Goal: Use online tool/utility: Utilize a website feature to perform a specific function

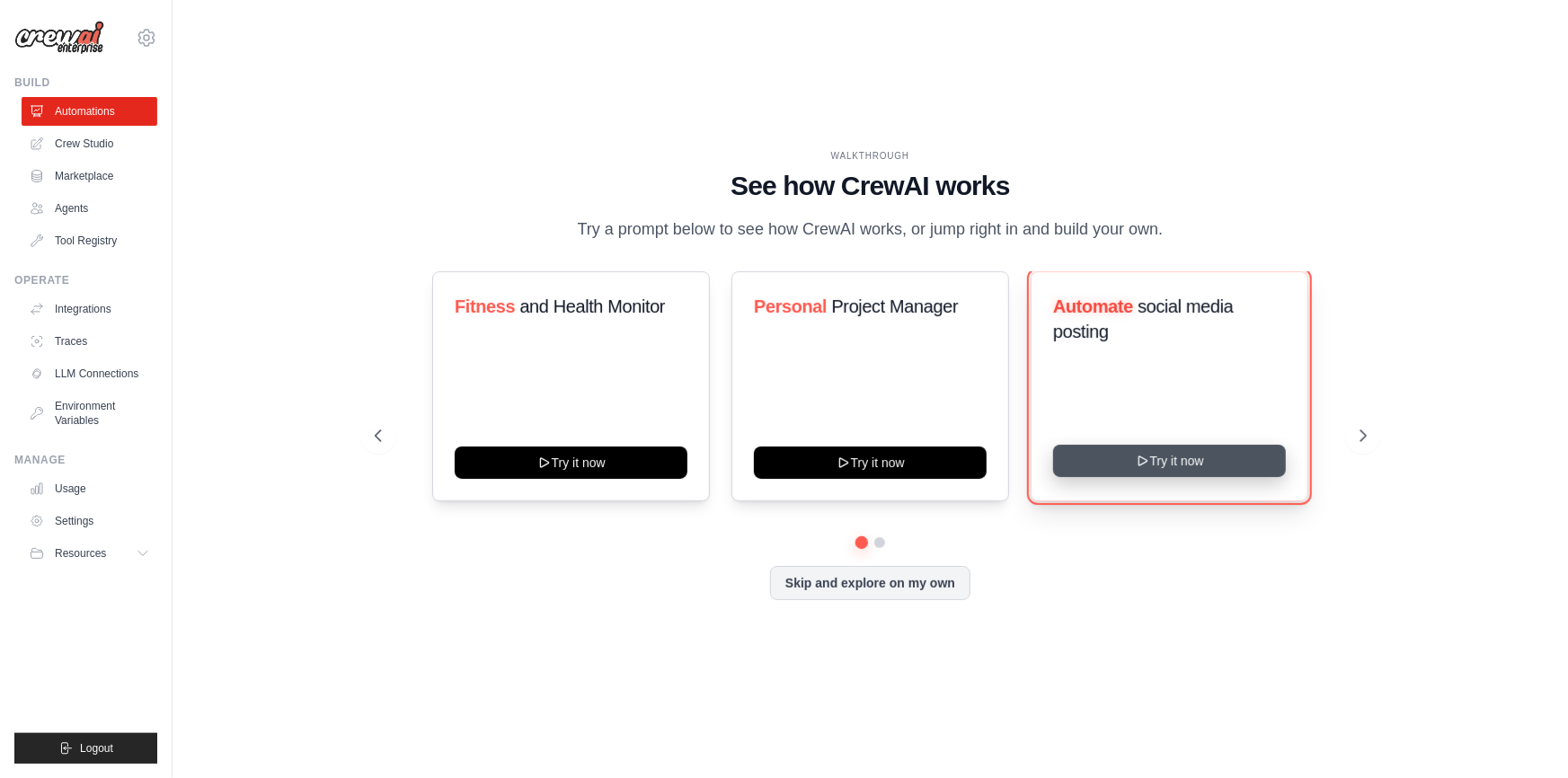
click at [1134, 464] on button "Try it now" at bounding box center [1169, 461] width 233 height 32
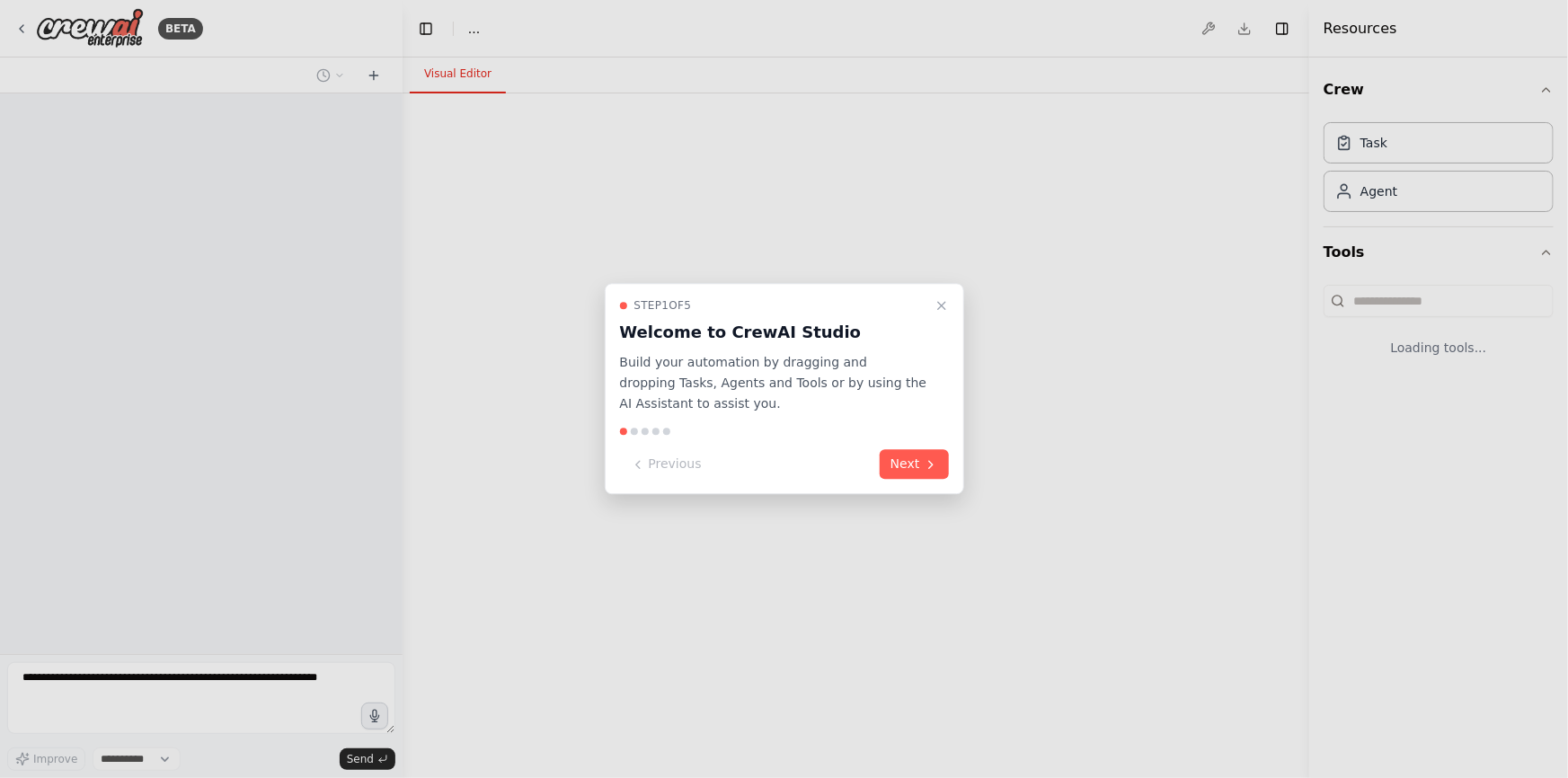
select select "****"
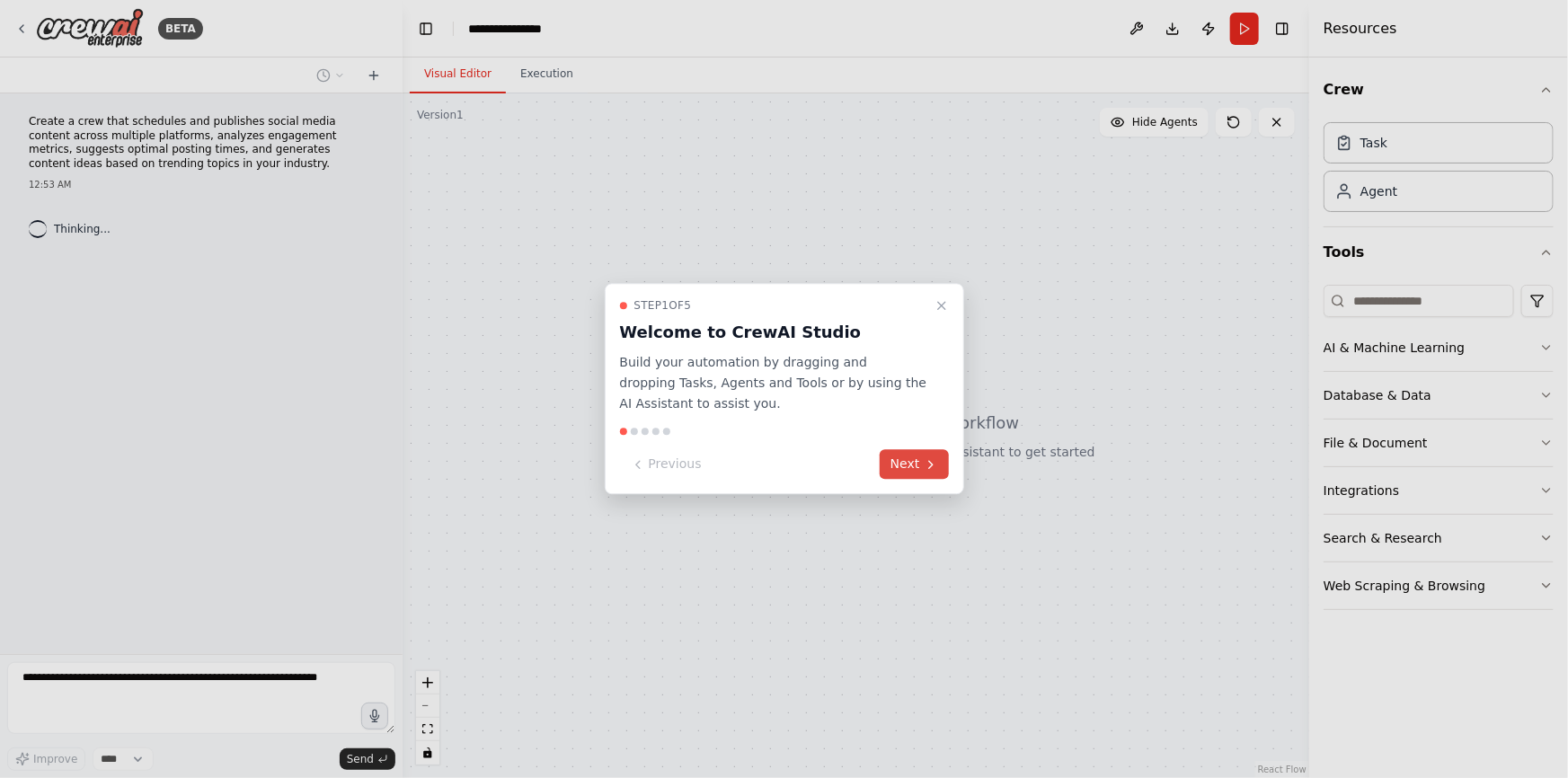
click at [916, 469] on button "Next" at bounding box center [915, 464] width 70 height 30
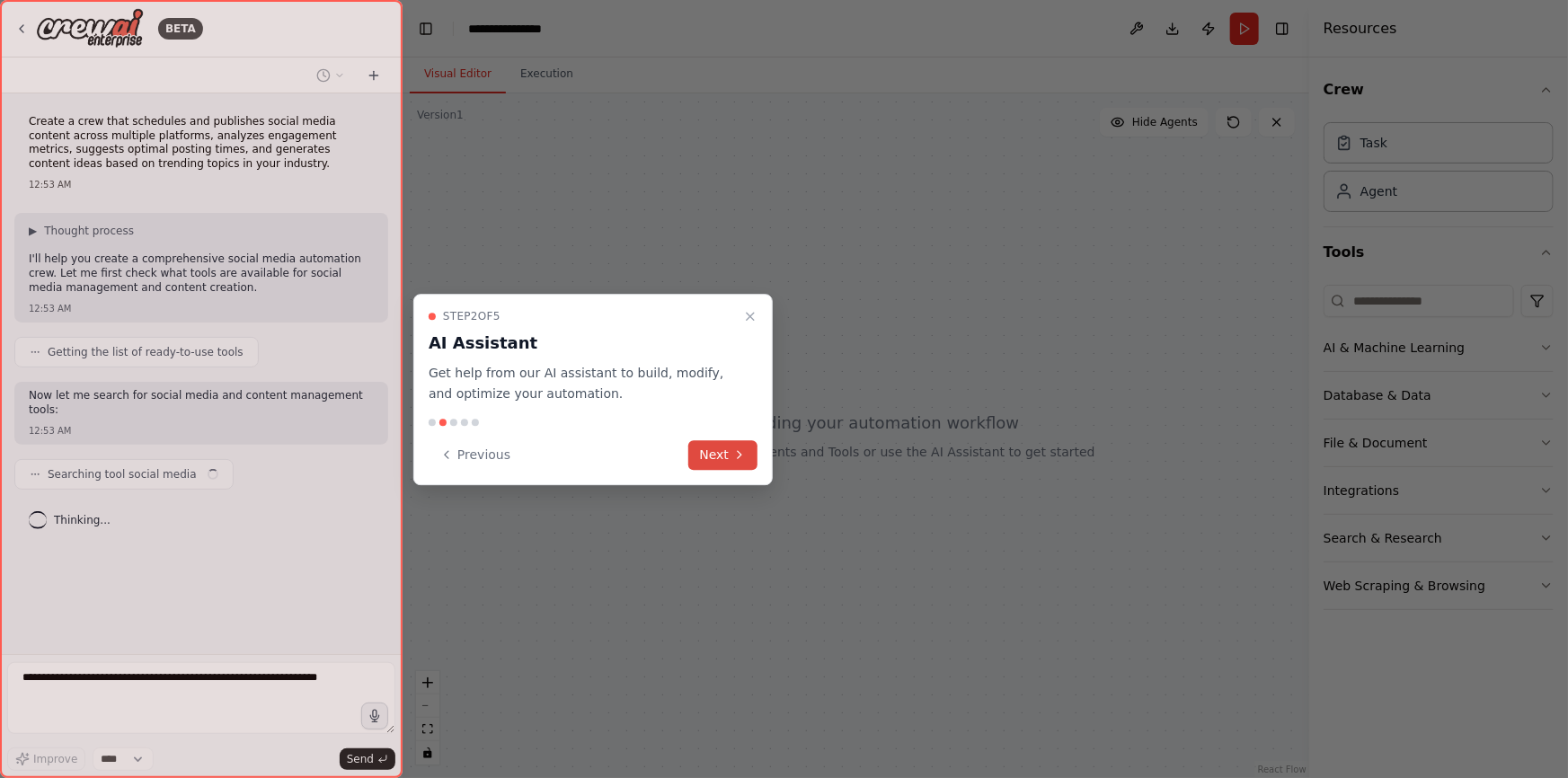
click at [730, 458] on button "Next" at bounding box center [723, 455] width 70 height 30
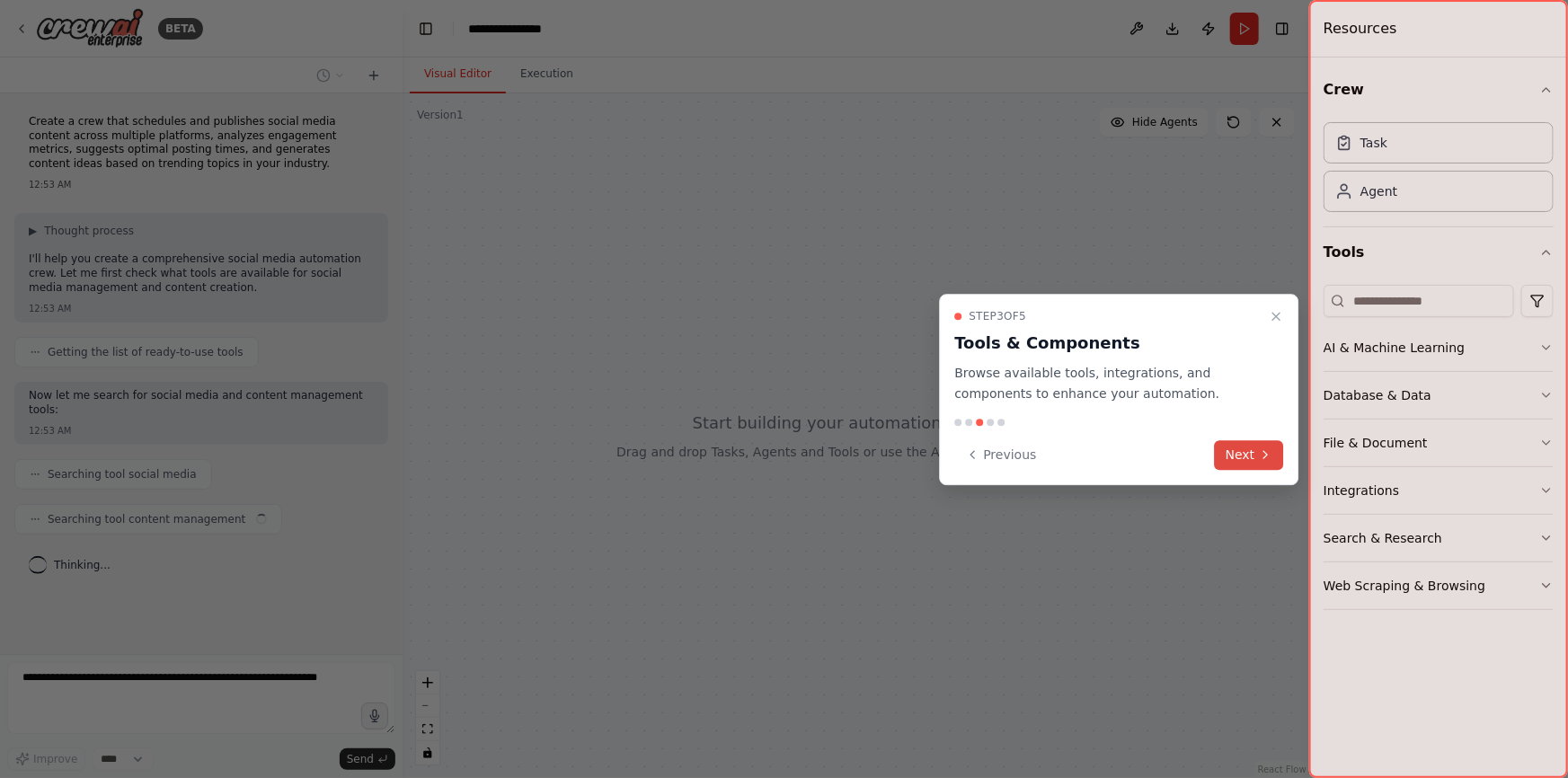
click at [1232, 445] on button "Next" at bounding box center [1251, 455] width 70 height 30
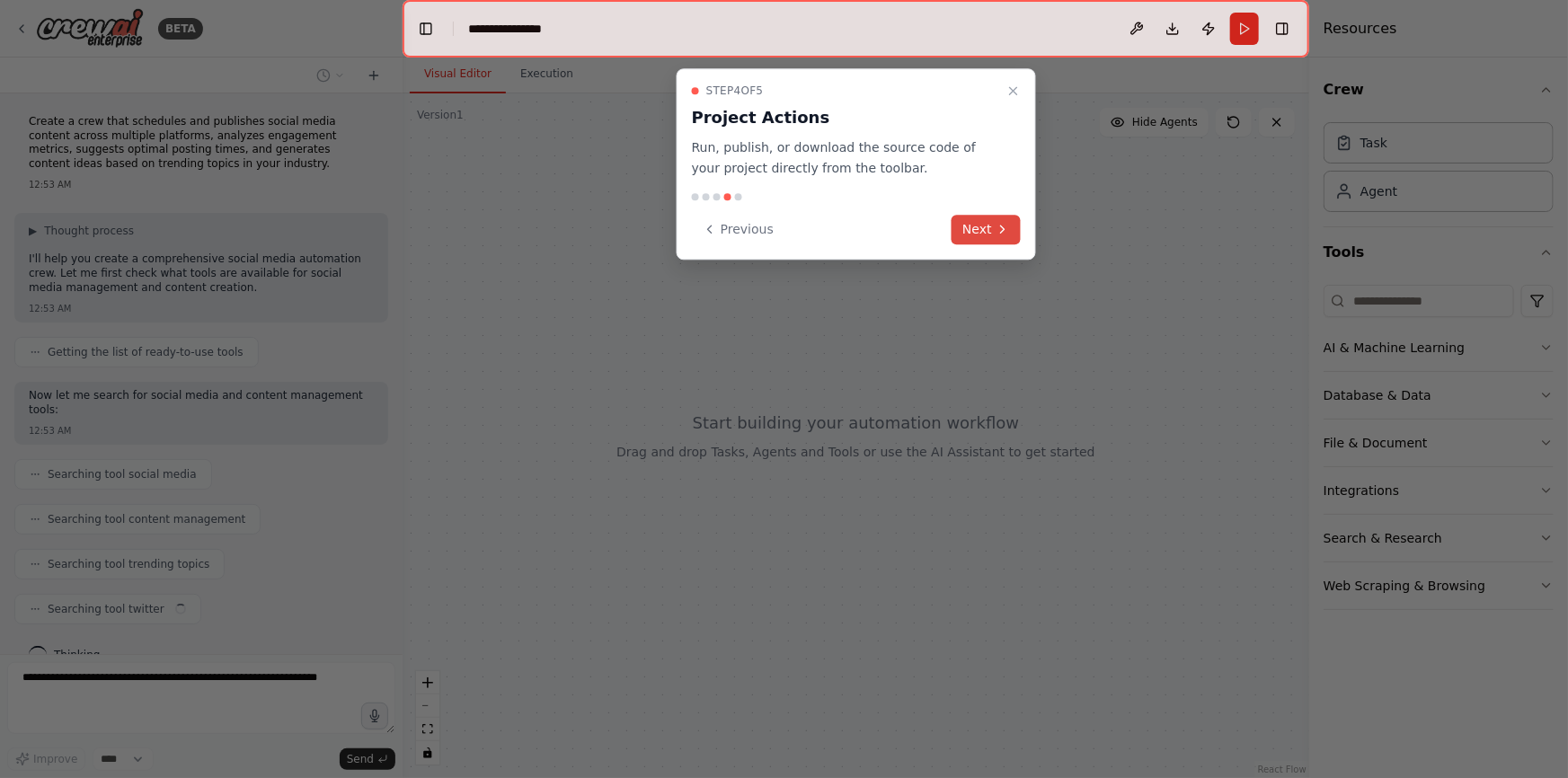
scroll to position [15, 0]
click at [972, 224] on button "Next" at bounding box center [986, 229] width 70 height 30
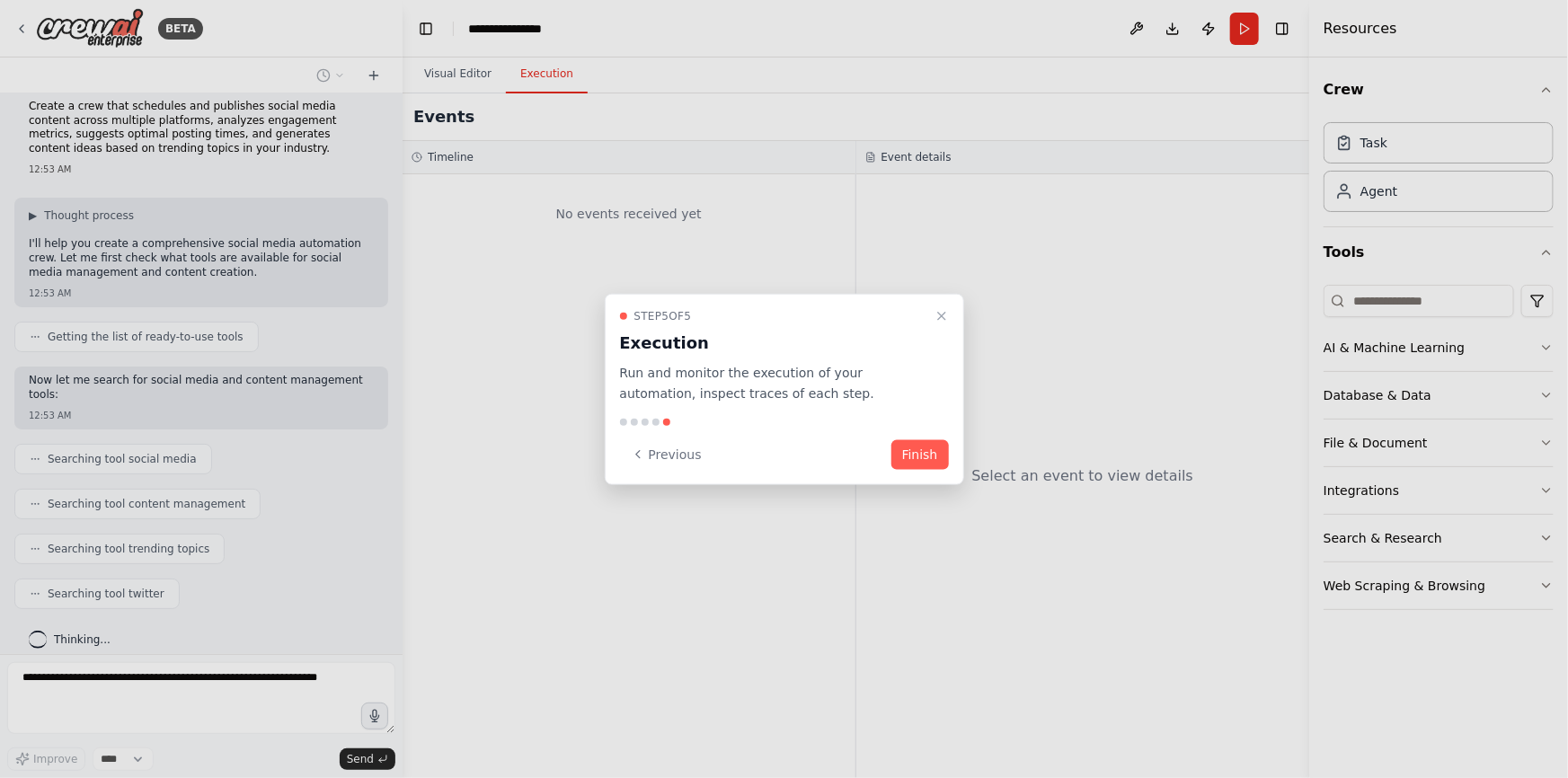
scroll to position [60, 0]
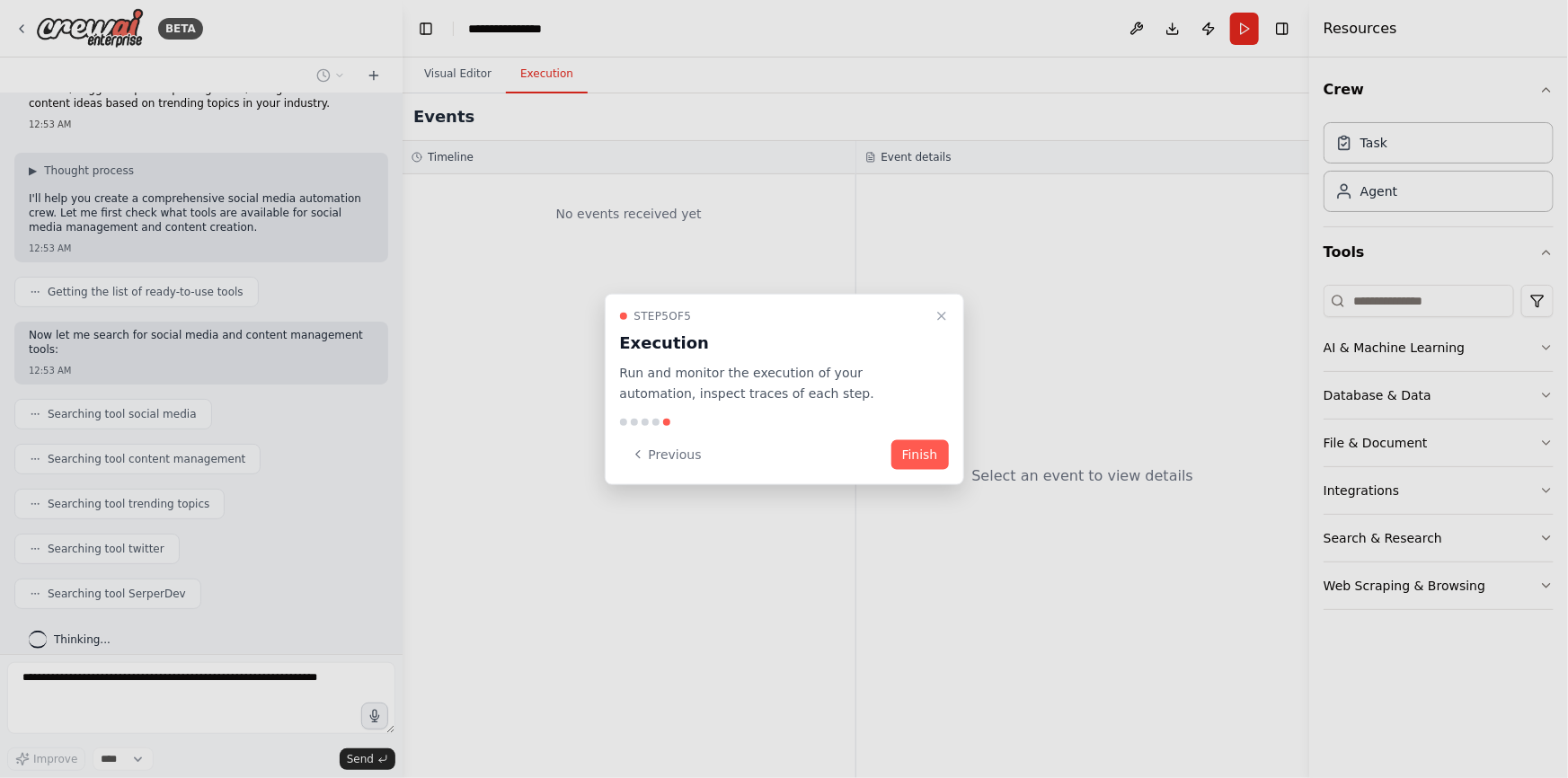
click at [915, 460] on button "Finish" at bounding box center [920, 454] width 57 height 30
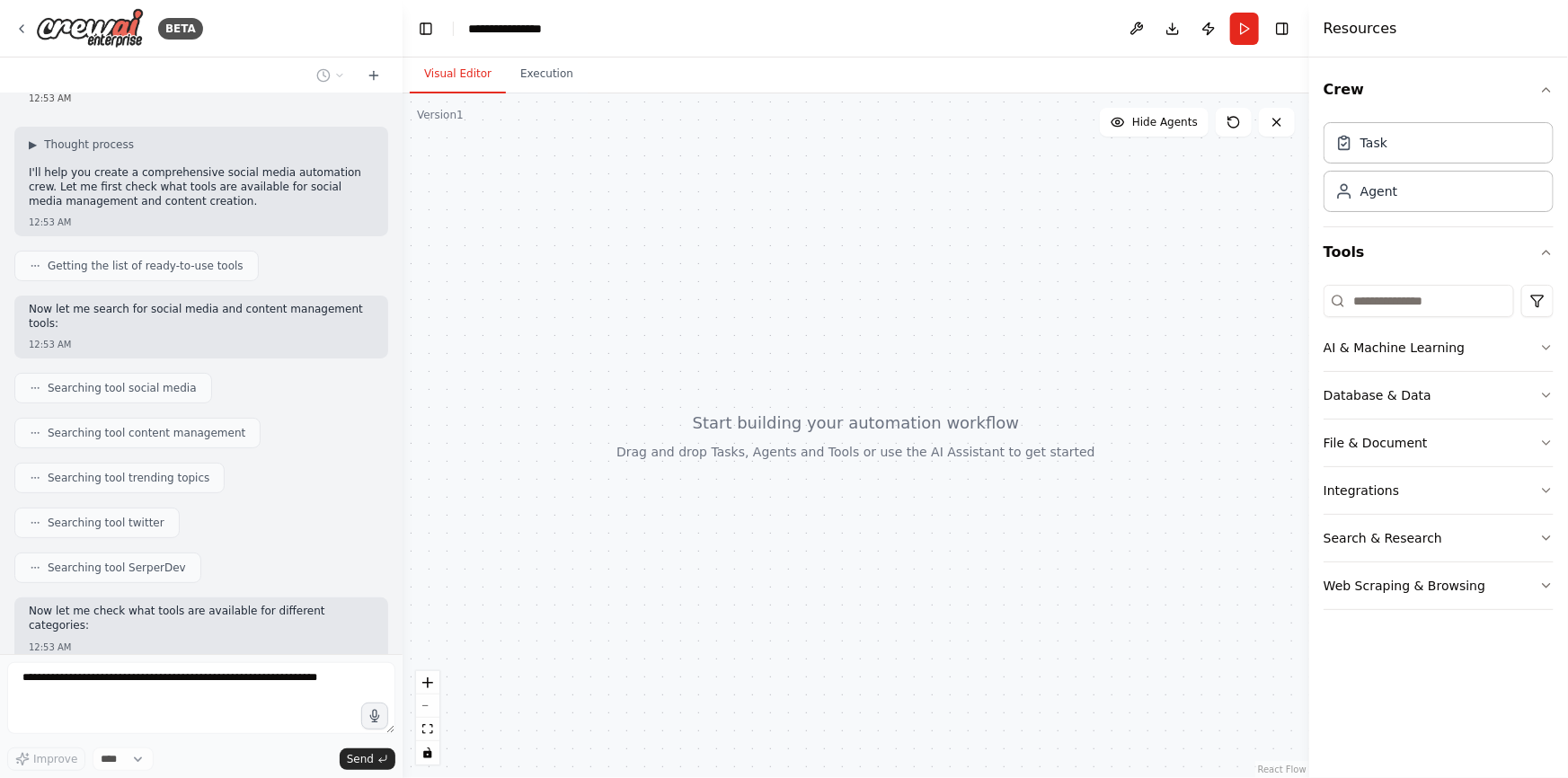
scroll to position [213, 0]
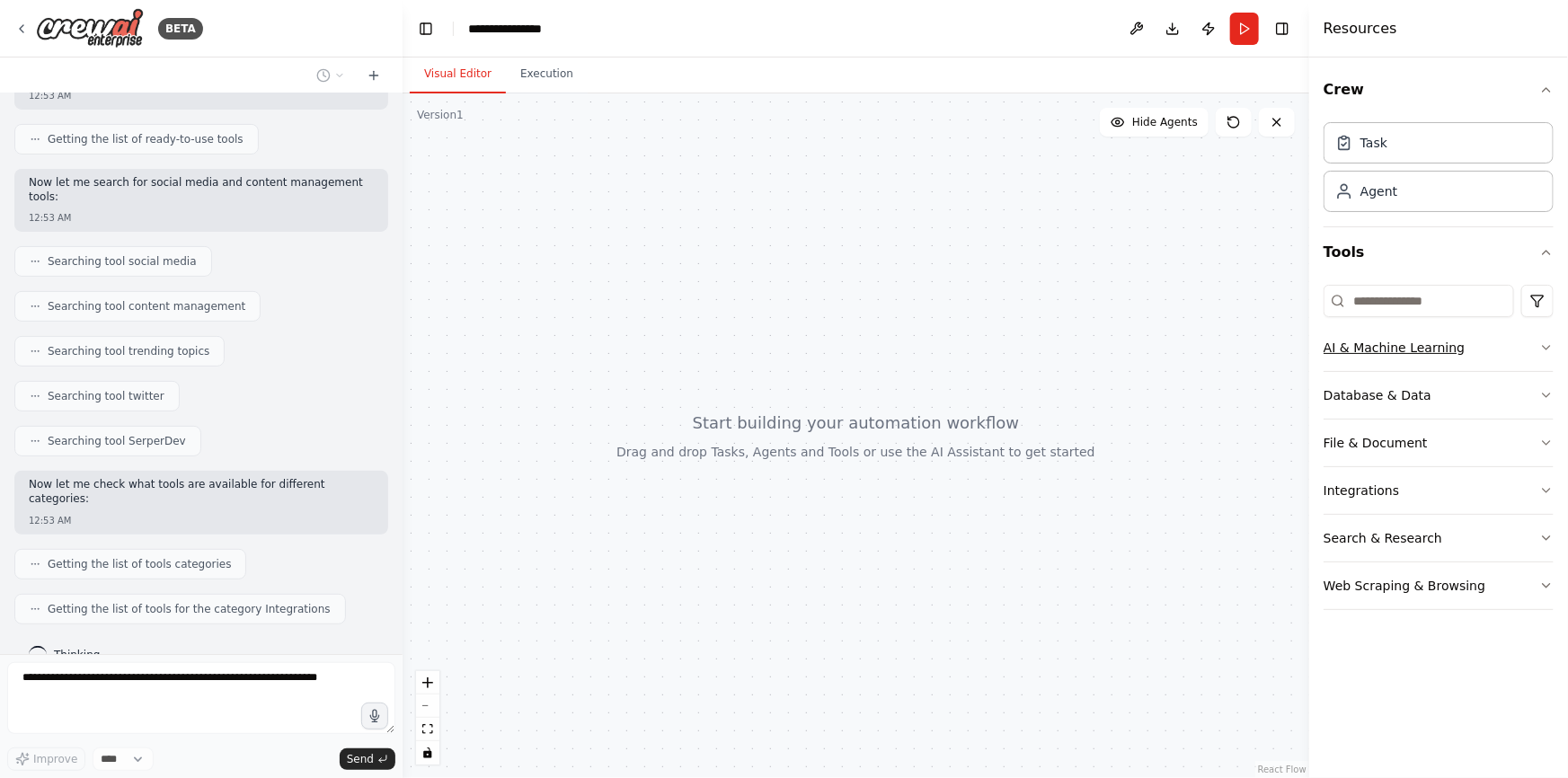
click at [1512, 344] on button "AI & Machine Learning" at bounding box center [1439, 347] width 230 height 46
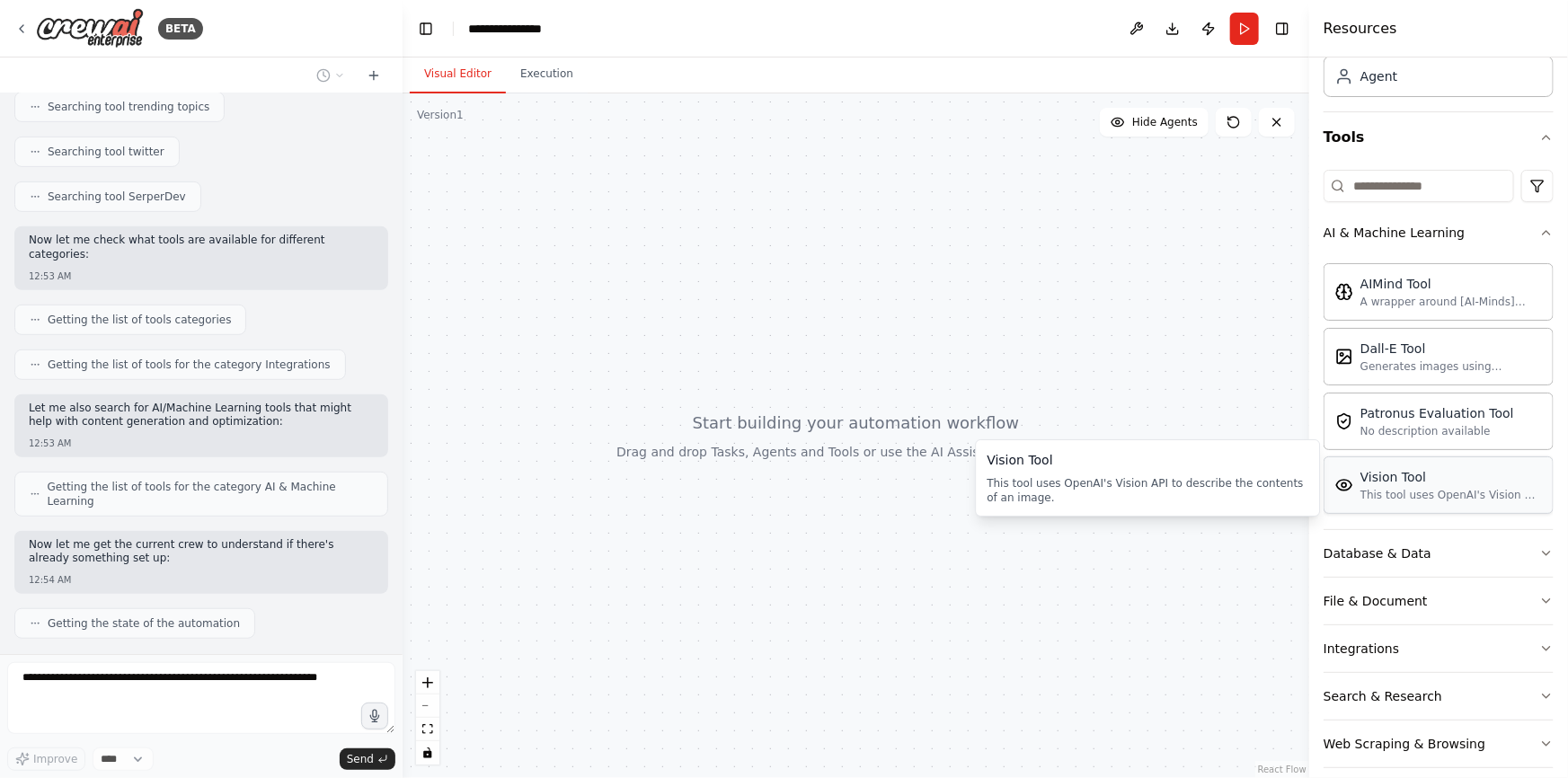
scroll to position [132, 0]
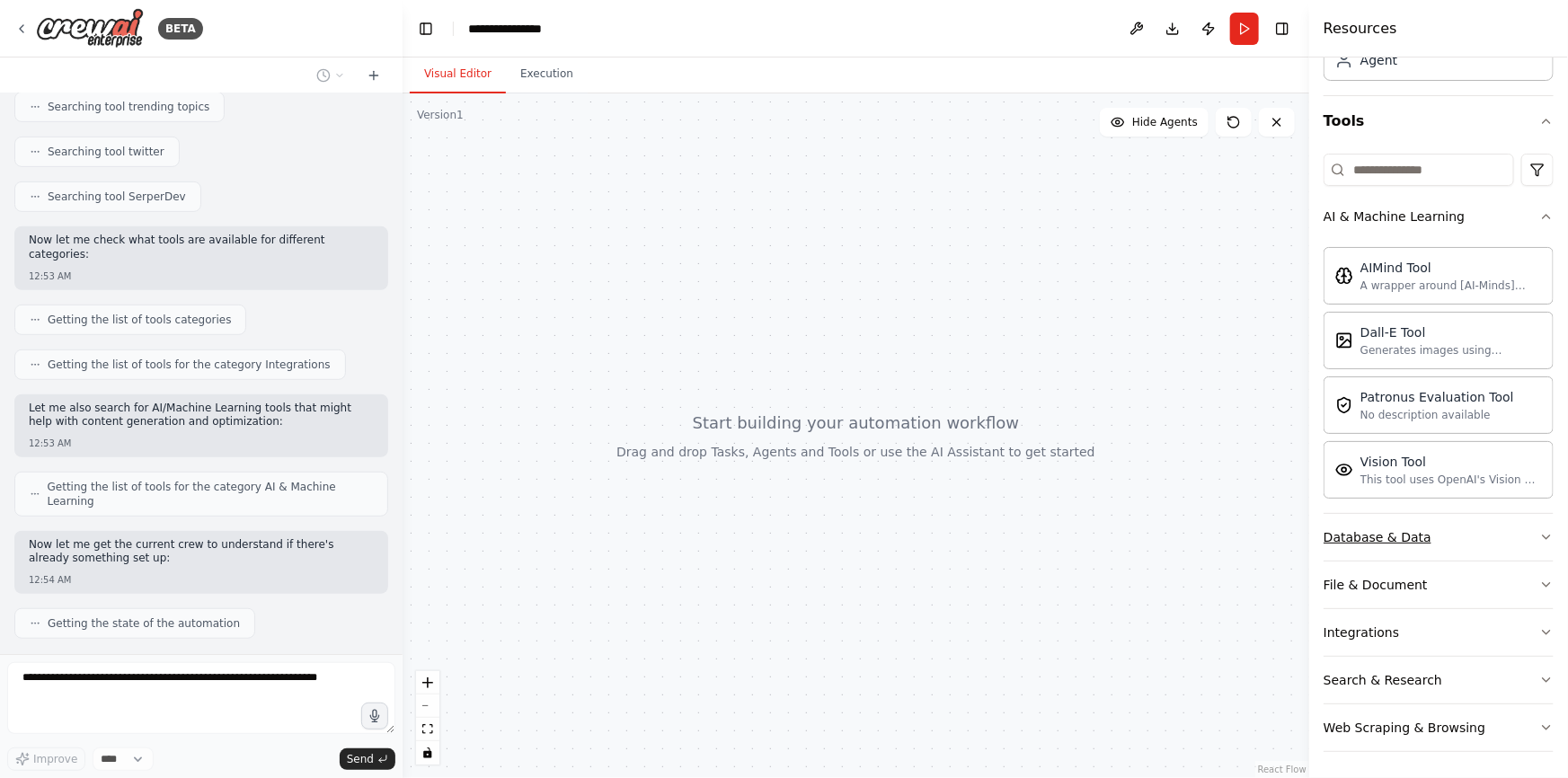
click at [1516, 532] on button "Database & Data" at bounding box center [1439, 537] width 230 height 46
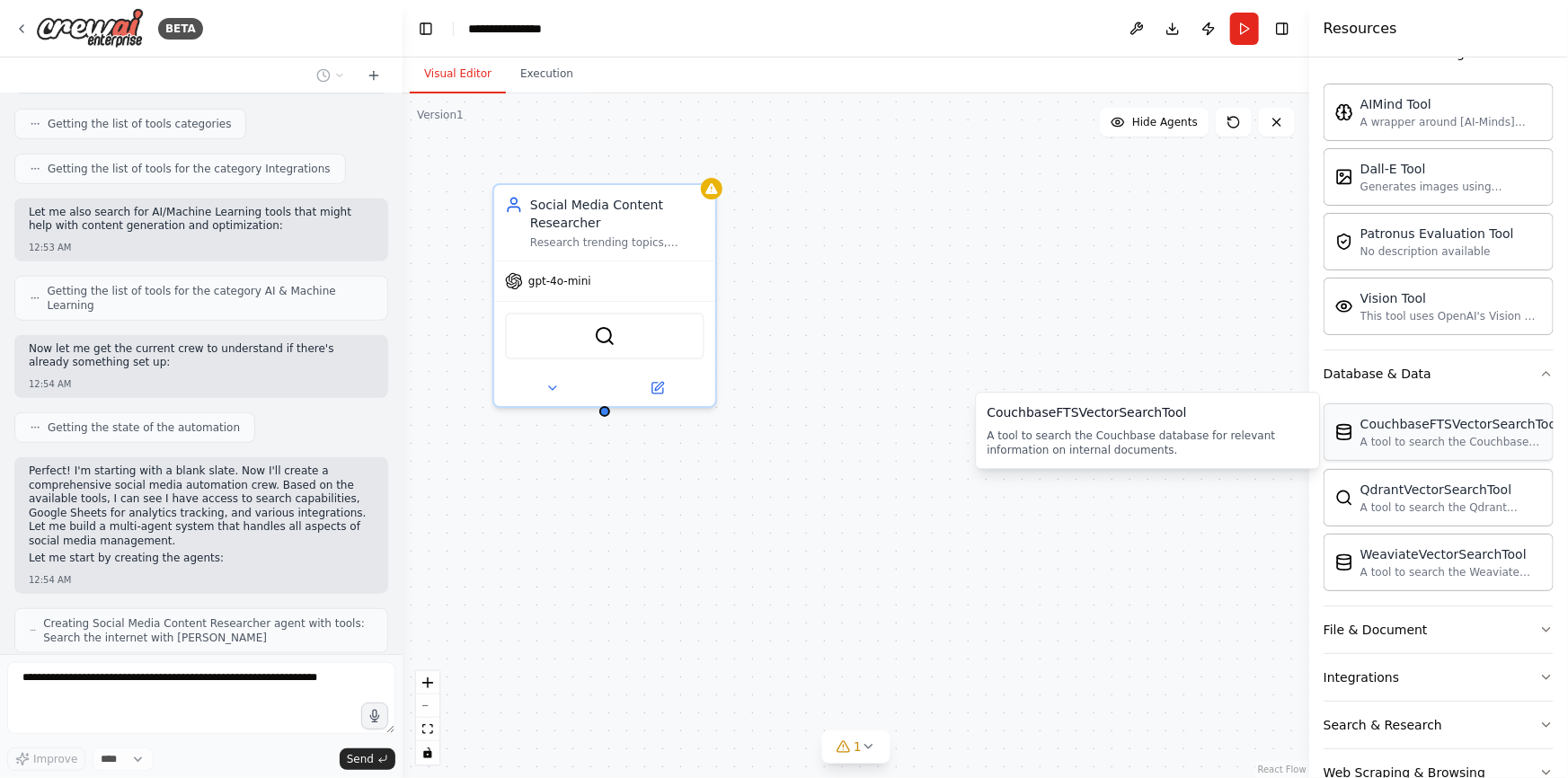
scroll to position [699, 0]
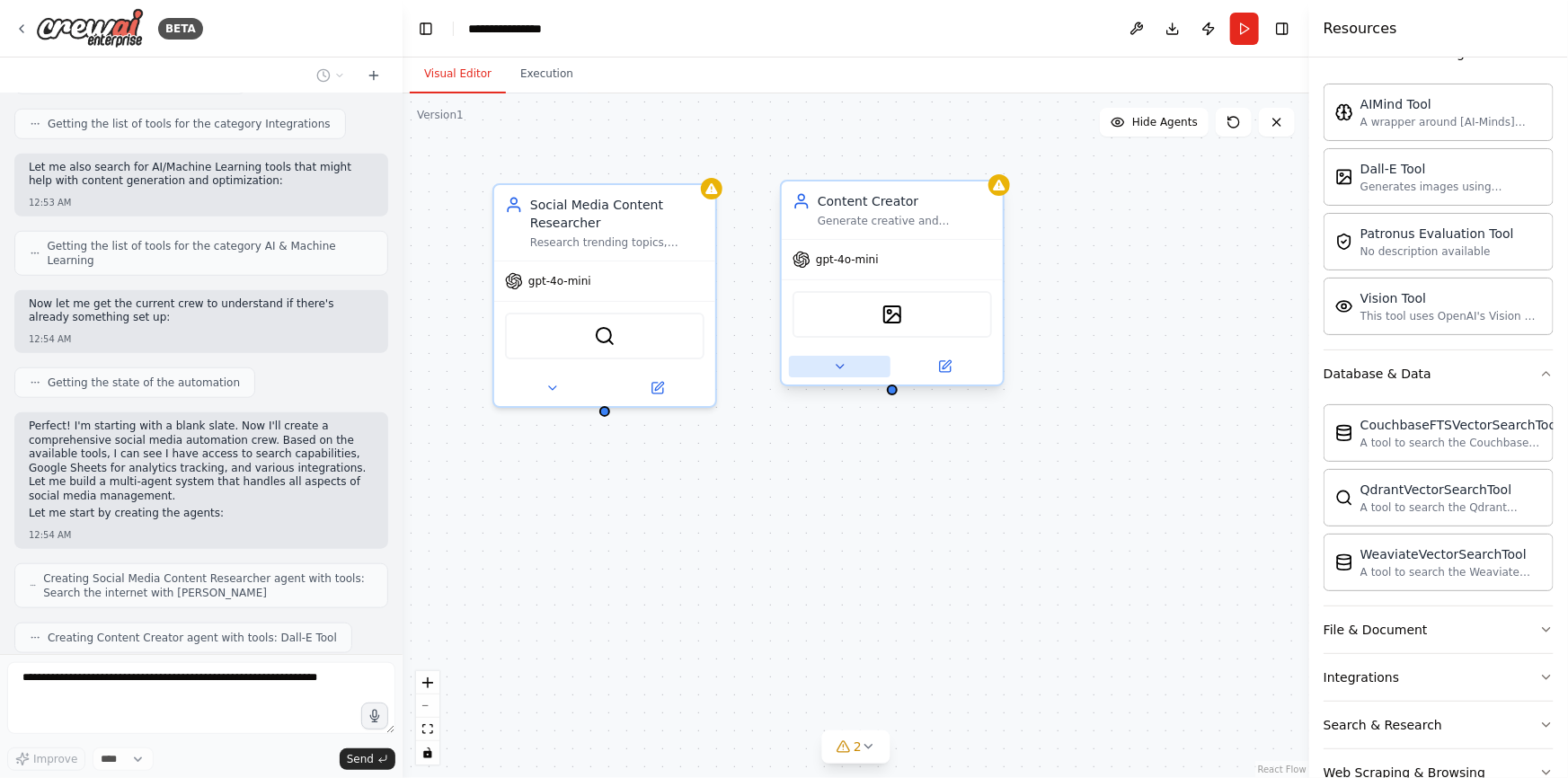
click at [845, 369] on icon at bounding box center [840, 366] width 15 height 15
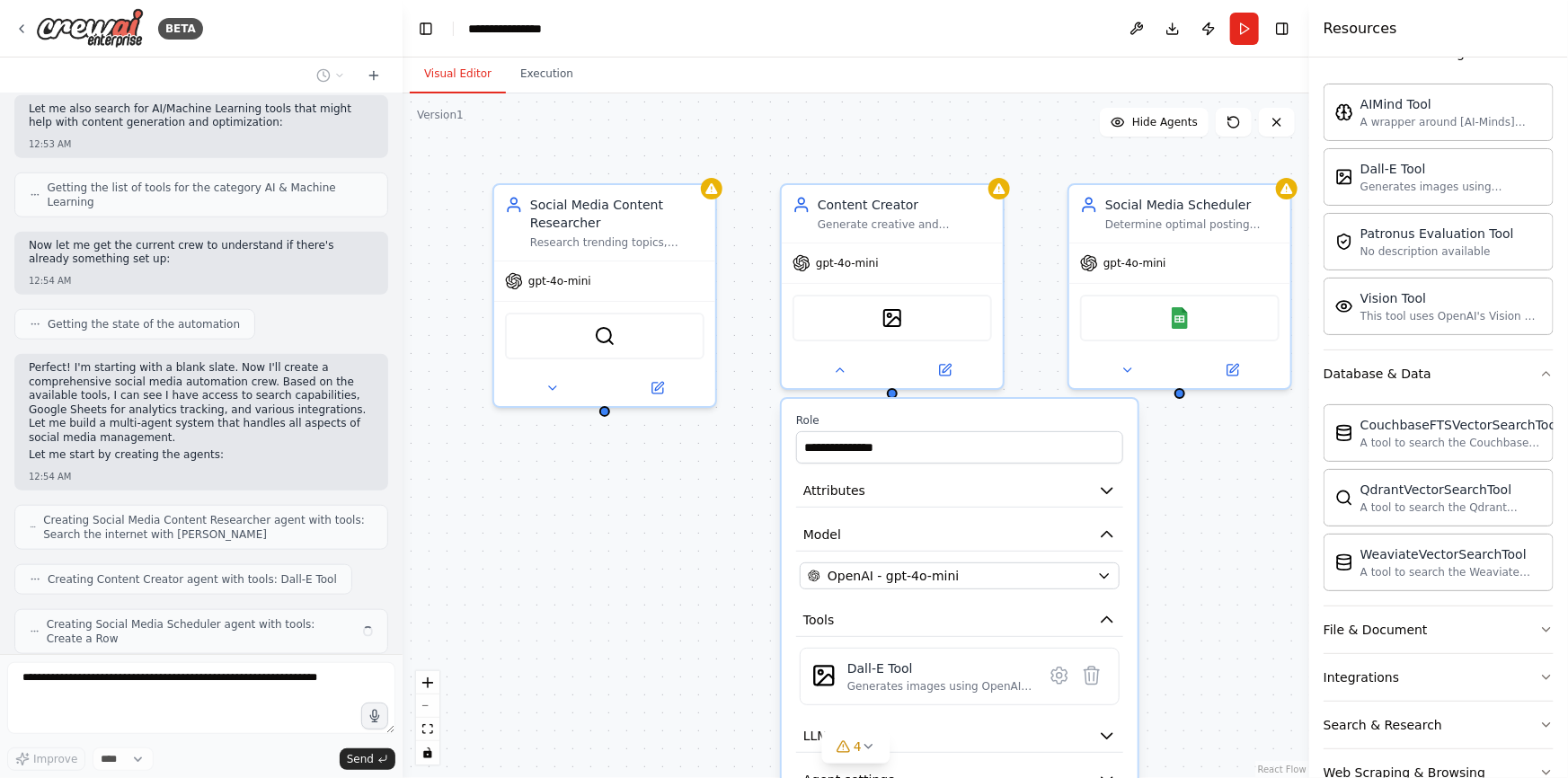
scroll to position [743, 0]
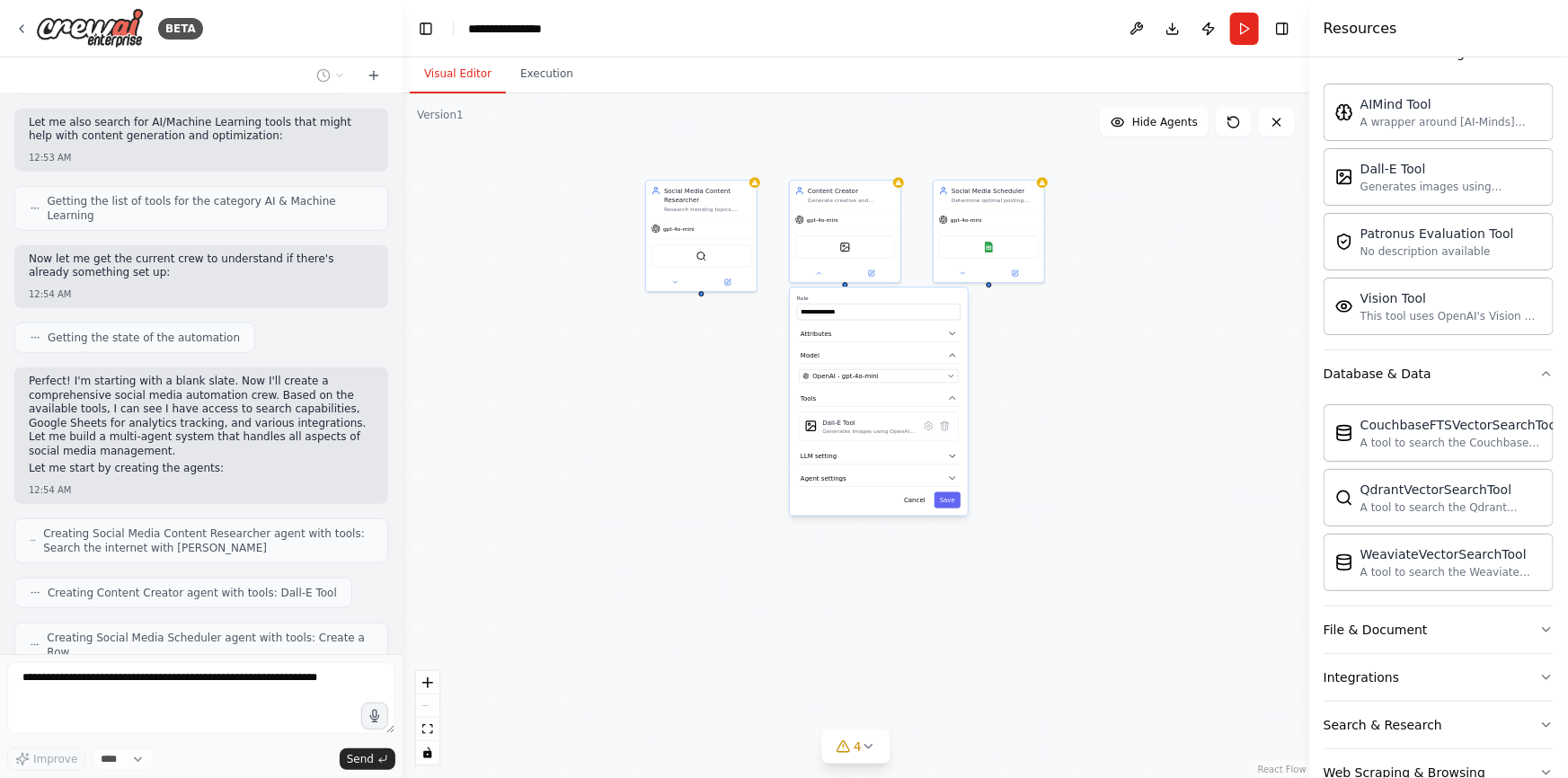
drag, startPoint x: 1179, startPoint y: 504, endPoint x: 1115, endPoint y: 277, distance: 235.8
click at [1115, 277] on div "**********" at bounding box center [856, 436] width 907 height 685
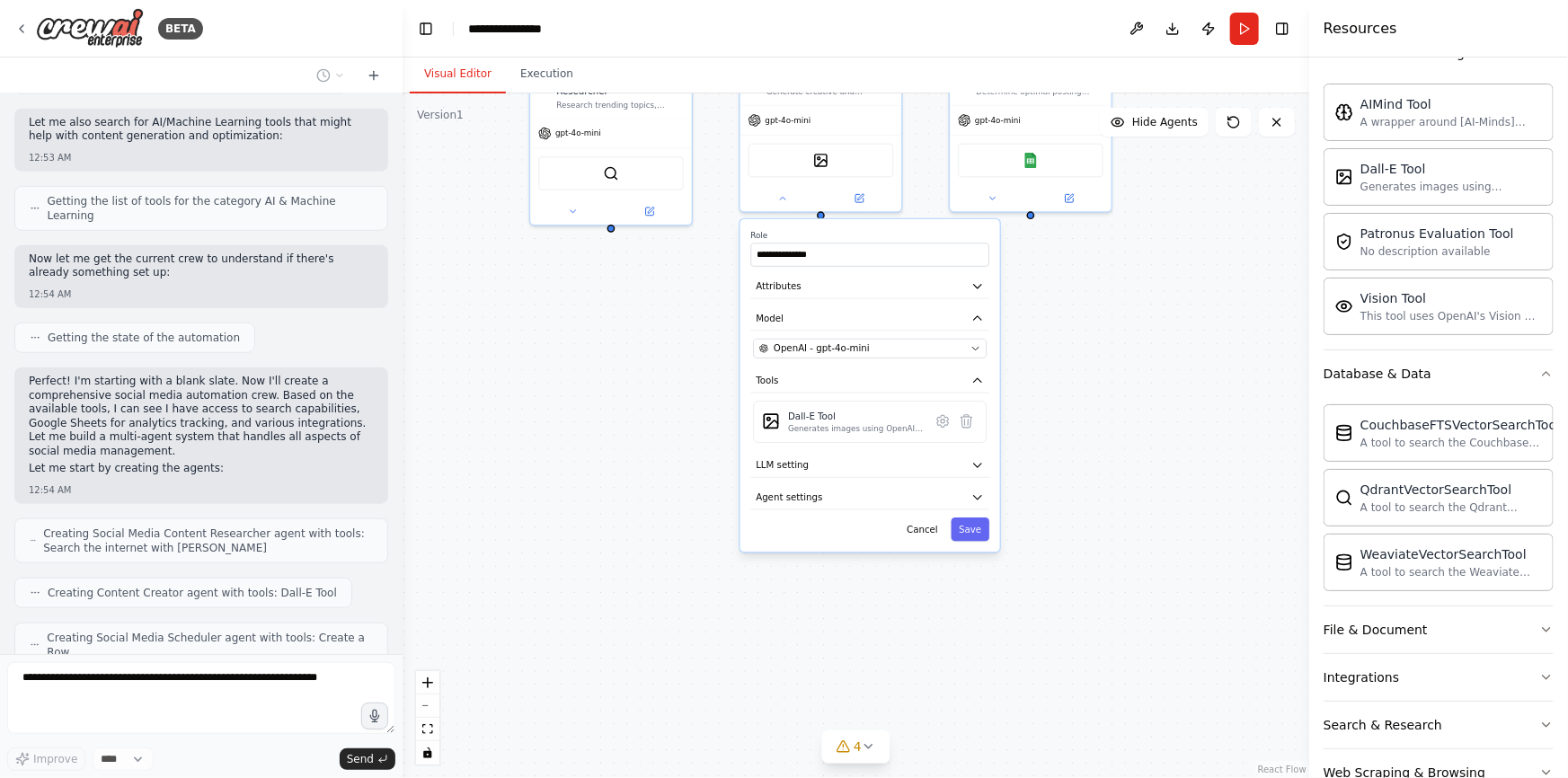
scroll to position [788, 0]
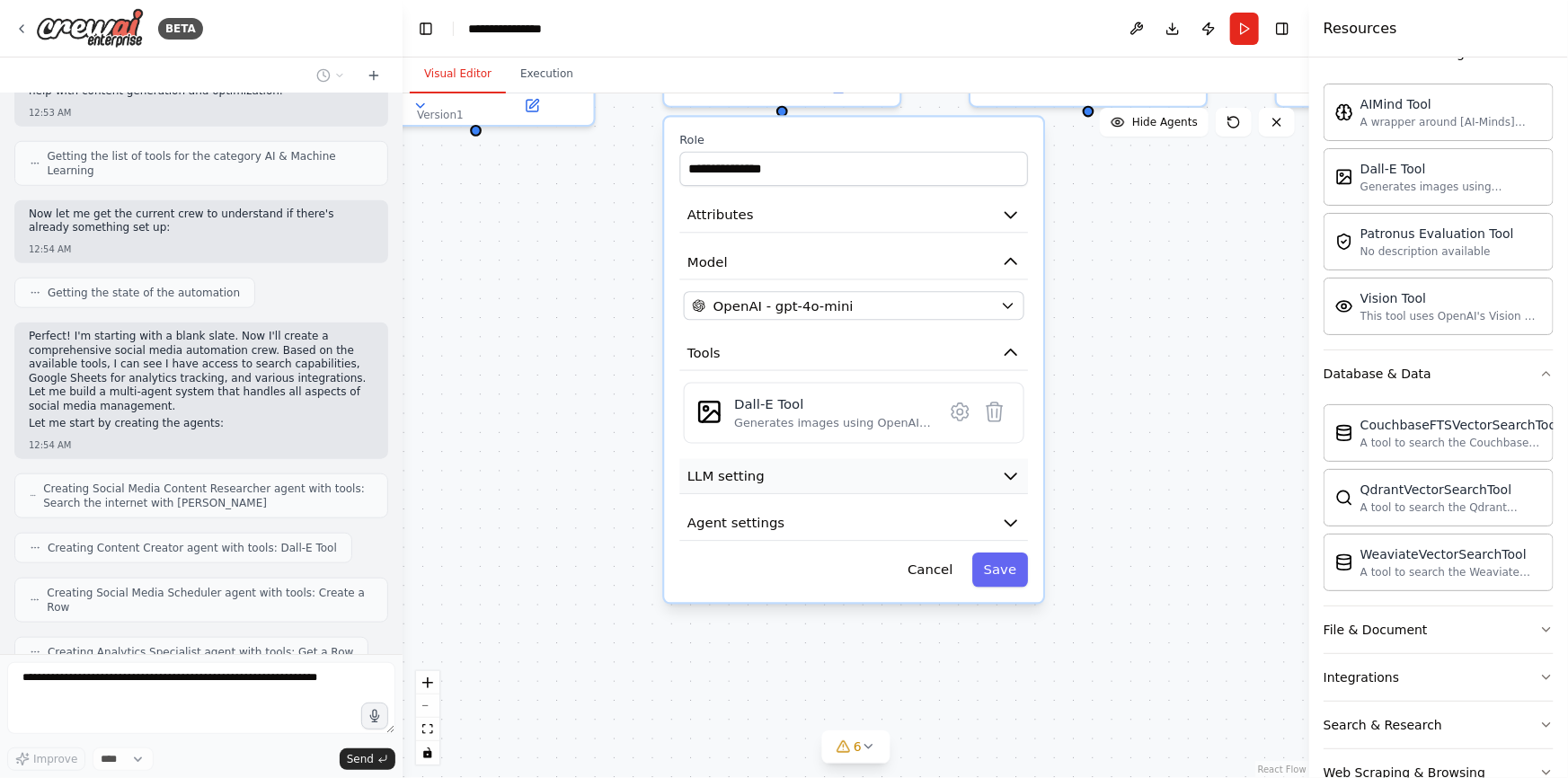
click at [1003, 468] on icon "button" at bounding box center [1010, 476] width 19 height 19
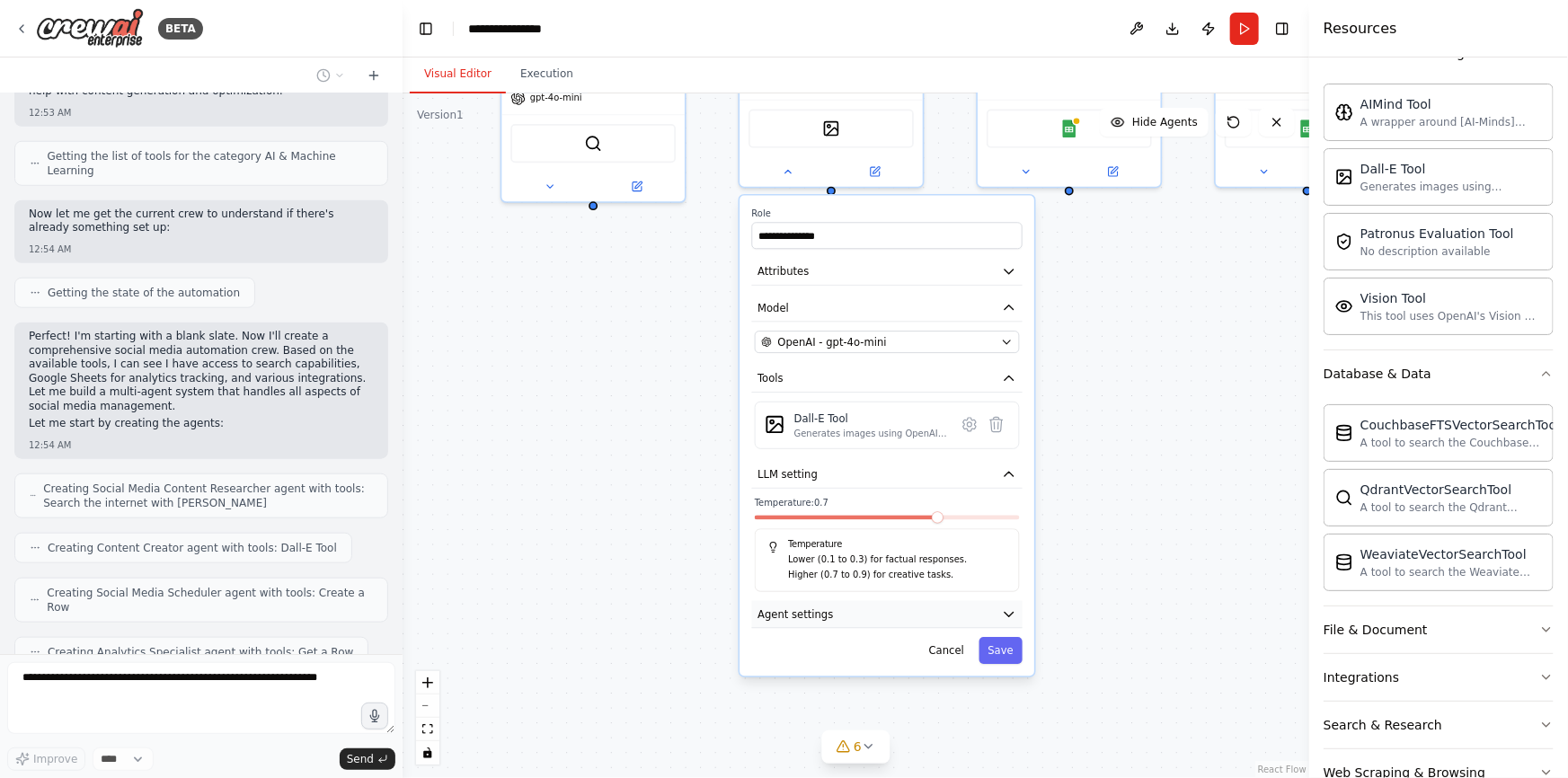
click at [1001, 607] on button "Agent settings" at bounding box center [888, 614] width 271 height 28
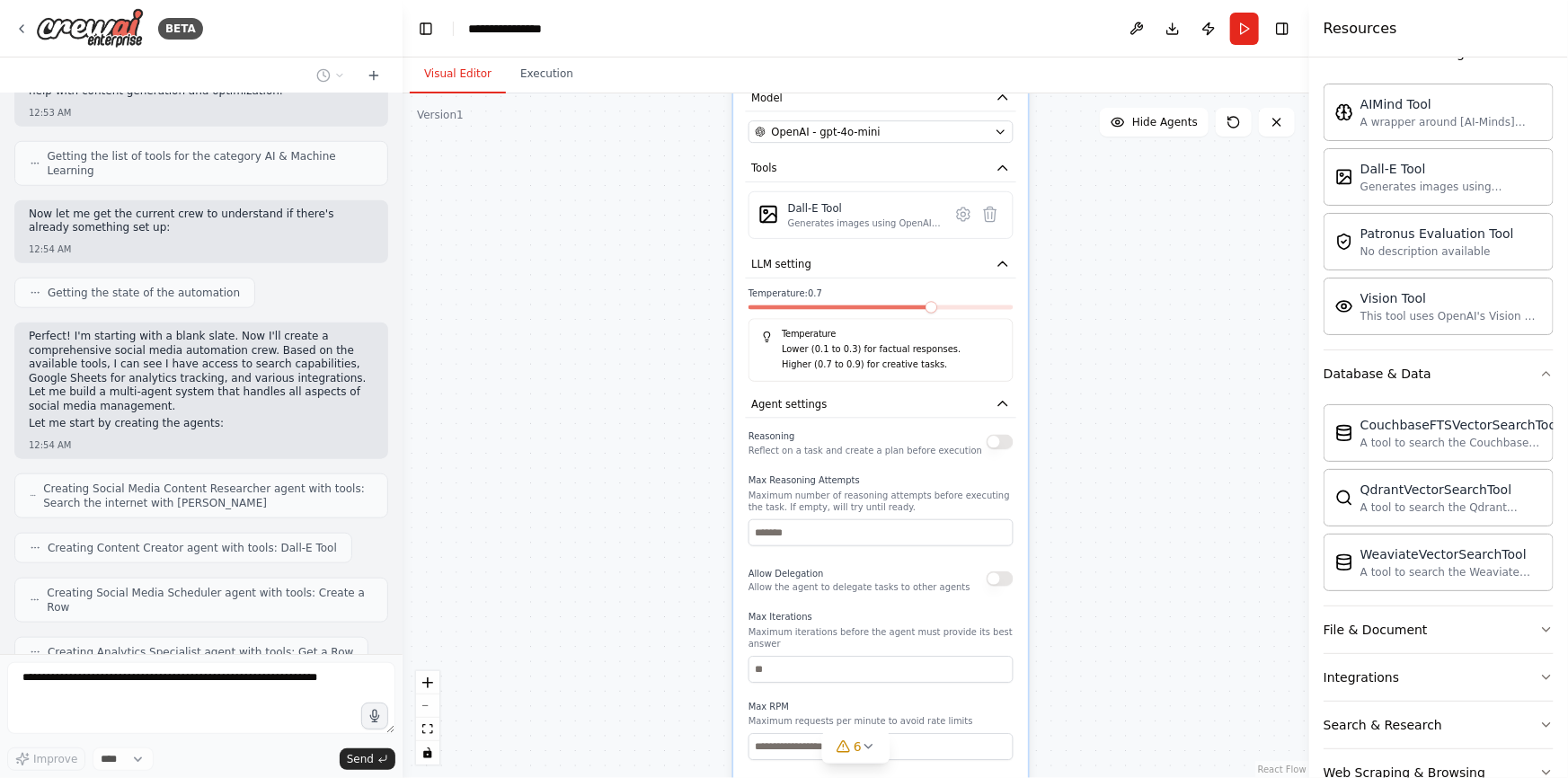
drag, startPoint x: 1144, startPoint y: 561, endPoint x: 1138, endPoint y: 346, distance: 215.1
click at [1138, 346] on div "**********" at bounding box center [856, 436] width 907 height 685
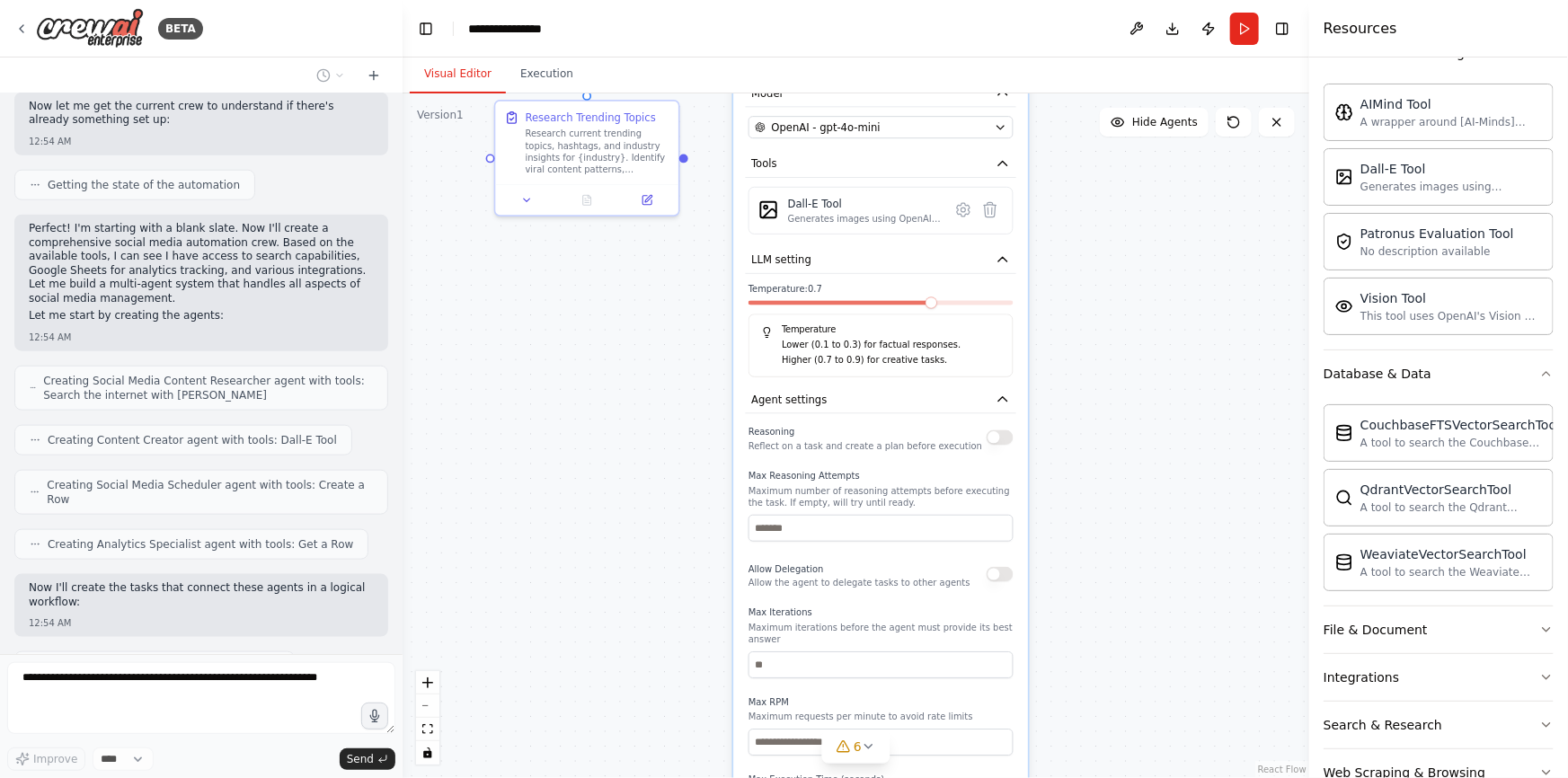
scroll to position [910, 0]
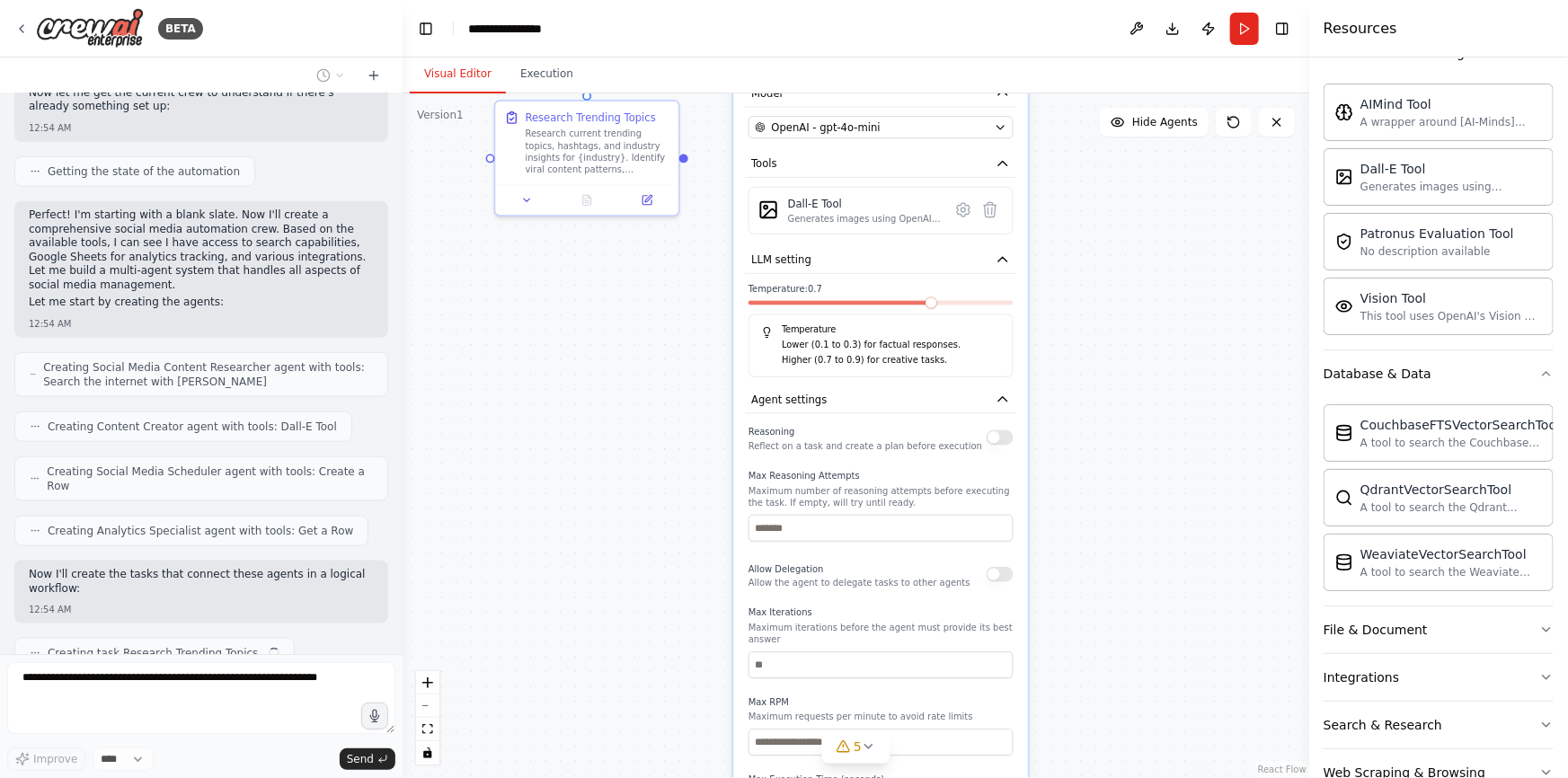
click at [996, 431] on button "button" at bounding box center [1001, 438] width 27 height 15
click at [988, 390] on button "Agent settings" at bounding box center [882, 400] width 271 height 28
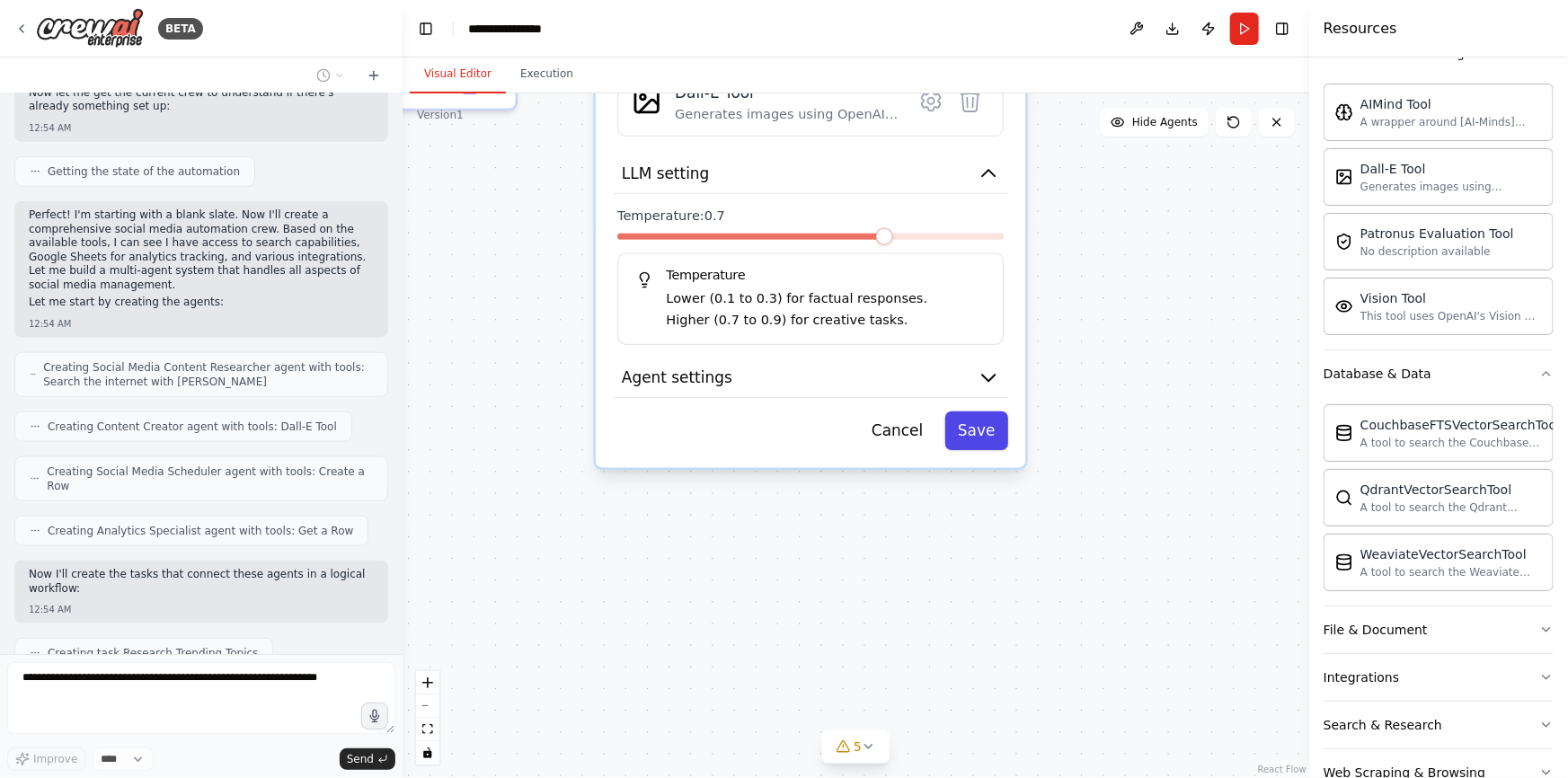
click at [984, 435] on button "Save" at bounding box center [978, 431] width 64 height 39
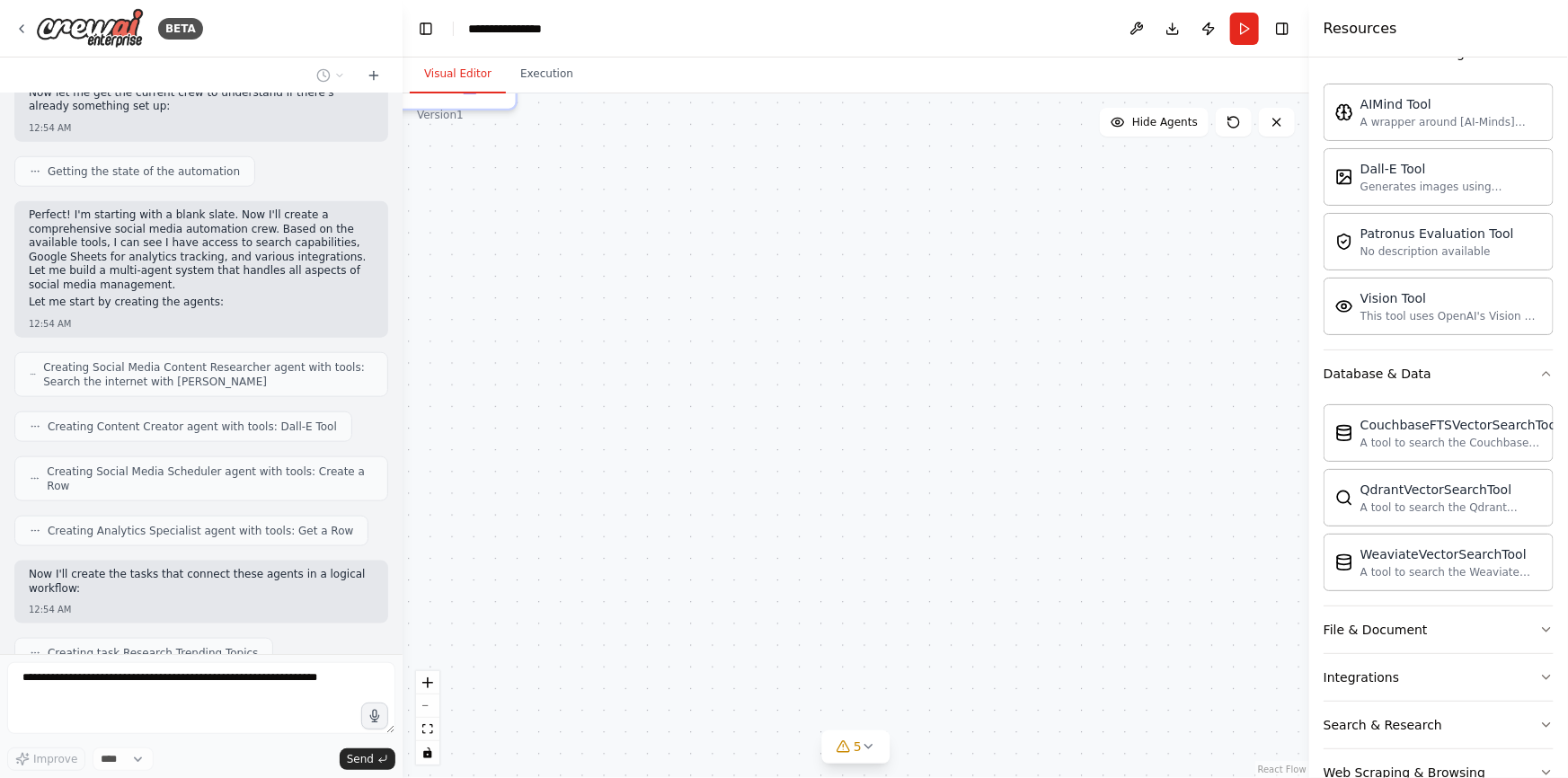
scroll to position [954, 0]
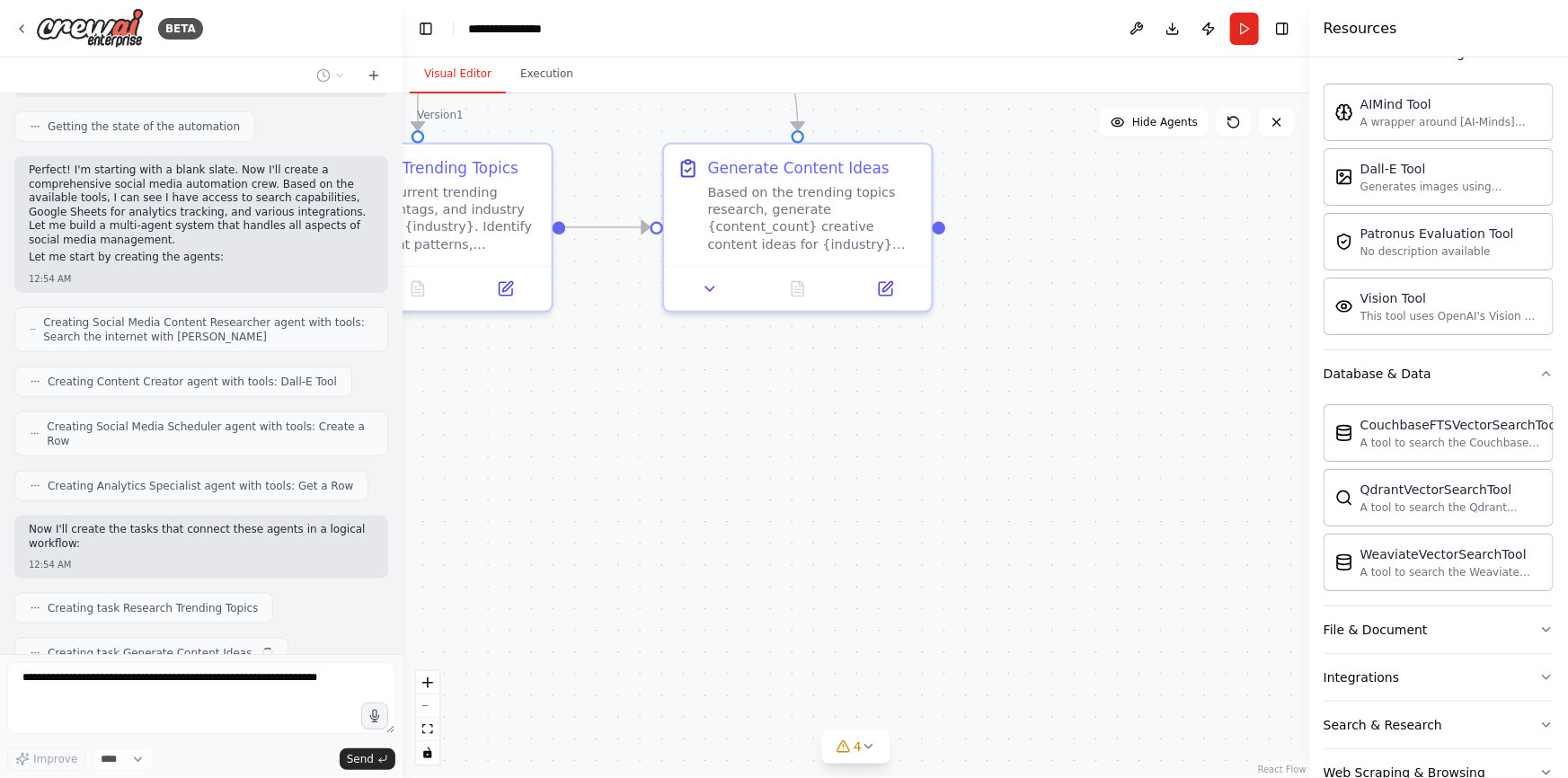
drag, startPoint x: 1128, startPoint y: 374, endPoint x: 1190, endPoint y: 608, distance: 242.1
click at [1190, 608] on div ".deletable-edge-delete-btn { width: 20px; height: 20px; border: 0px solid #ffff…" at bounding box center [856, 436] width 907 height 685
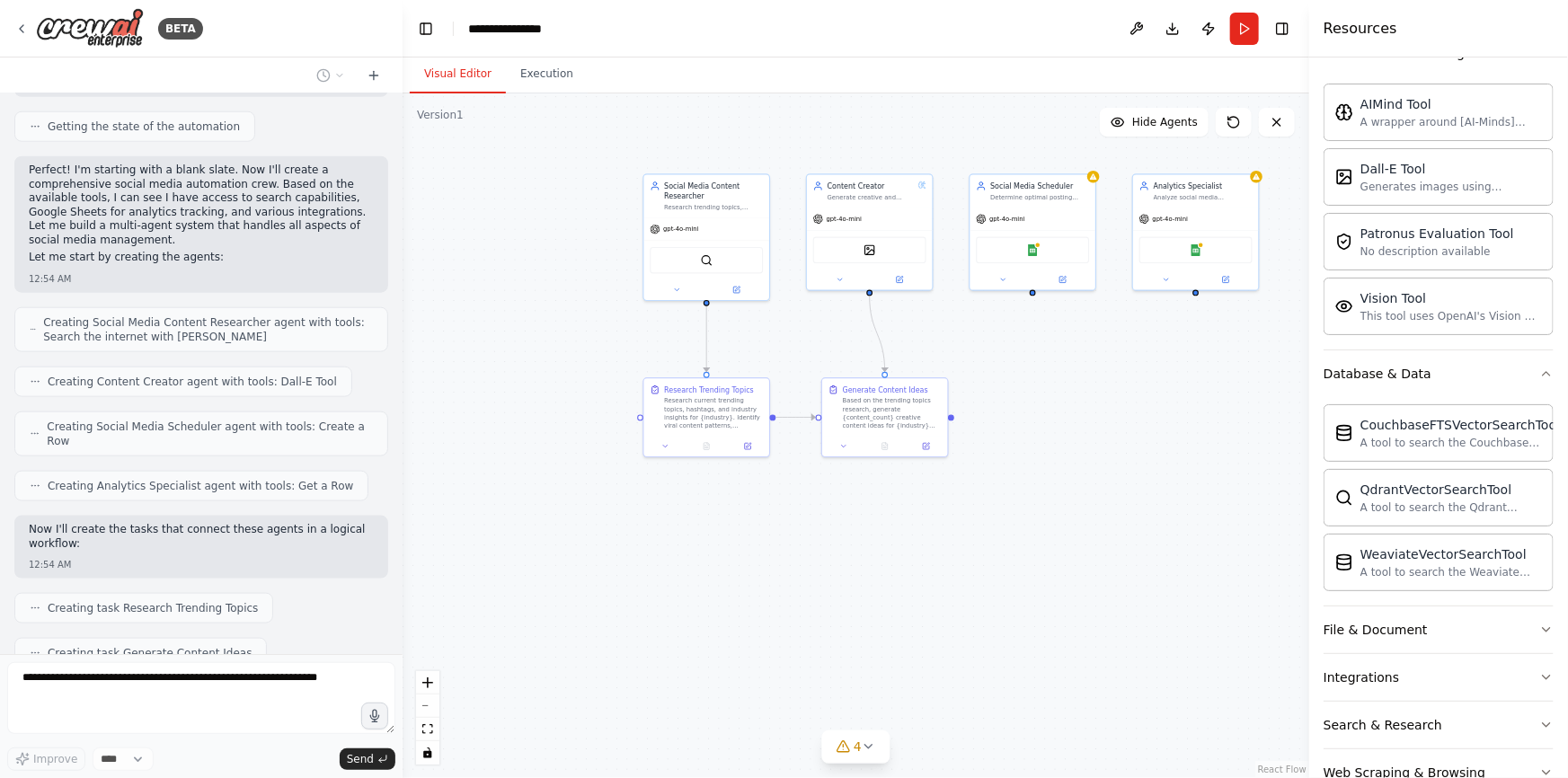
drag, startPoint x: 1047, startPoint y: 374, endPoint x: 1091, endPoint y: 454, distance: 91.3
click at [1115, 467] on div ".deletable-edge-delete-btn { width: 20px; height: 20px; border: 0px solid #ffff…" at bounding box center [856, 436] width 907 height 685
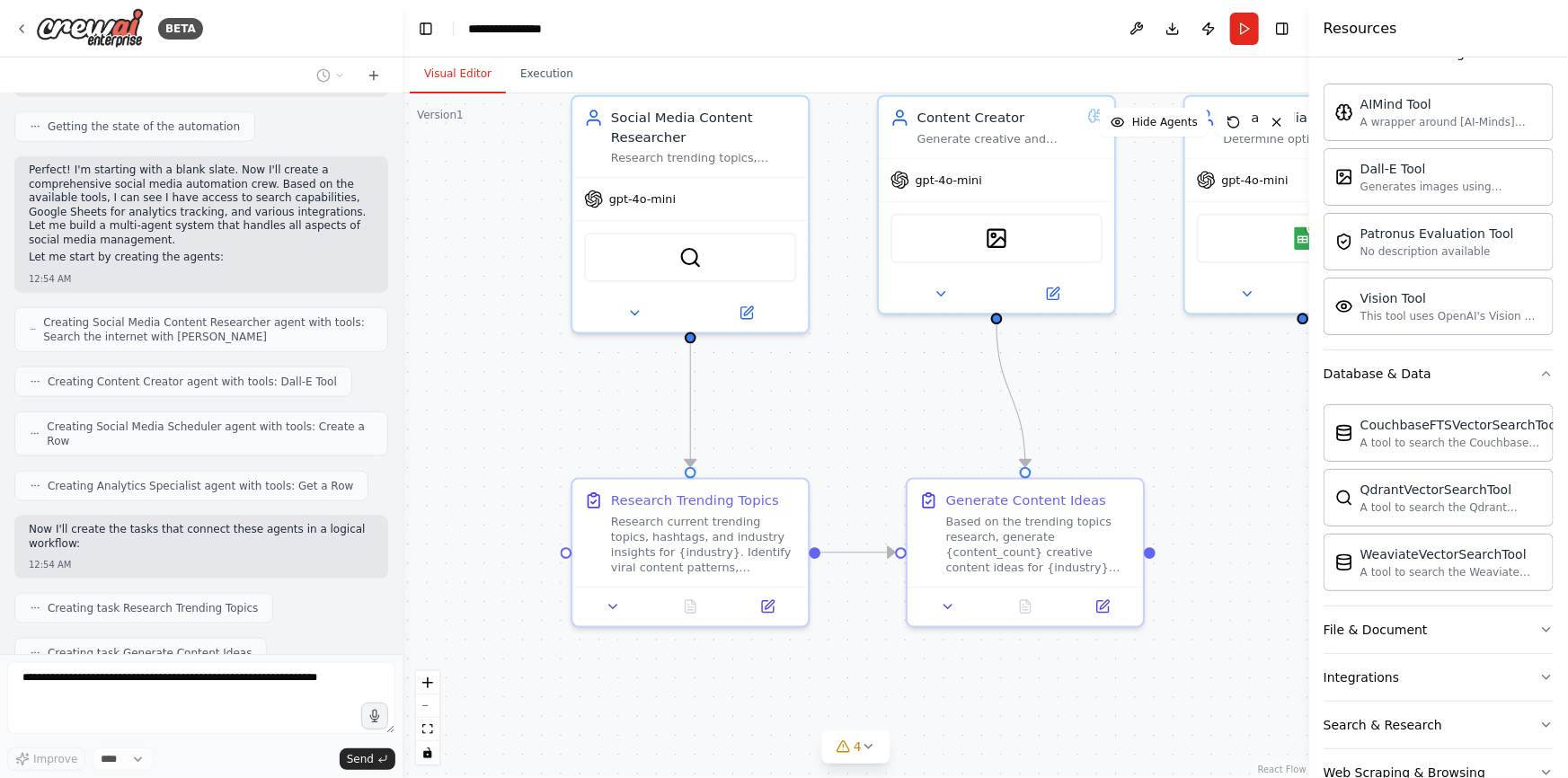
scroll to position [1000, 0]
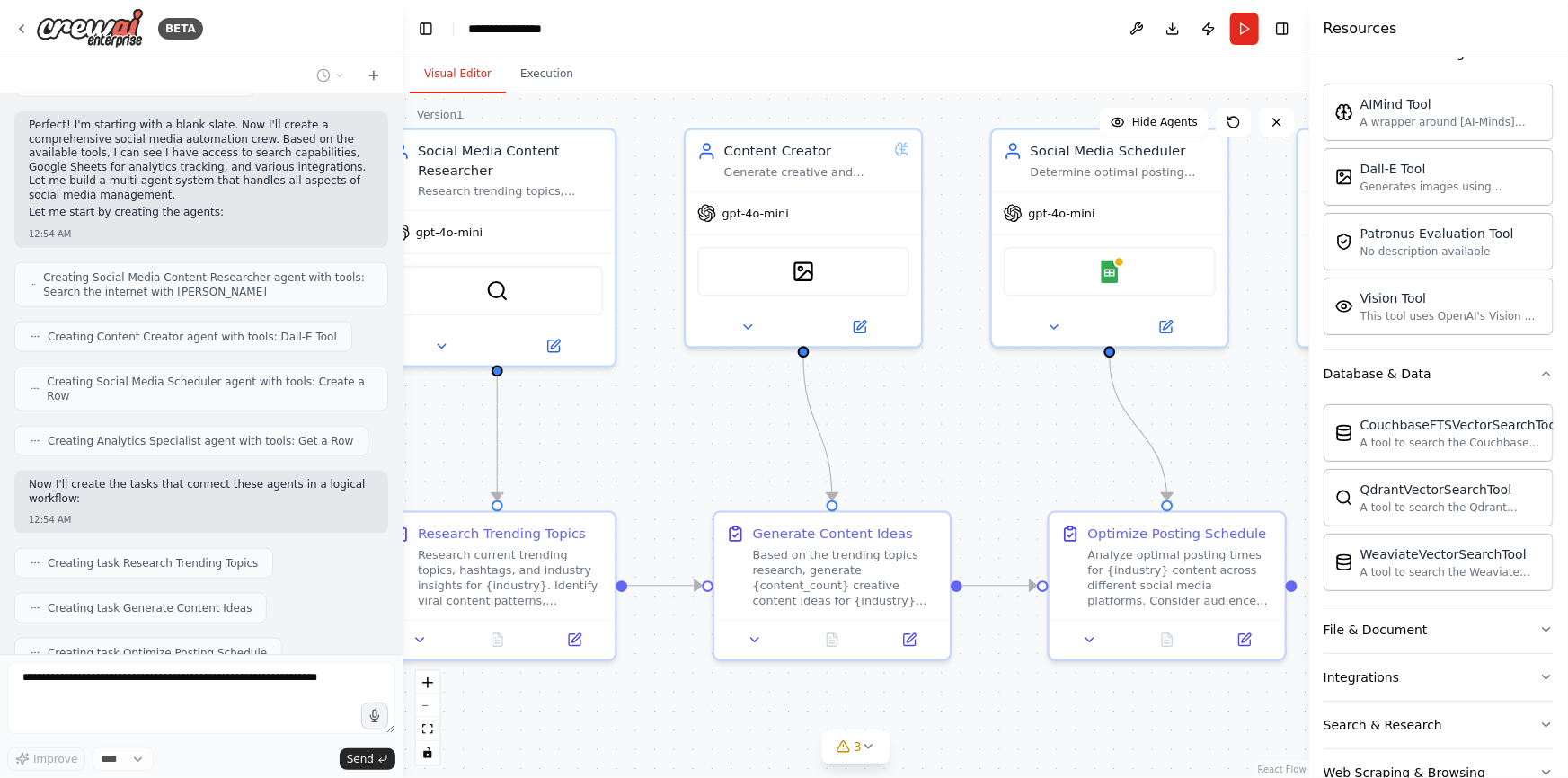
drag, startPoint x: 889, startPoint y: 378, endPoint x: 696, endPoint y: 411, distance: 195.8
click at [696, 411] on div ".deletable-edge-delete-btn { width: 20px; height: 20px; border: 0px solid #ffff…" at bounding box center [856, 436] width 907 height 685
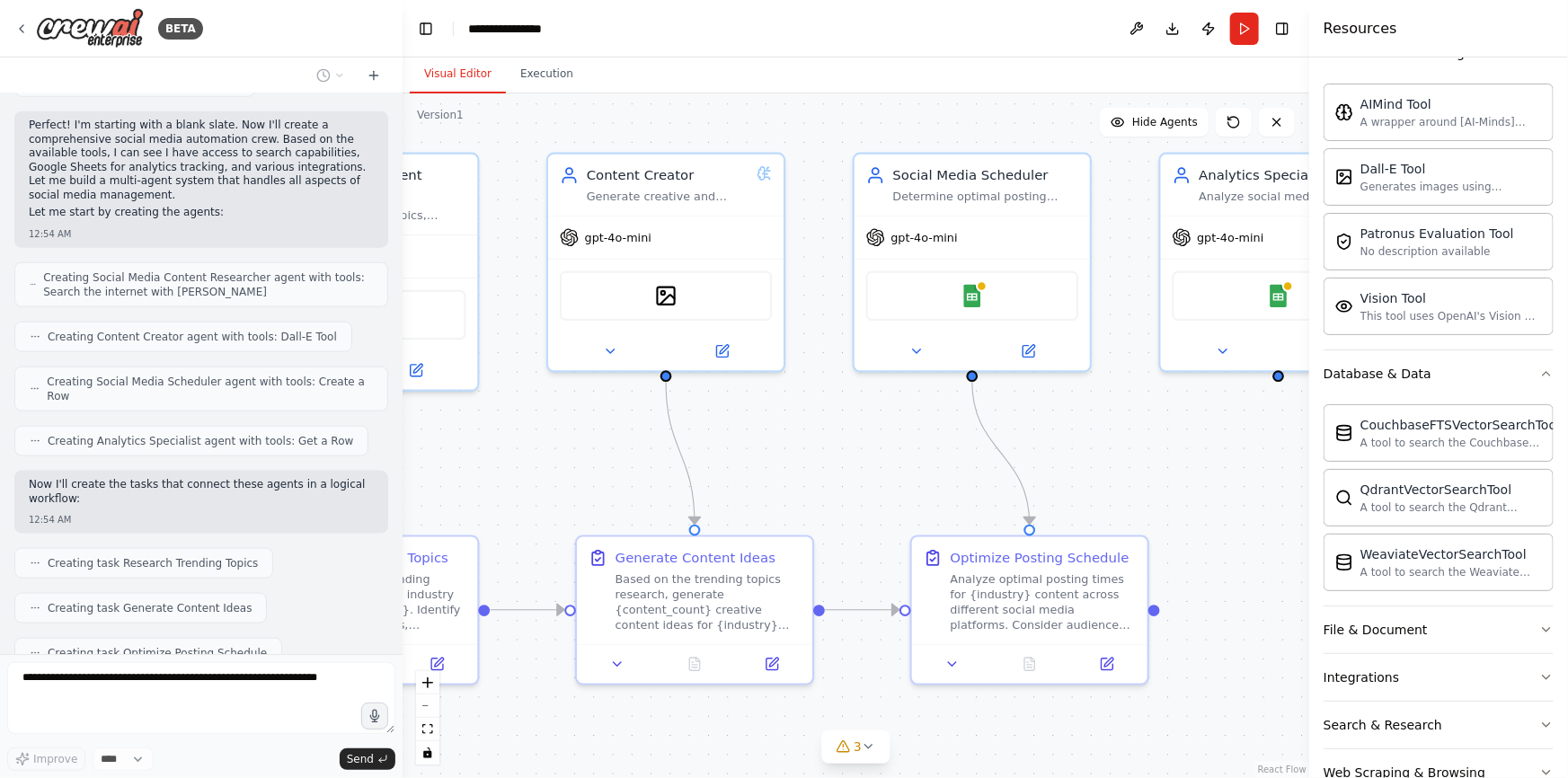
drag, startPoint x: 1024, startPoint y: 425, endPoint x: 888, endPoint y: 448, distance: 137.9
click at [888, 448] on div ".deletable-edge-delete-btn { width: 20px; height: 20px; border: 0px solid #ffff…" at bounding box center [856, 436] width 907 height 685
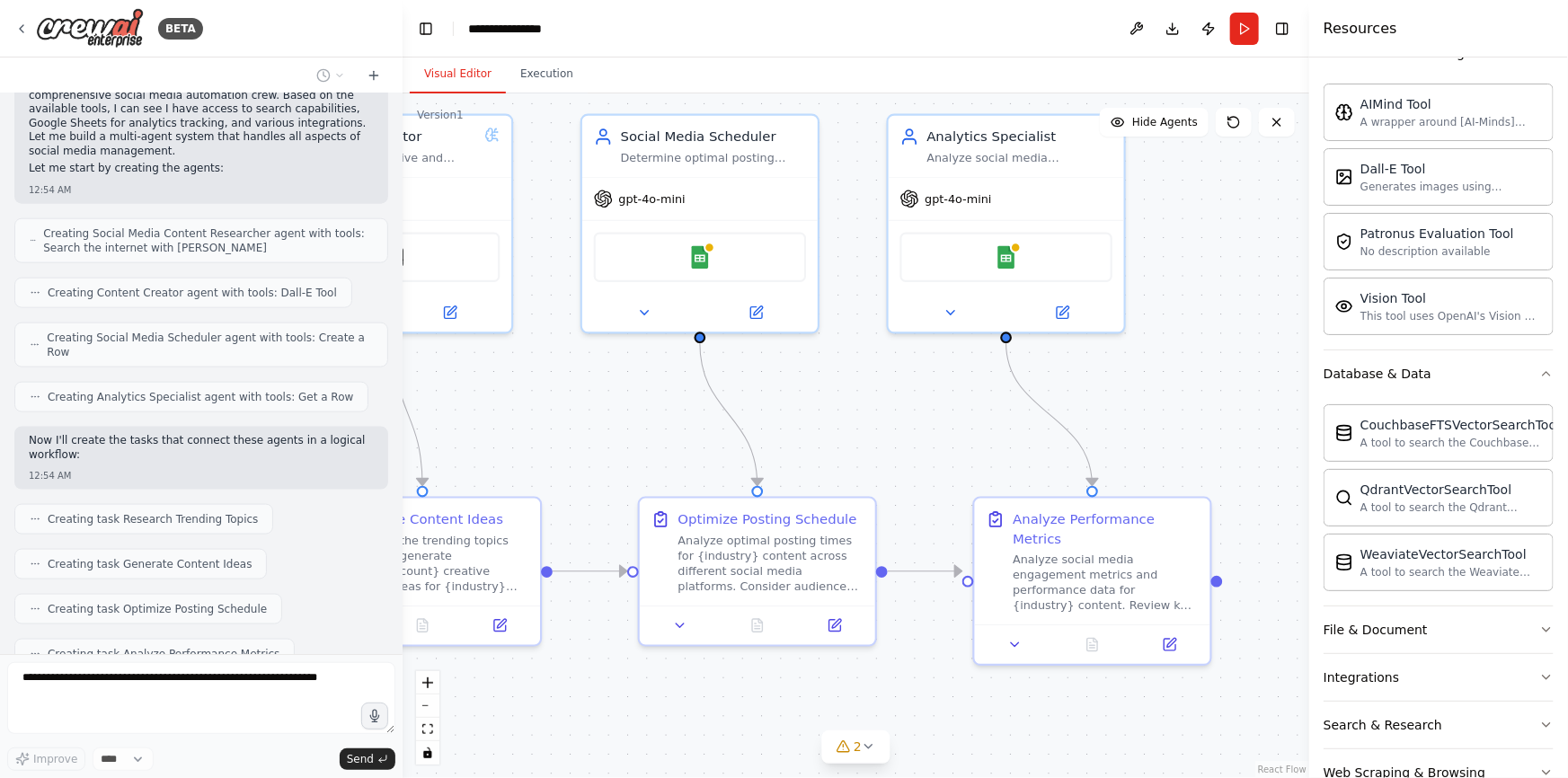
drag, startPoint x: 1159, startPoint y: 449, endPoint x: 887, endPoint y: 409, distance: 274.9
click at [887, 409] on div ".deletable-edge-delete-btn { width: 20px; height: 20px; border: 0px solid #ffff…" at bounding box center [856, 436] width 907 height 685
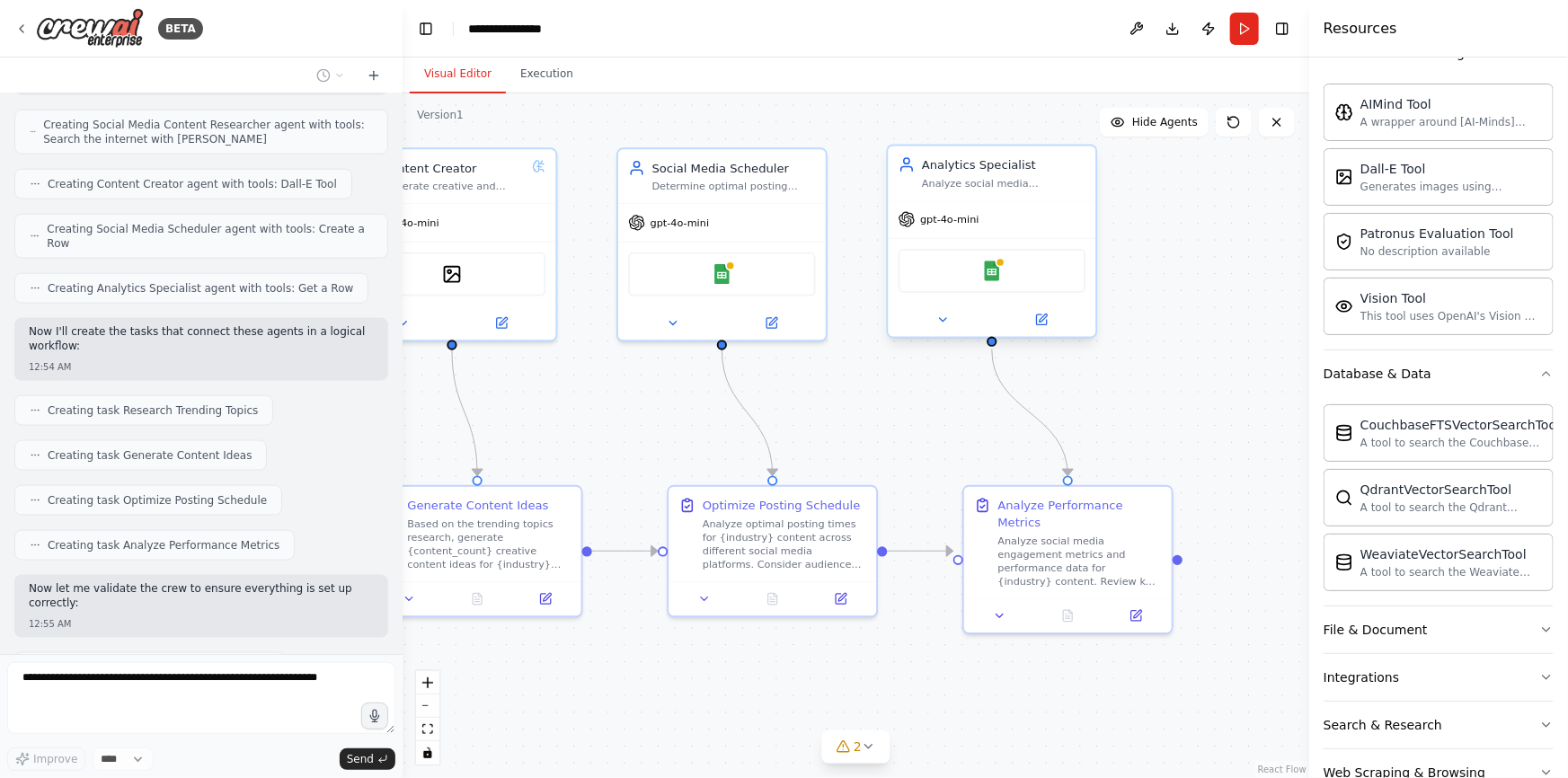
click at [1036, 194] on div "Analytics Specialist Analyze social media performance metrics and engagement da…" at bounding box center [992, 173] width 208 height 54
click at [937, 320] on icon at bounding box center [944, 319] width 14 height 14
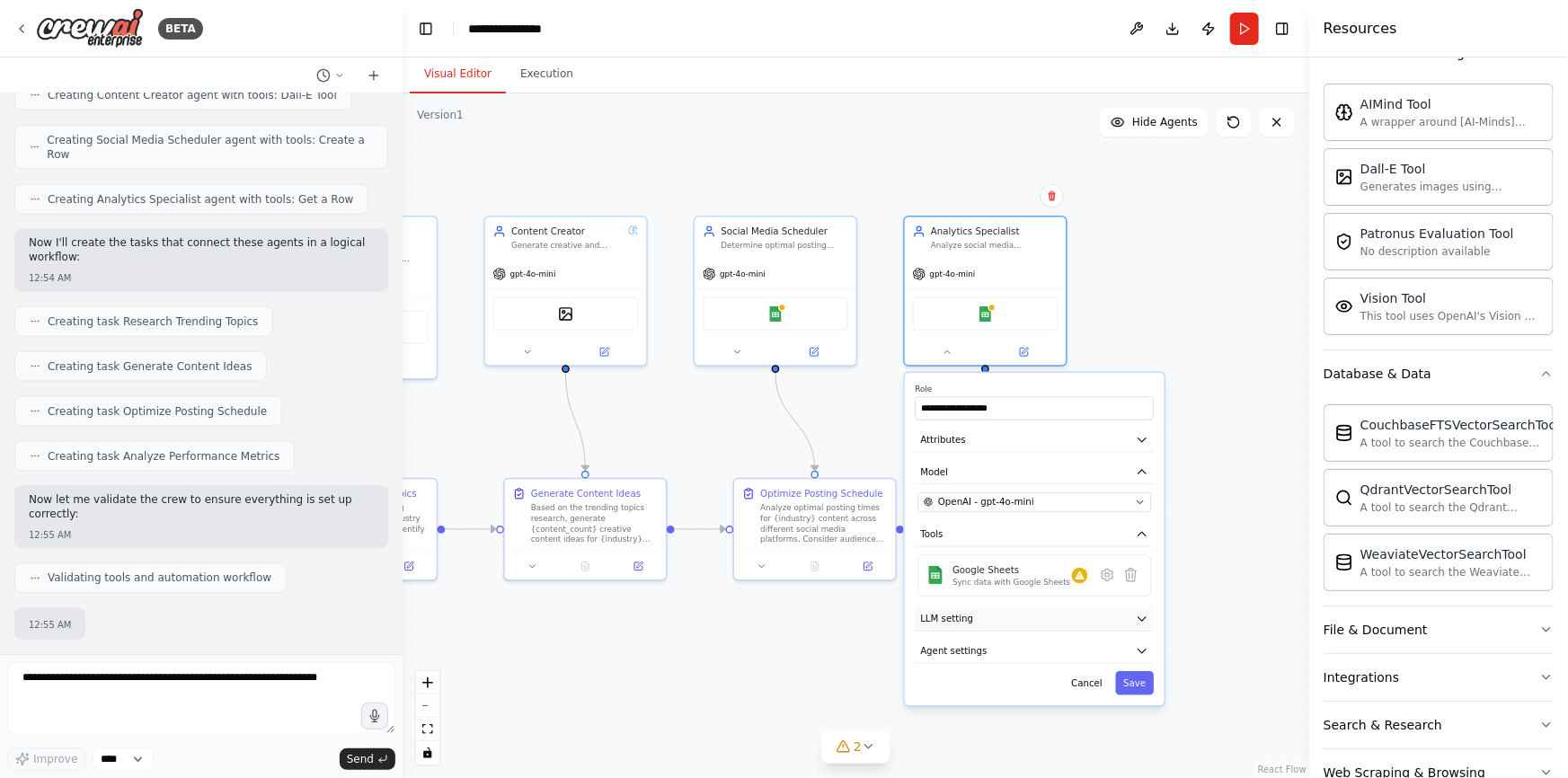
click at [1040, 615] on button "LLM setting" at bounding box center [1035, 619] width 239 height 24
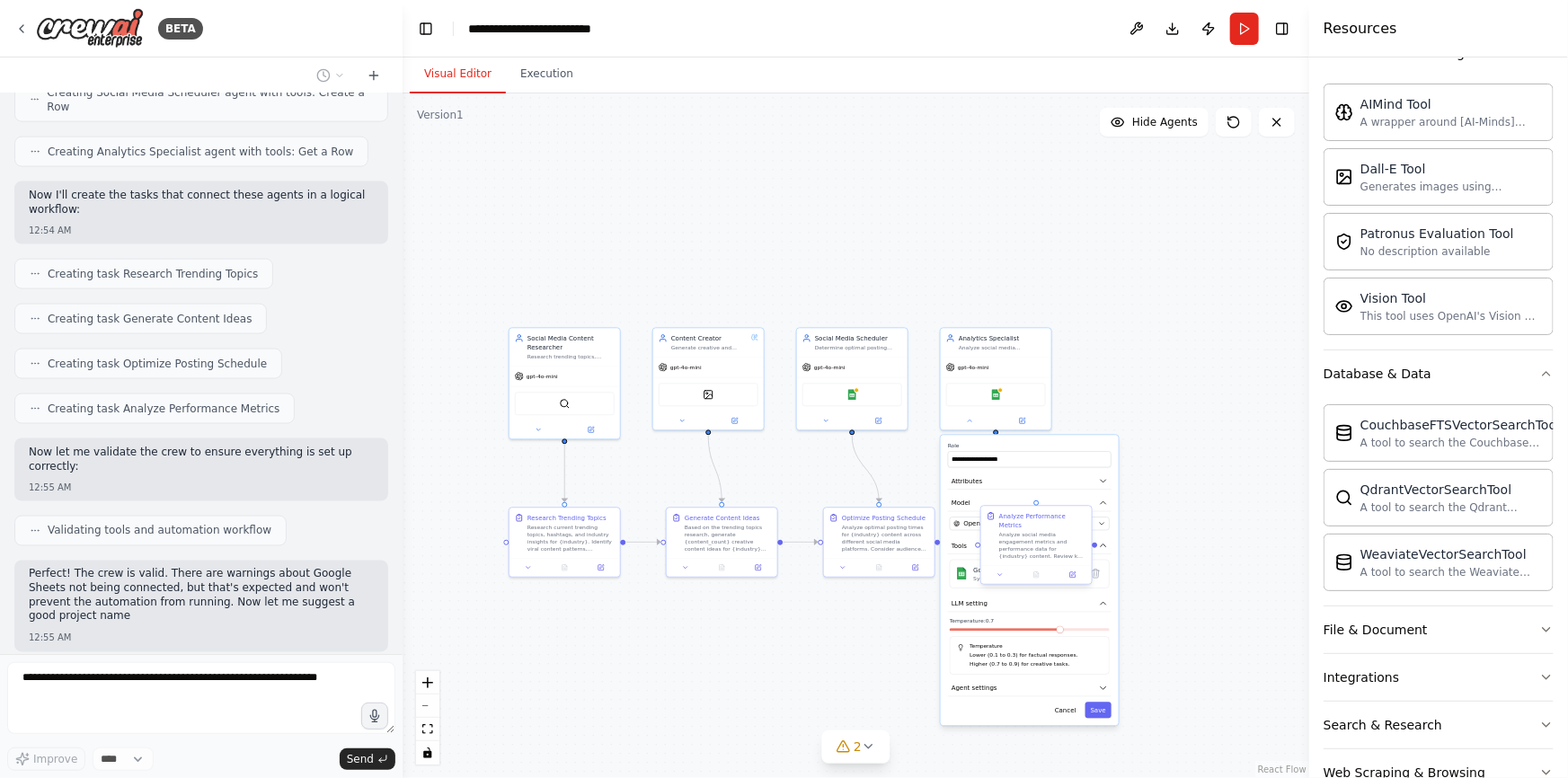
scroll to position [1303, 0]
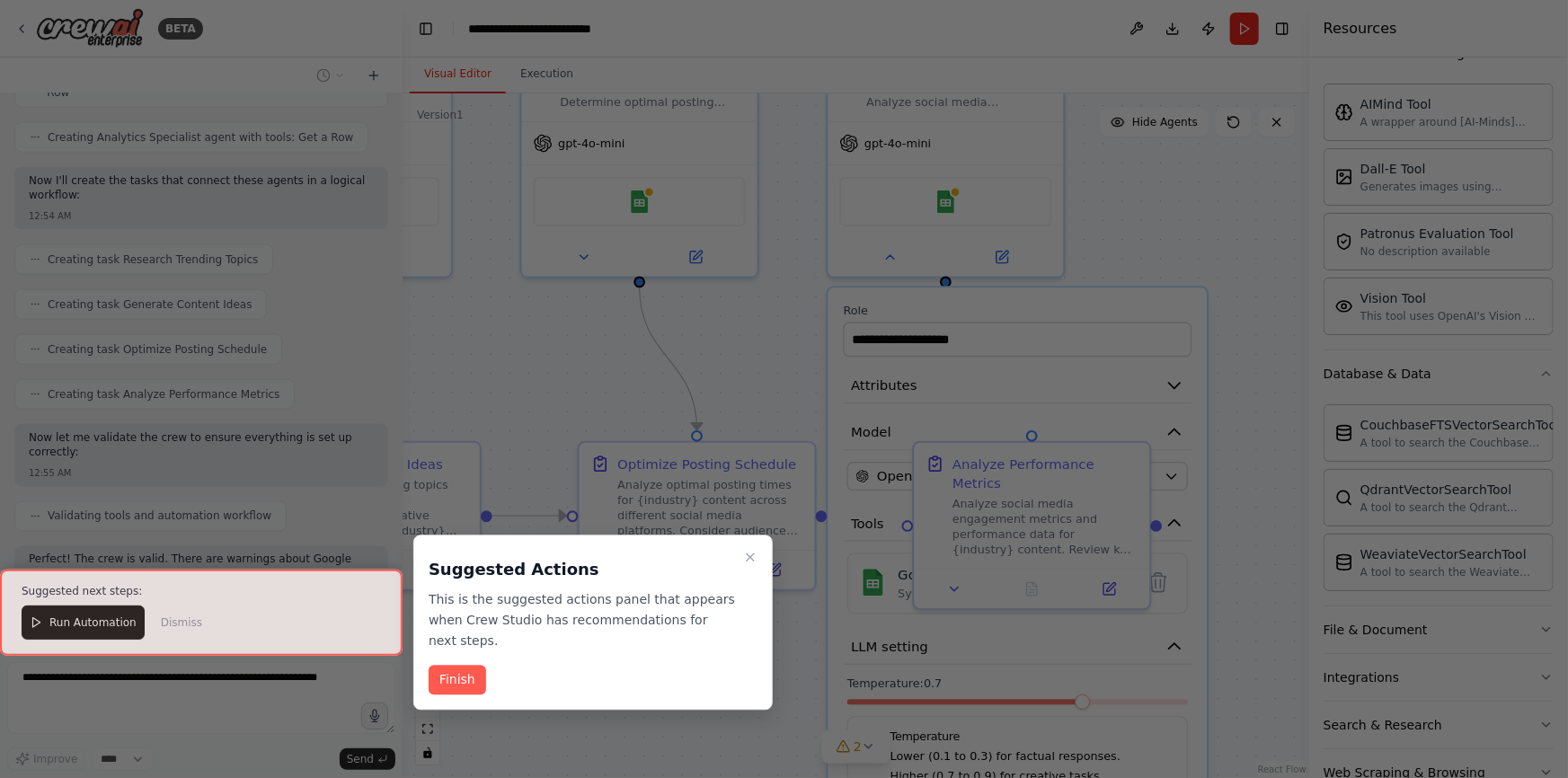
click at [1245, 458] on div at bounding box center [784, 389] width 1568 height 778
click at [460, 666] on button "Finish" at bounding box center [457, 680] width 57 height 30
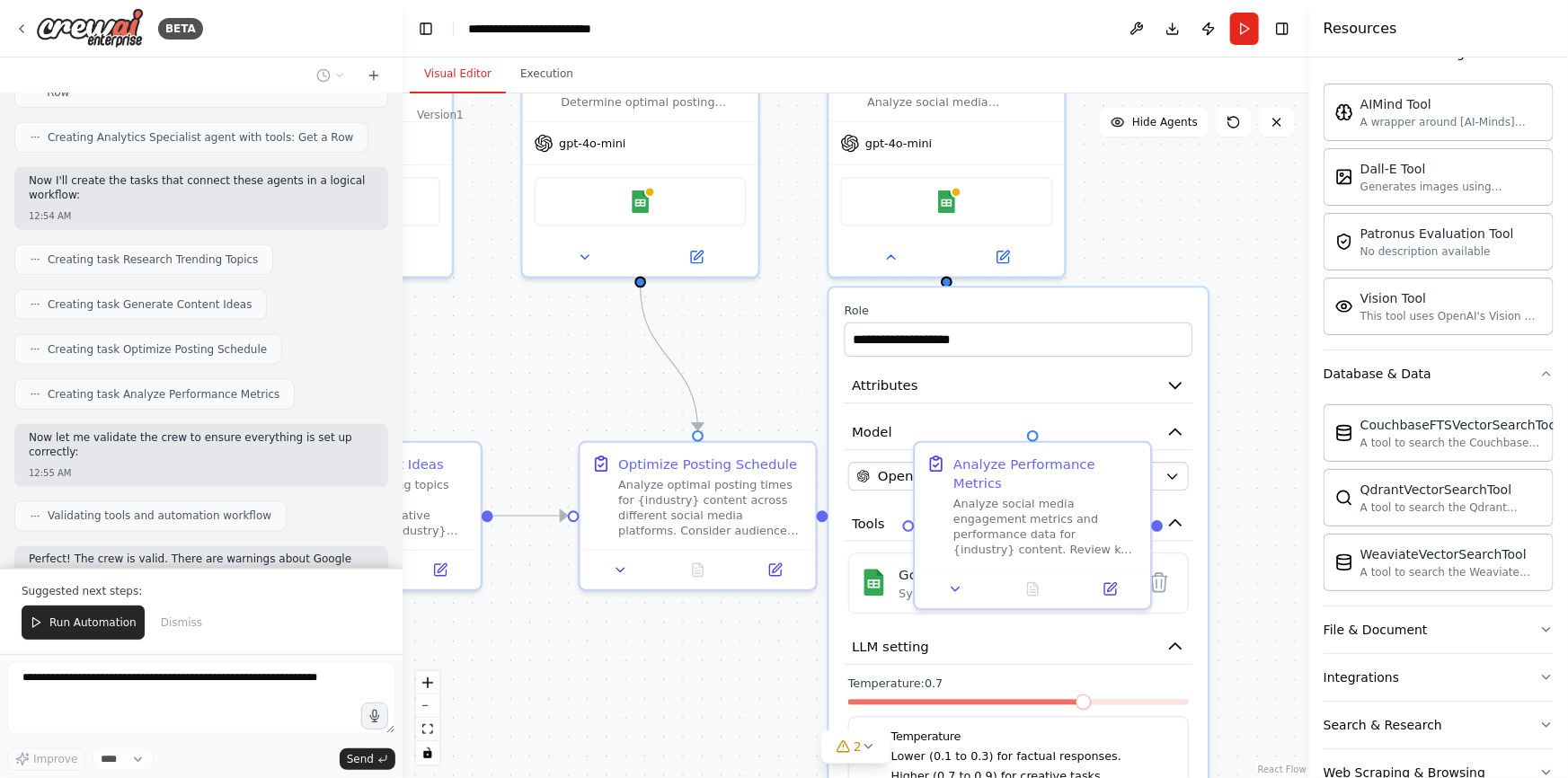
click at [1241, 520] on div ".deletable-edge-delete-btn { width: 20px; height: 20px; border: 0px solid #ffff…" at bounding box center [856, 436] width 907 height 685
click at [954, 578] on icon at bounding box center [956, 585] width 15 height 15
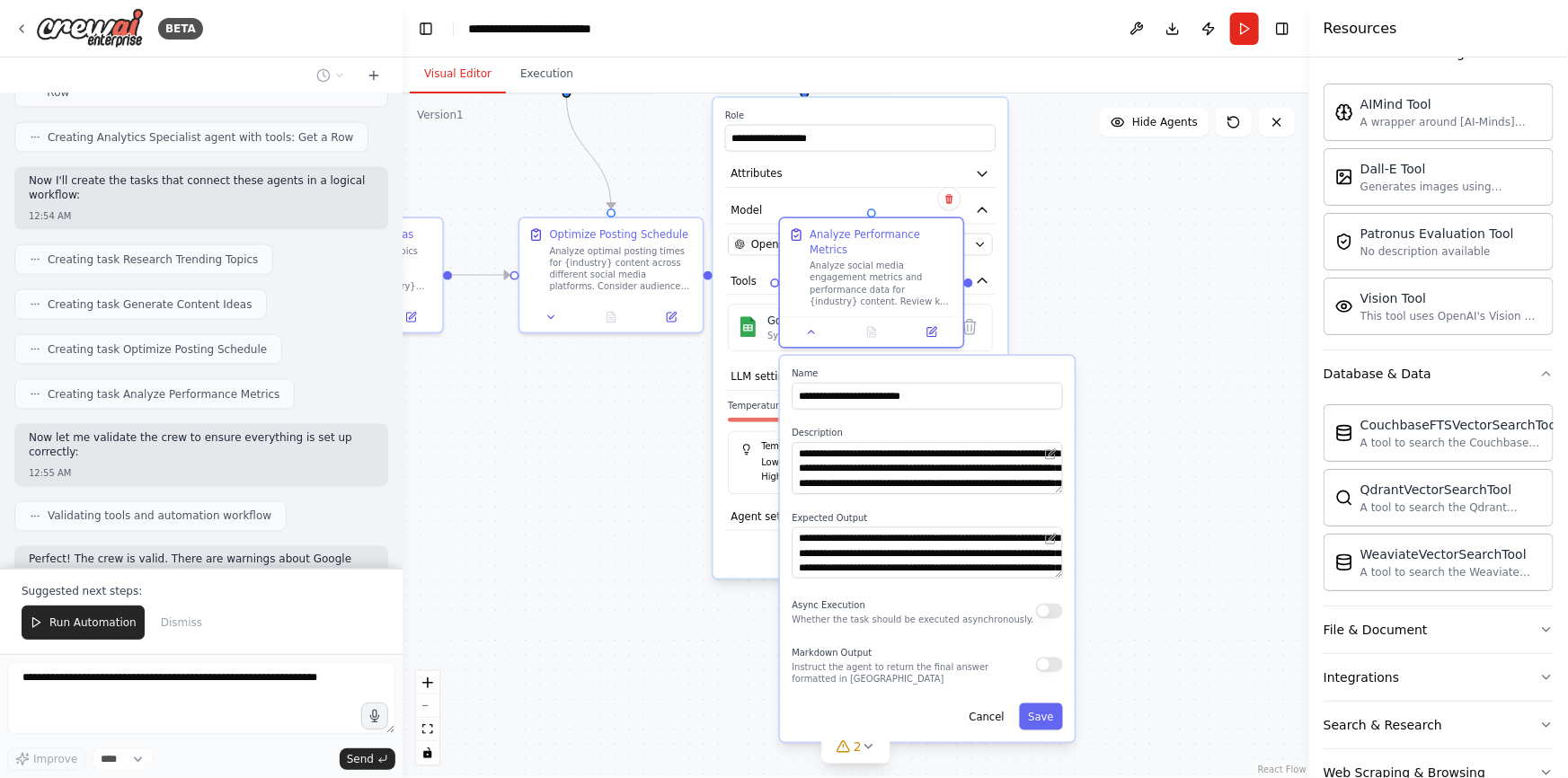
drag, startPoint x: 814, startPoint y: 679, endPoint x: 665, endPoint y: 432, distance: 288.5
click at [665, 432] on div ".deletable-edge-delete-btn { width: 20px; height: 20px; border: 0px solid #ffff…" at bounding box center [856, 436] width 907 height 685
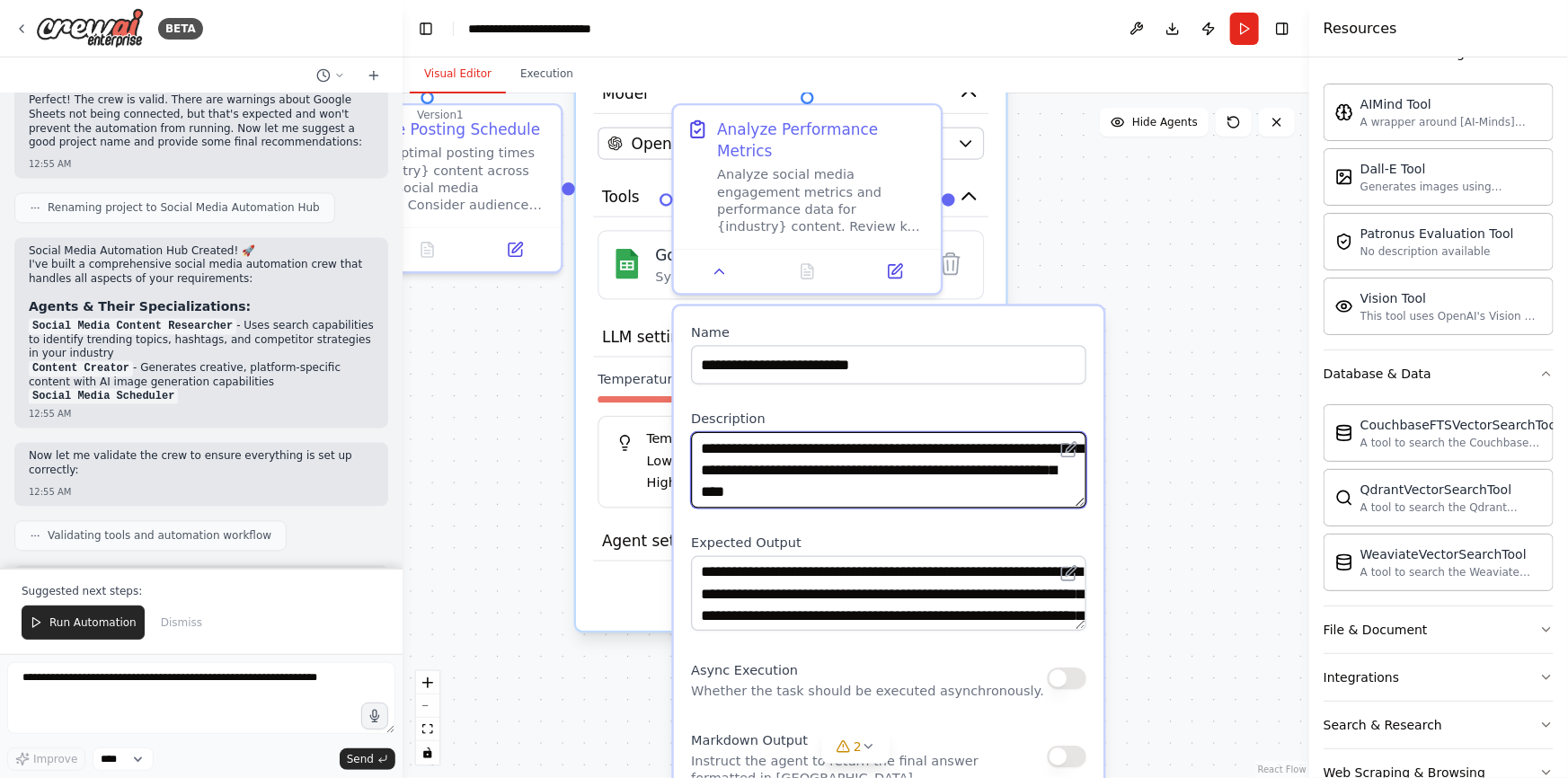
scroll to position [54, 0]
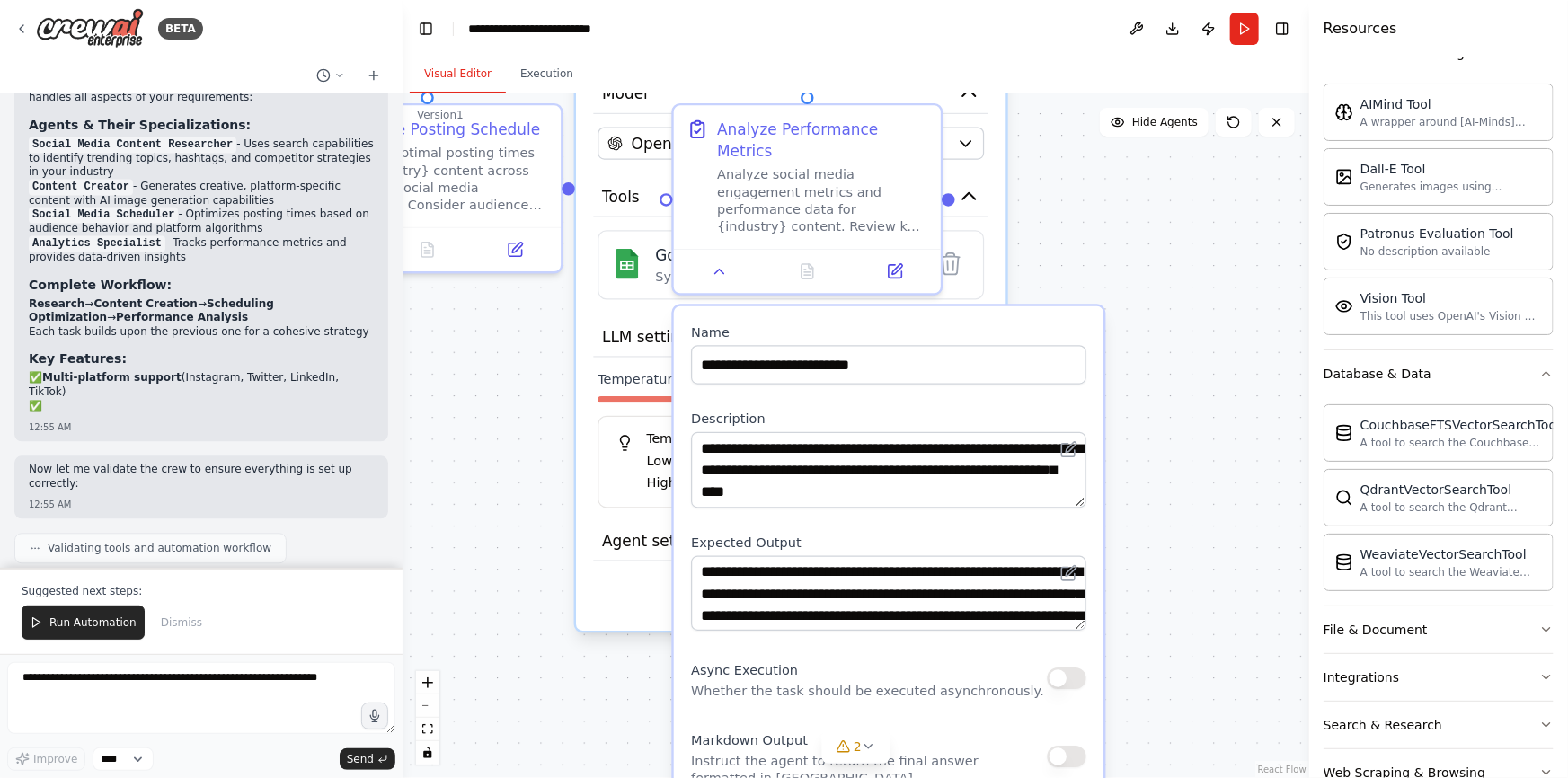
click at [1204, 392] on div ".deletable-edge-delete-btn { width: 20px; height: 20px; border: 0px solid #ffff…" at bounding box center [856, 436] width 907 height 685
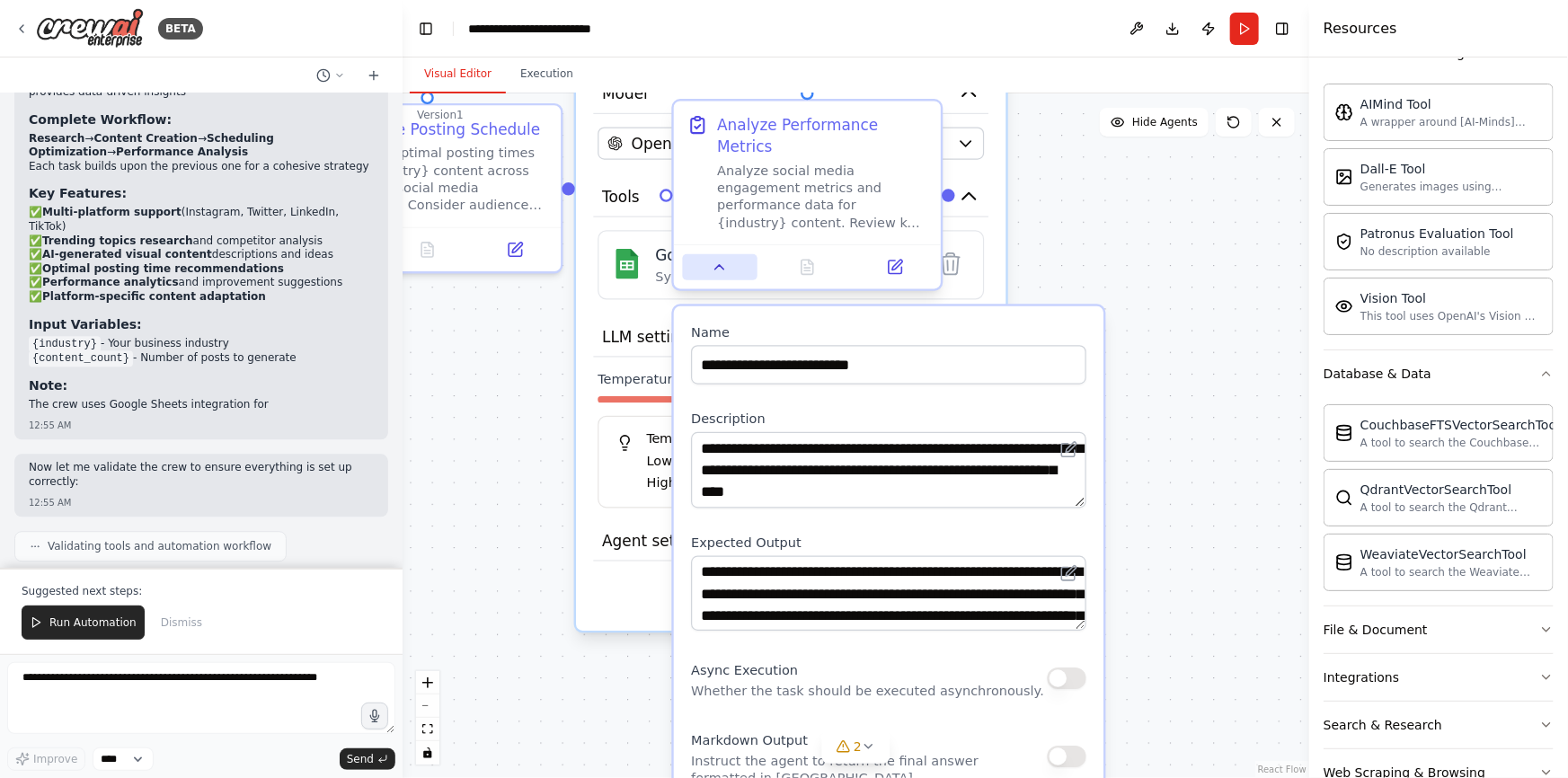
click at [716, 256] on button at bounding box center [720, 267] width 75 height 26
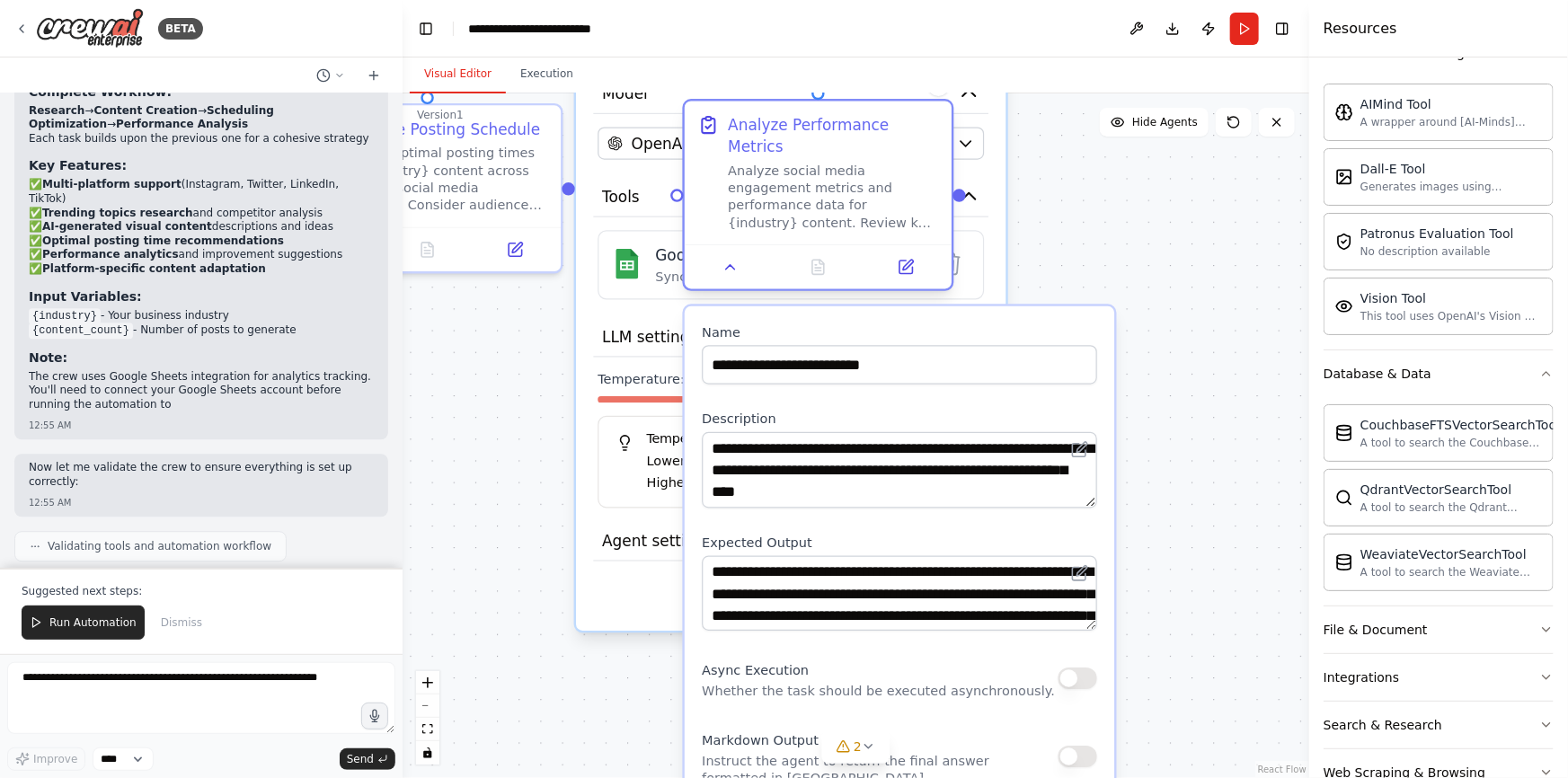
click at [714, 245] on div at bounding box center [819, 267] width 267 height 45
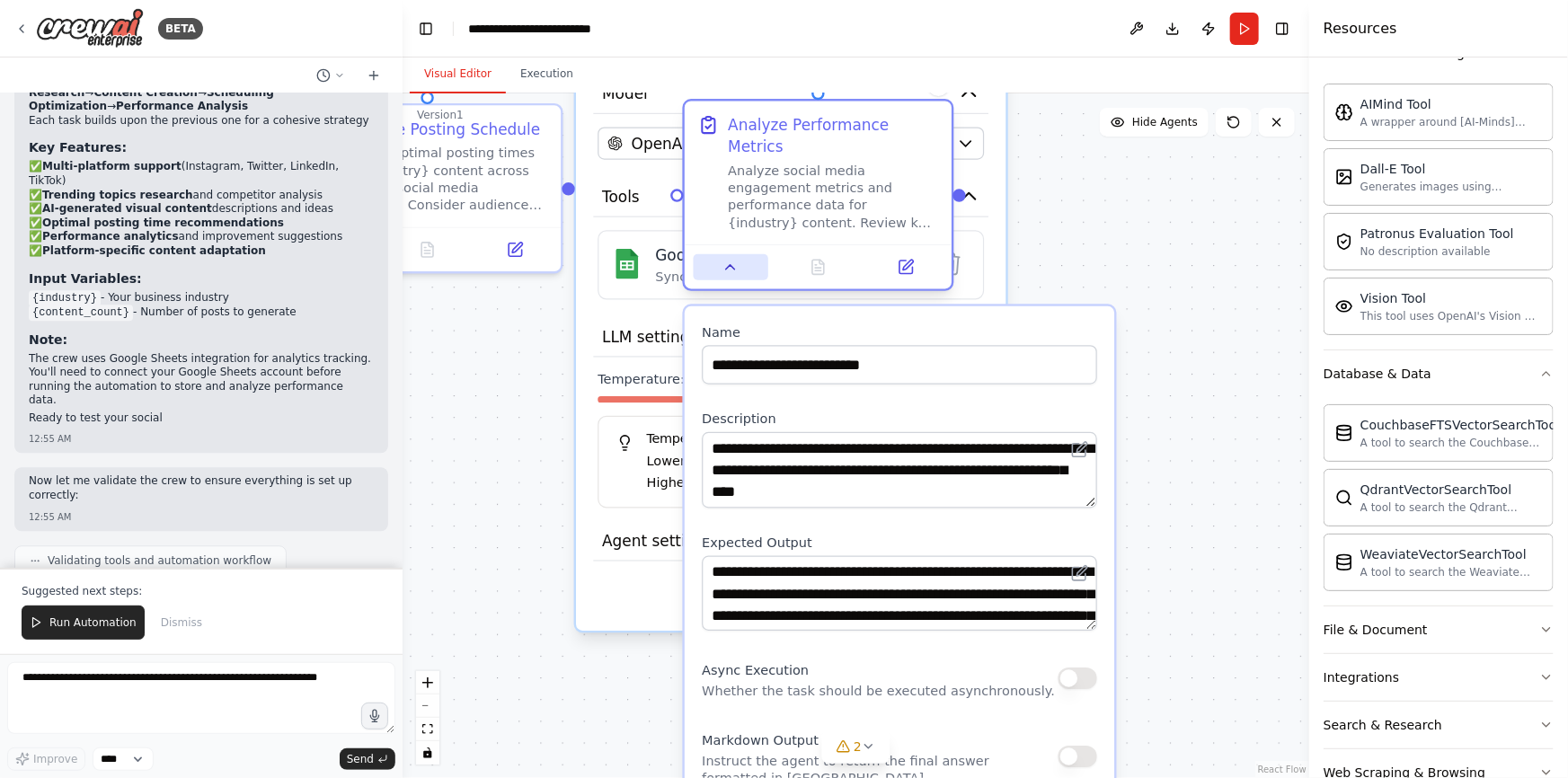
click at [720, 257] on button at bounding box center [731, 267] width 75 height 26
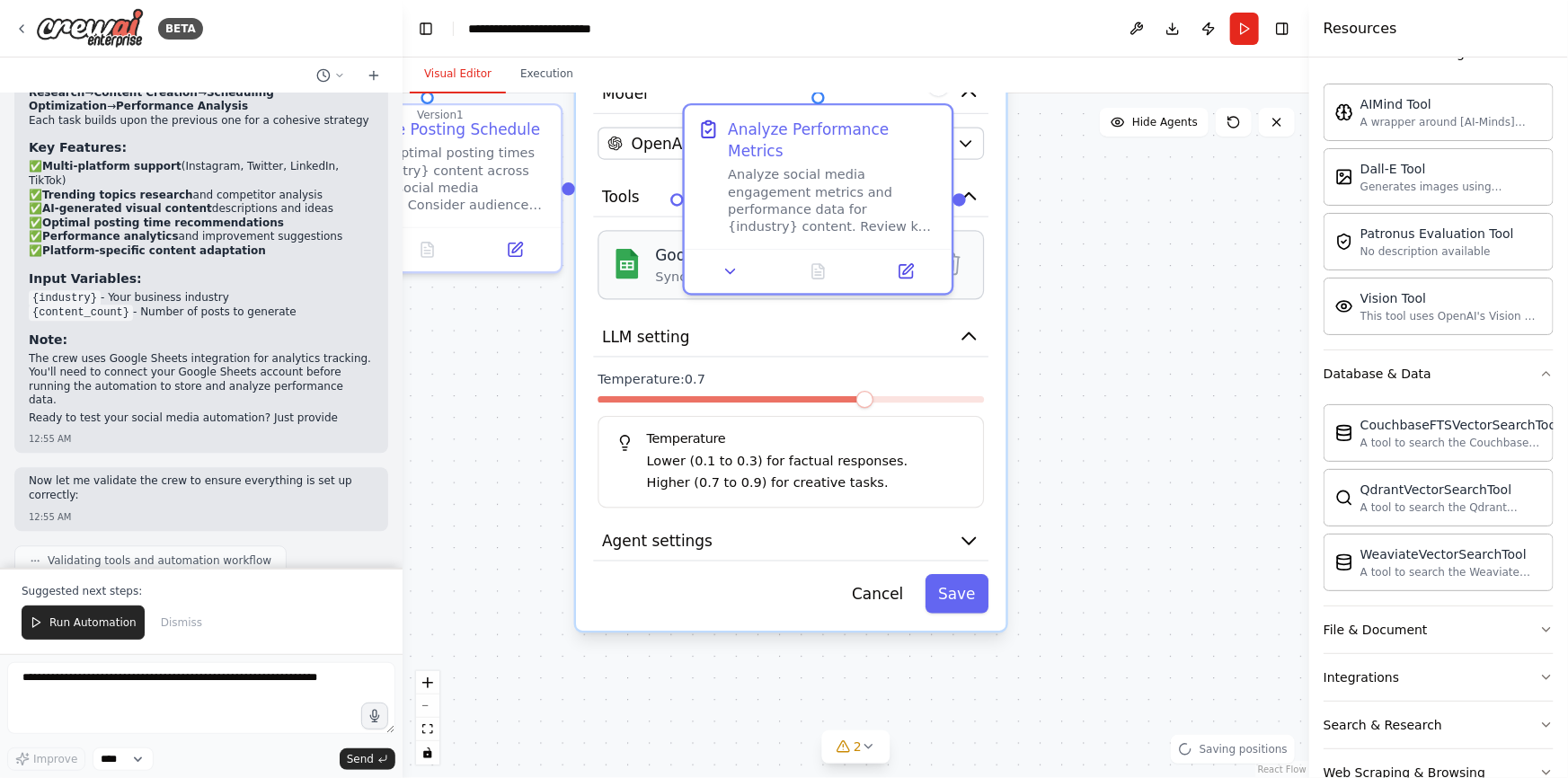
scroll to position [2169, 0]
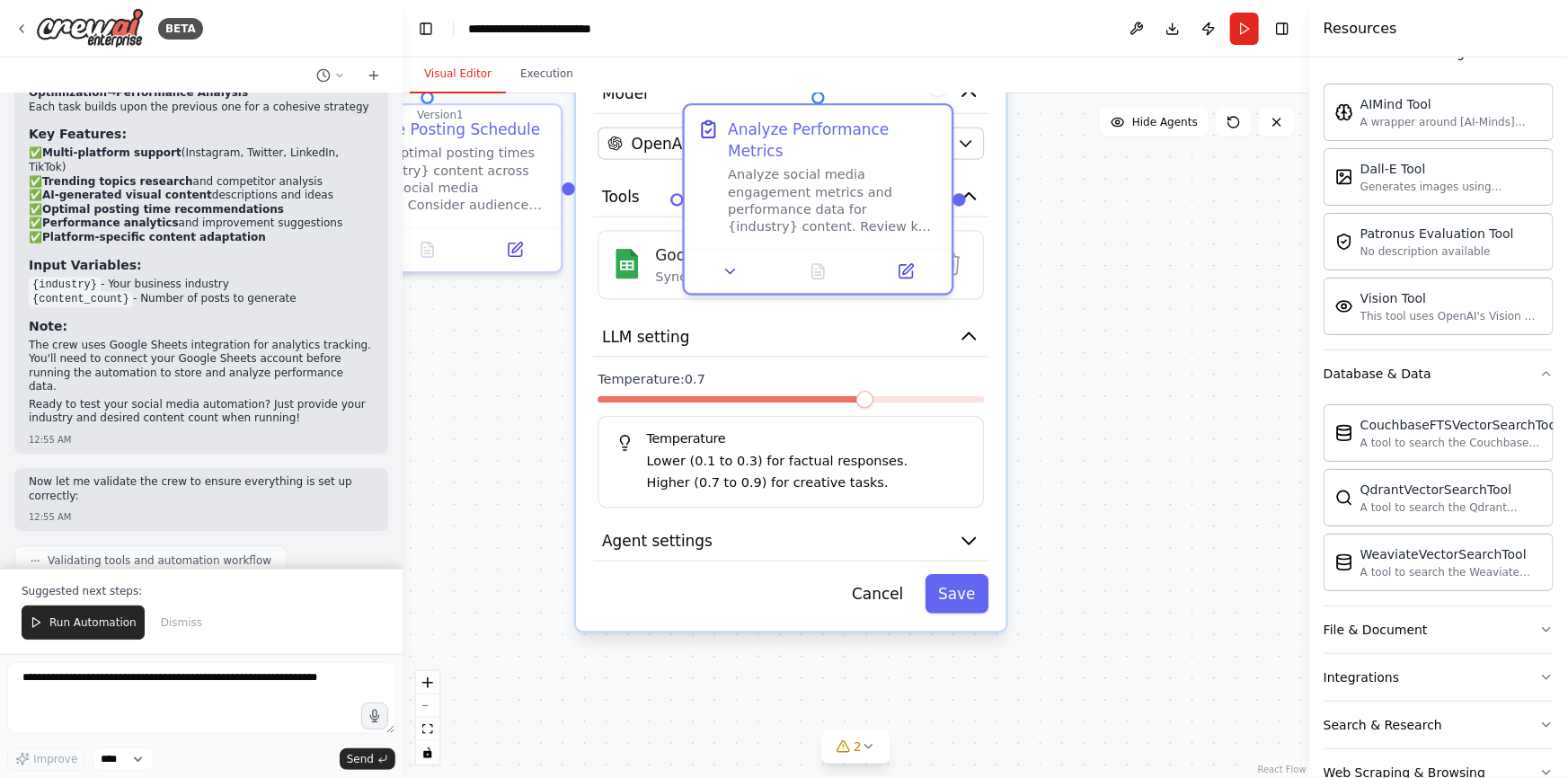
click at [545, 340] on div ".deletable-edge-delete-btn { width: 20px; height: 20px; border: 0px solid #ffff…" at bounding box center [856, 436] width 907 height 685
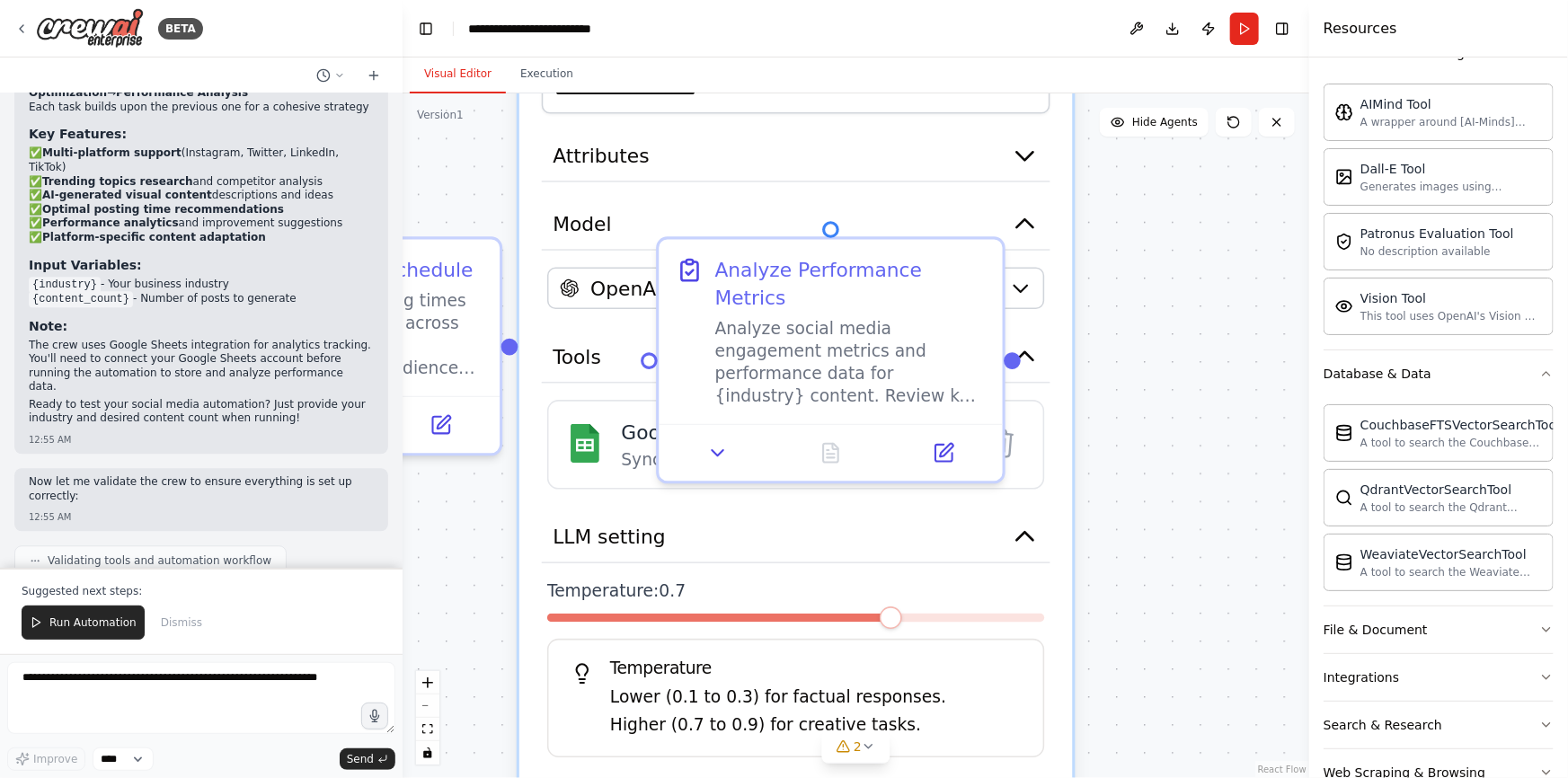
drag, startPoint x: 1070, startPoint y: 303, endPoint x: 1113, endPoint y: 504, distance: 205.5
click at [1113, 504] on div ".deletable-edge-delete-btn { width: 20px; height: 20px; border: 0px solid #ffff…" at bounding box center [856, 436] width 907 height 685
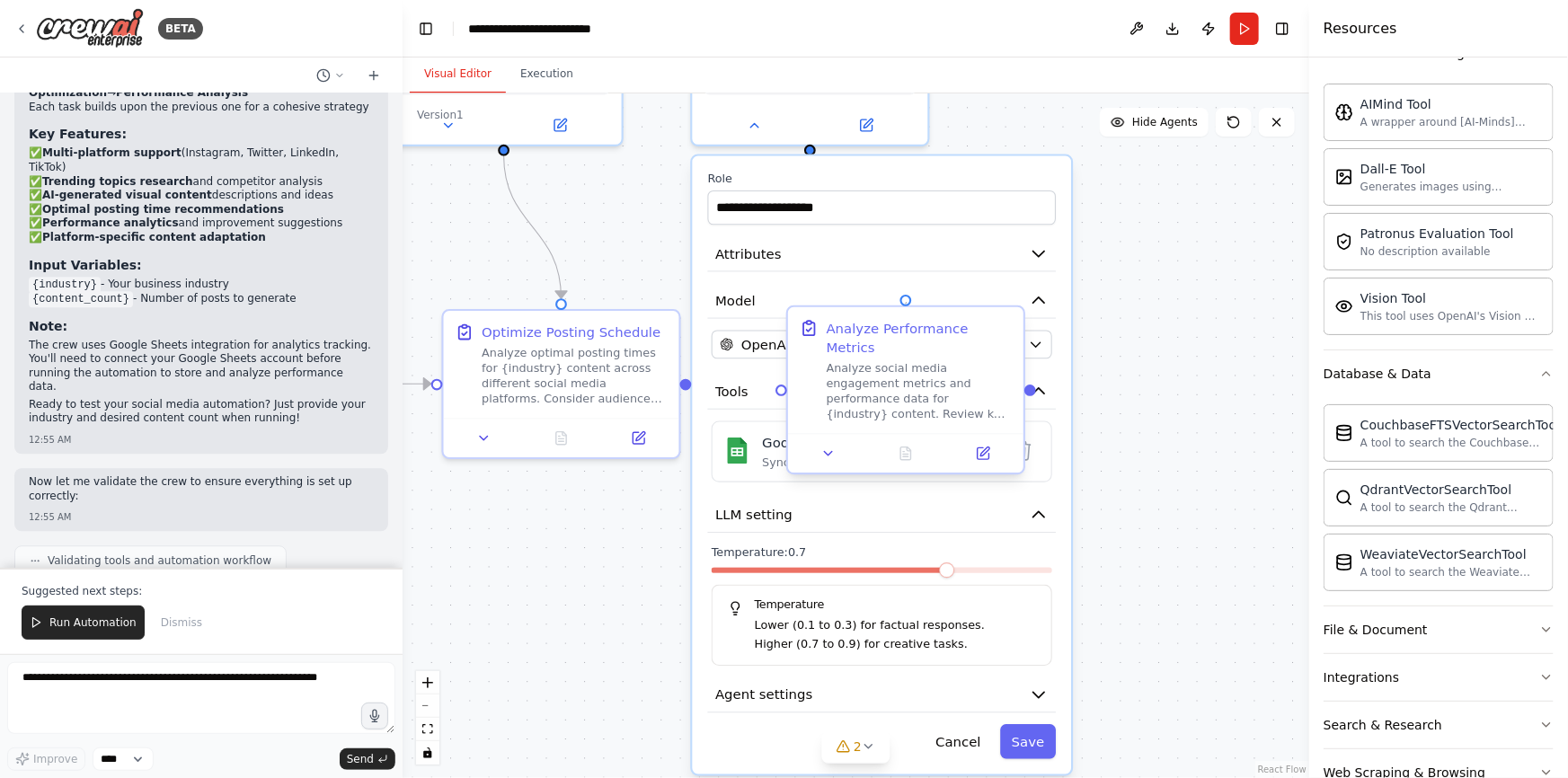
click at [907, 302] on div at bounding box center [906, 301] width 12 height 12
click at [1033, 384] on div at bounding box center [1031, 390] width 12 height 12
click at [880, 505] on button "LLM setting" at bounding box center [883, 515] width 348 height 35
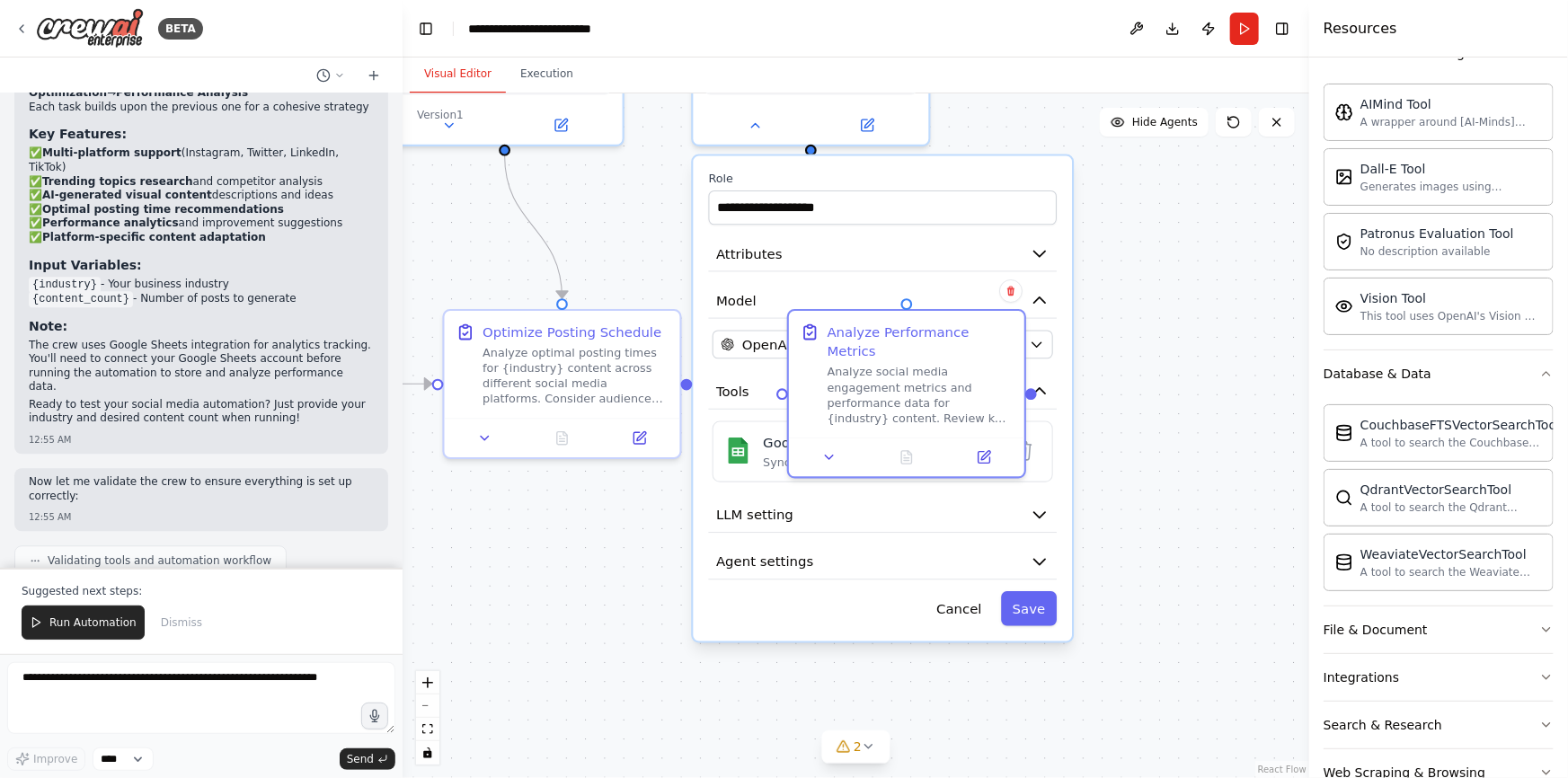
click at [1121, 399] on div ".deletable-edge-delete-btn { width: 20px; height: 20px; border: 0px solid #ffff…" at bounding box center [856, 436] width 907 height 685
click at [812, 150] on div at bounding box center [813, 149] width 12 height 12
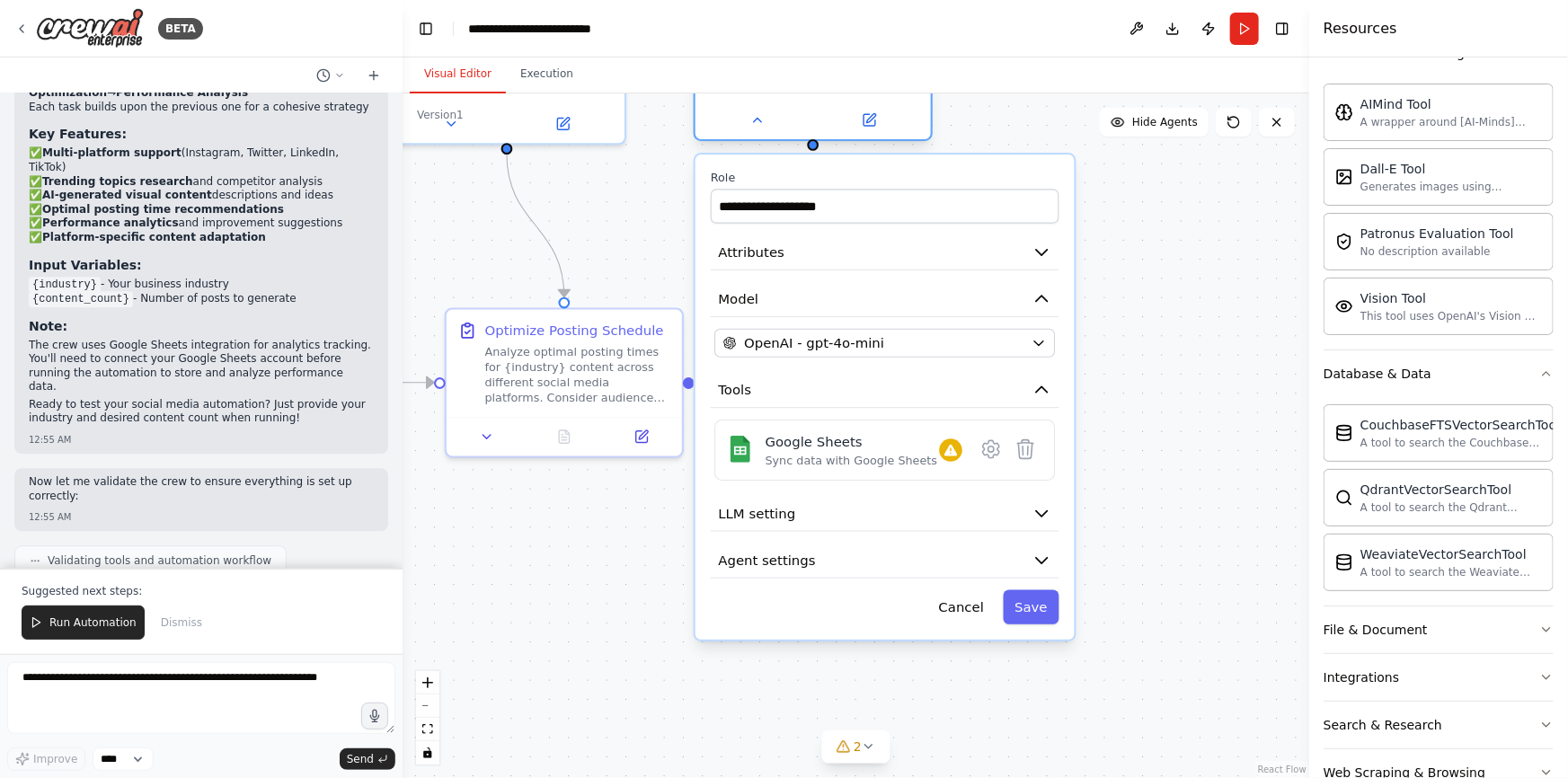
click at [749, 133] on div at bounding box center [813, 120] width 235 height 39
click at [756, 125] on icon at bounding box center [757, 120] width 15 height 15
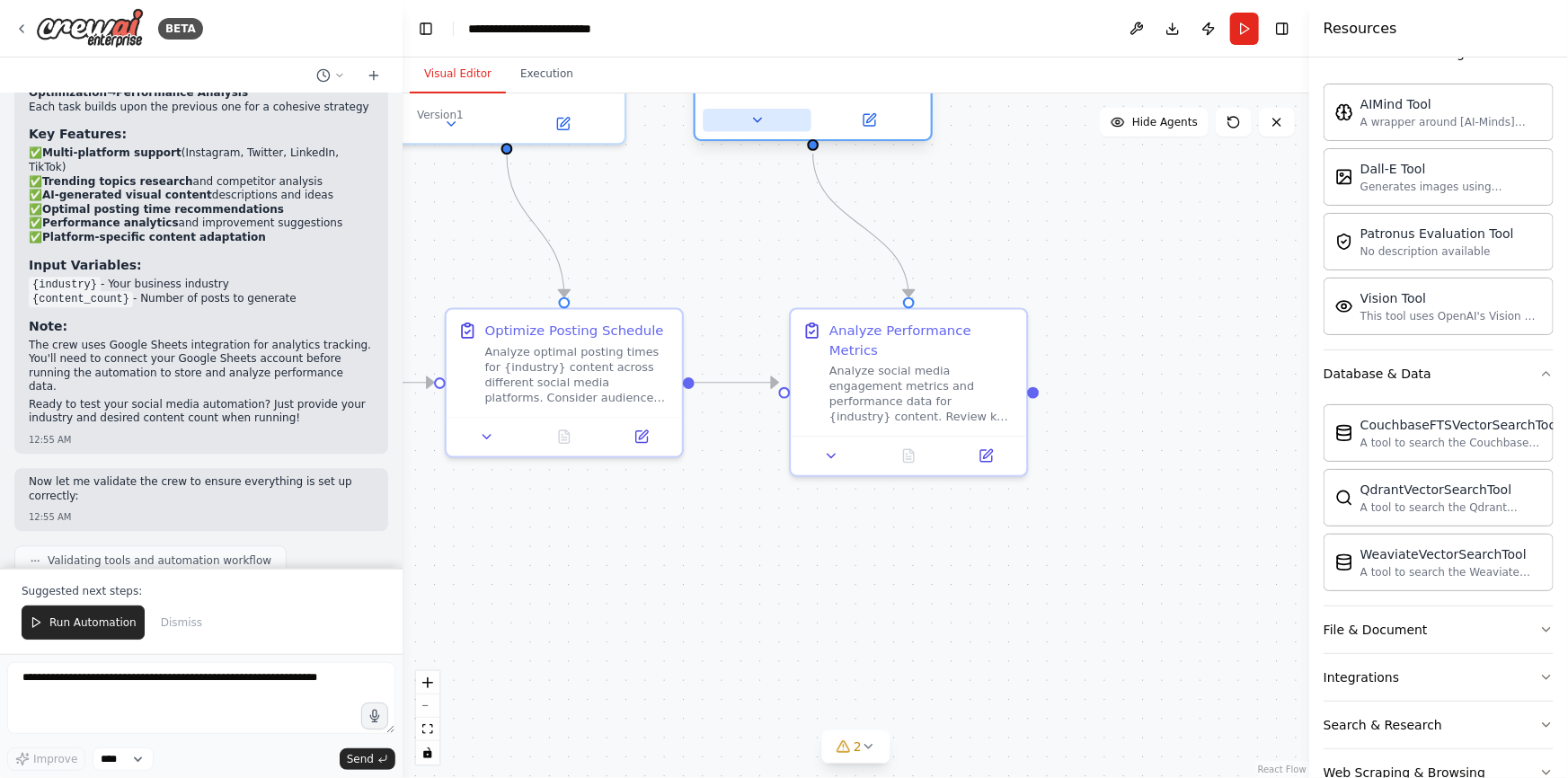
click at [756, 125] on icon at bounding box center [757, 120] width 15 height 15
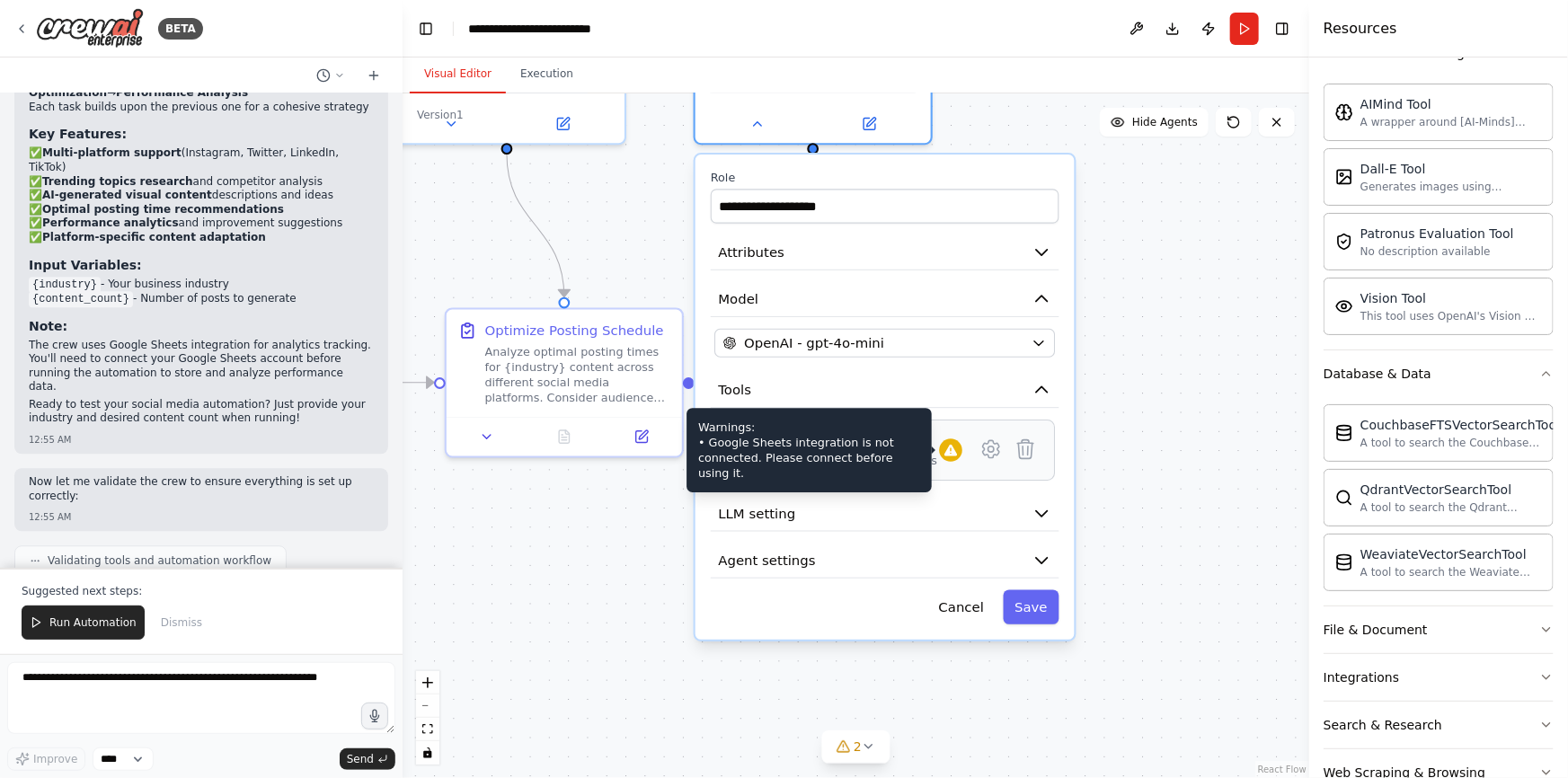
click at [956, 452] on icon at bounding box center [950, 451] width 13 height 12
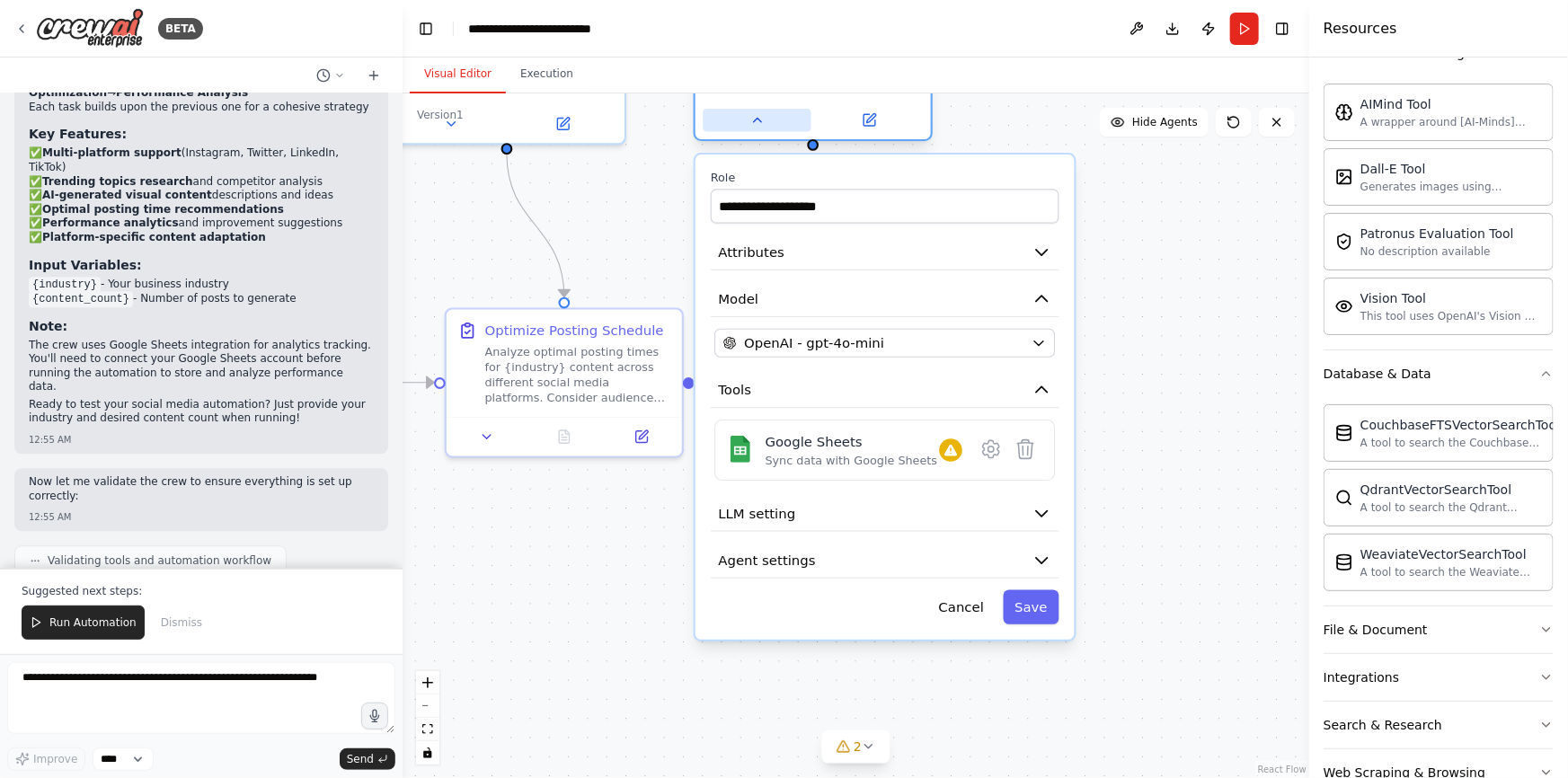
click at [751, 120] on icon at bounding box center [757, 120] width 15 height 15
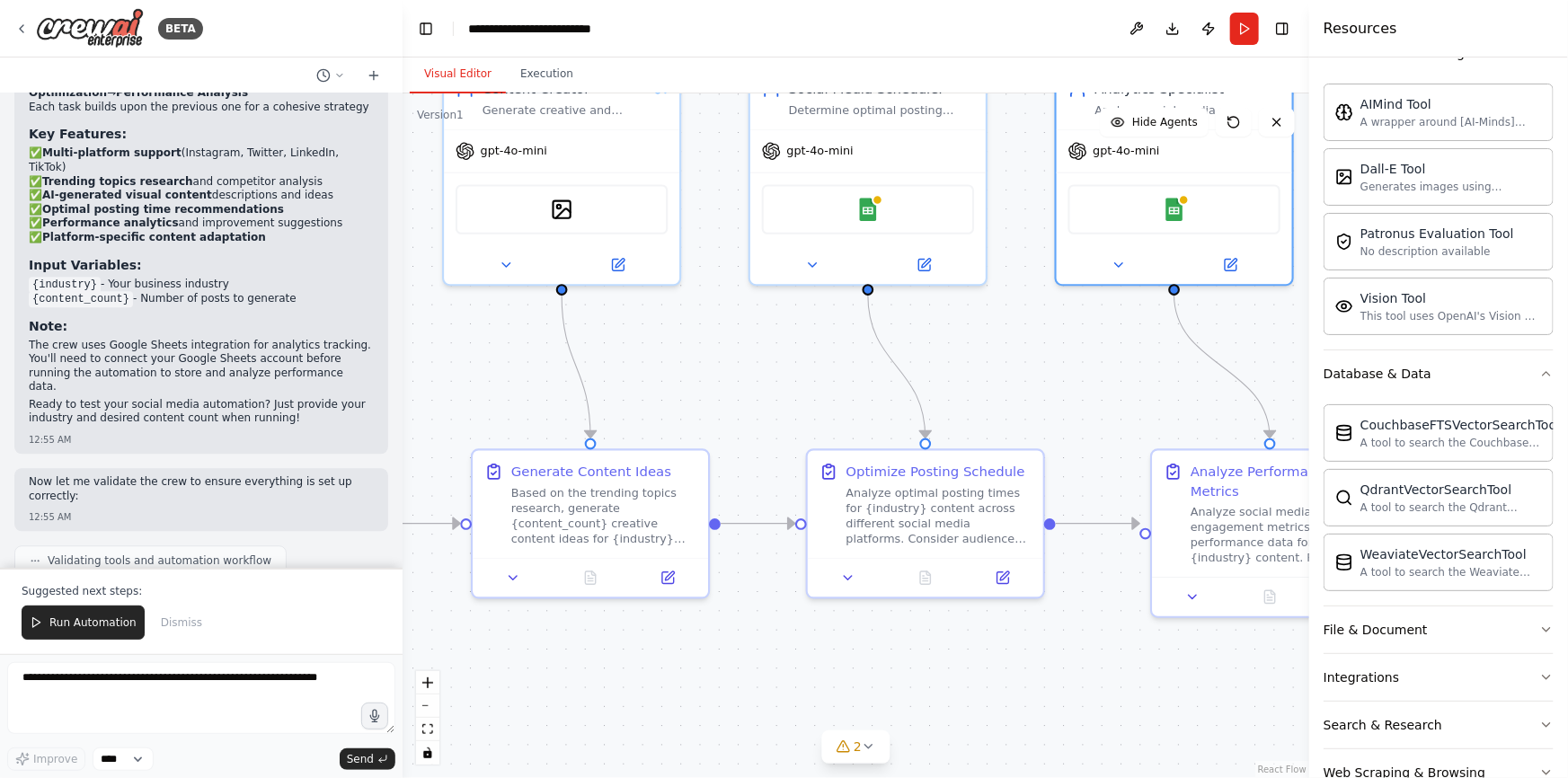
drag, startPoint x: 746, startPoint y: 276, endPoint x: 1105, endPoint y: 413, distance: 384.3
click at [1105, 413] on div ".deletable-edge-delete-btn { width: 20px; height: 20px; border: 0px solid #ffff…" at bounding box center [856, 436] width 907 height 685
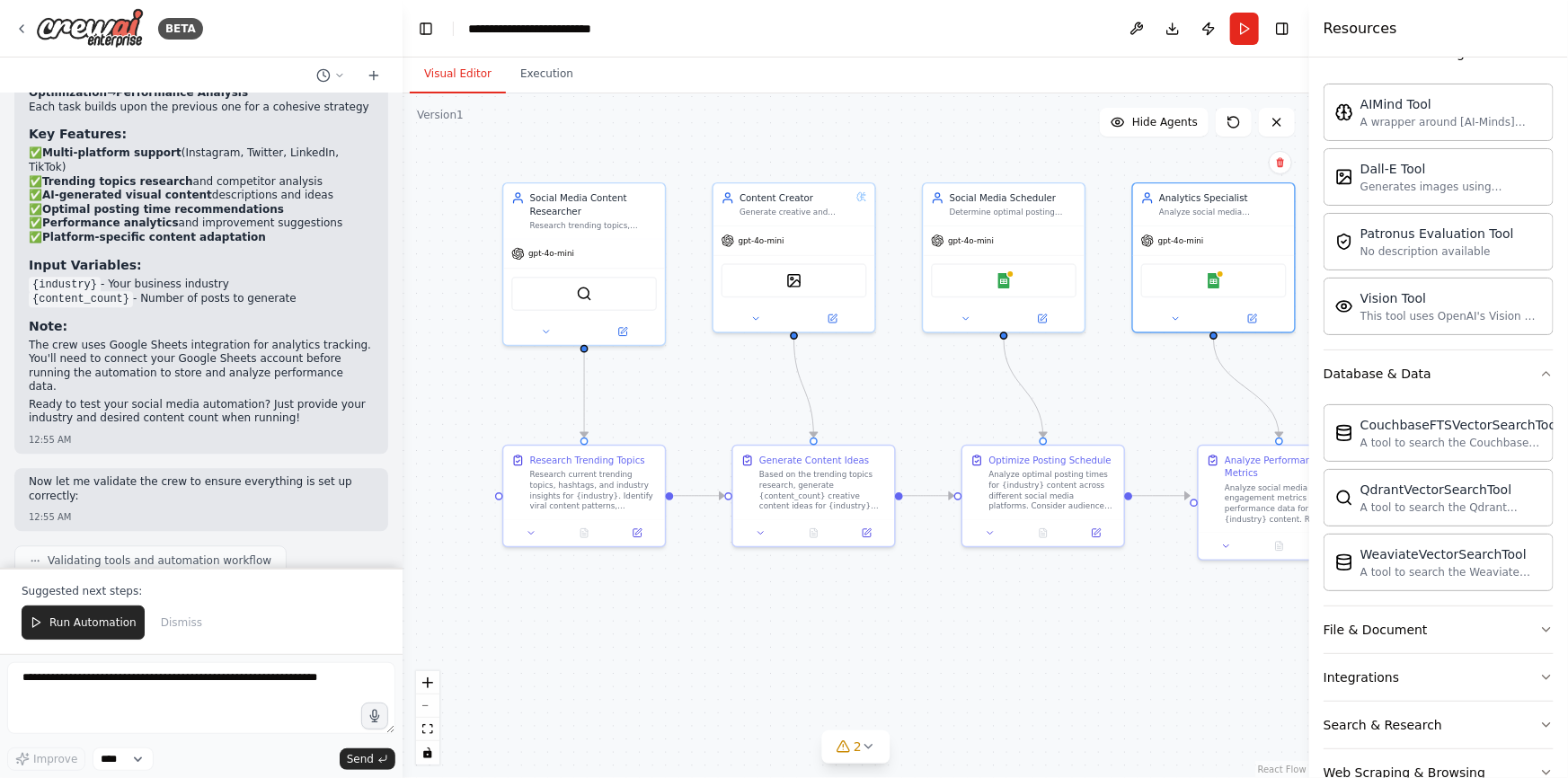
drag, startPoint x: 797, startPoint y: 377, endPoint x: 908, endPoint y: 384, distance: 111.2
click at [908, 384] on div ".deletable-edge-delete-btn { width: 20px; height: 20px; border: 0px solid #ffff…" at bounding box center [856, 436] width 907 height 685
click at [91, 622] on span "Run Automation" at bounding box center [93, 622] width 87 height 15
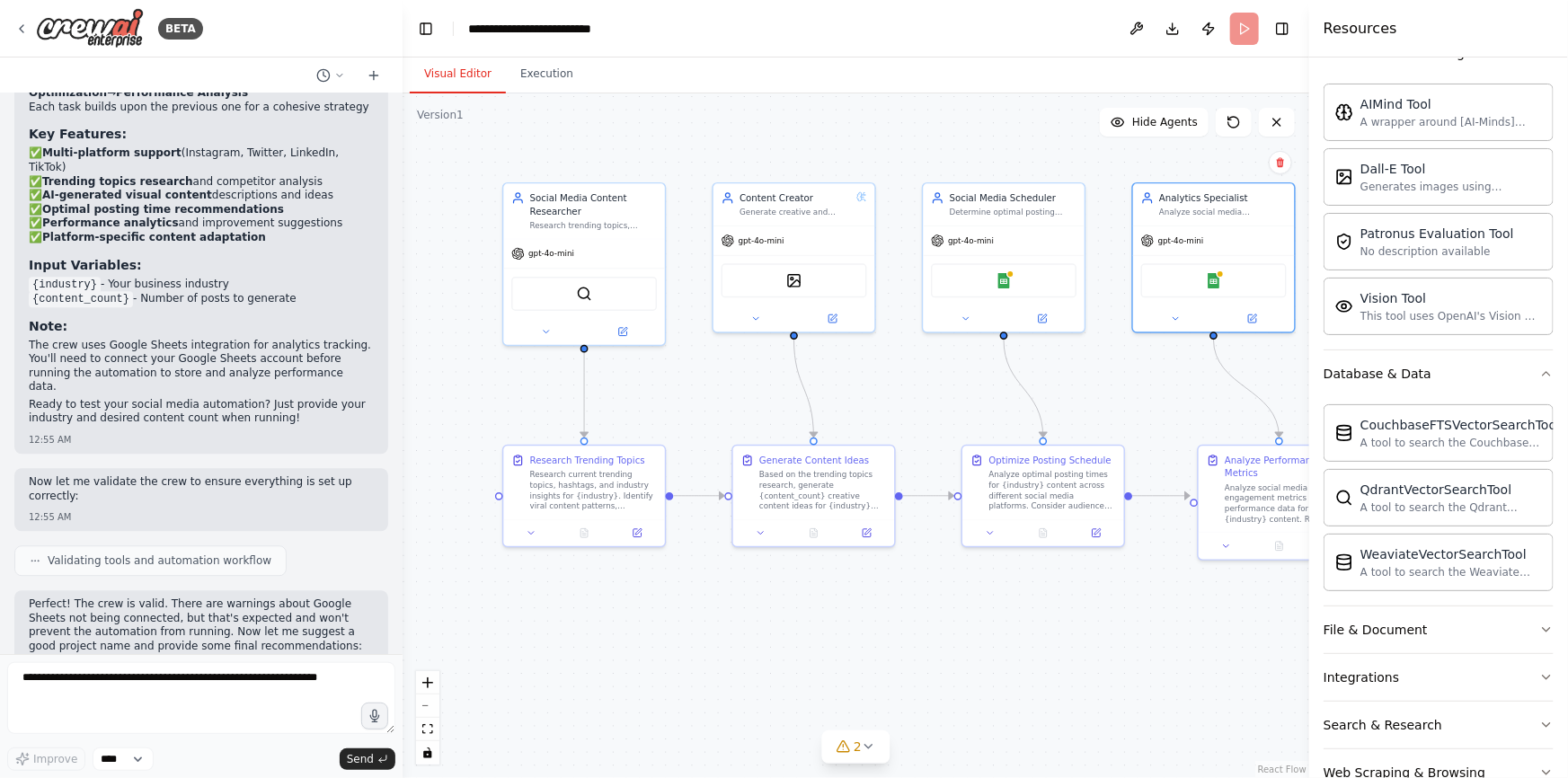
scroll to position [2083, 0]
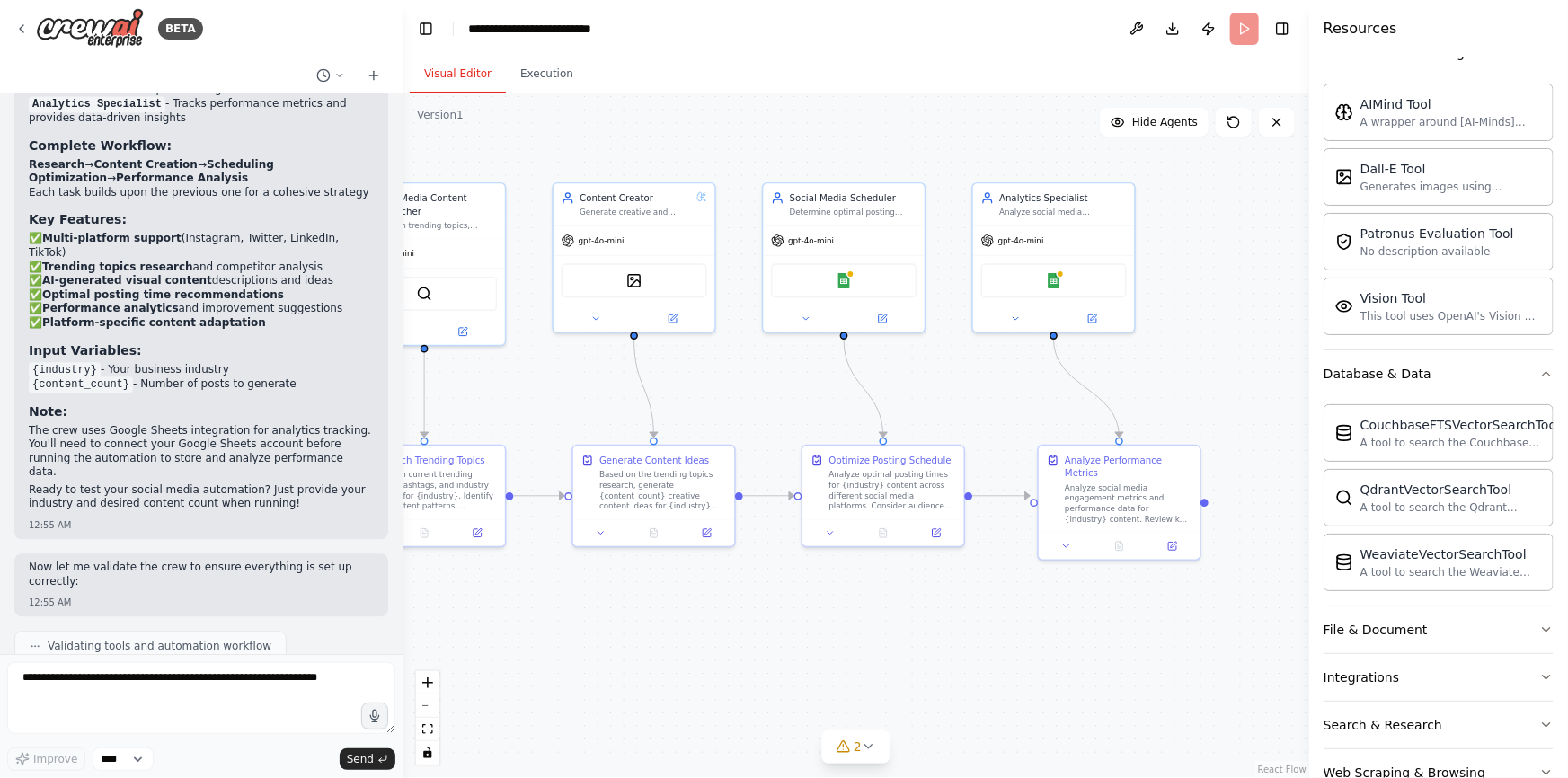
drag, startPoint x: 636, startPoint y: 636, endPoint x: 475, endPoint y: 636, distance: 161.0
click at [475, 636] on div ".deletable-edge-delete-btn { width: 20px; height: 20px; border: 0px solid #ffff…" at bounding box center [856, 436] width 907 height 685
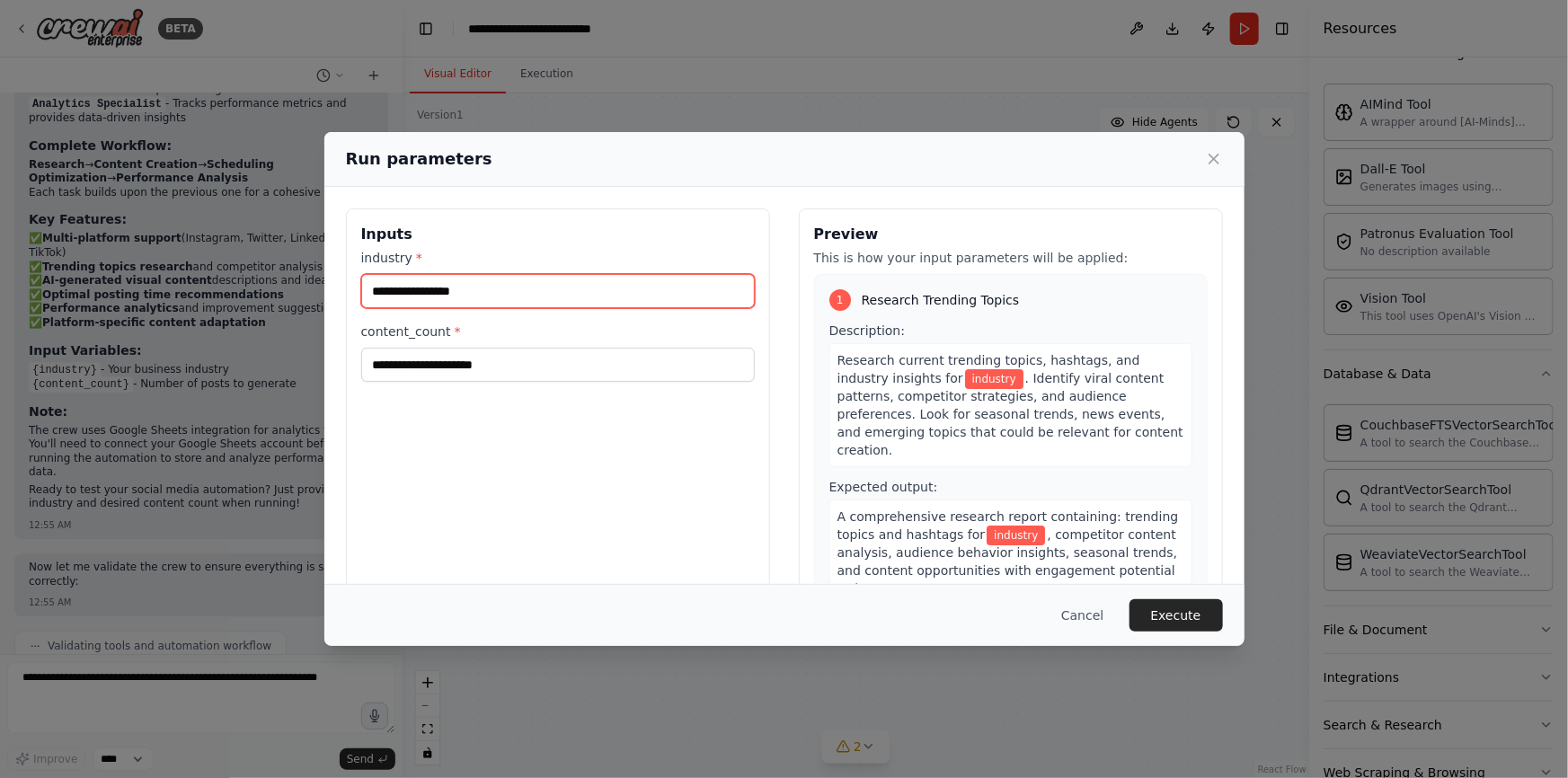
click at [611, 295] on input "industry *" at bounding box center [558, 290] width 394 height 34
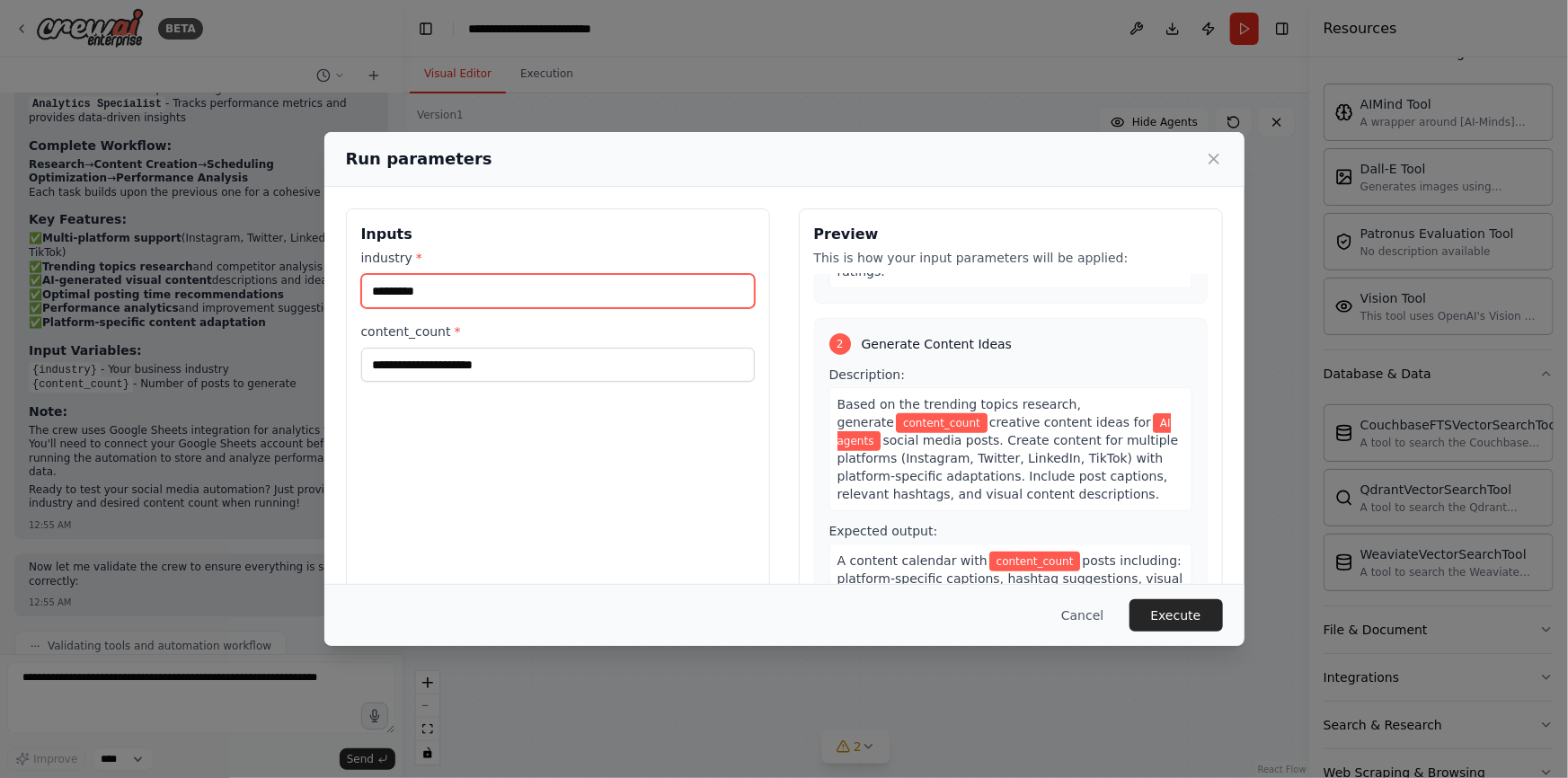
scroll to position [326, 0]
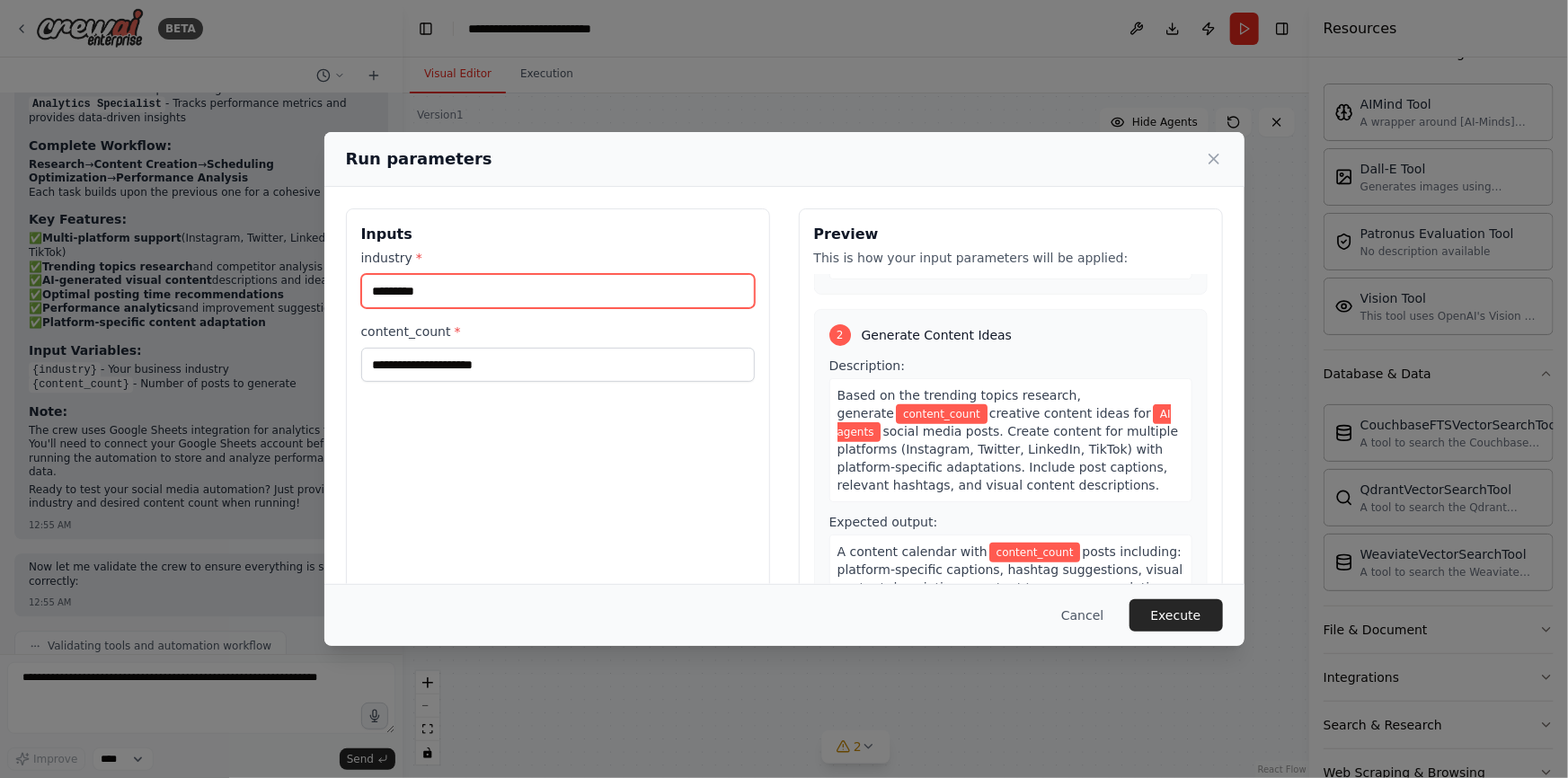
type input "*********"
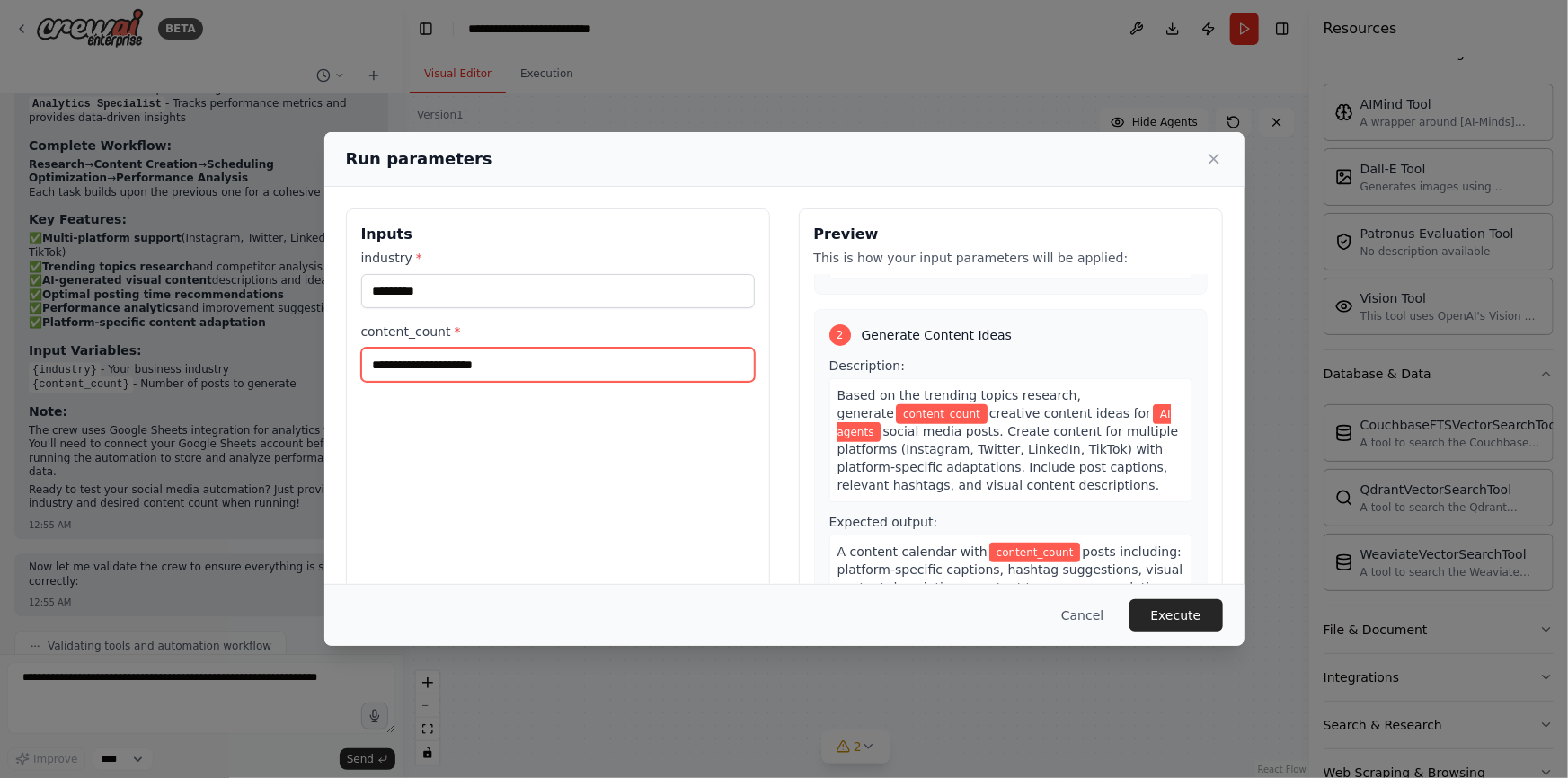
click at [637, 369] on input "content_count *" at bounding box center [558, 364] width 394 height 34
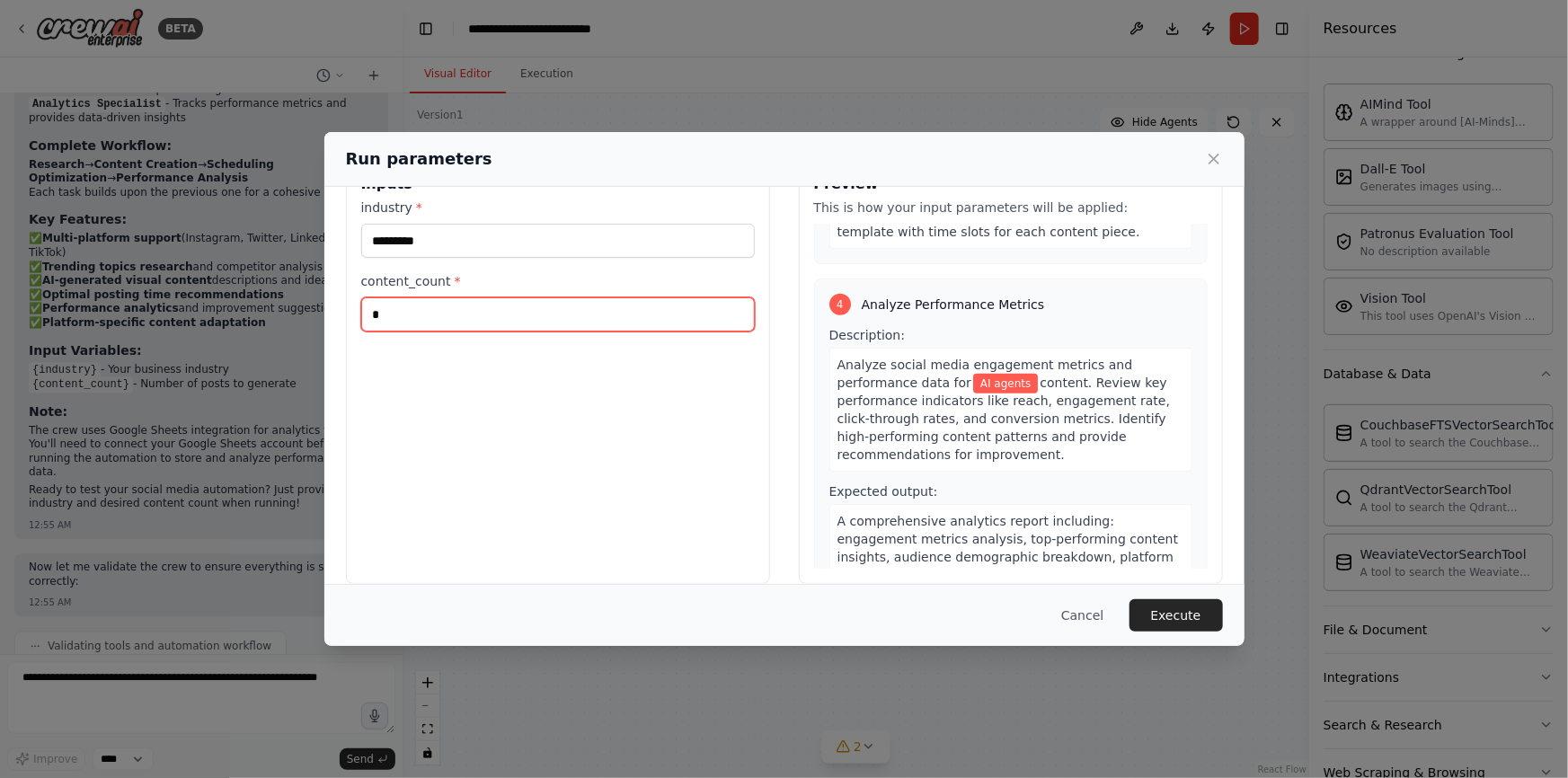
scroll to position [72, 0]
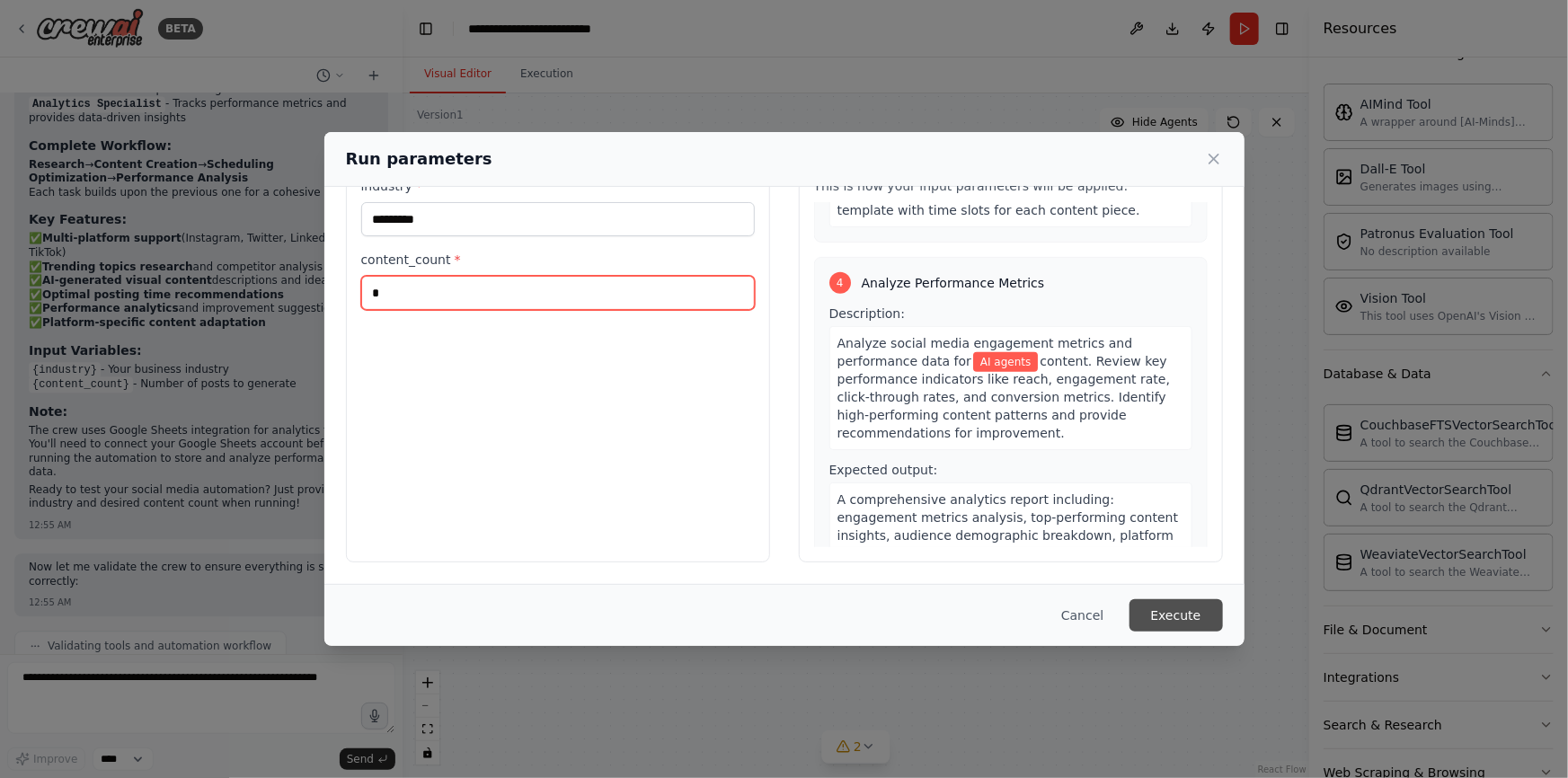
type input "*"
click at [1175, 618] on button "Execute" at bounding box center [1176, 614] width 94 height 32
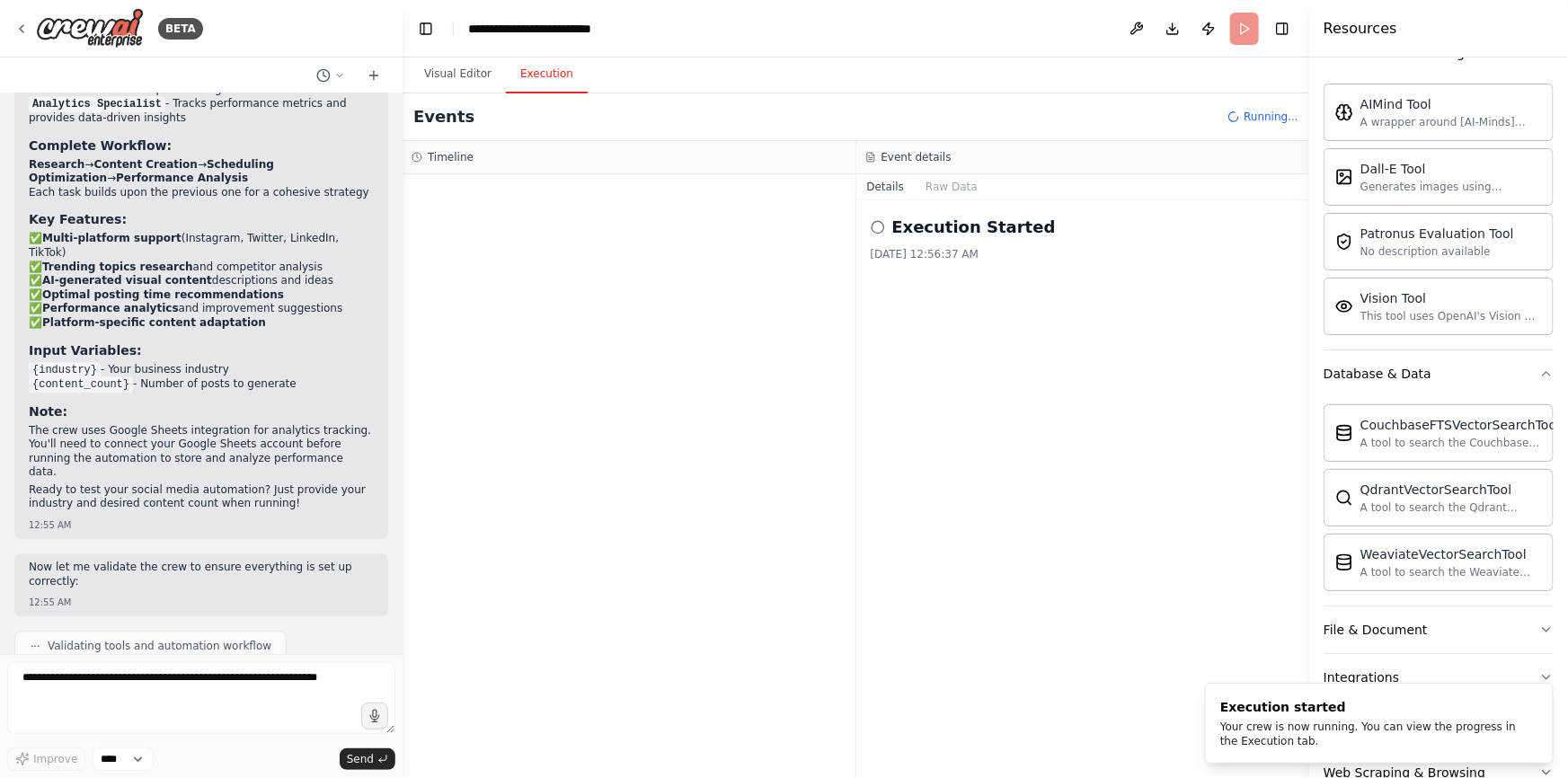
click at [545, 75] on button "Execution" at bounding box center [547, 75] width 82 height 38
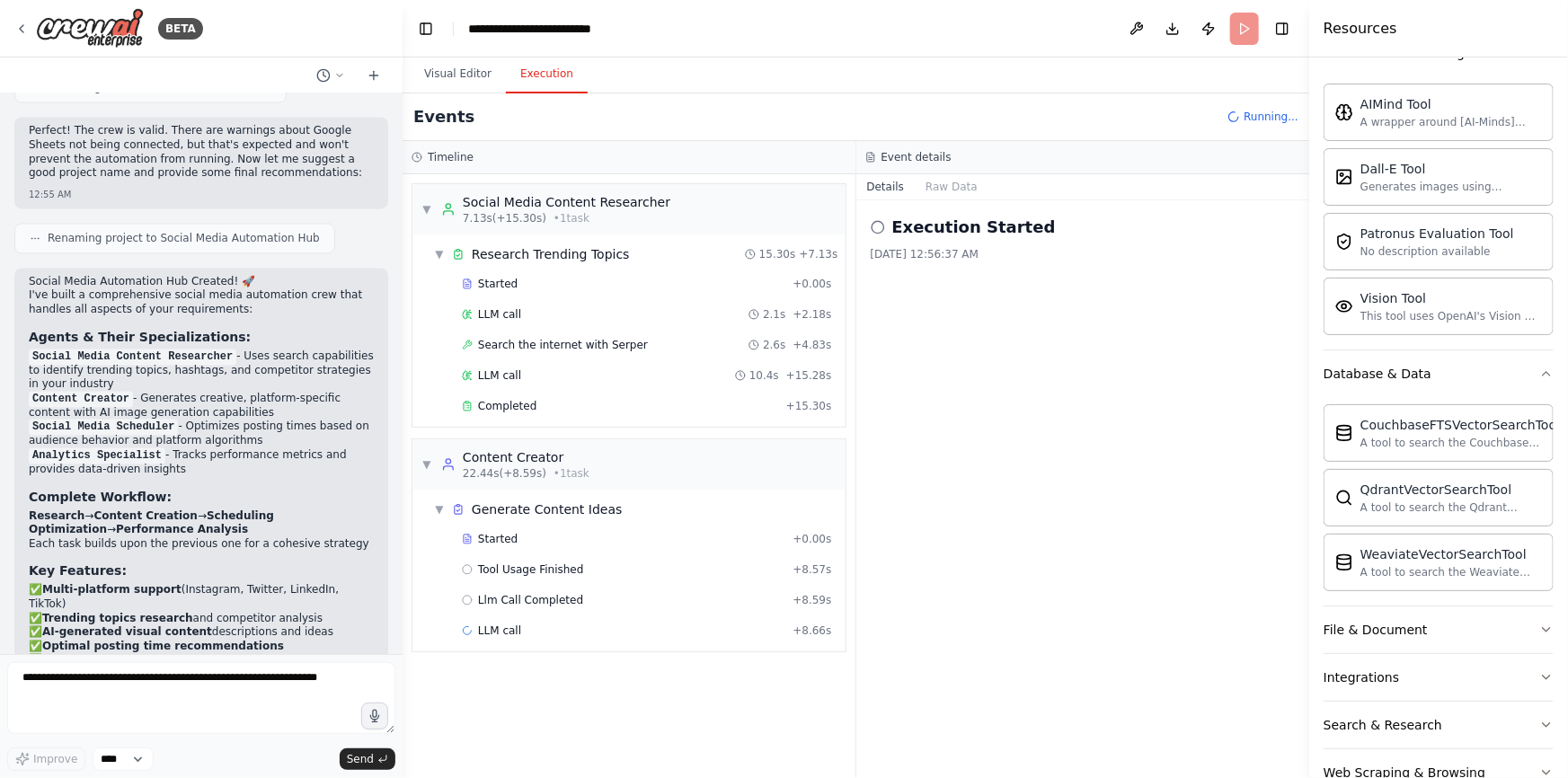
scroll to position [1730, 0]
click at [435, 510] on span "▼" at bounding box center [439, 509] width 11 height 15
click at [441, 510] on span "▶" at bounding box center [439, 509] width 11 height 15
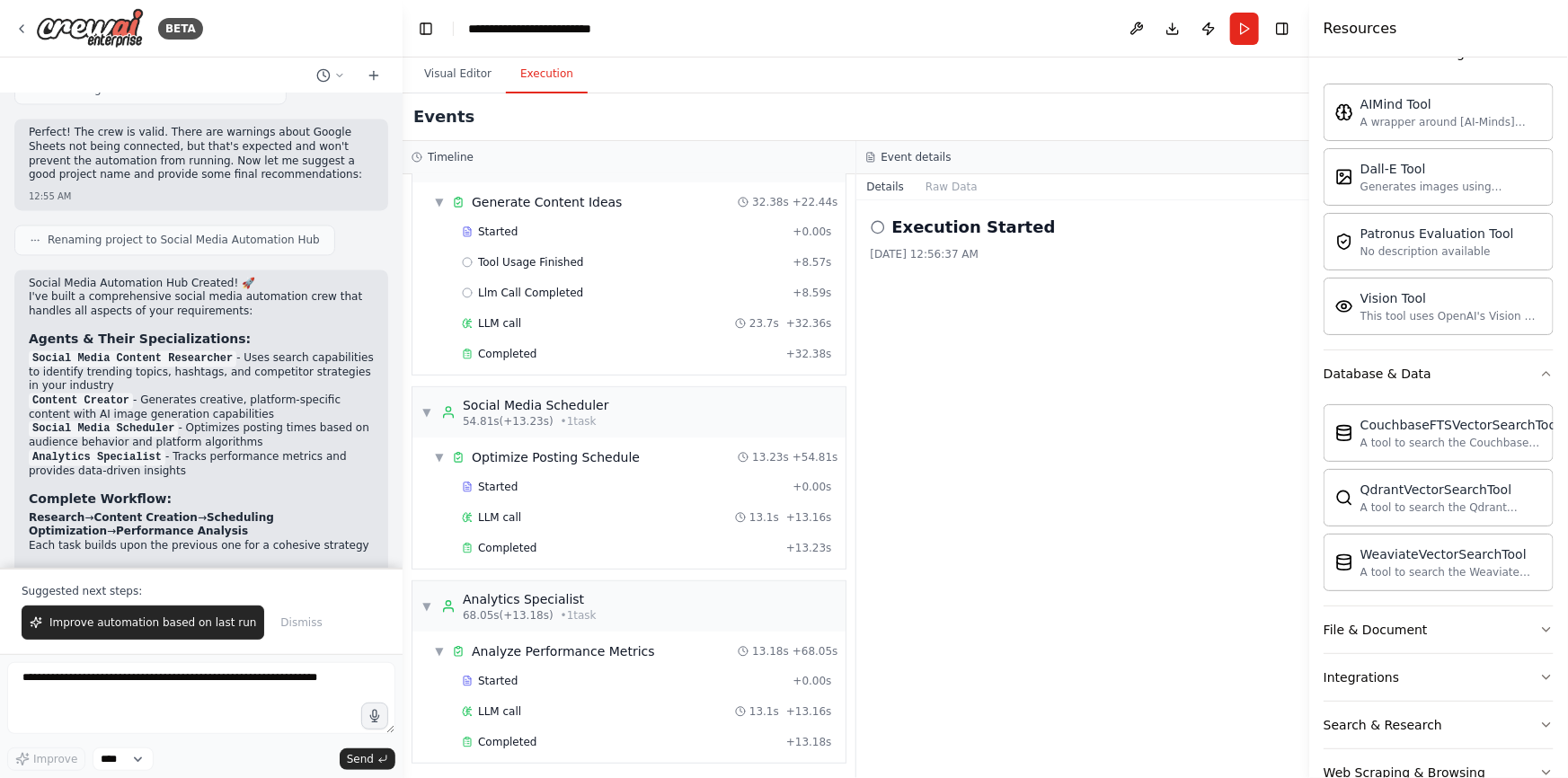
scroll to position [2169, 0]
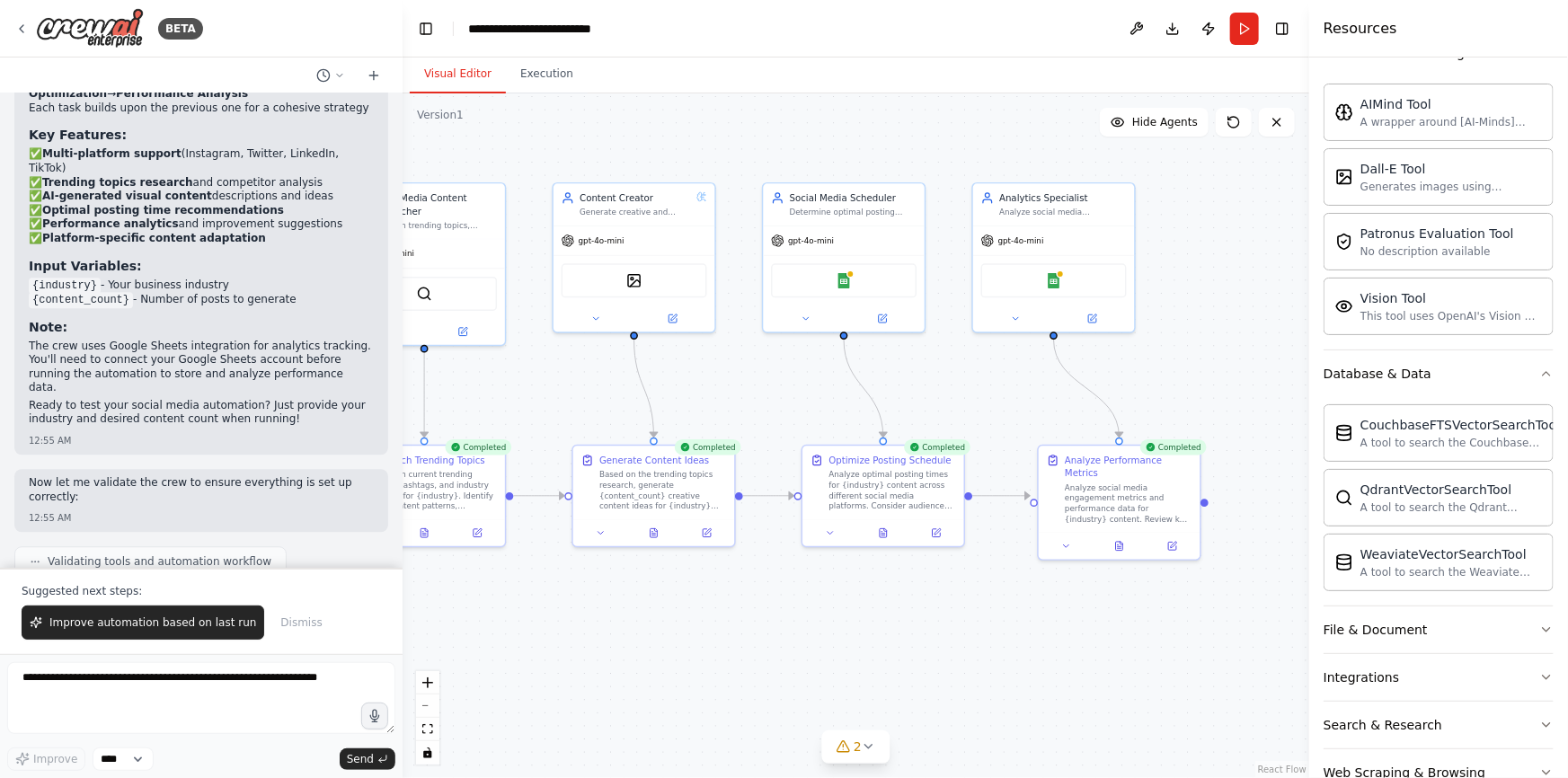
click at [453, 60] on button "Visual Editor" at bounding box center [457, 75] width 96 height 38
click at [532, 68] on button "Execution" at bounding box center [547, 75] width 82 height 38
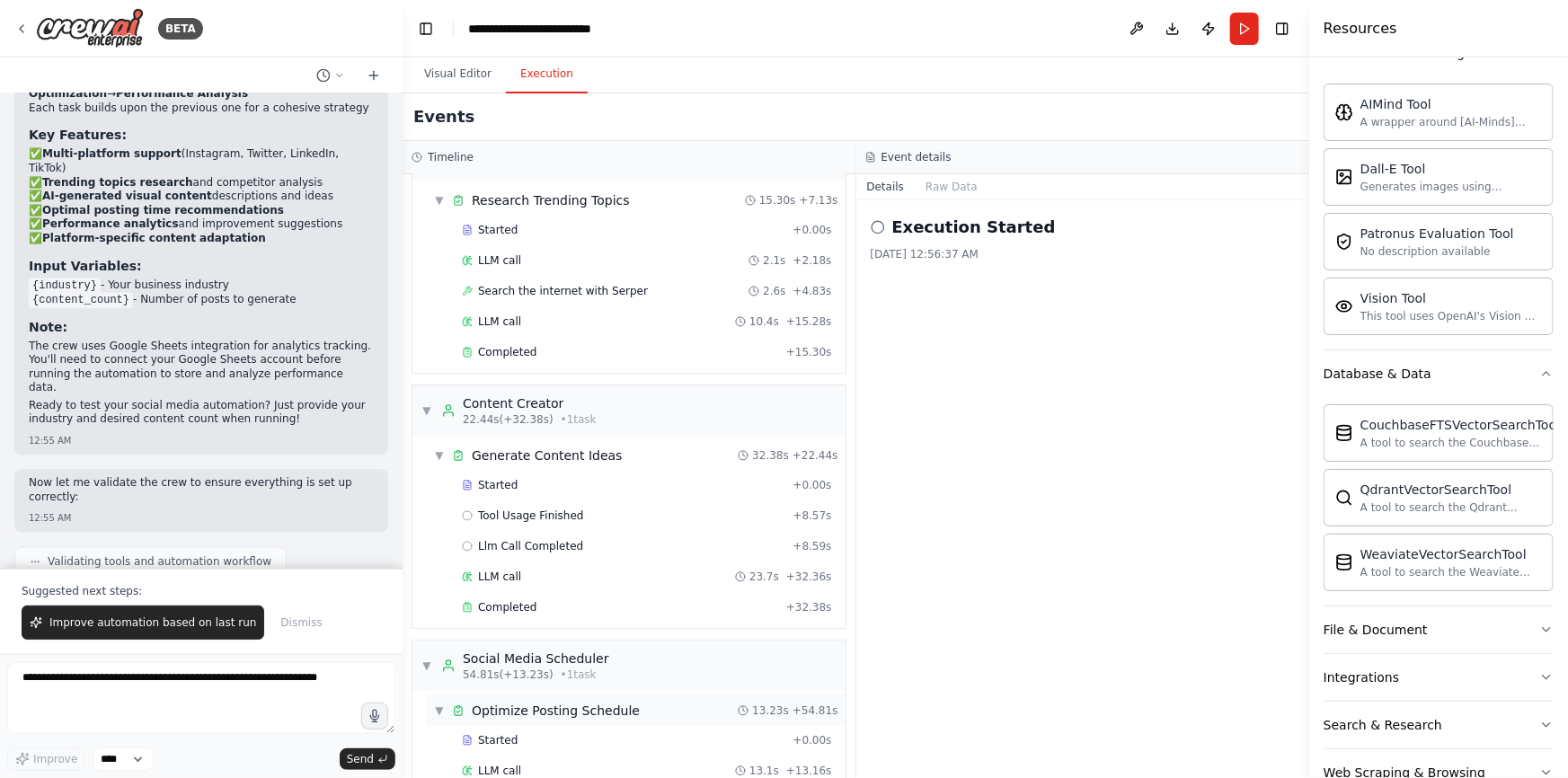
scroll to position [308, 0]
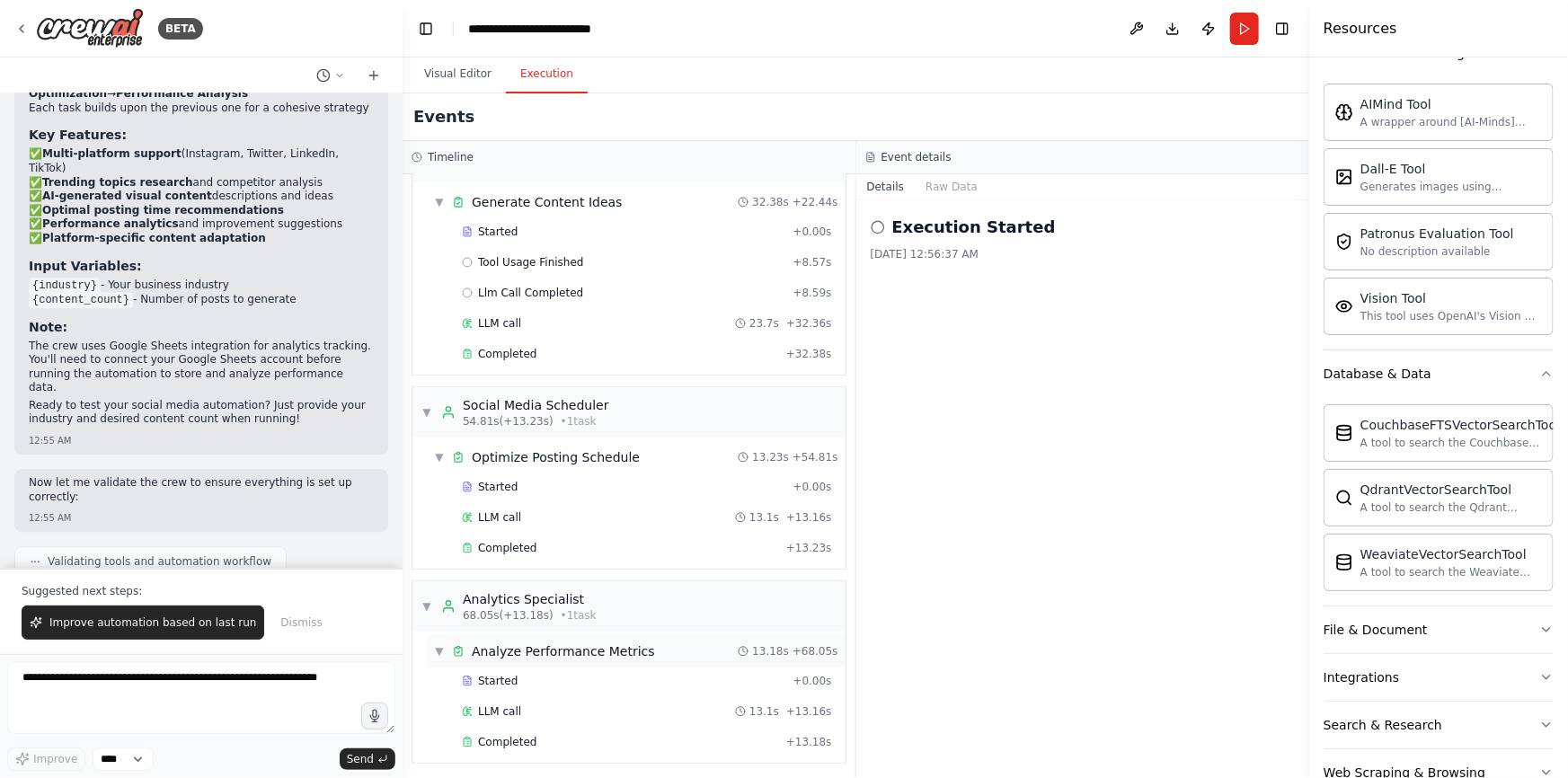
click at [616, 643] on div "Analyze Performance Metrics" at bounding box center [563, 651] width 183 height 18
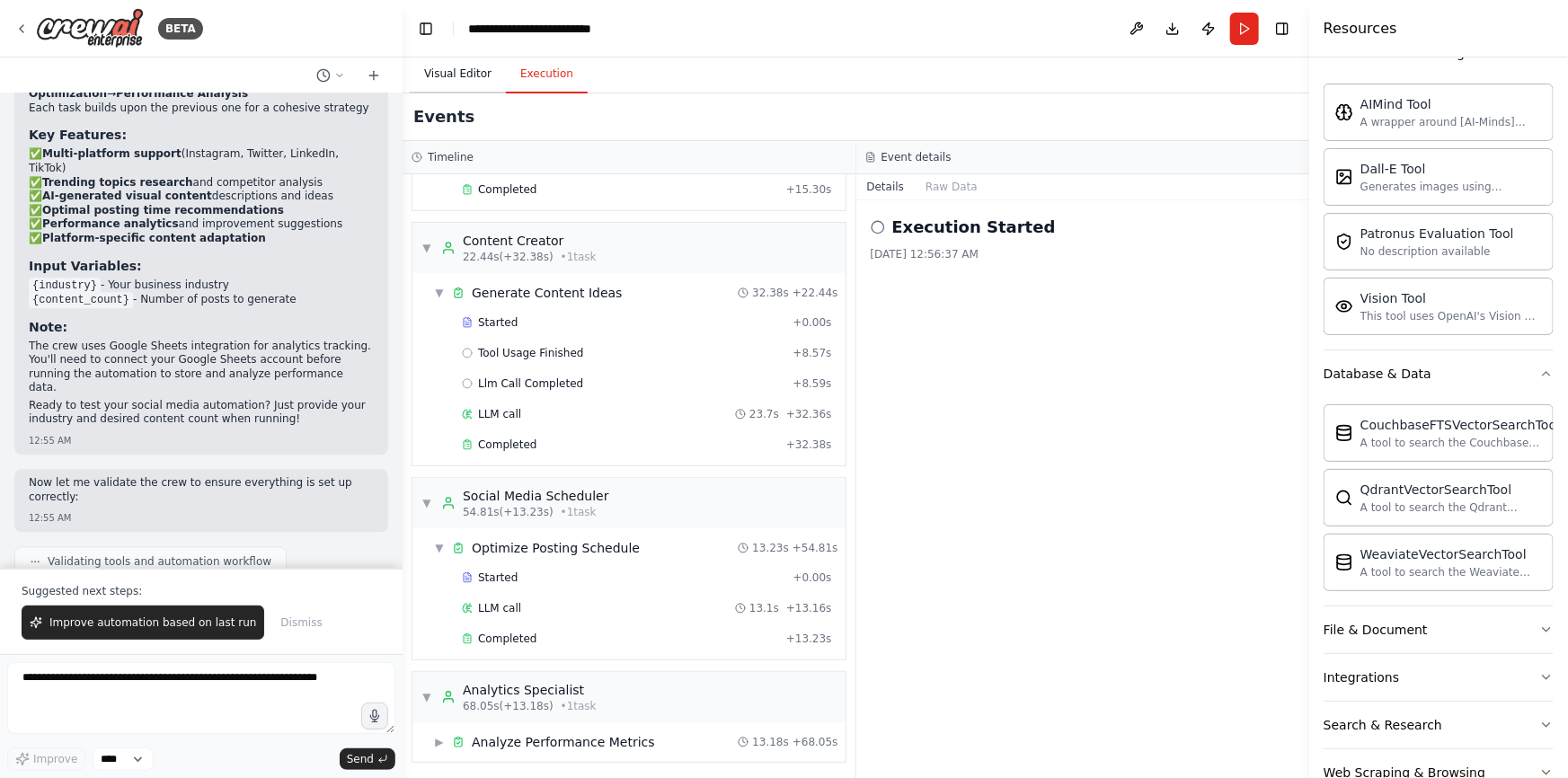
click at [474, 62] on button "Visual Editor" at bounding box center [457, 75] width 96 height 38
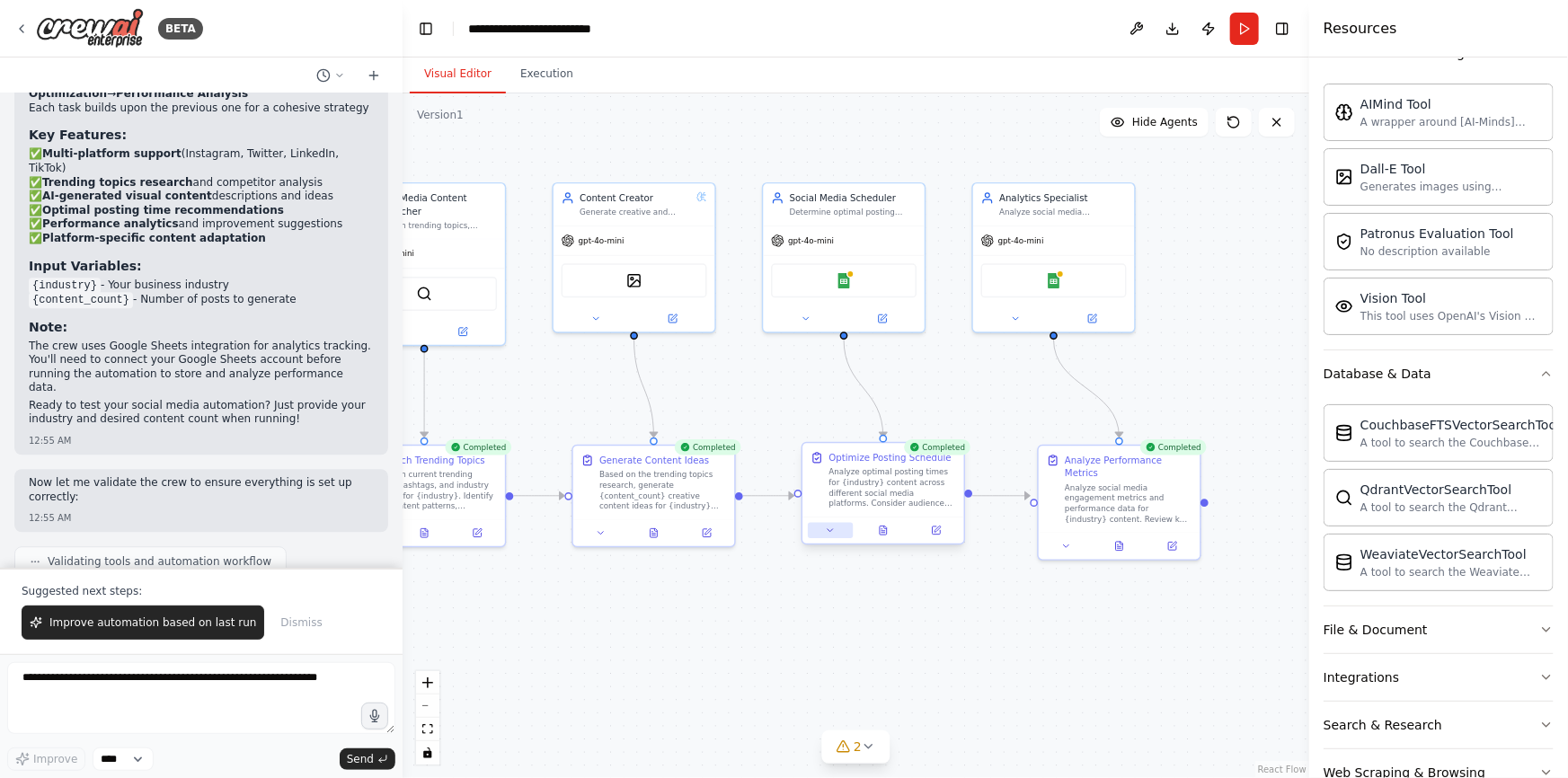
click at [836, 535] on button at bounding box center [830, 530] width 45 height 16
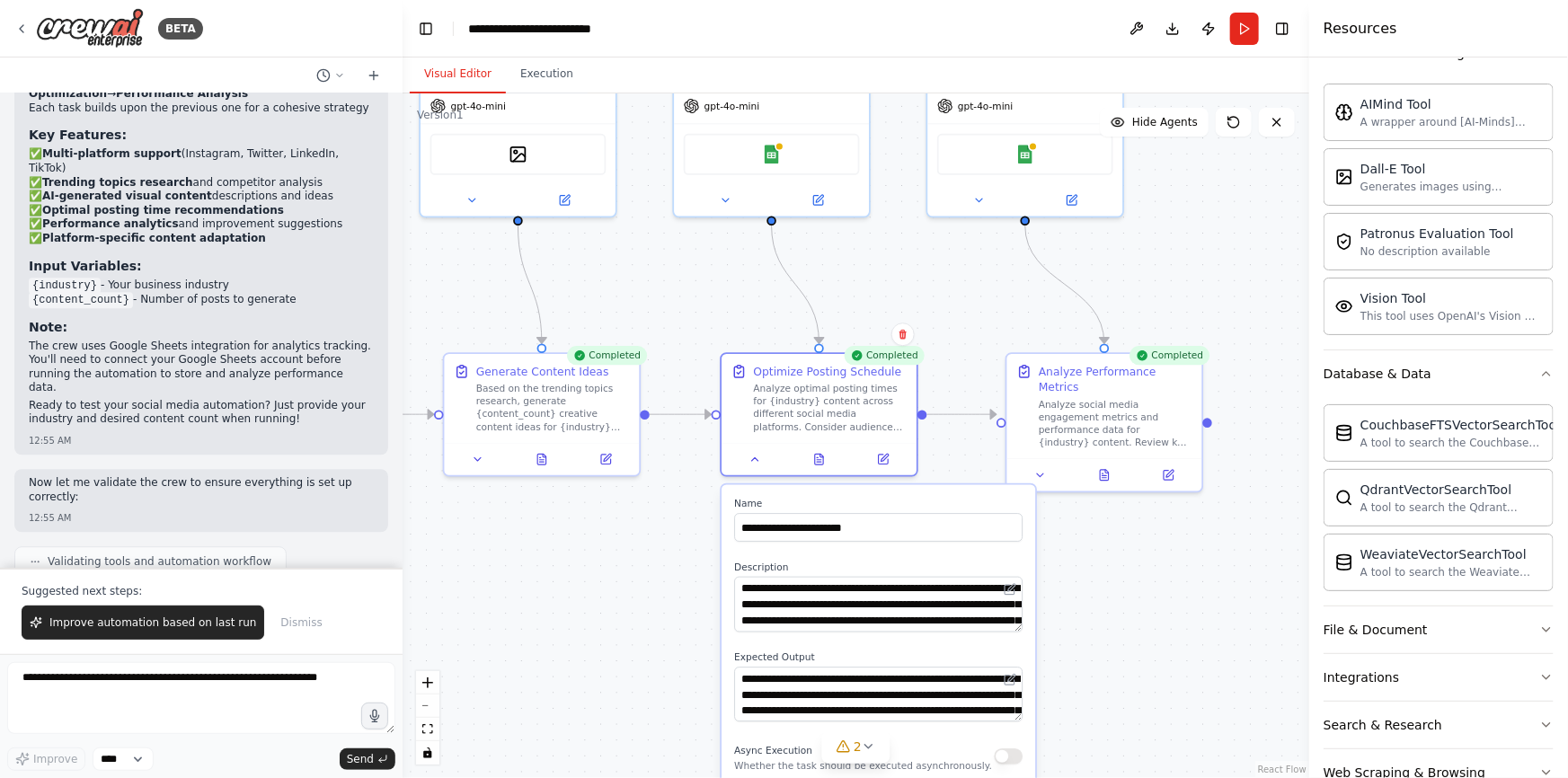
drag, startPoint x: 1113, startPoint y: 610, endPoint x: 1126, endPoint y: 348, distance: 262.3
click at [1124, 361] on div ".deletable-edge-delete-btn { width: 20px; height: 20px; border: 0px solid #ffff…" at bounding box center [856, 436] width 907 height 685
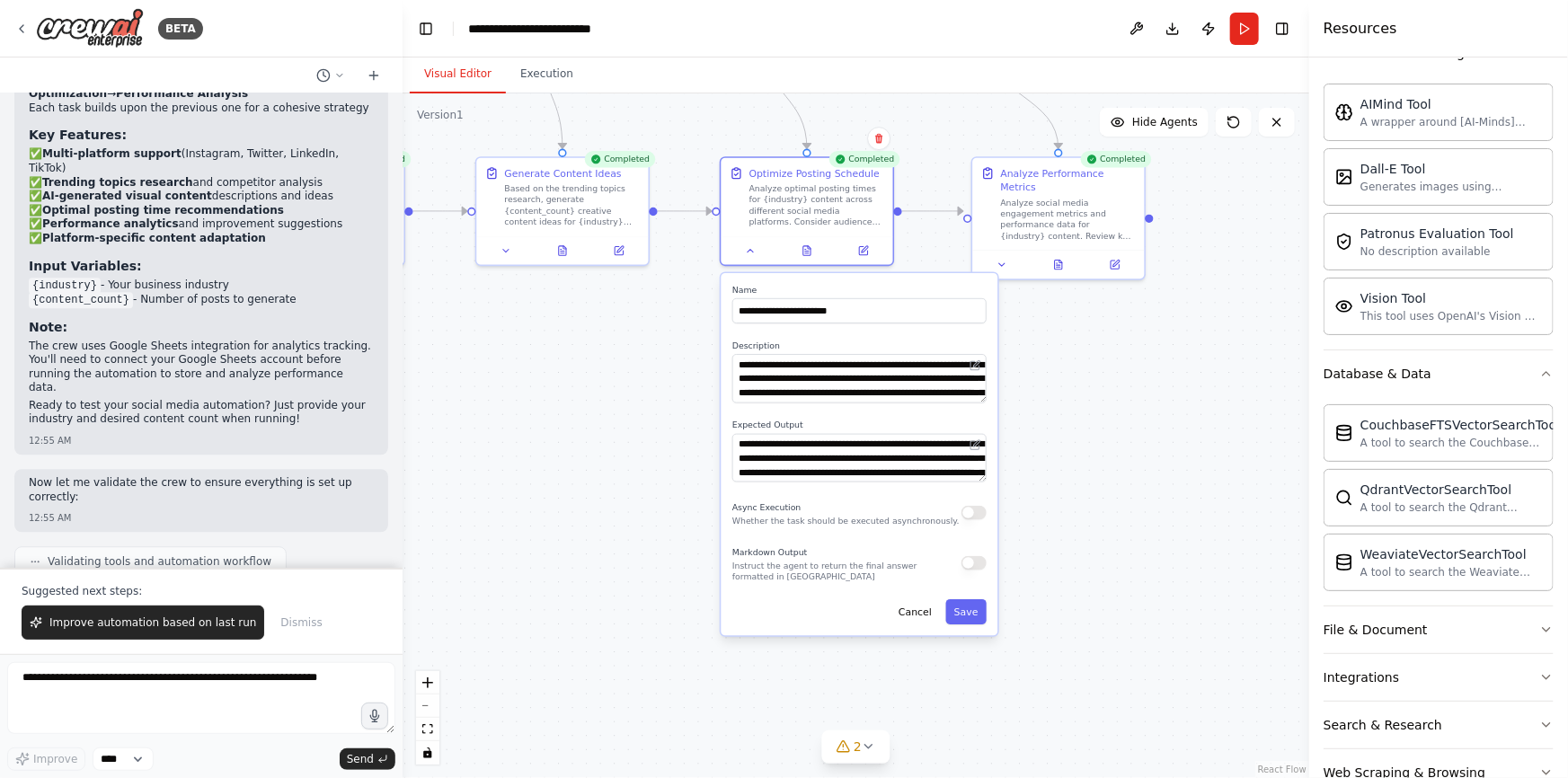
click at [636, 353] on div ".deletable-edge-delete-btn { width: 20px; height: 20px; border: 0px solid #ffff…" at bounding box center [856, 436] width 907 height 685
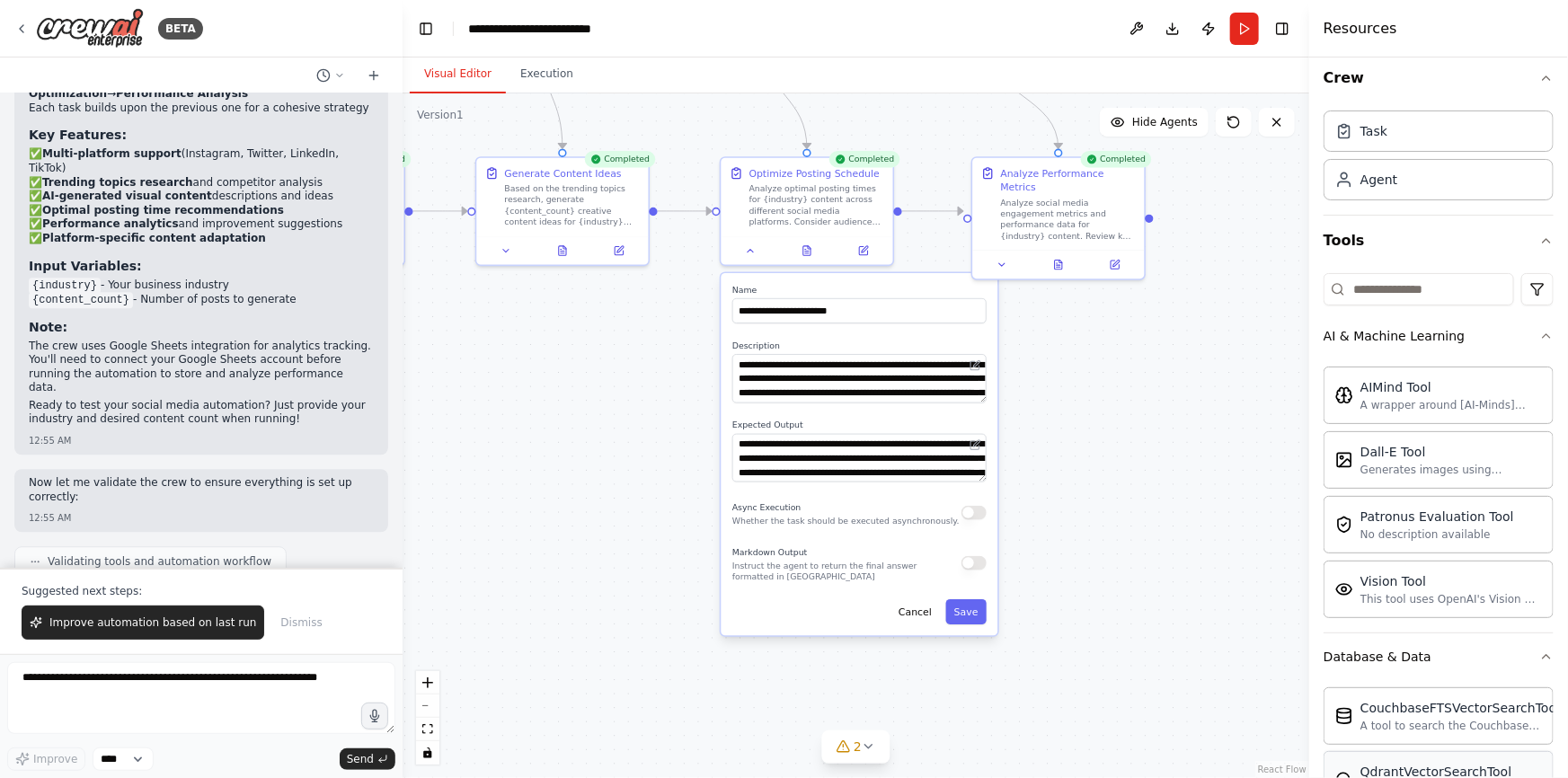
scroll to position [0, 0]
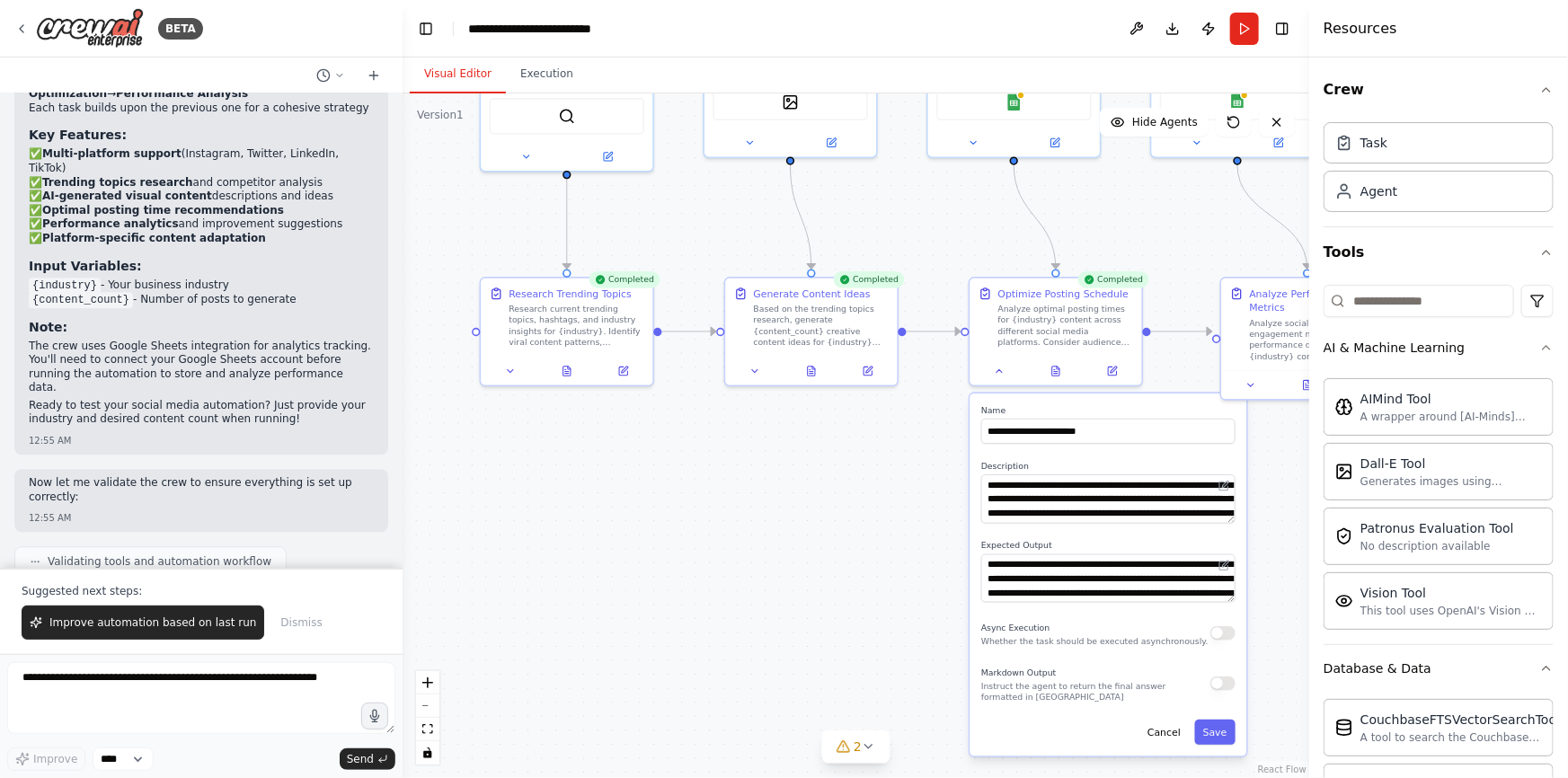
drag, startPoint x: 621, startPoint y: 451, endPoint x: 804, endPoint y: 560, distance: 213.0
click at [804, 560] on div ".deletable-edge-delete-btn { width: 20px; height: 20px; border: 0px solid #ffff…" at bounding box center [856, 436] width 907 height 685
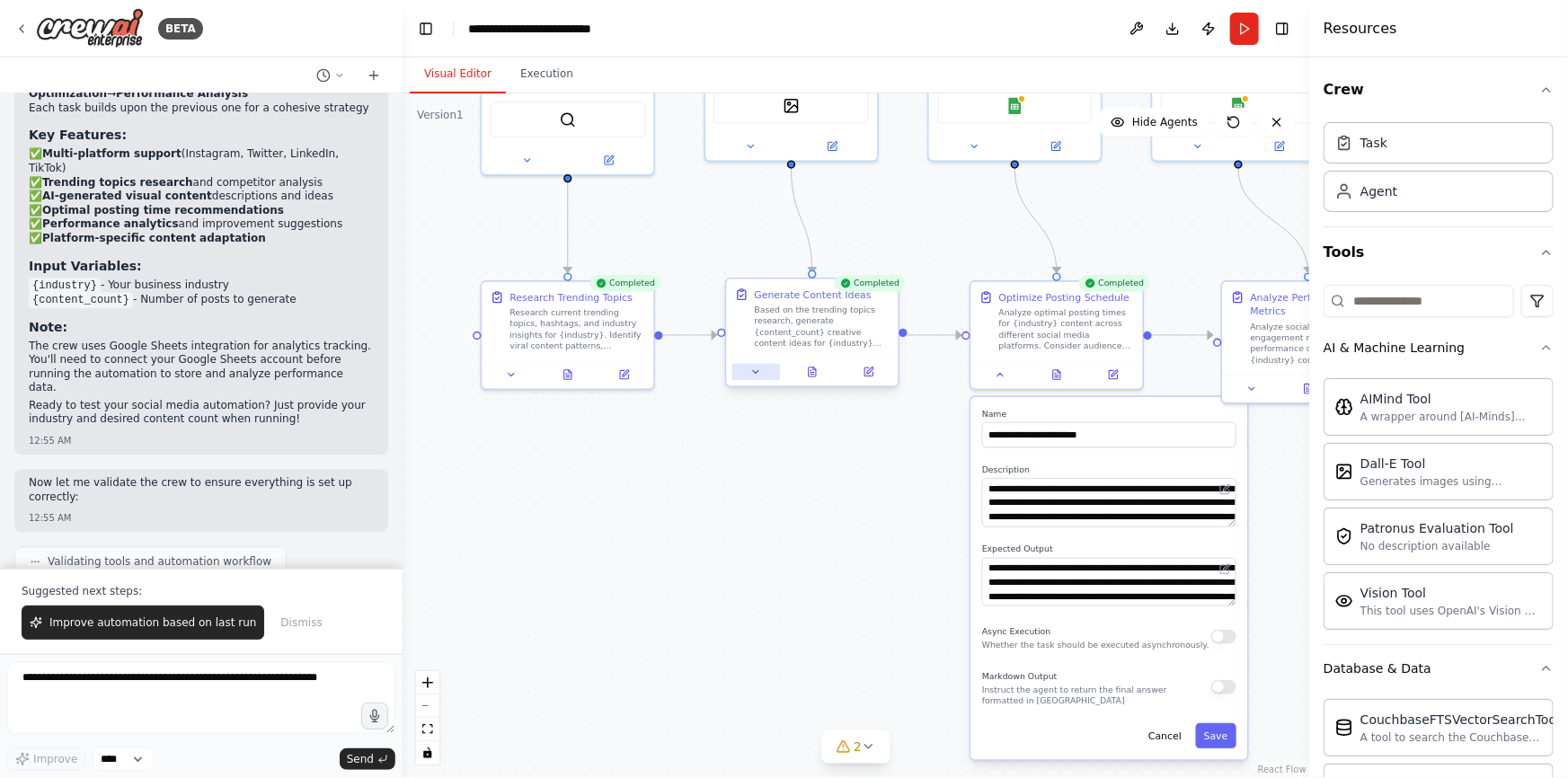
click at [753, 373] on icon at bounding box center [755, 372] width 11 height 11
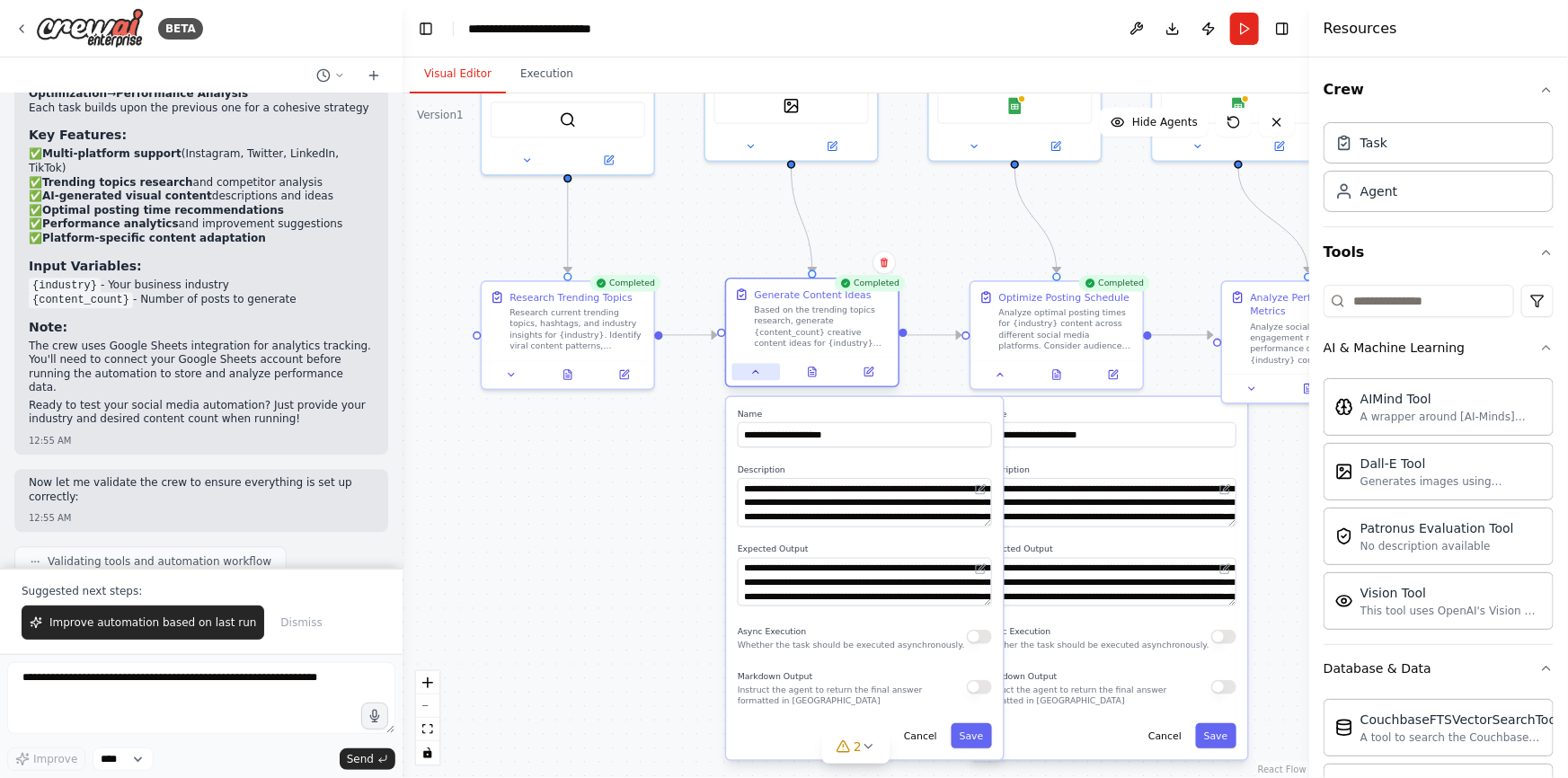
click at [753, 372] on icon at bounding box center [756, 372] width 6 height 3
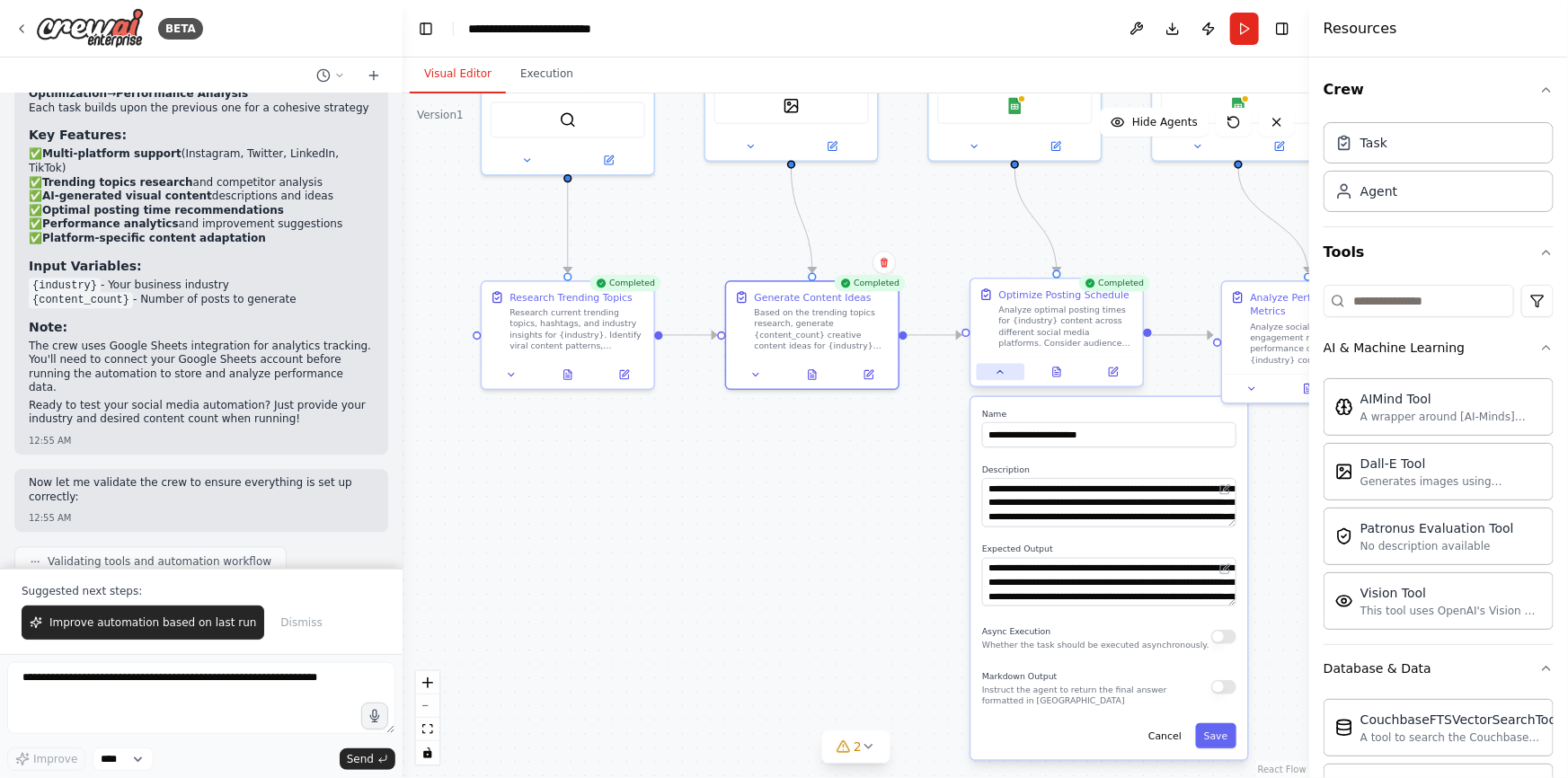
click at [1006, 372] on icon at bounding box center [1000, 372] width 11 height 11
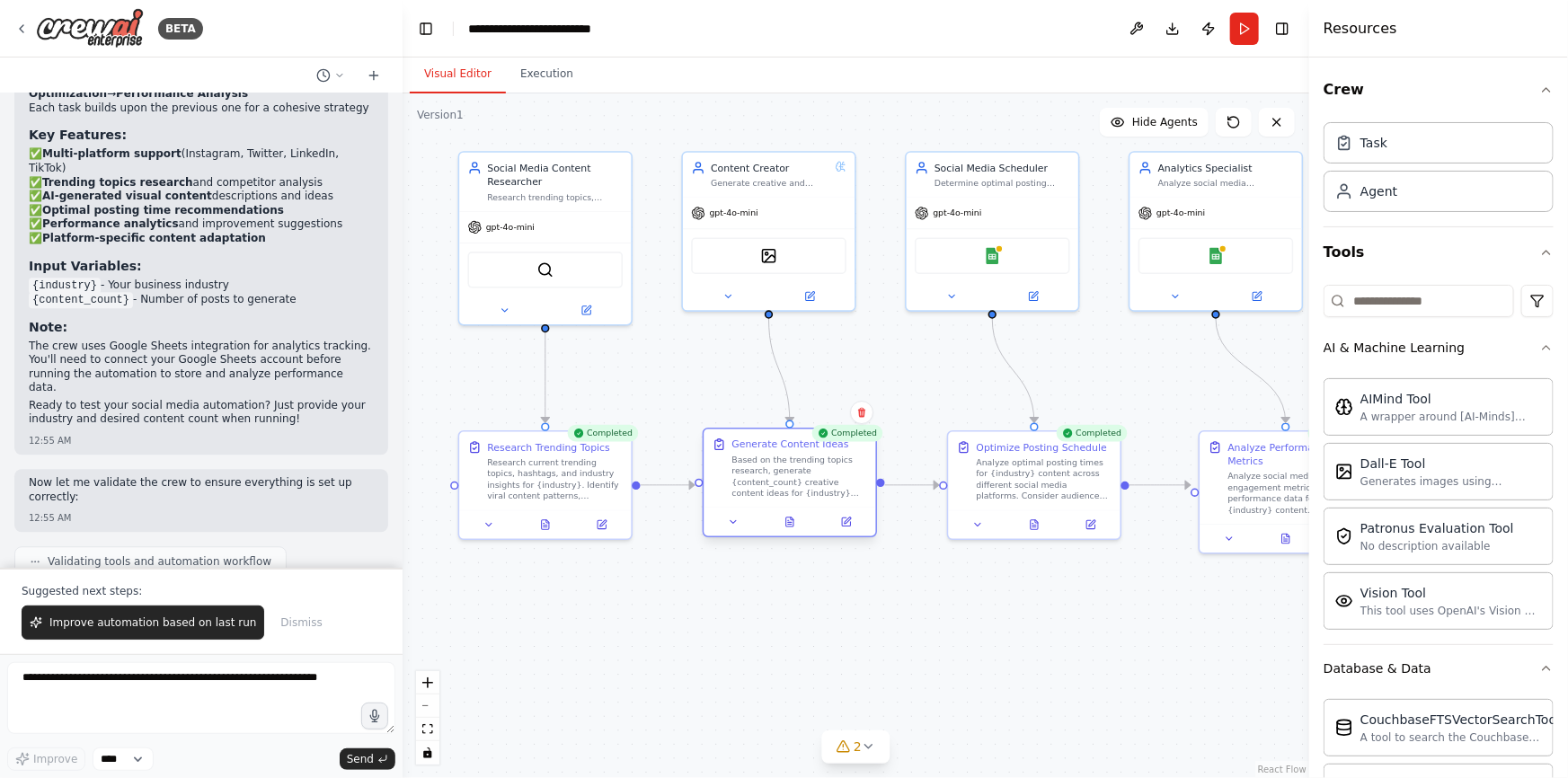
drag, startPoint x: 768, startPoint y: 574, endPoint x: 729, endPoint y: 593, distance: 43.4
click at [749, 668] on div ".deletable-edge-delete-btn { width: 20px; height: 20px; border: 0px solid #ffff…" at bounding box center [856, 436] width 907 height 685
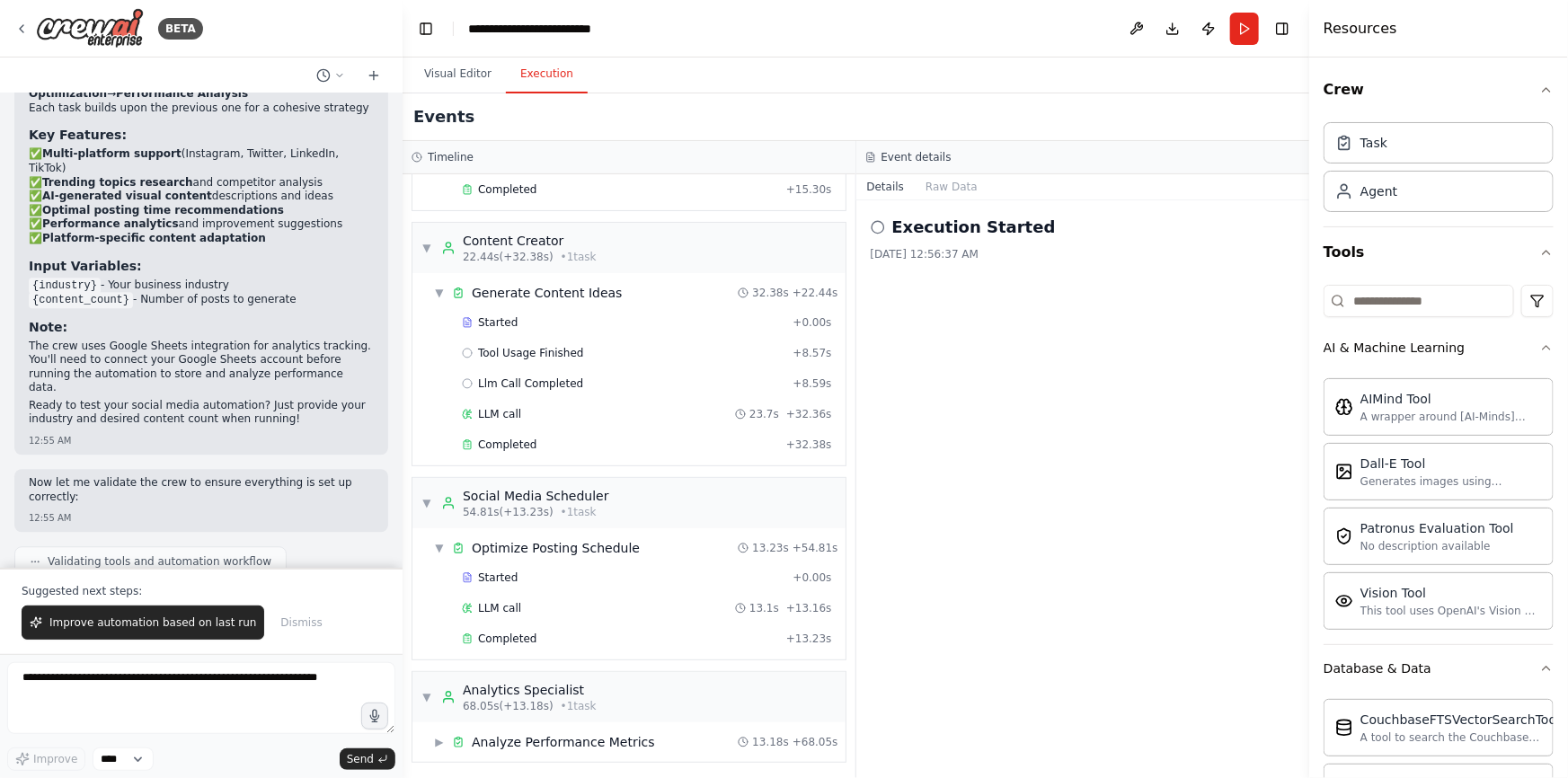
click at [547, 67] on button "Execution" at bounding box center [547, 75] width 82 height 38
click at [512, 639] on span "Completed" at bounding box center [507, 639] width 58 height 15
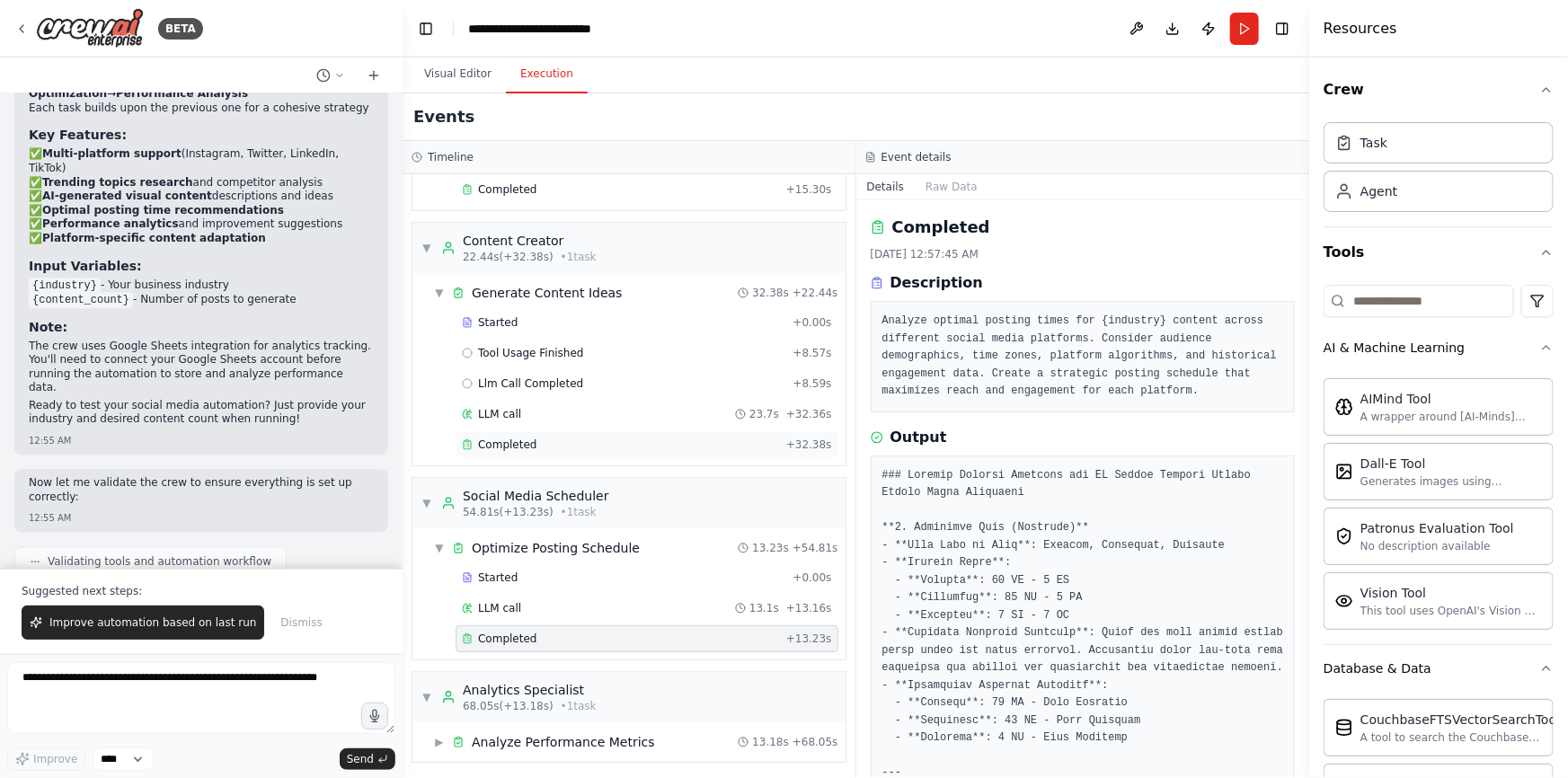
click at [507, 446] on span "Completed" at bounding box center [507, 444] width 58 height 15
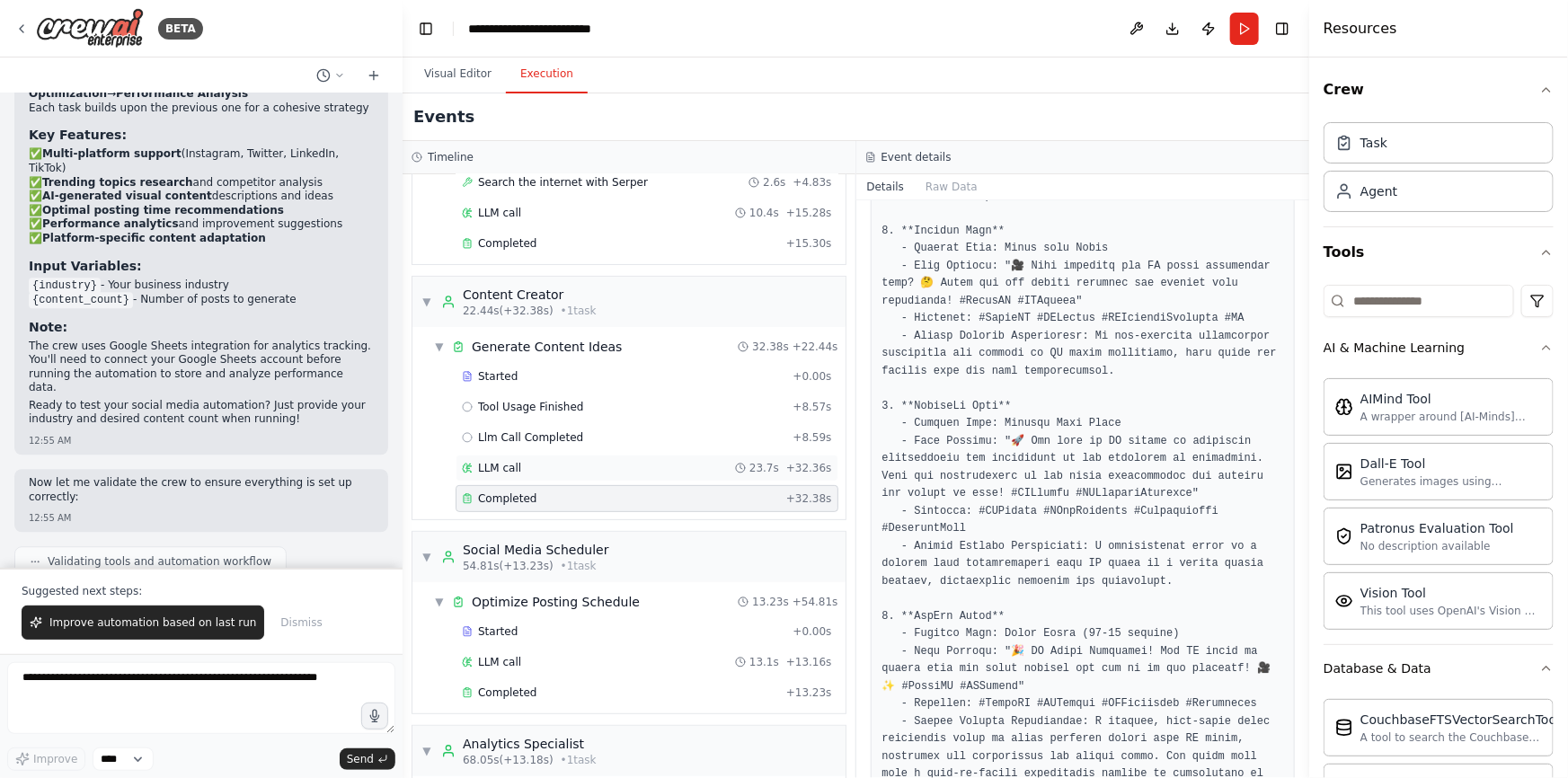
scroll to position [217, 0]
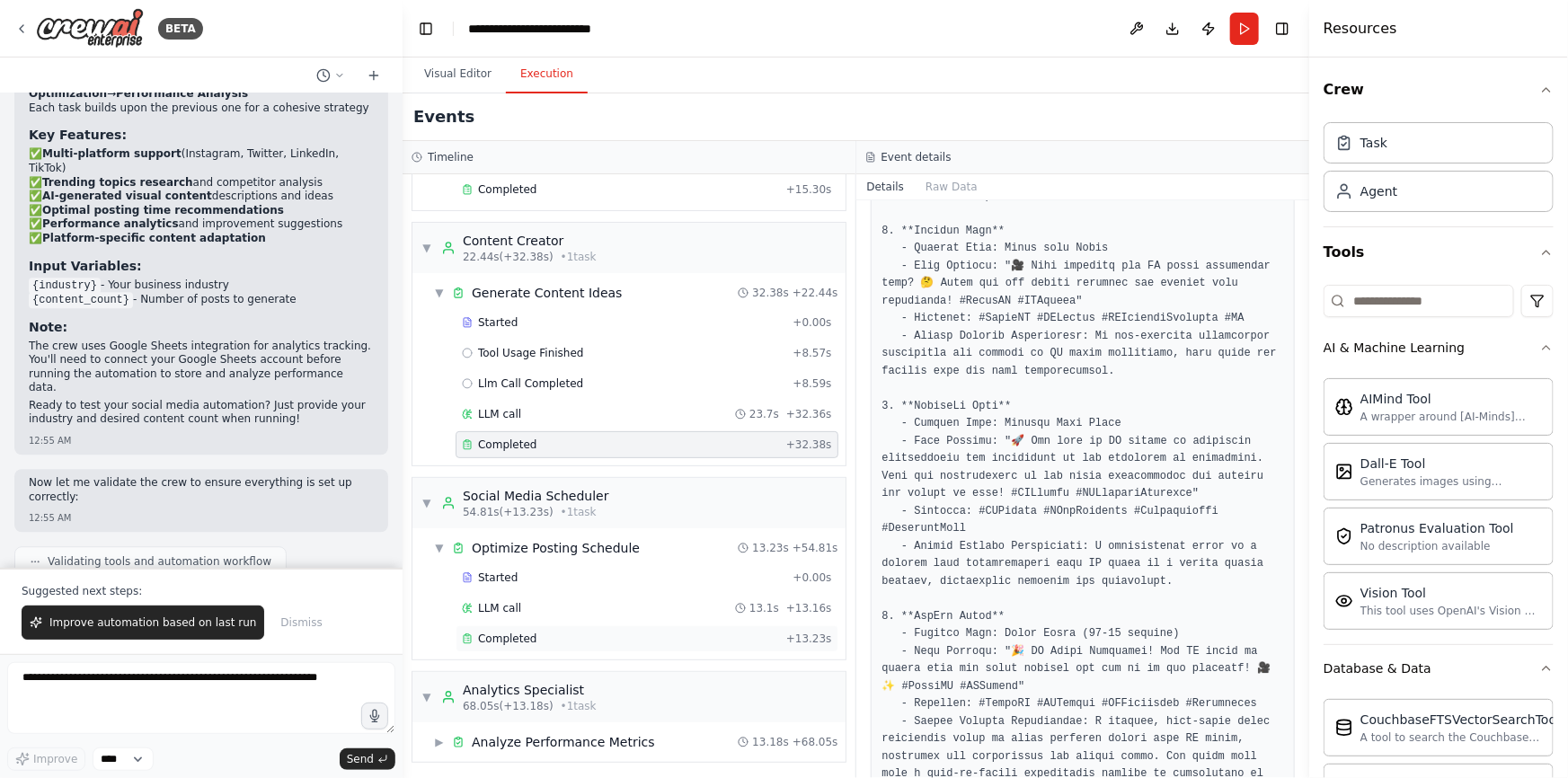
click at [542, 635] on div "Completed" at bounding box center [620, 639] width 317 height 15
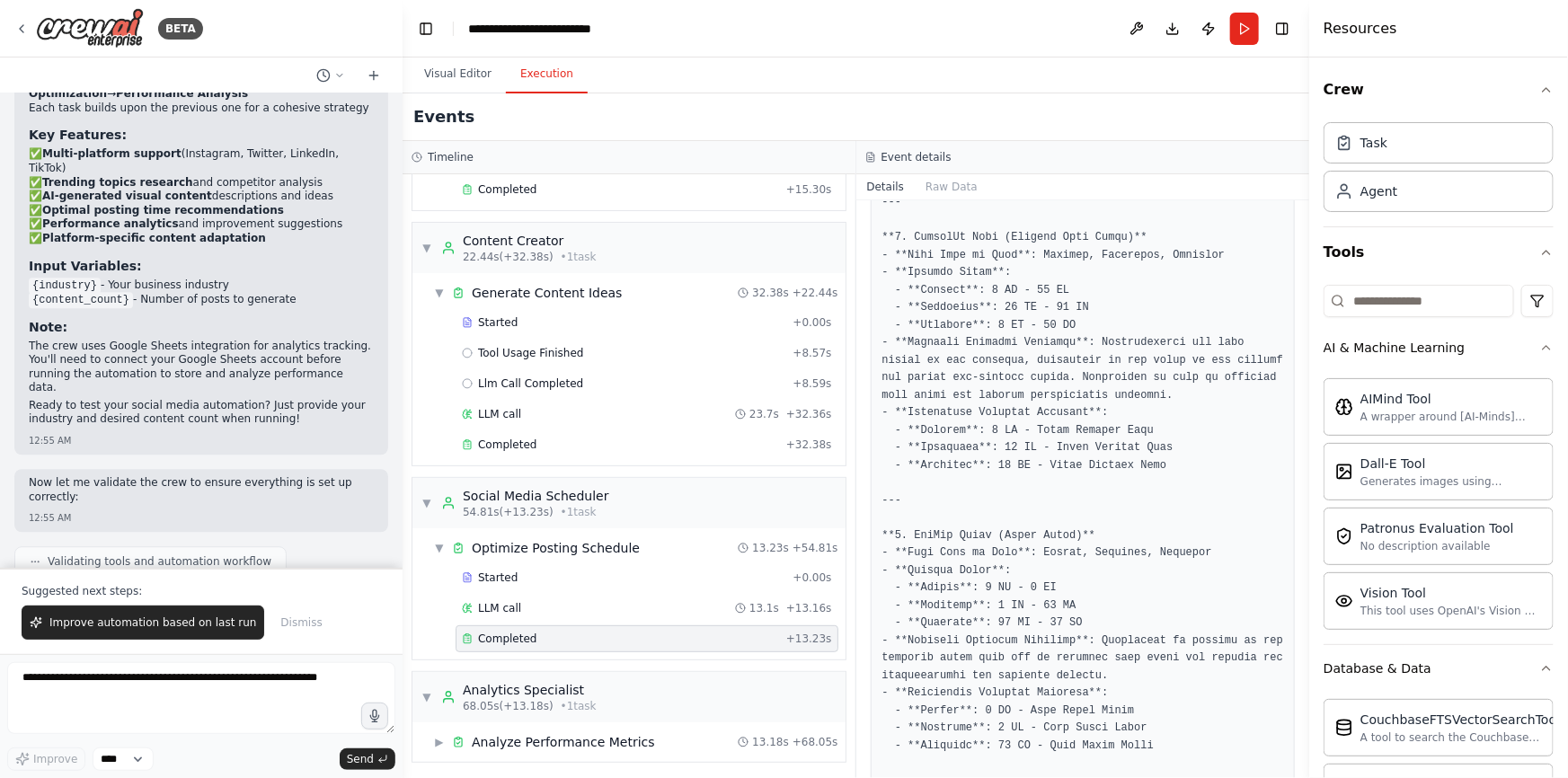
scroll to position [817, 0]
click at [425, 690] on span "▼" at bounding box center [427, 697] width 11 height 15
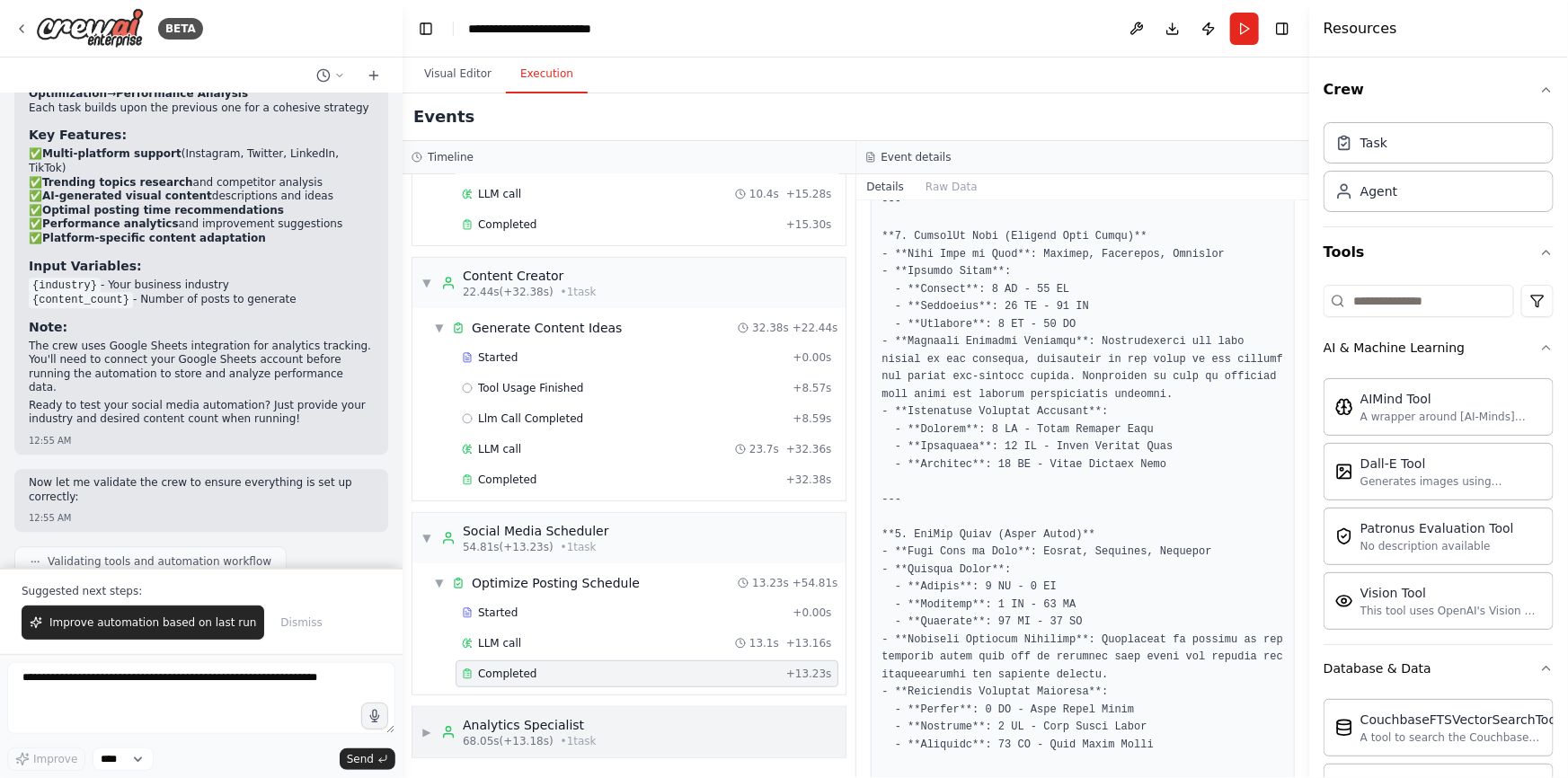
scroll to position [177, 0]
click at [427, 730] on span "▶" at bounding box center [427, 736] width 11 height 15
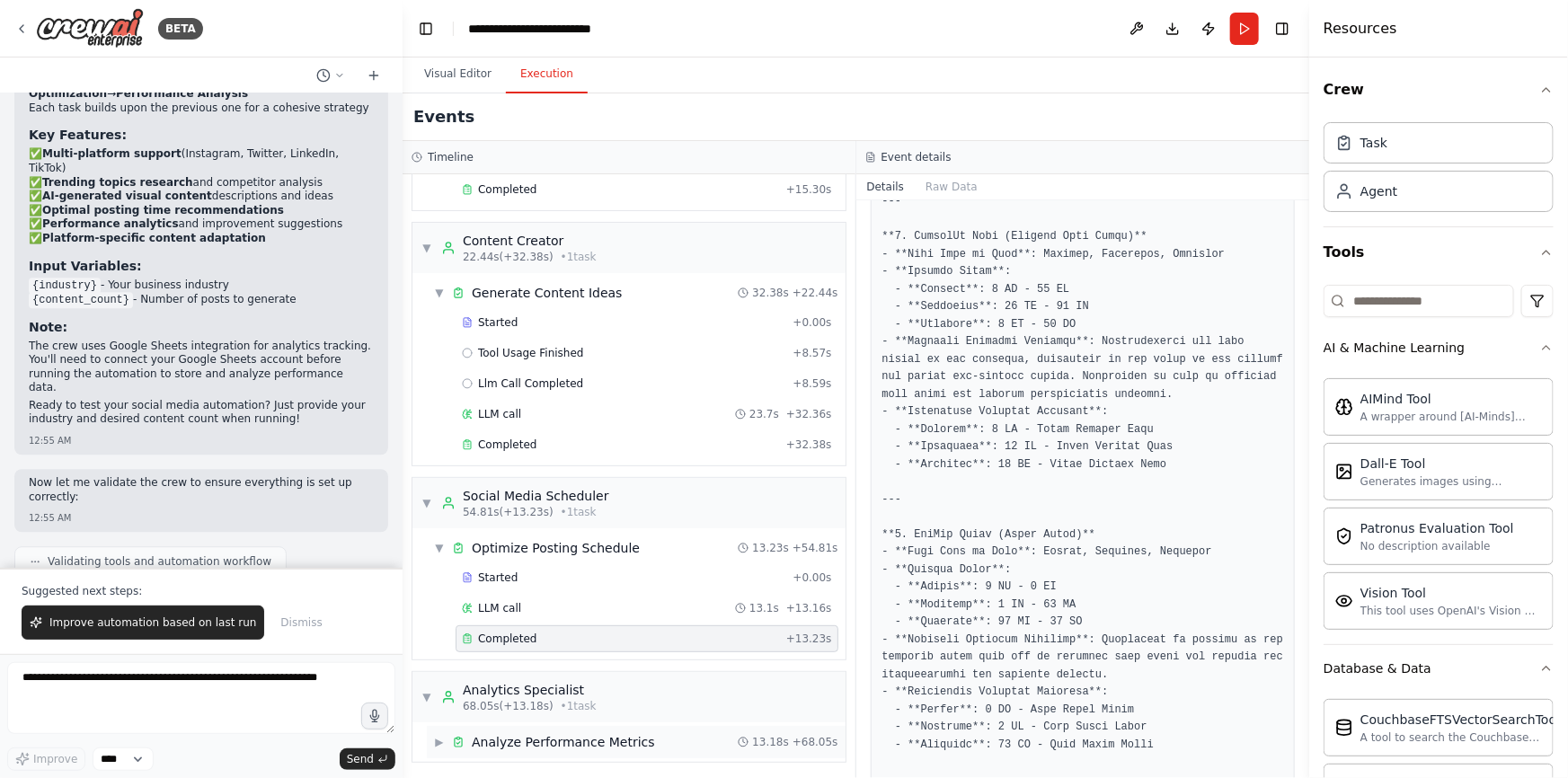
click at [445, 738] on span "▶" at bounding box center [439, 742] width 11 height 15
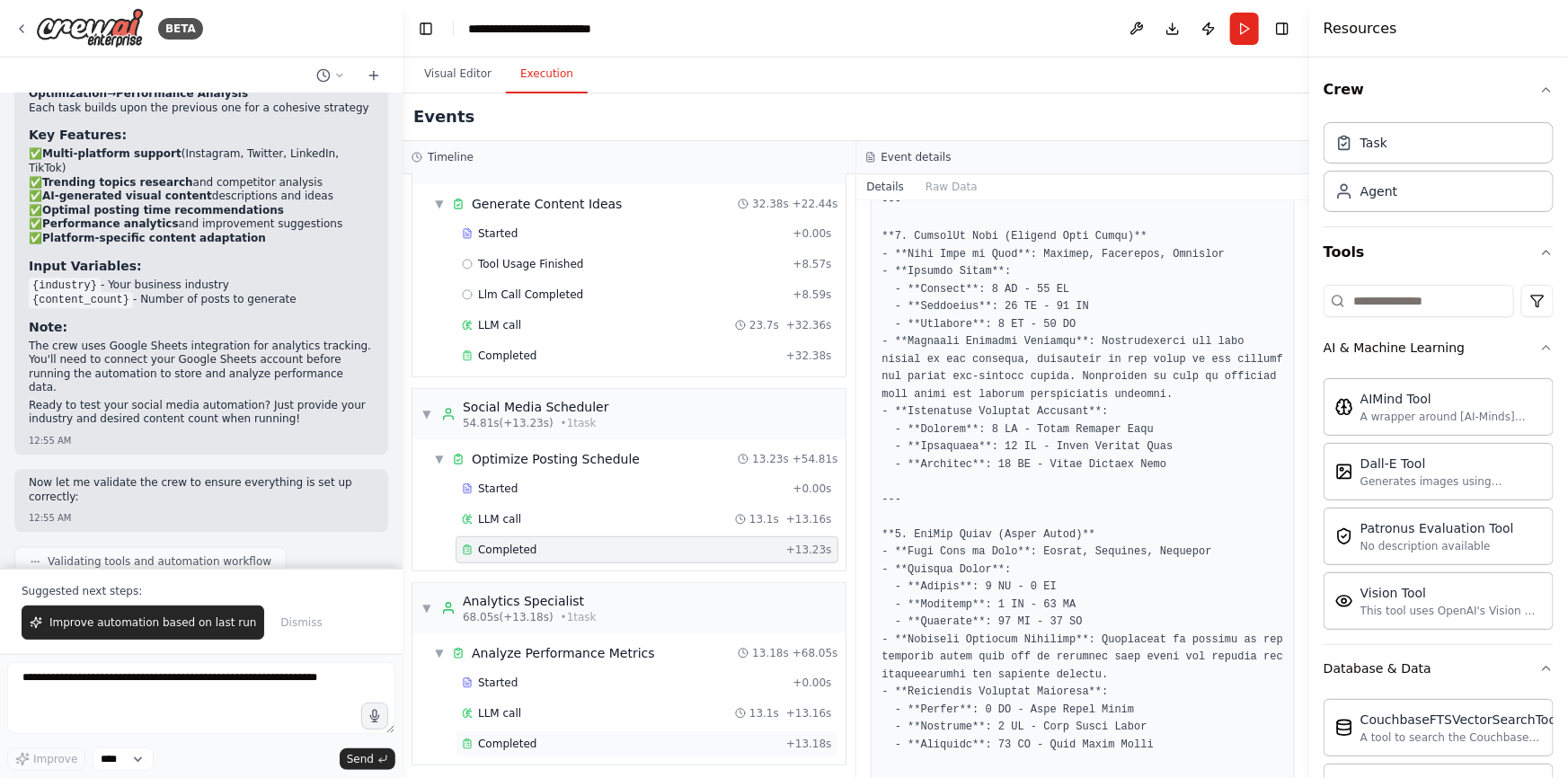
scroll to position [308, 0]
click at [566, 756] on div "▼ Analyze Performance Metrics 13.18s + 68.05s Started + 0.00s LLM call 13.1s + …" at bounding box center [629, 698] width 434 height 132
click at [562, 736] on div "Completed" at bounding box center [620, 742] width 317 height 15
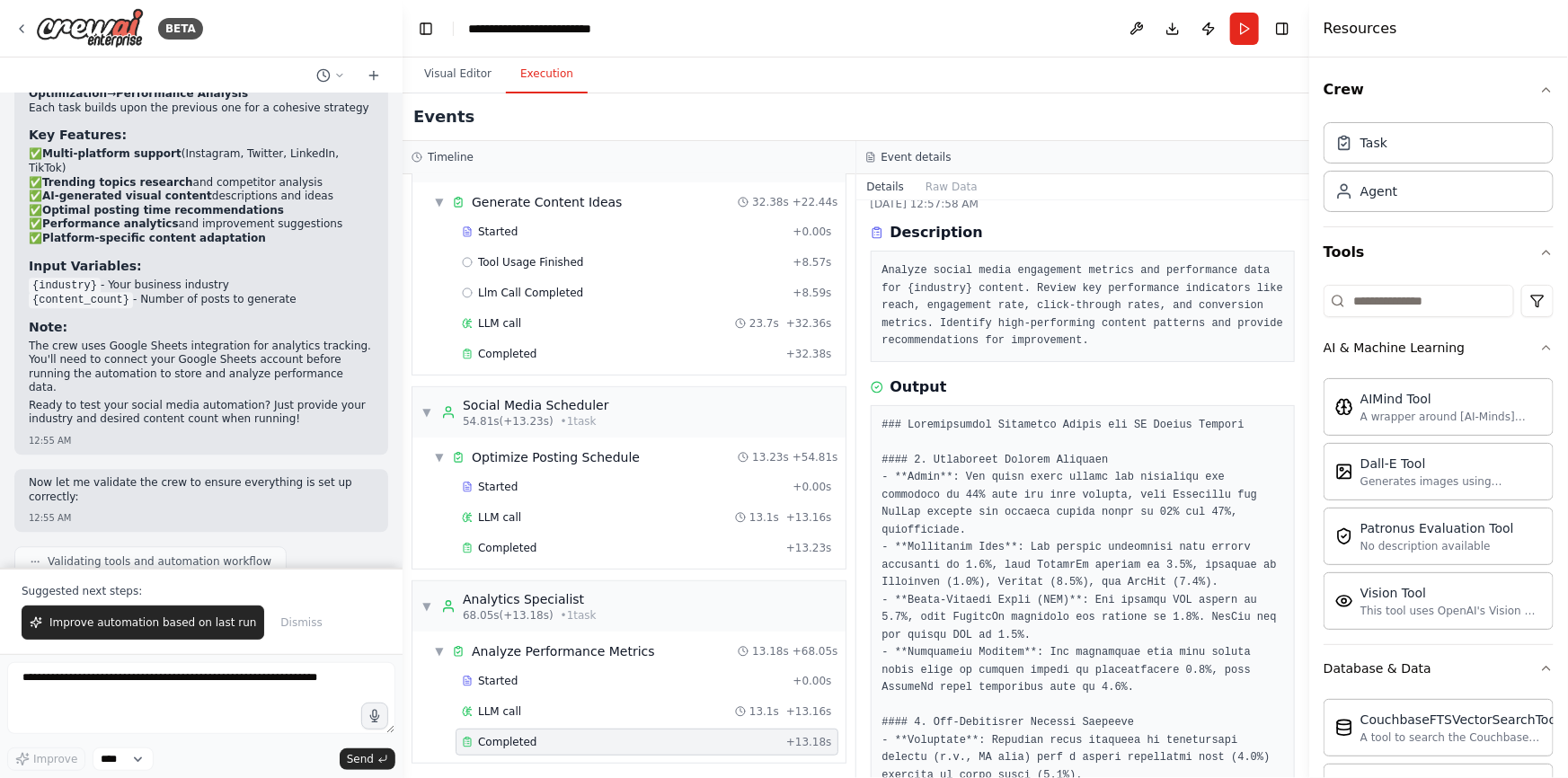
scroll to position [0, 0]
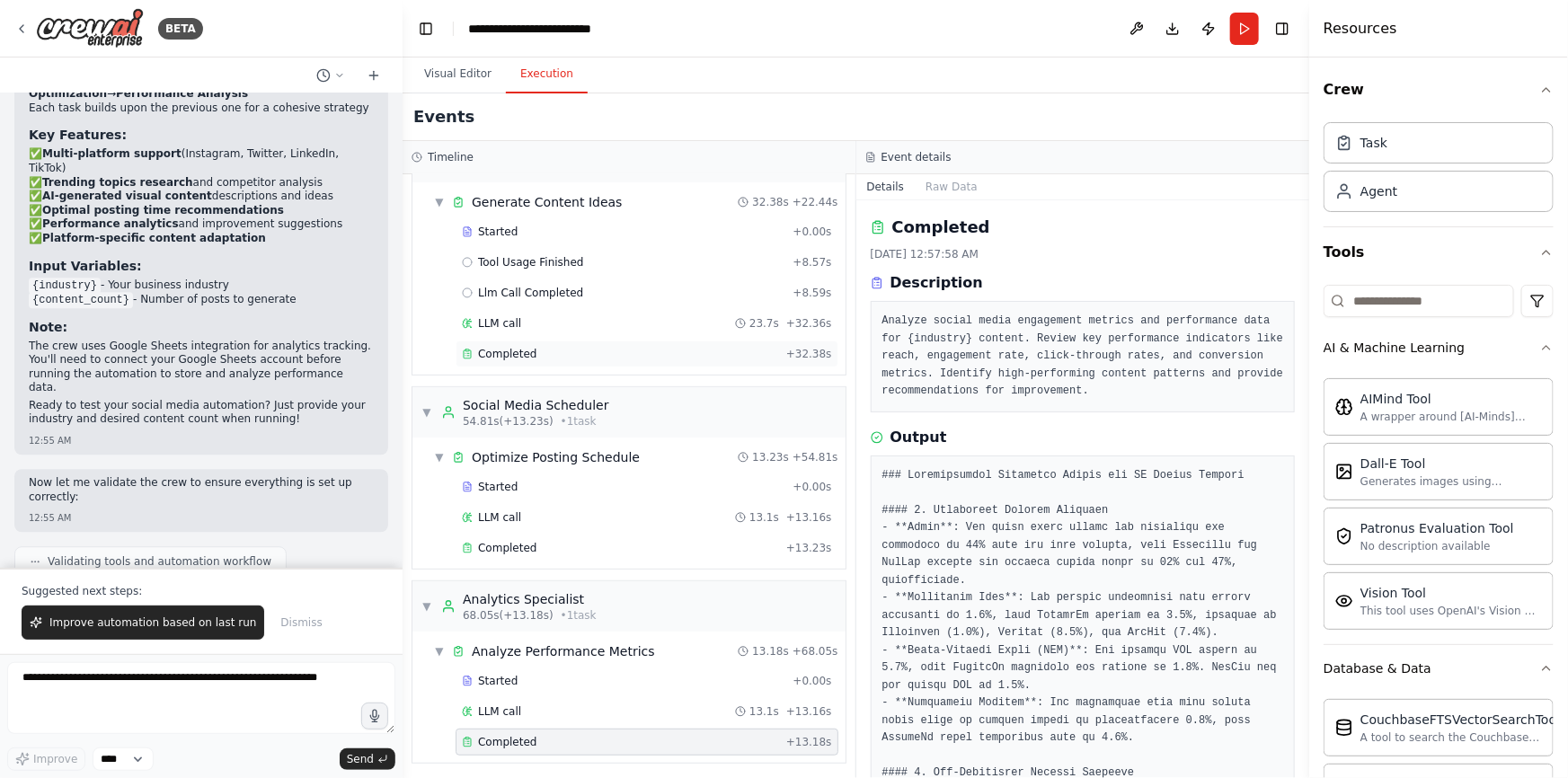
click at [505, 347] on span "Completed" at bounding box center [507, 353] width 58 height 15
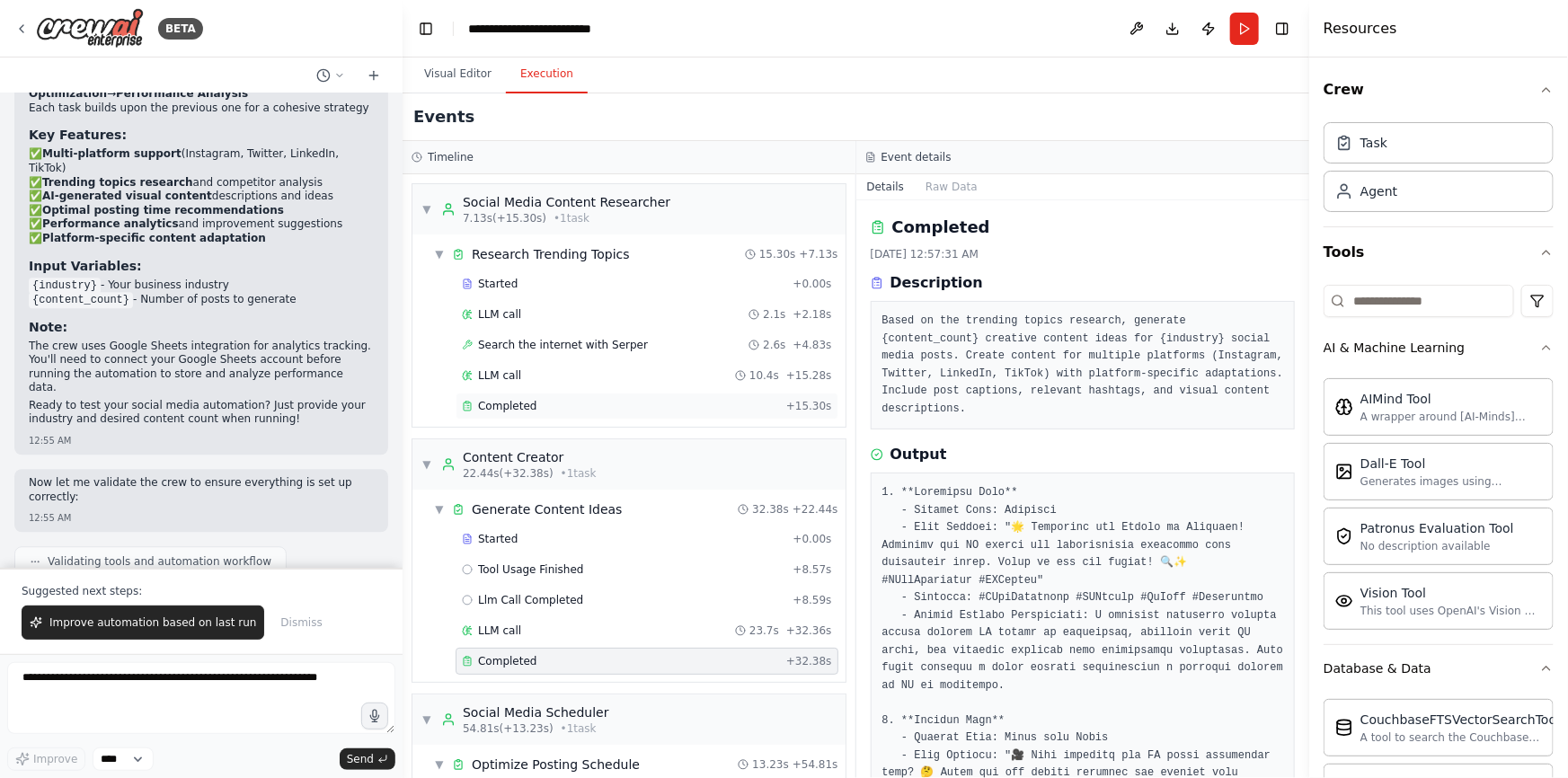
click at [612, 411] on div "Completed" at bounding box center [620, 405] width 317 height 15
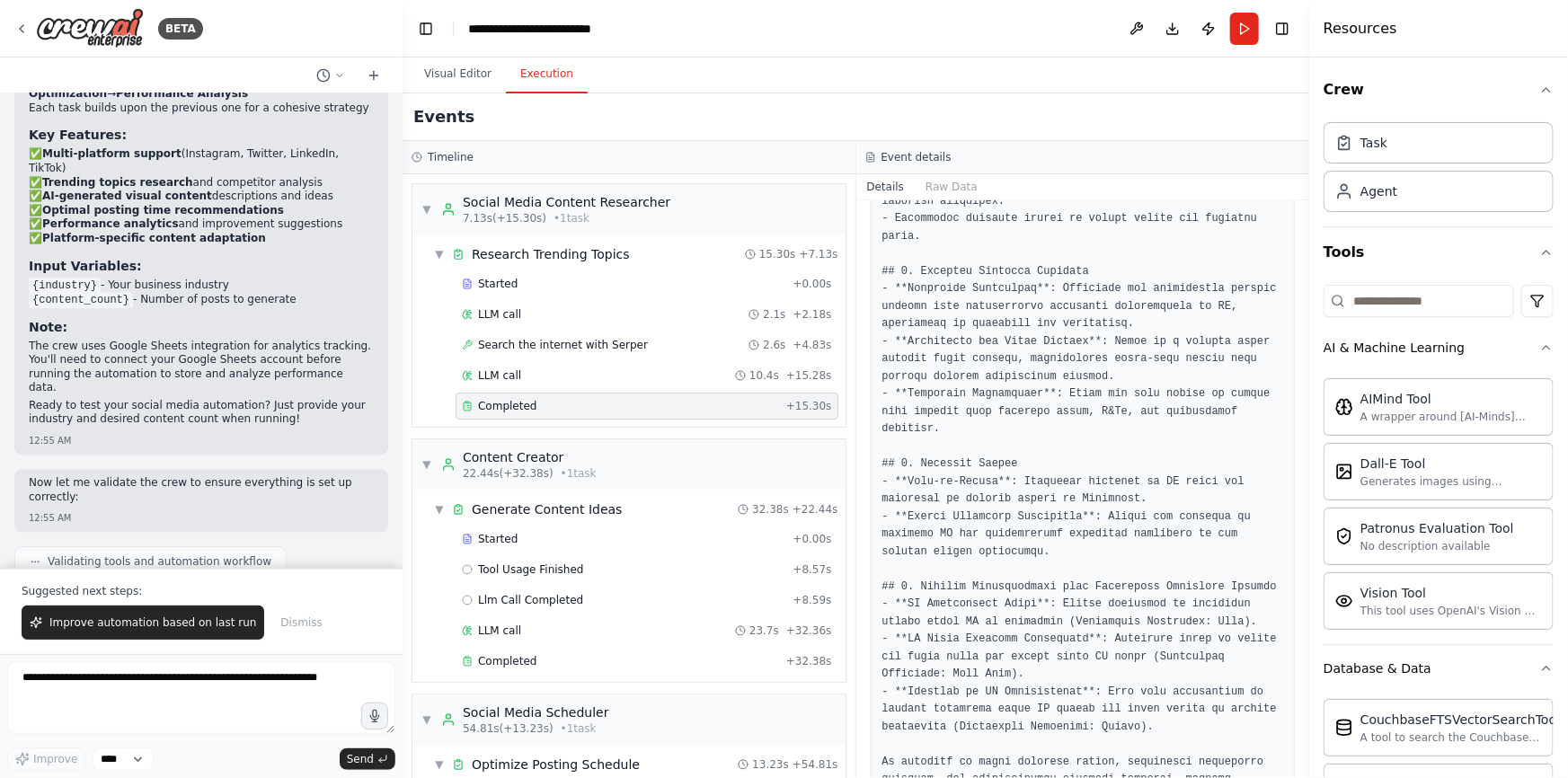
scroll to position [850, 0]
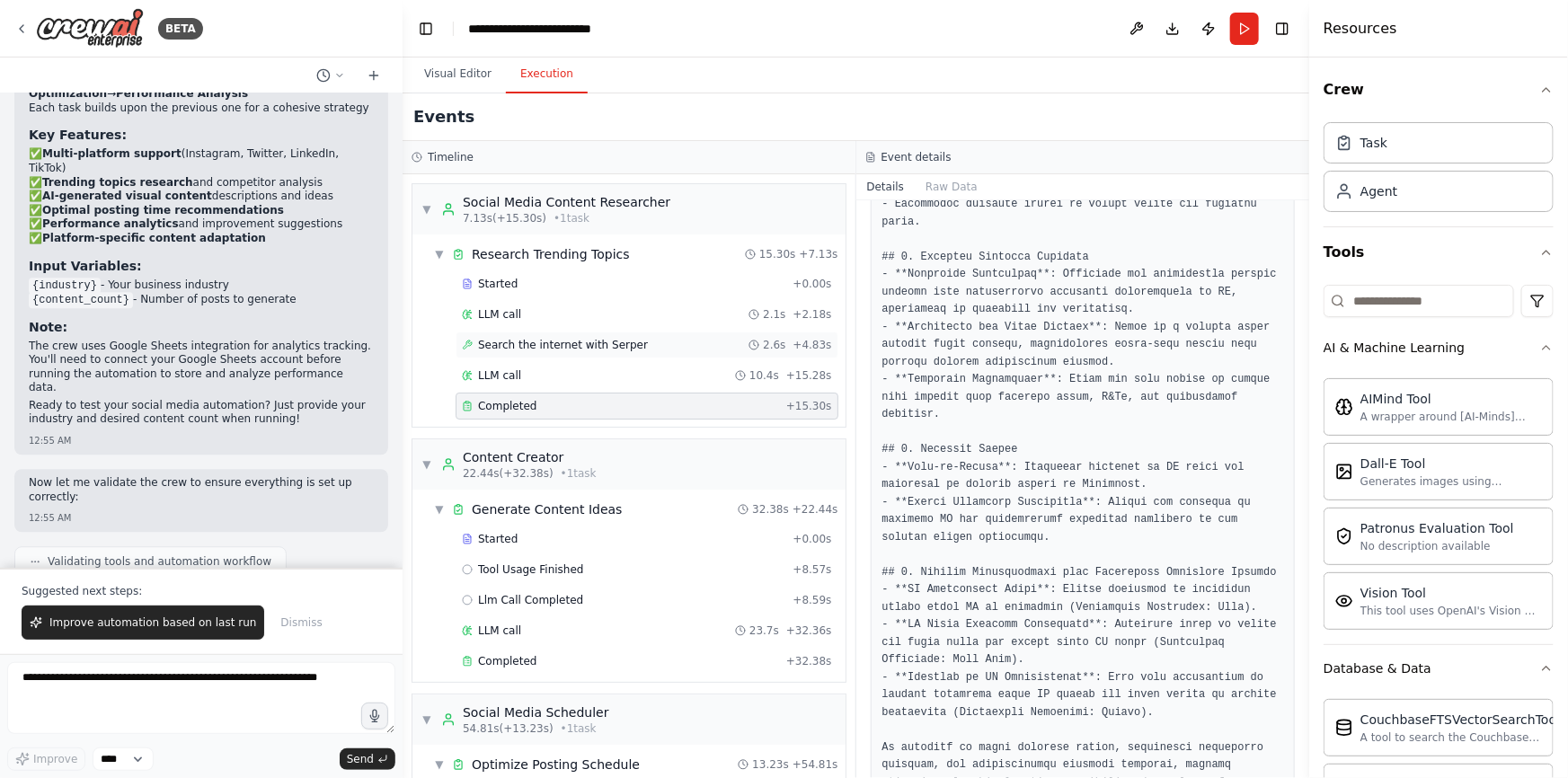
click at [655, 342] on div "Search the internet with [PERSON_NAME] 2.6s + 4.83s" at bounding box center [647, 344] width 371 height 15
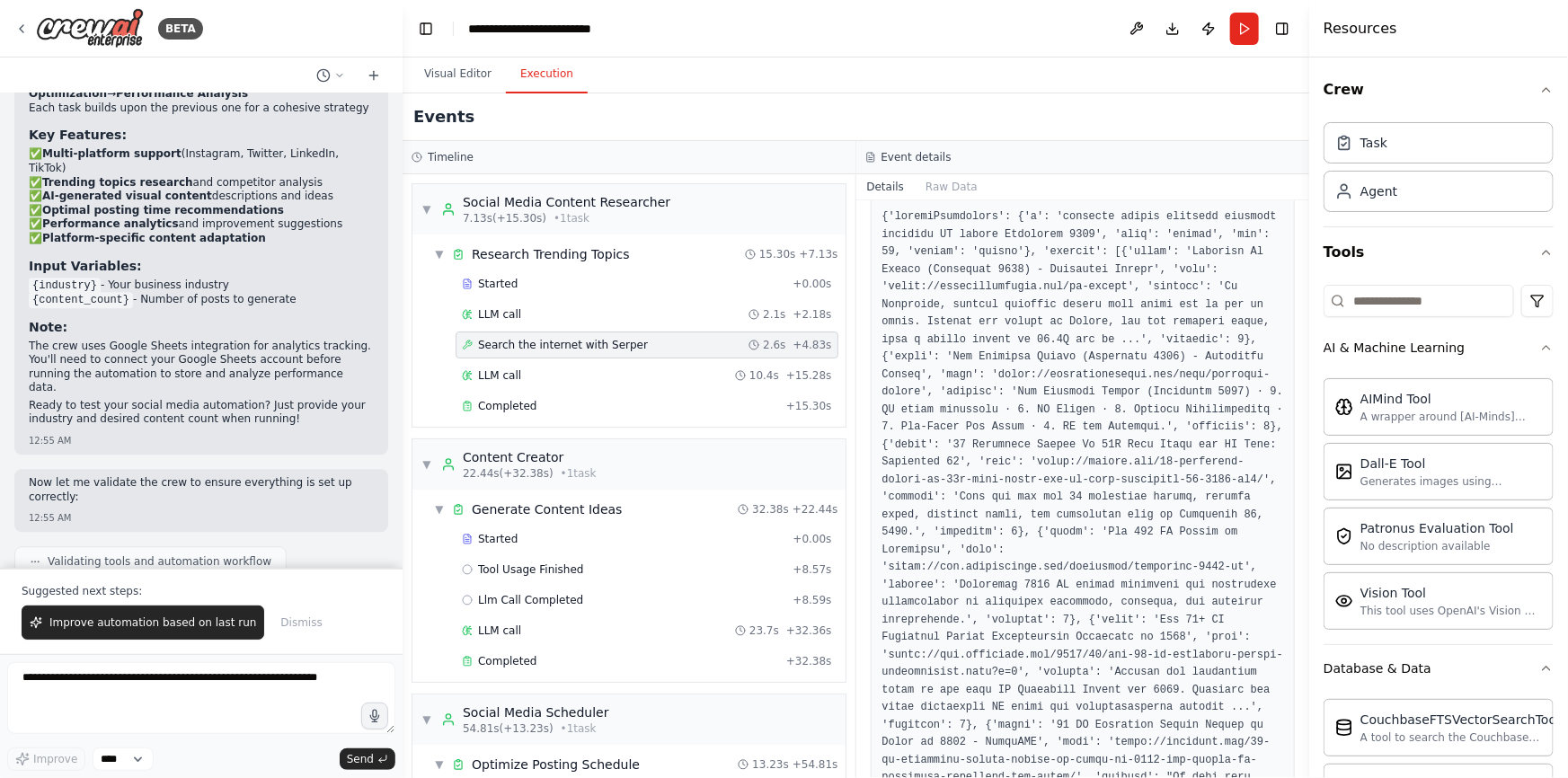
scroll to position [572, 0]
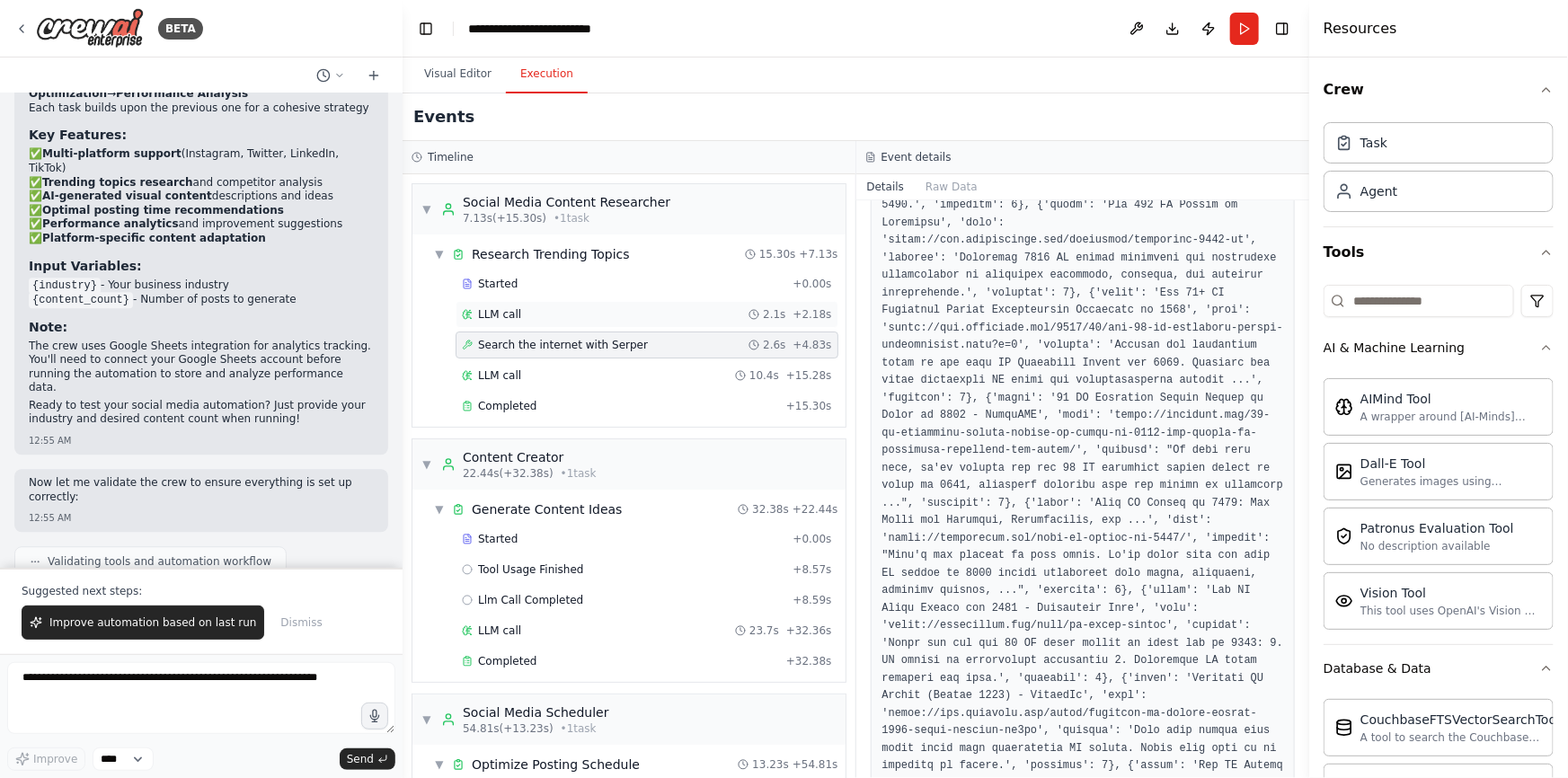
click at [597, 317] on div "LLM call 2.1s + 2.18s" at bounding box center [647, 314] width 371 height 15
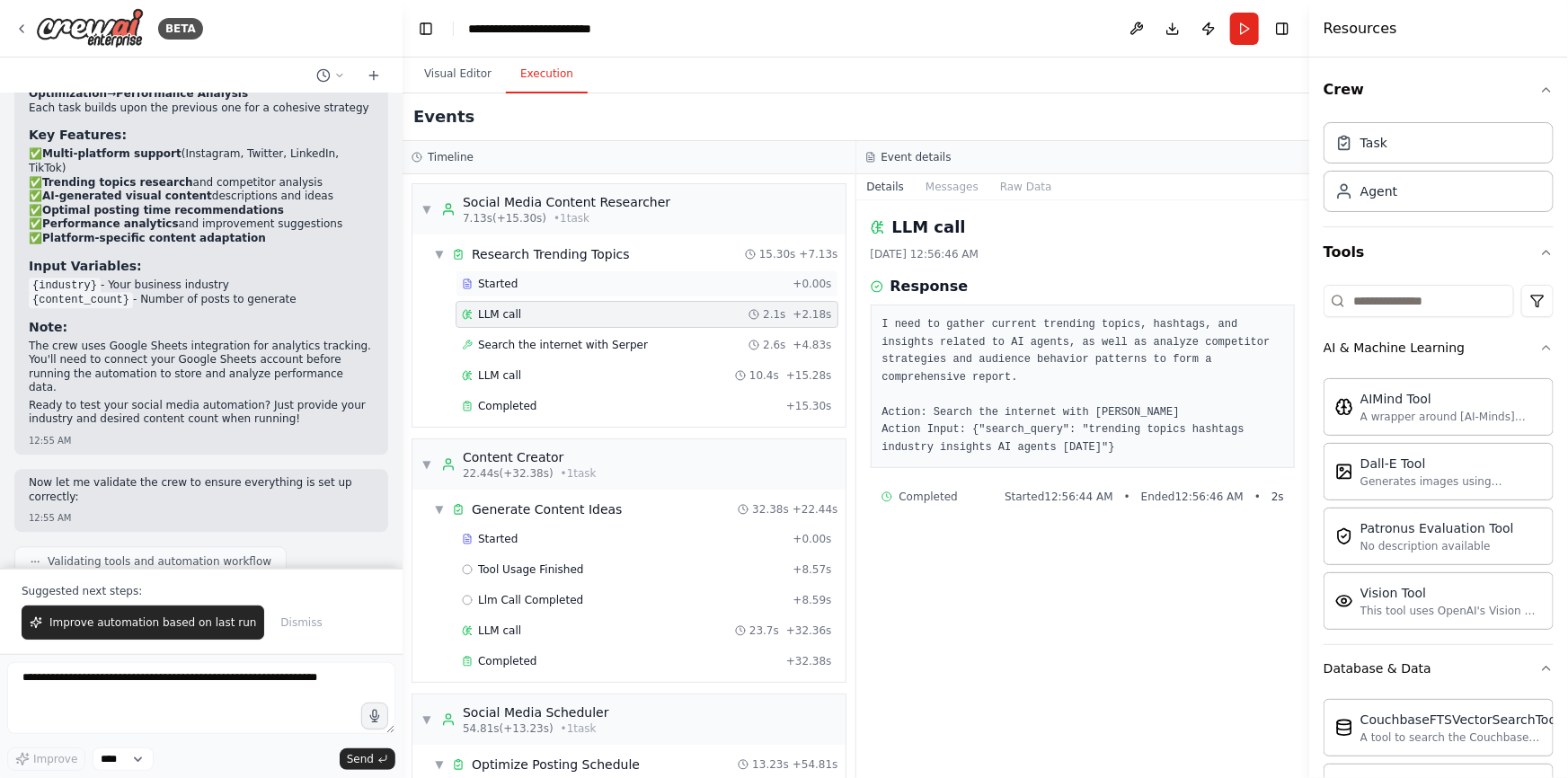
click at [605, 282] on div "Started" at bounding box center [623, 284] width 323 height 15
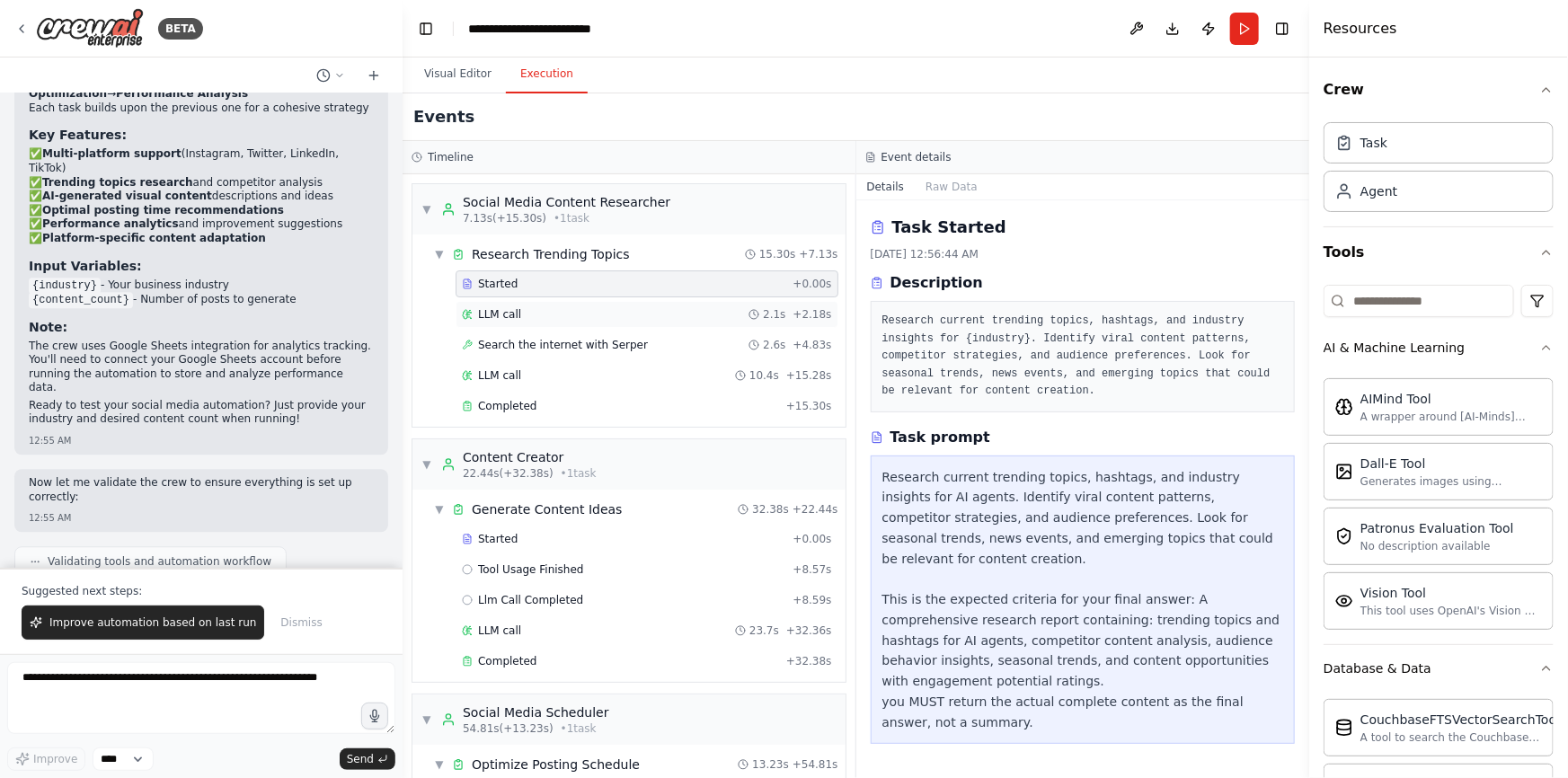
click at [613, 321] on div "LLM call 2.1s + 2.18s" at bounding box center [647, 314] width 371 height 15
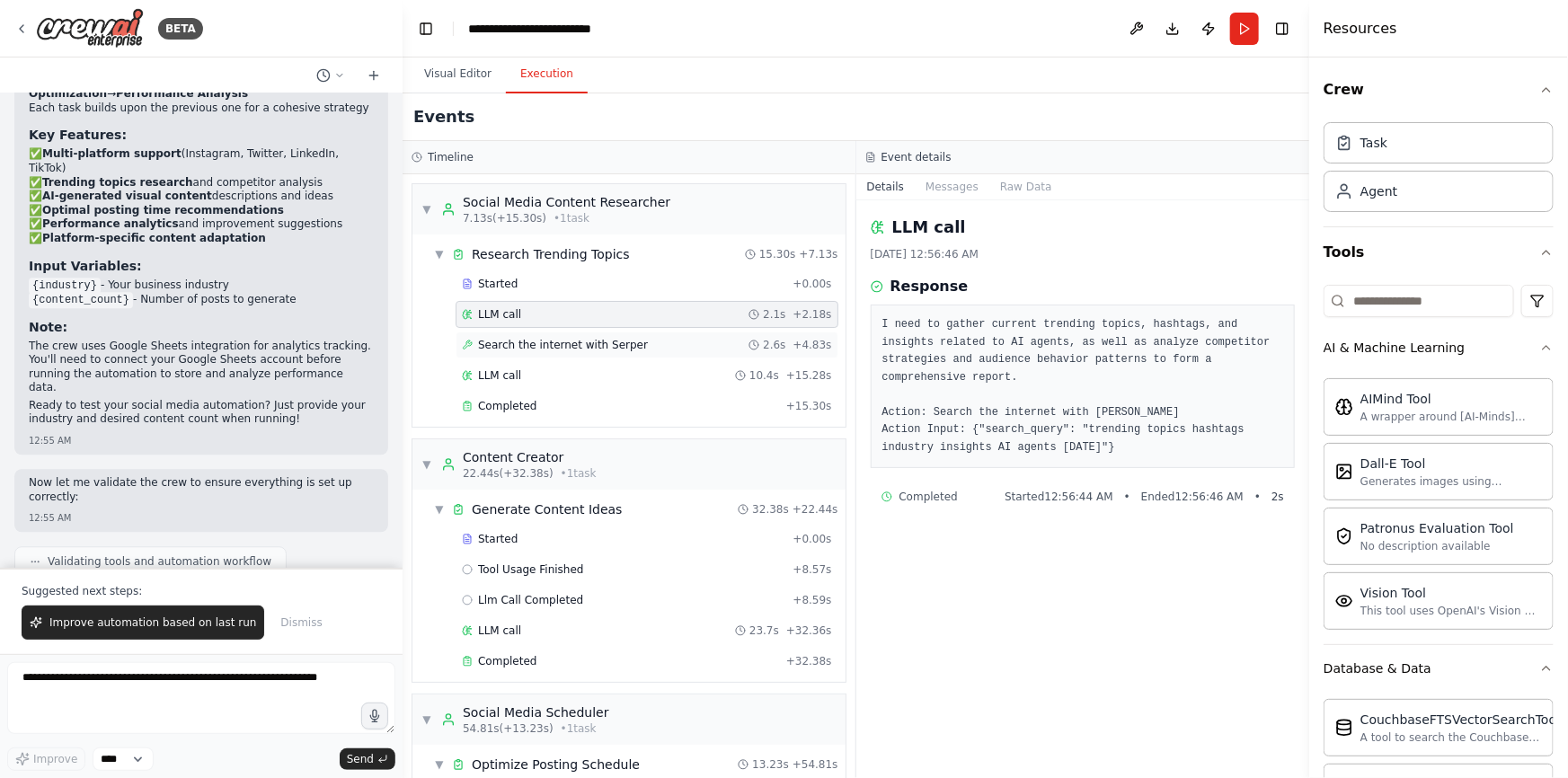
click at [621, 351] on div "Search the internet with [PERSON_NAME] 2.6s + 4.83s" at bounding box center [648, 345] width 383 height 27
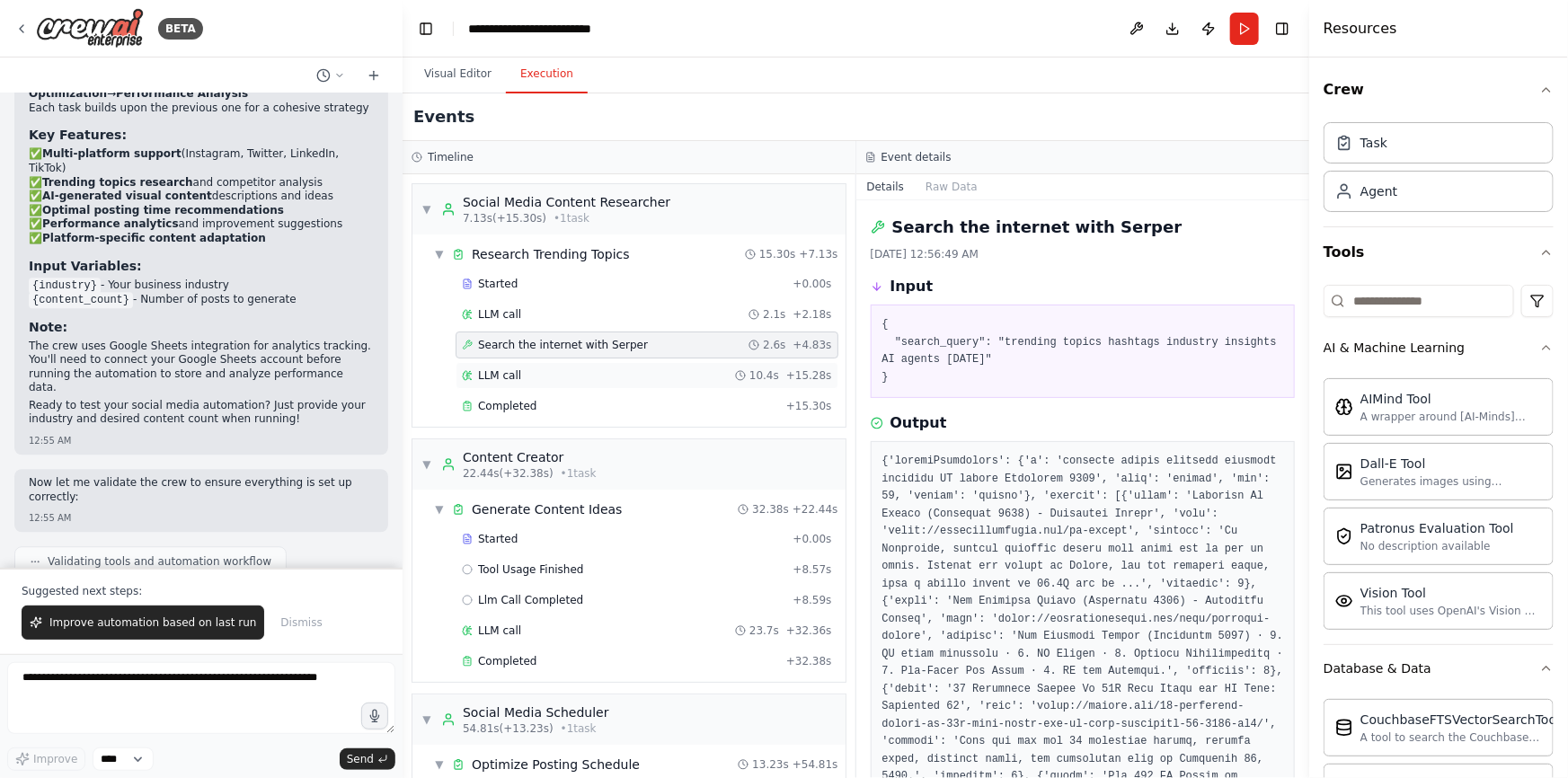
click at [623, 386] on div "LLM call 10.4s + 15.28s" at bounding box center [648, 375] width 383 height 27
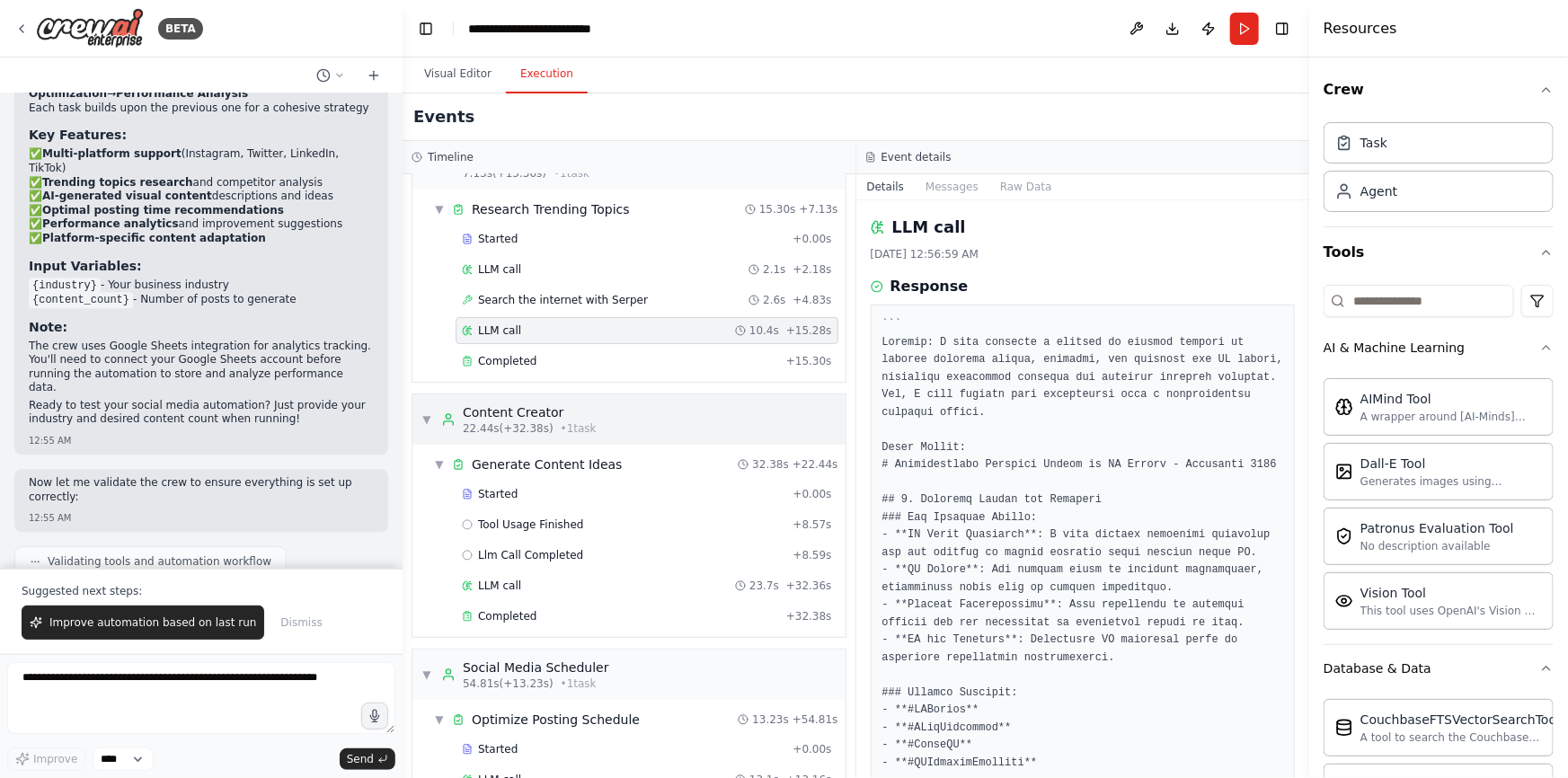
scroll to position [163, 0]
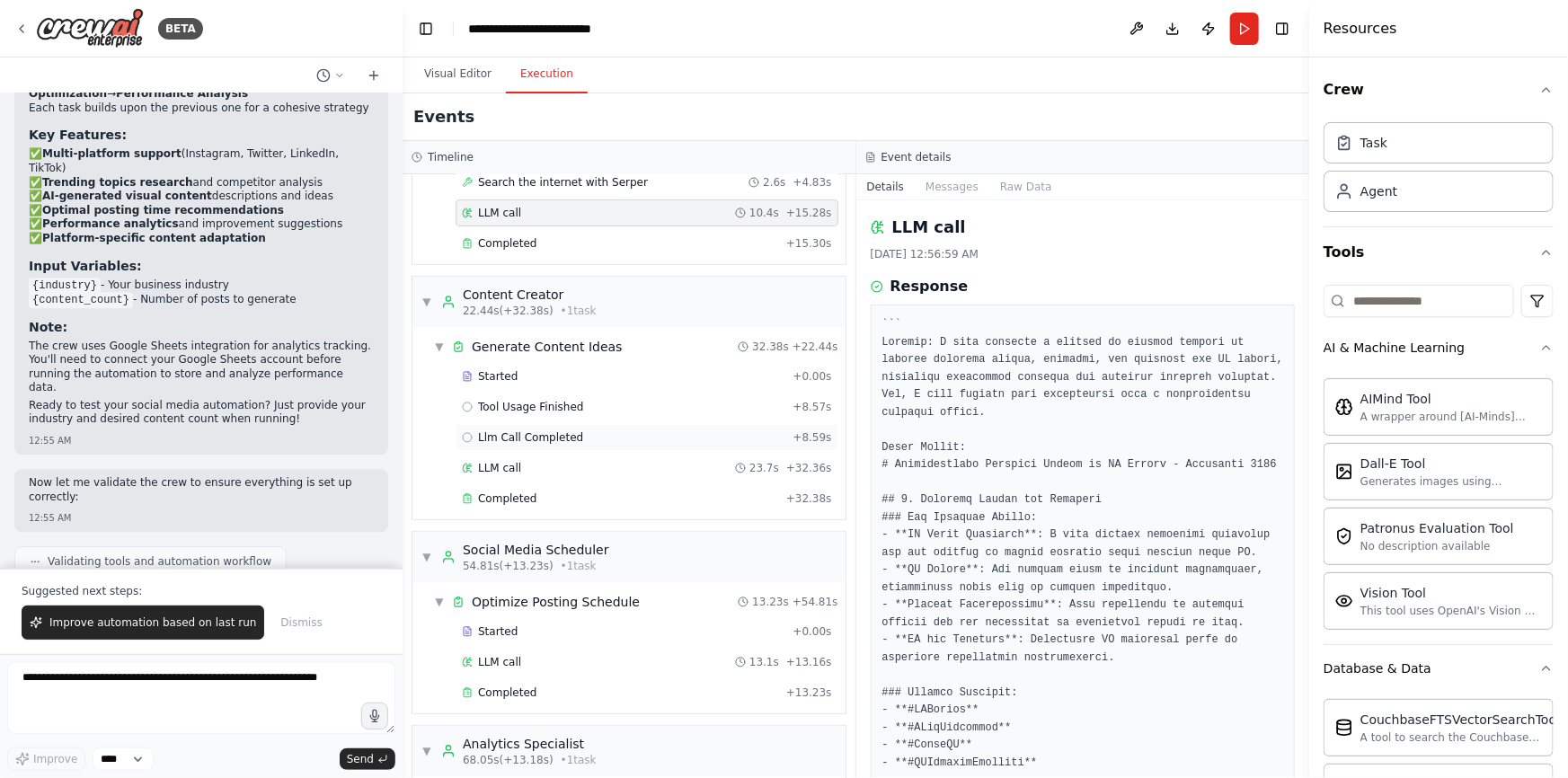
click at [604, 447] on div "Llm Call Completed + 8.59s" at bounding box center [648, 437] width 383 height 27
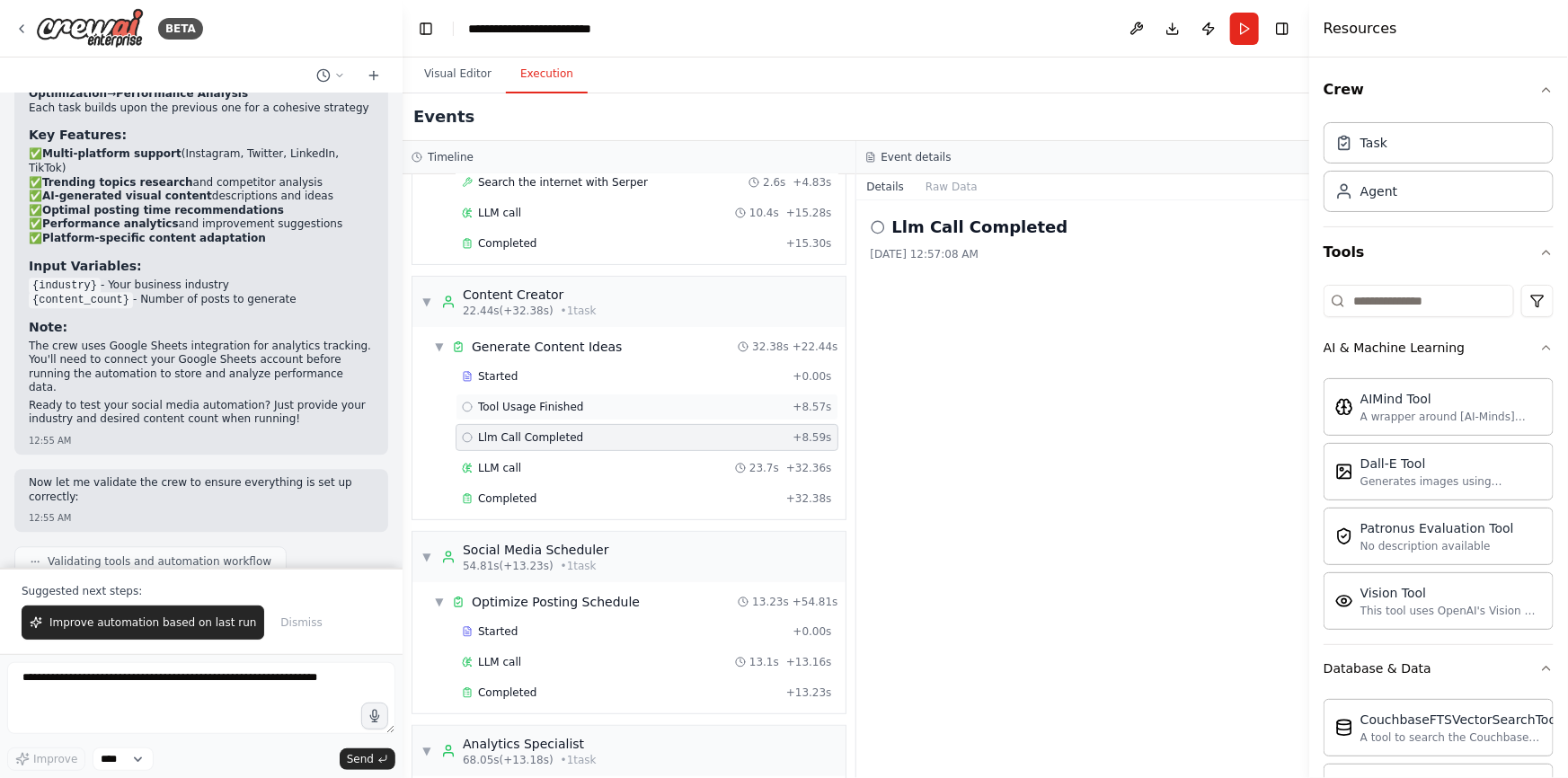
click at [595, 403] on div "Tool Usage Finished + 8.57s" at bounding box center [647, 406] width 371 height 15
click at [608, 464] on div "LLM call 23.7s + 32.36s" at bounding box center [647, 467] width 371 height 15
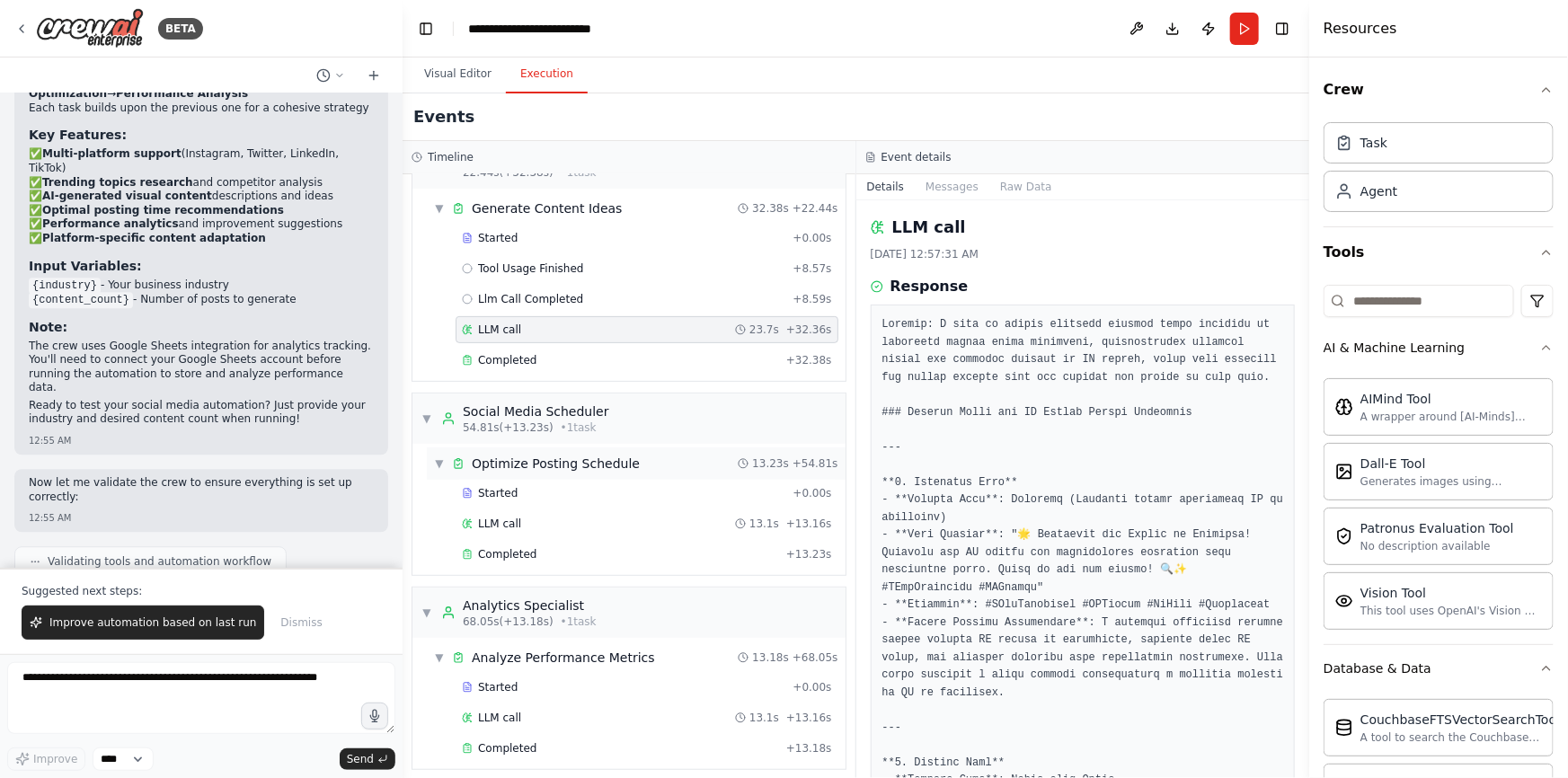
scroll to position [308, 0]
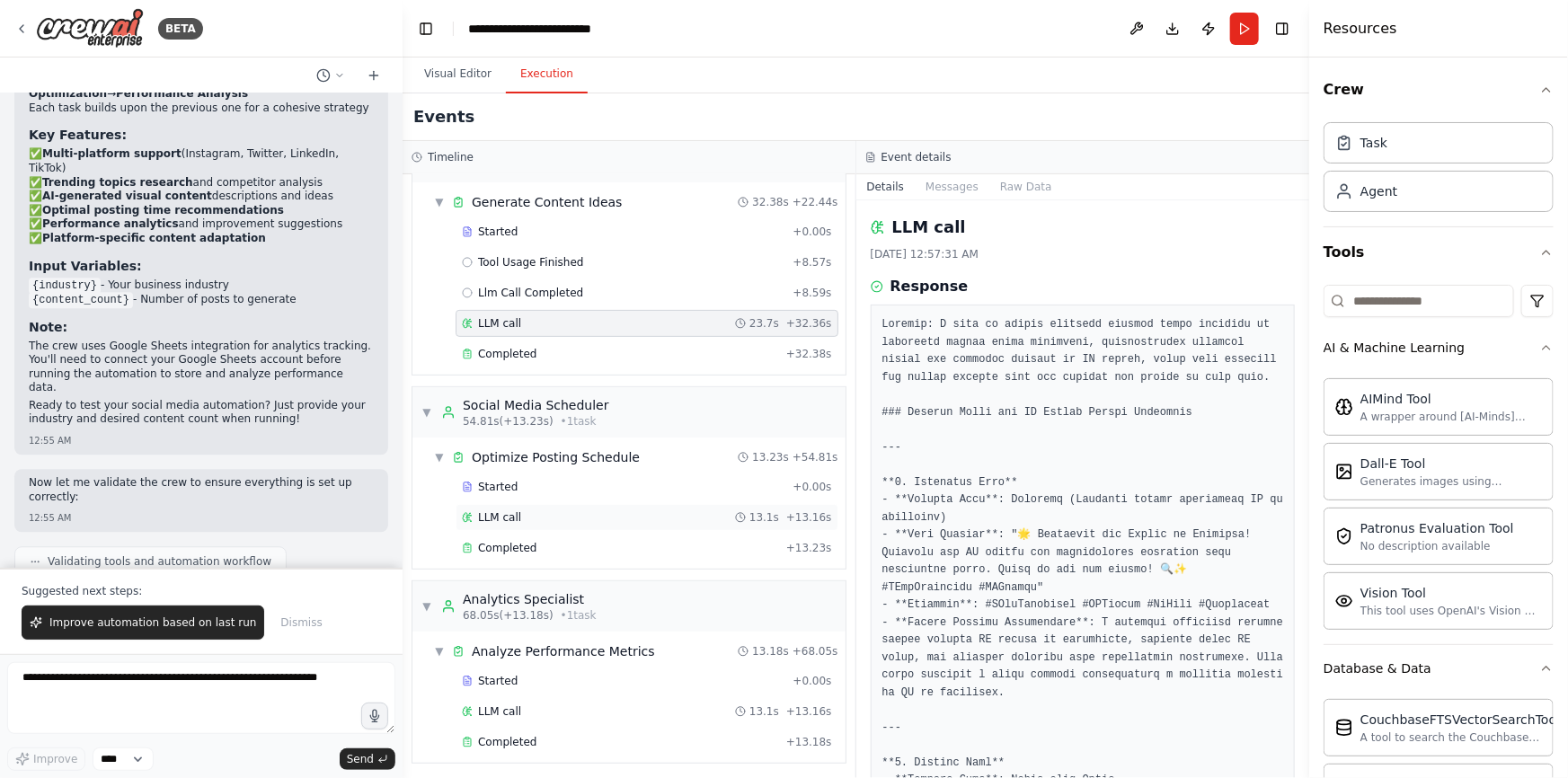
click at [575, 510] on div "LLM call 13.1s + 13.16s" at bounding box center [647, 517] width 371 height 15
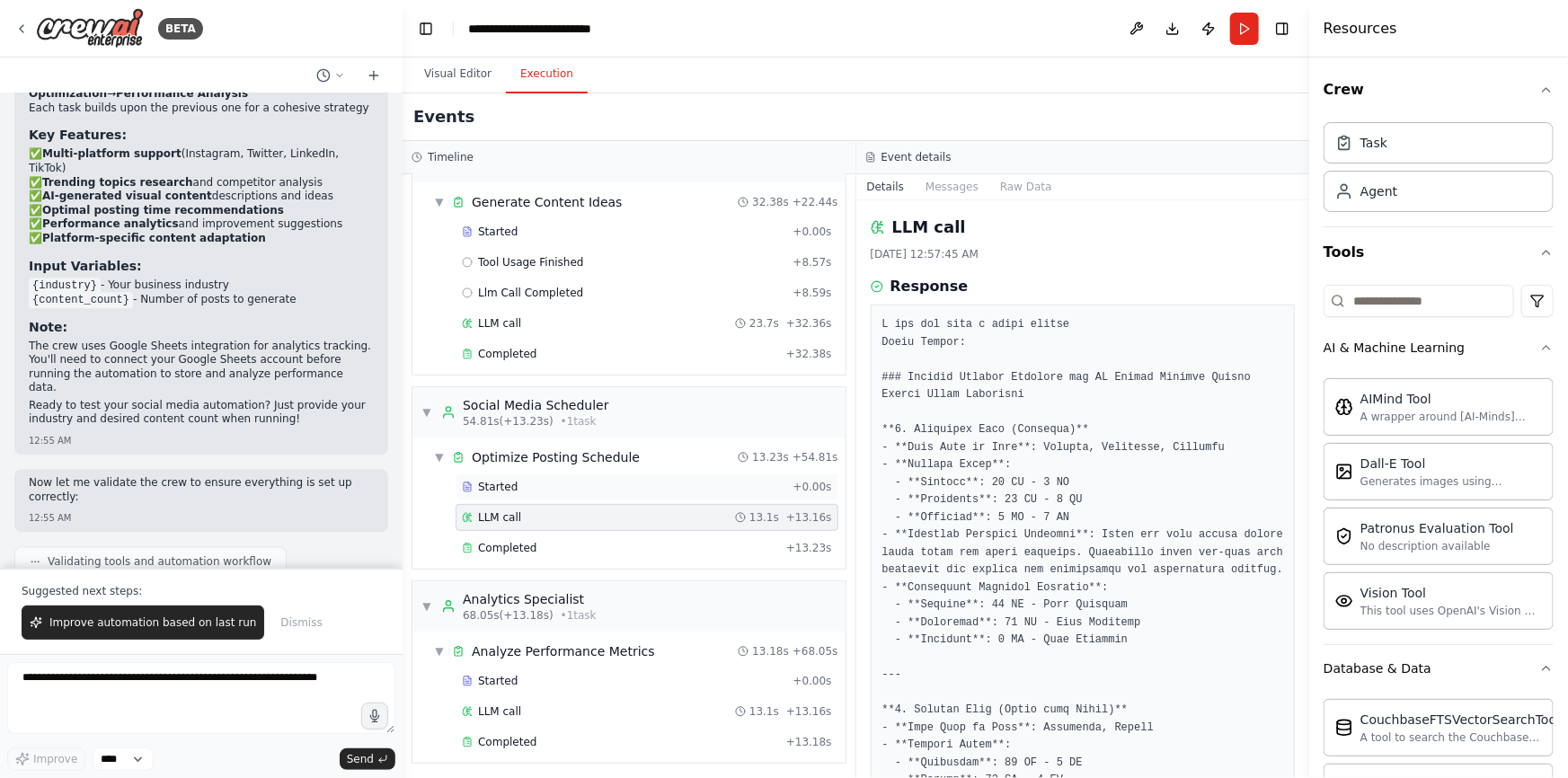
click at [575, 481] on div "Started" at bounding box center [623, 487] width 323 height 15
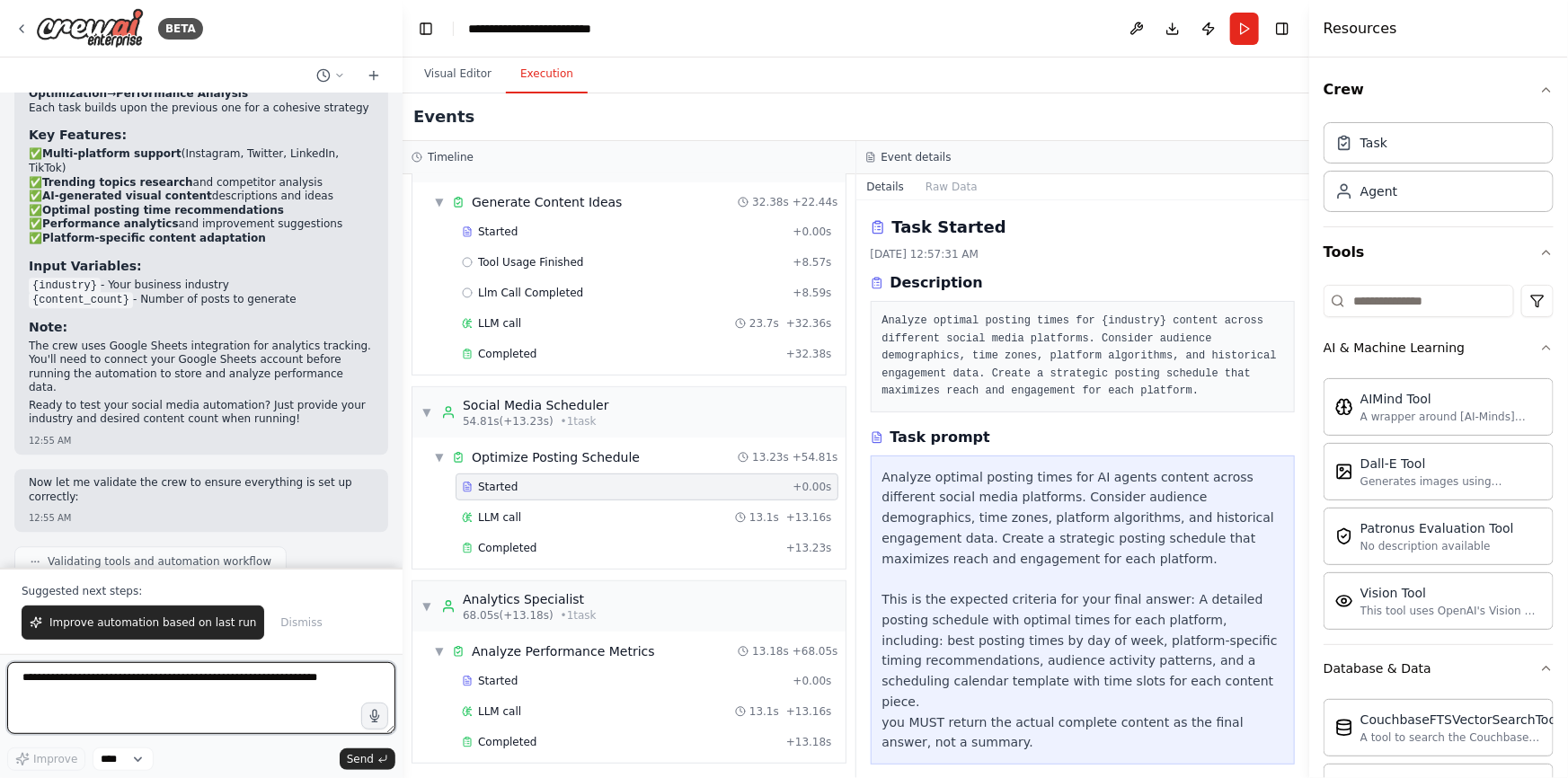
click at [180, 680] on textarea at bounding box center [200, 698] width 388 height 72
click at [680, 341] on div "Completed + 32.38s" at bounding box center [648, 354] width 383 height 27
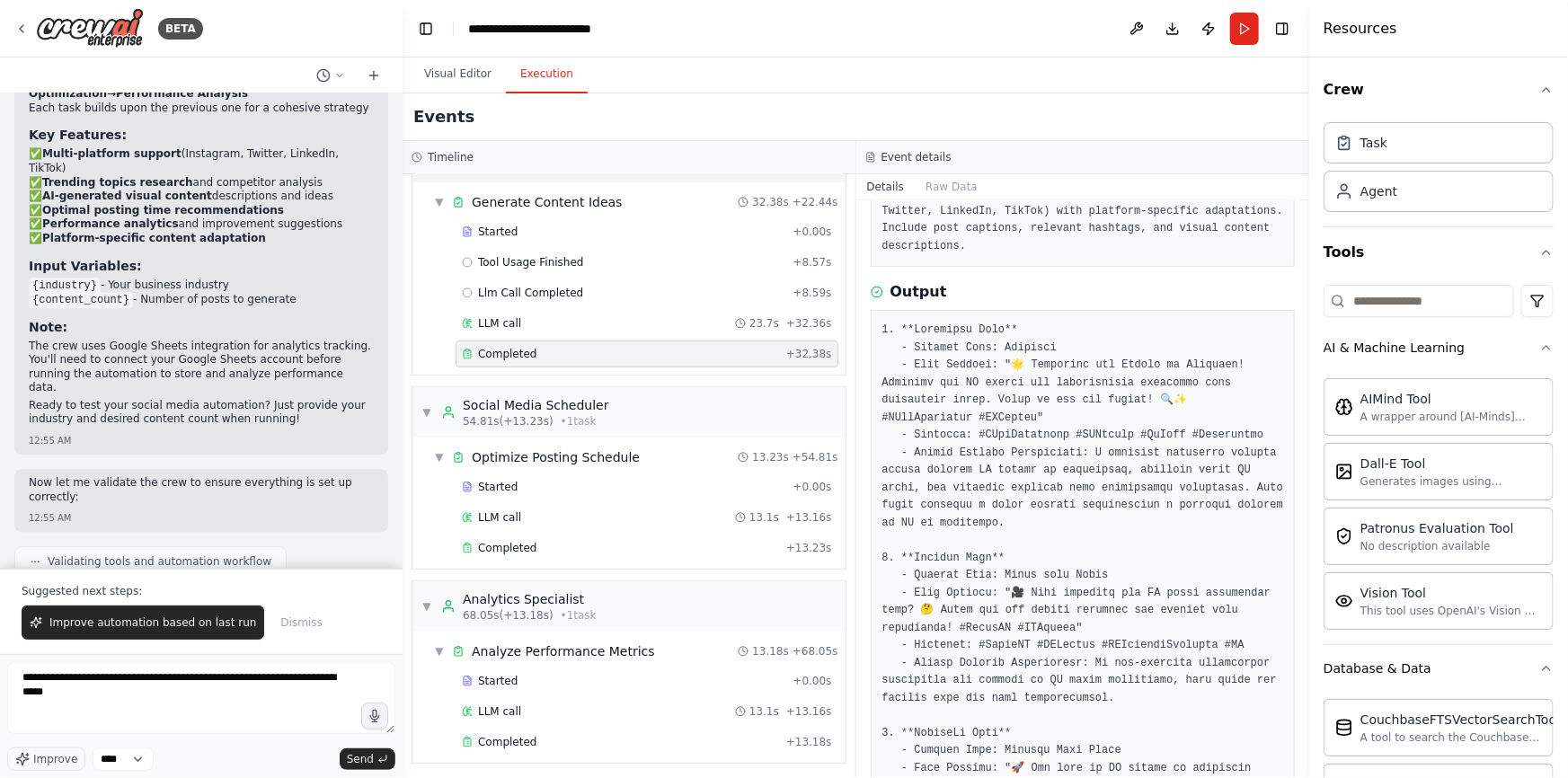
scroll to position [63, 0]
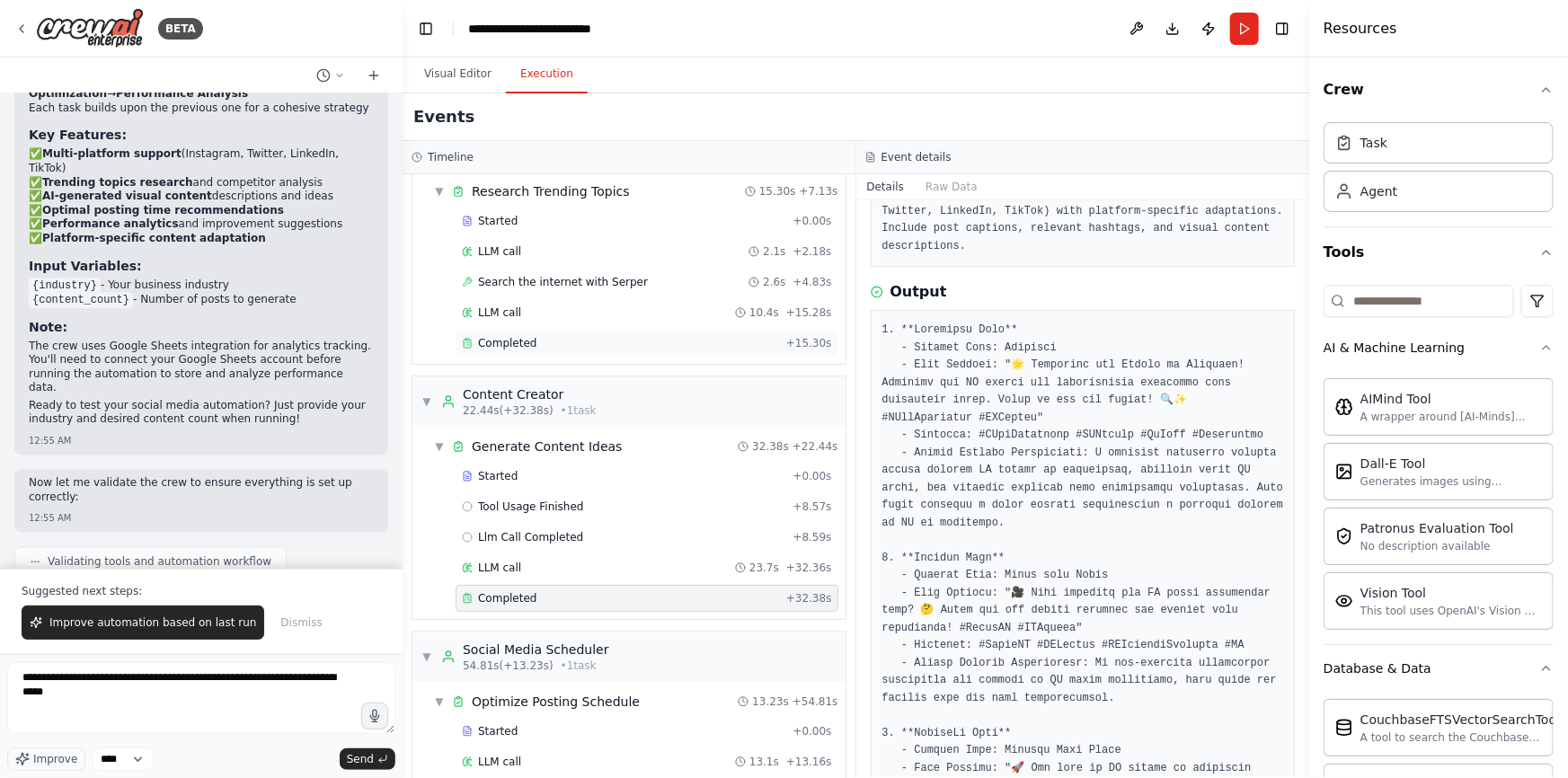
click at [574, 340] on div "Completed" at bounding box center [620, 343] width 317 height 15
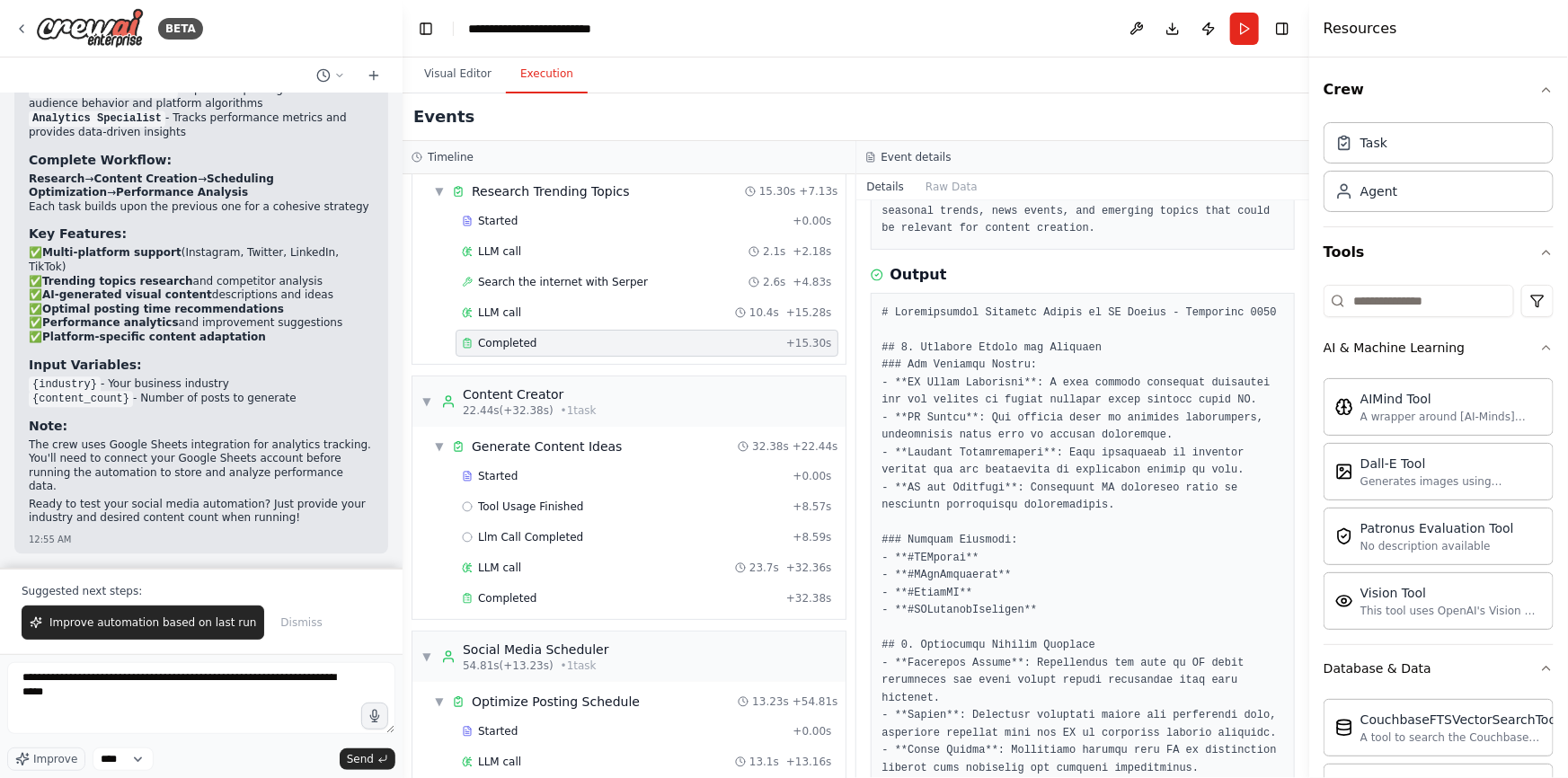
scroll to position [1956, 0]
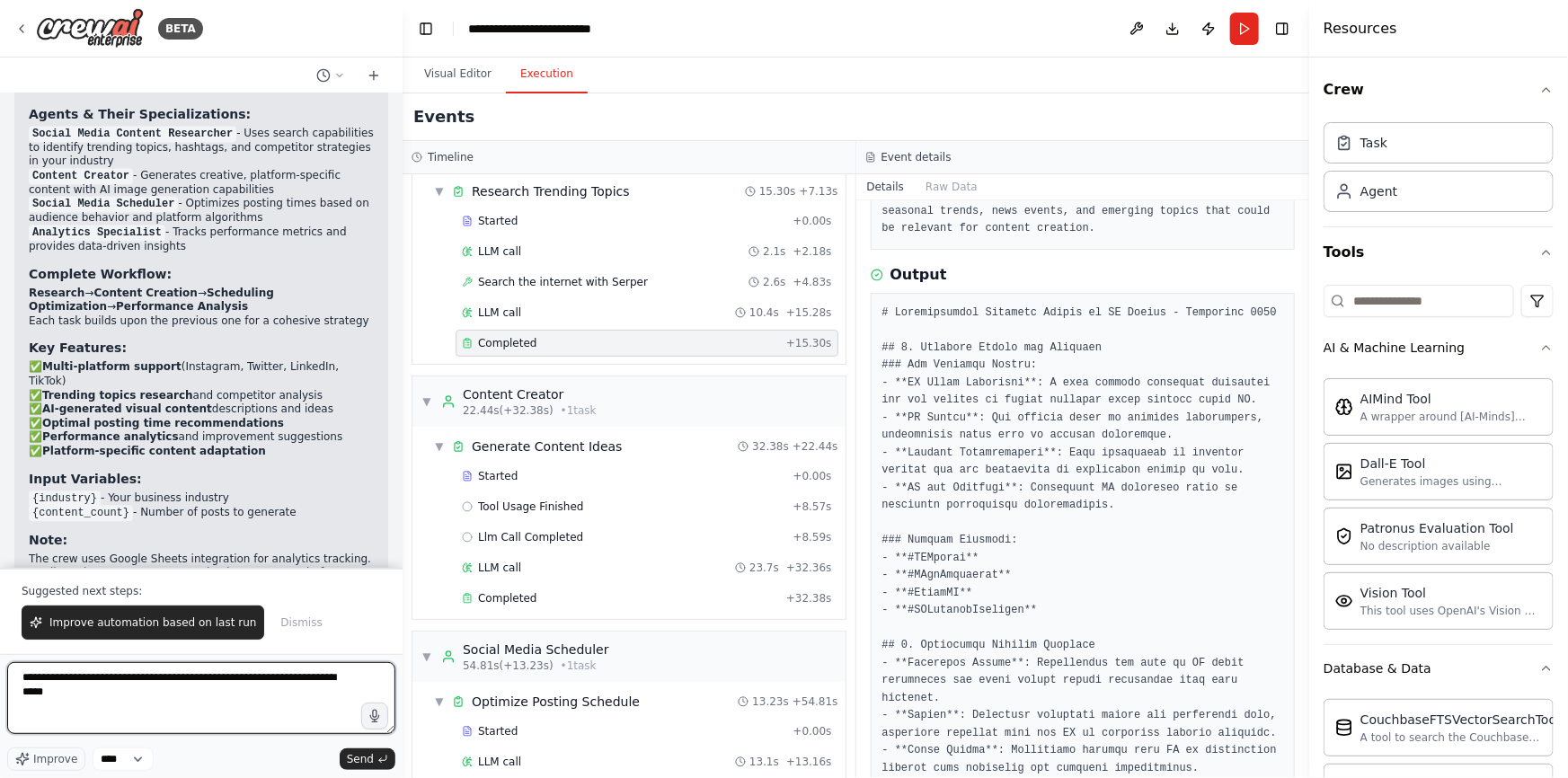
click at [106, 713] on textarea "**********" at bounding box center [200, 698] width 388 height 72
type textarea "**********"
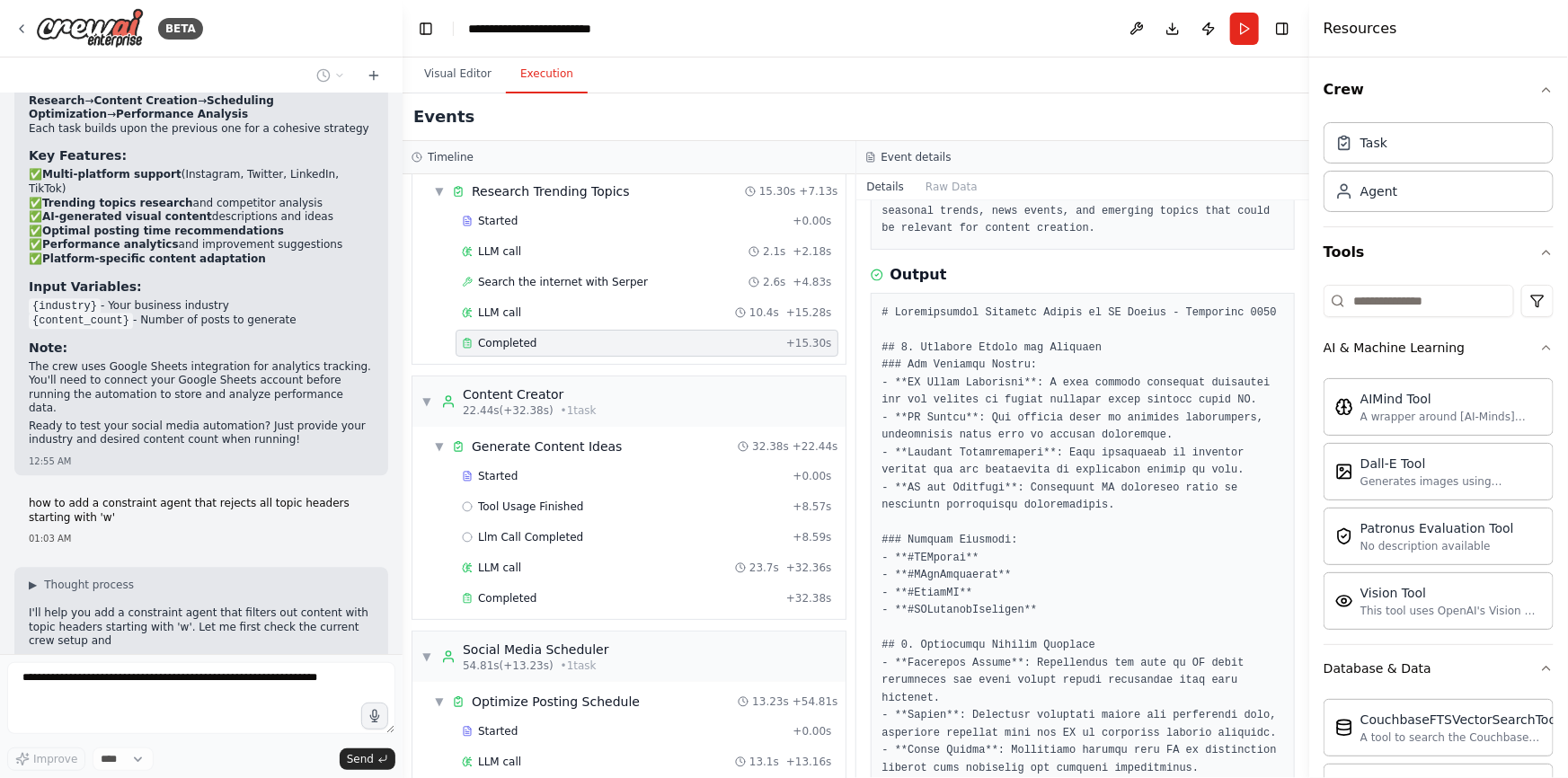
scroll to position [2163, 0]
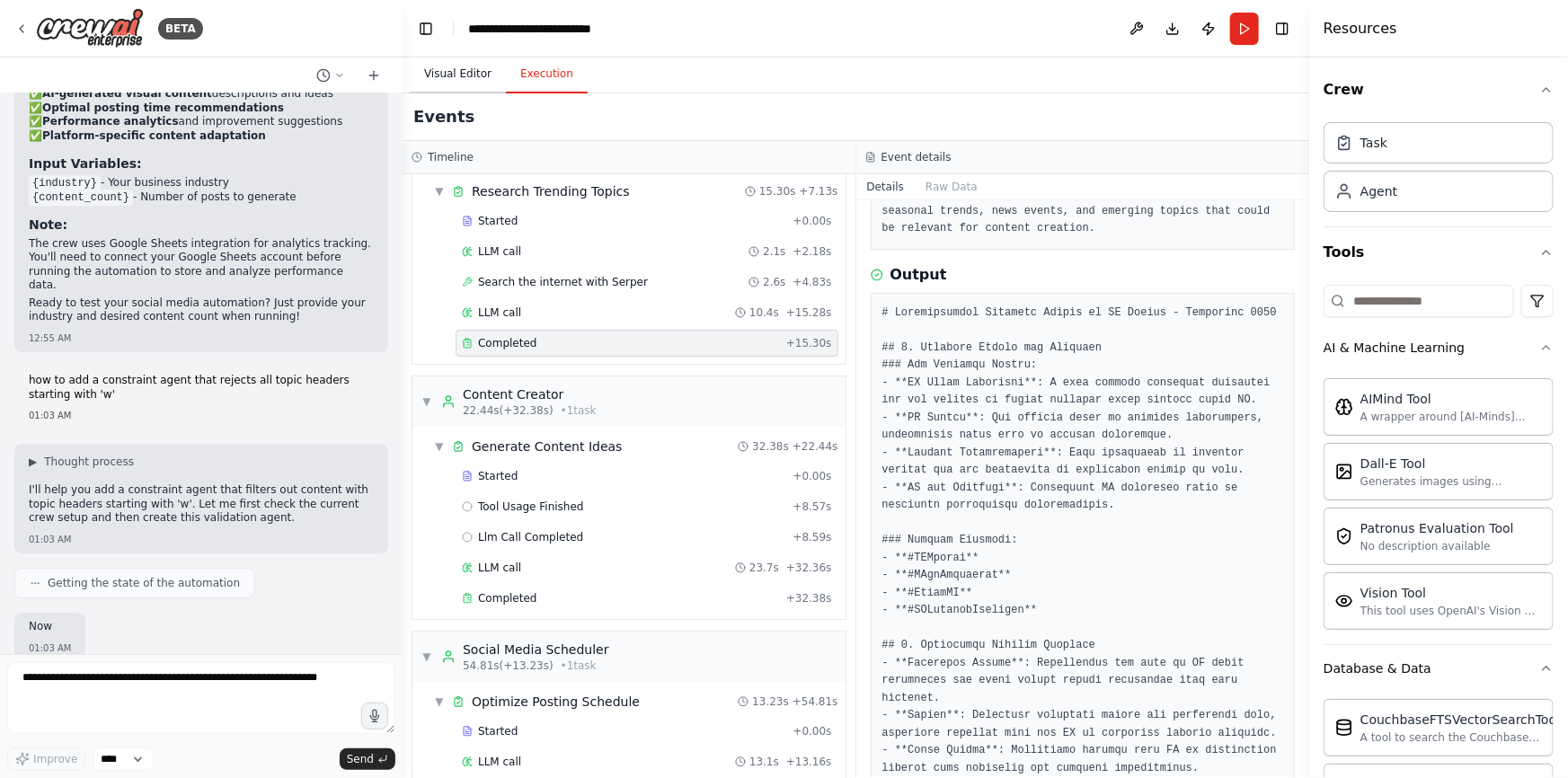
click at [469, 69] on button "Visual Editor" at bounding box center [457, 75] width 96 height 38
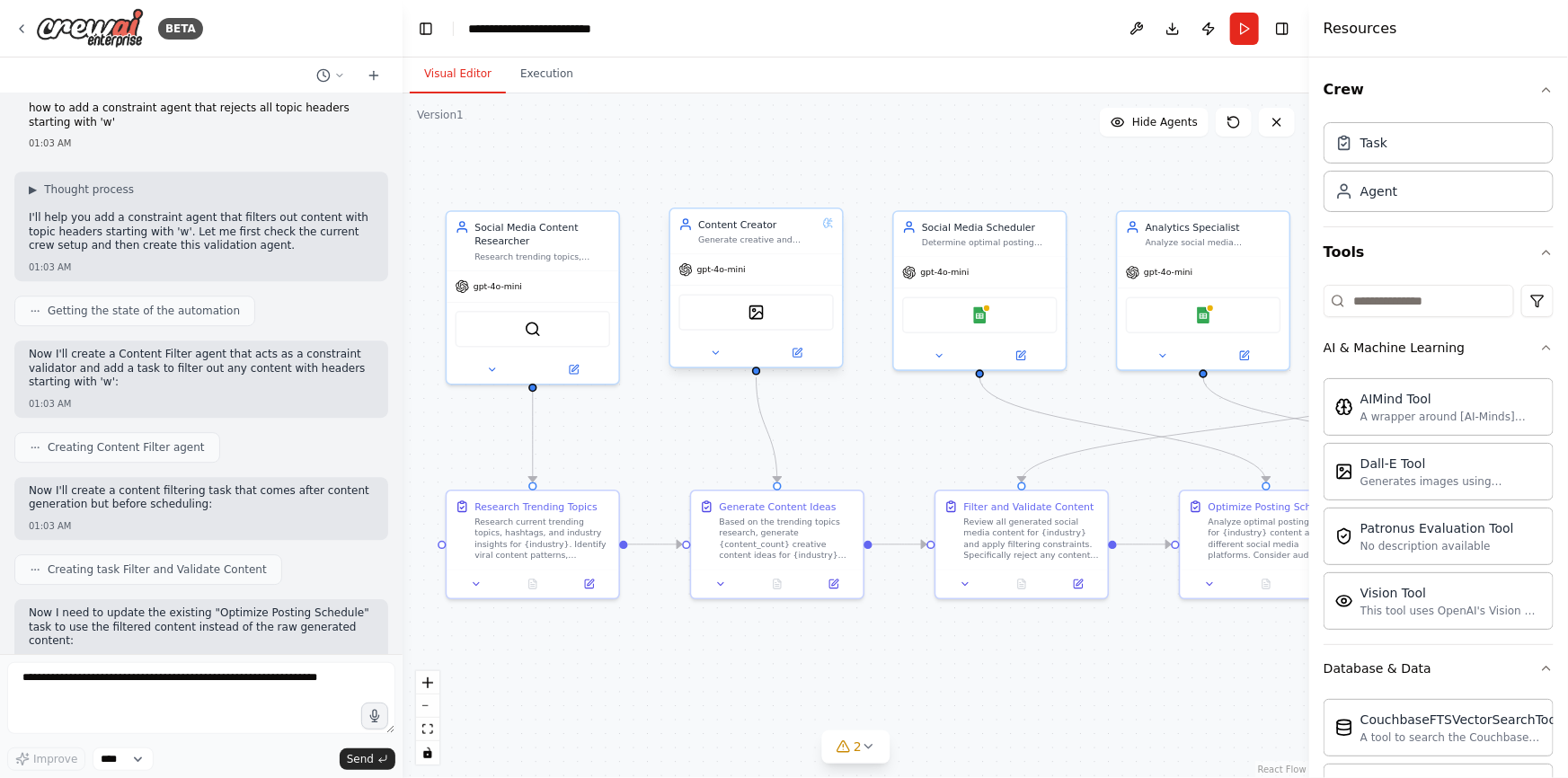
scroll to position [2659, 0]
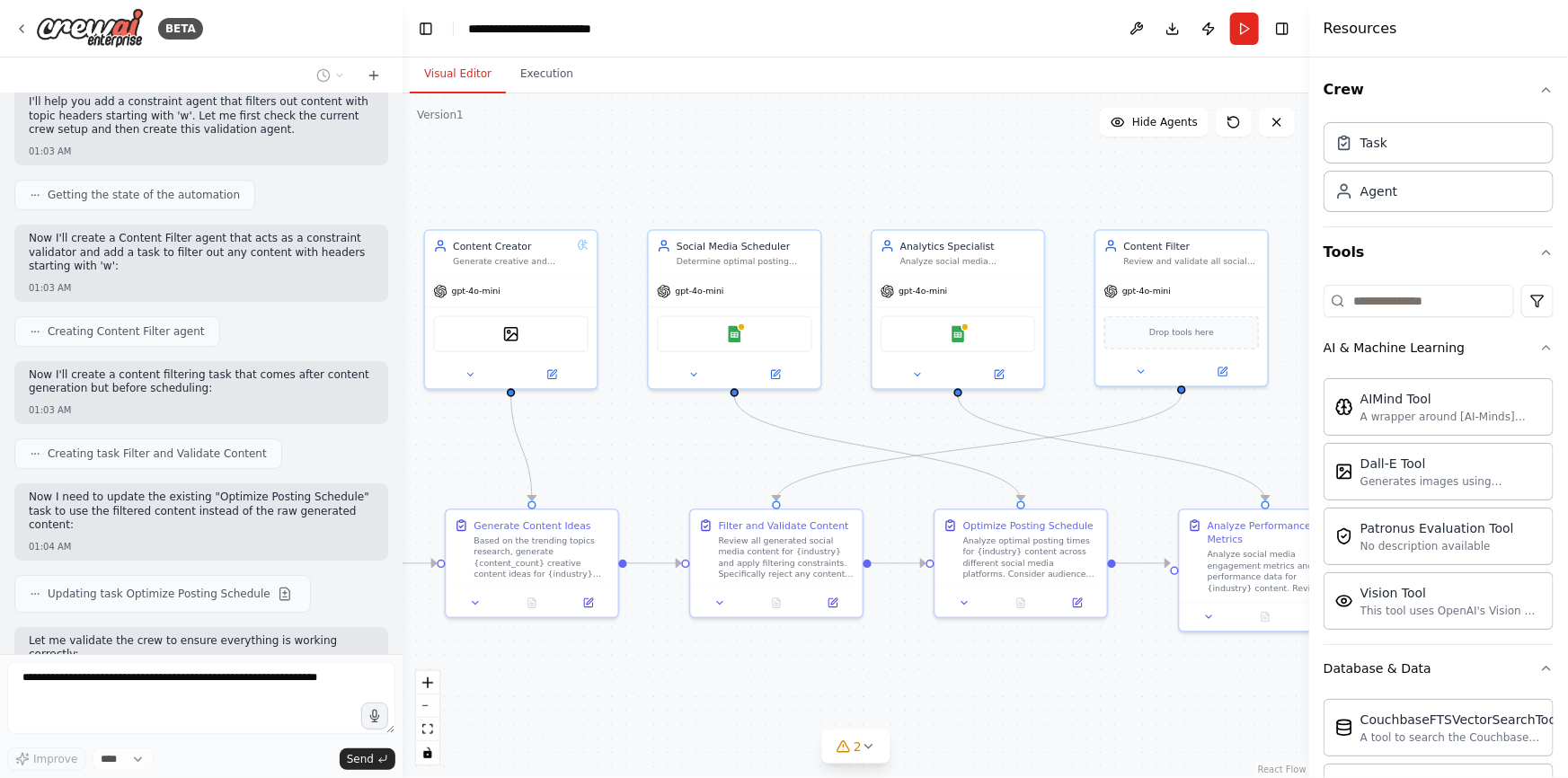
drag, startPoint x: 1145, startPoint y: 449, endPoint x: 900, endPoint y: 468, distance: 245.7
click at [900, 468] on div ".deletable-edge-delete-btn { width: 20px; height: 20px; border: 0px solid #ffff…" at bounding box center [856, 436] width 907 height 685
click at [1139, 369] on icon at bounding box center [1140, 368] width 11 height 11
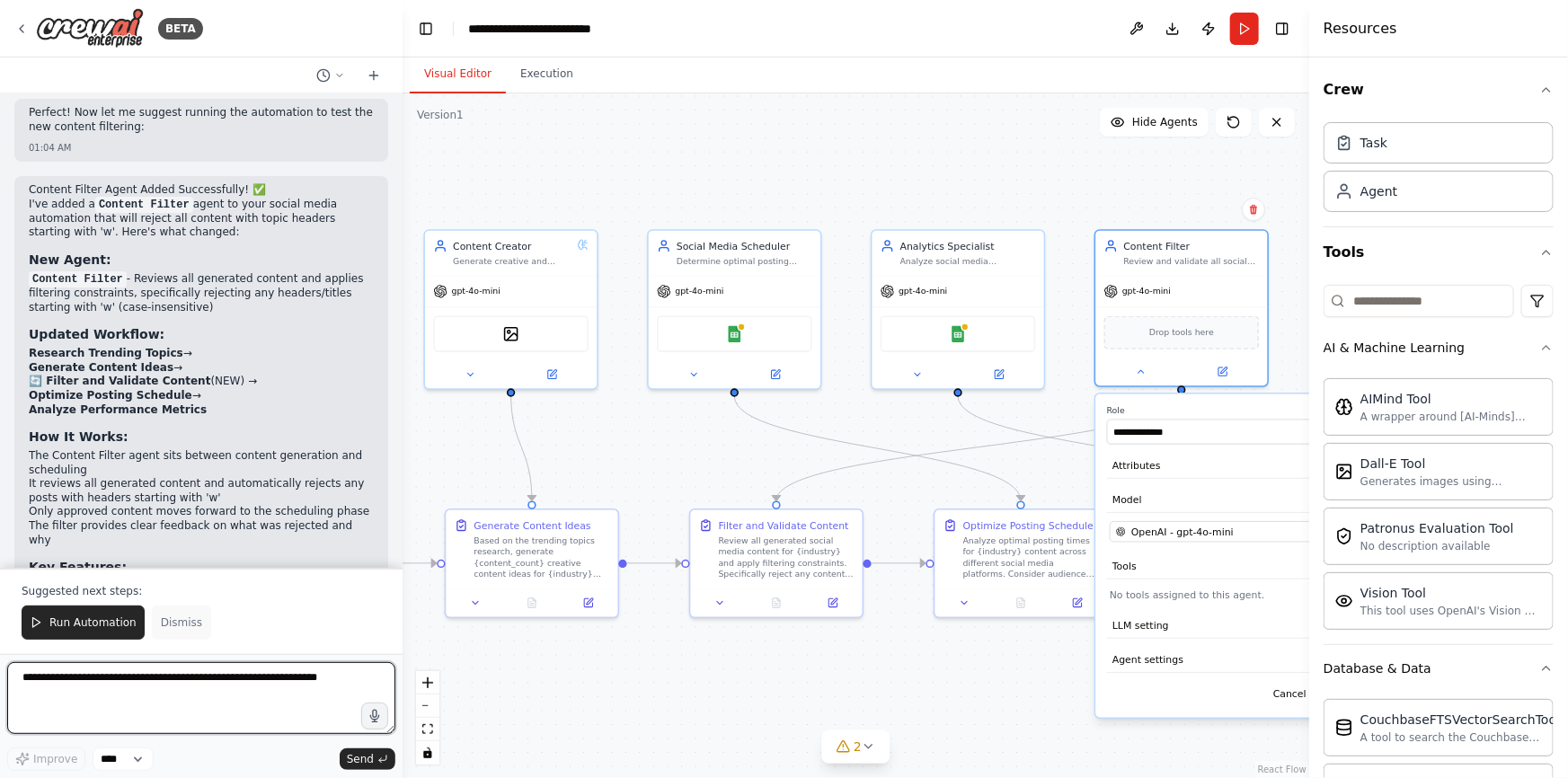
scroll to position [3324, 0]
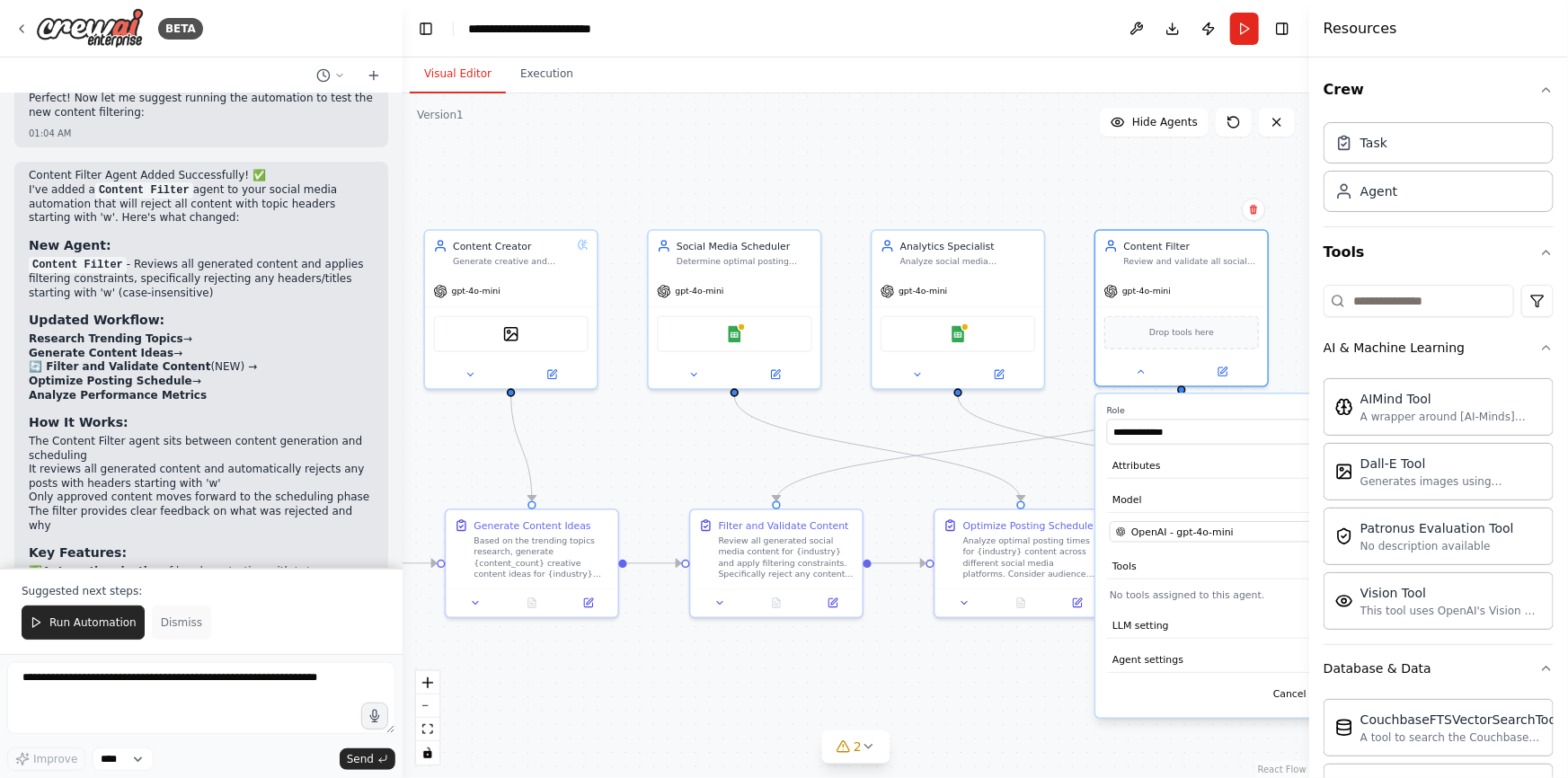
click at [182, 624] on span "Dismiss" at bounding box center [181, 622] width 42 height 15
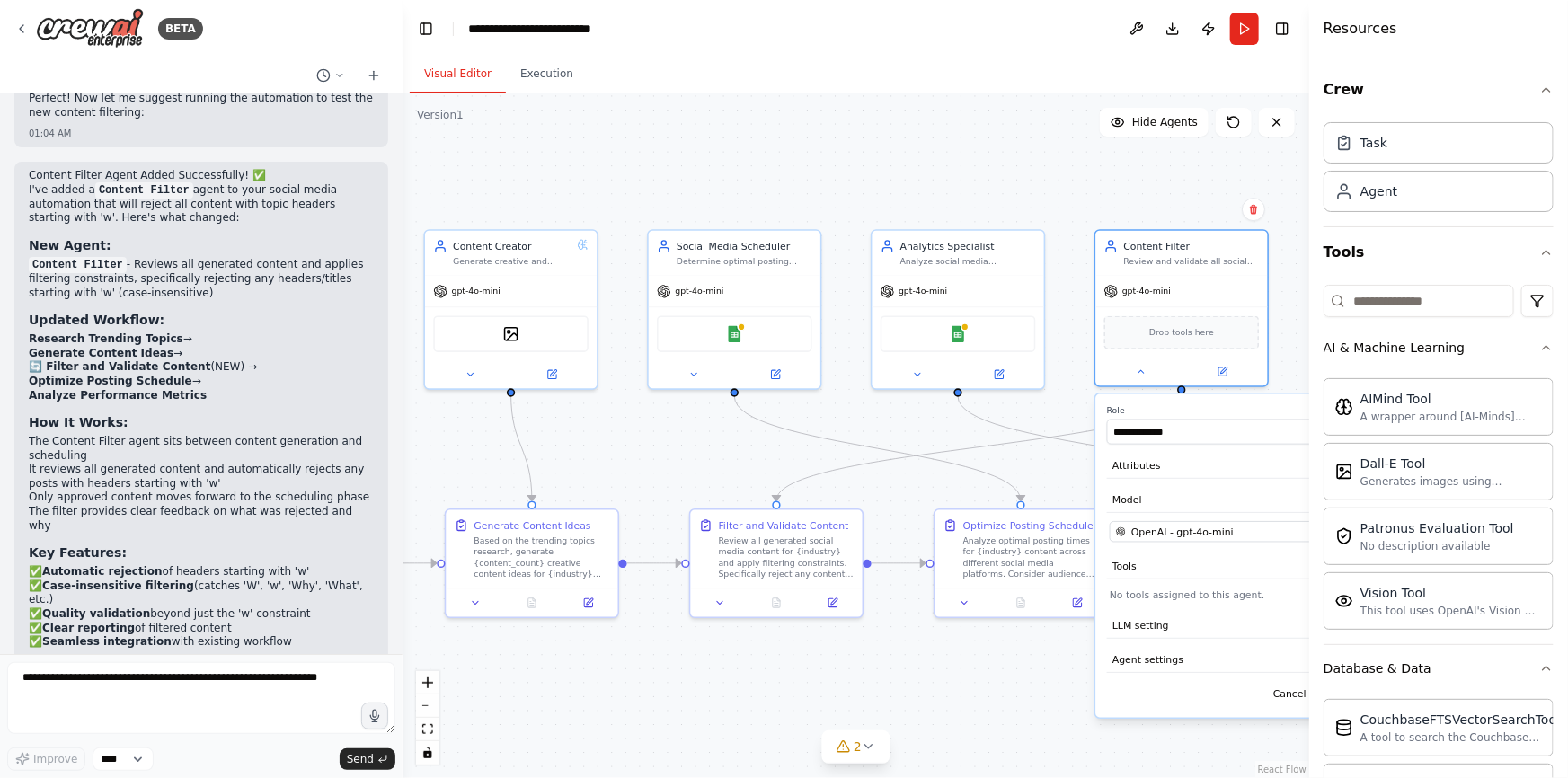
scroll to position [3238, 0]
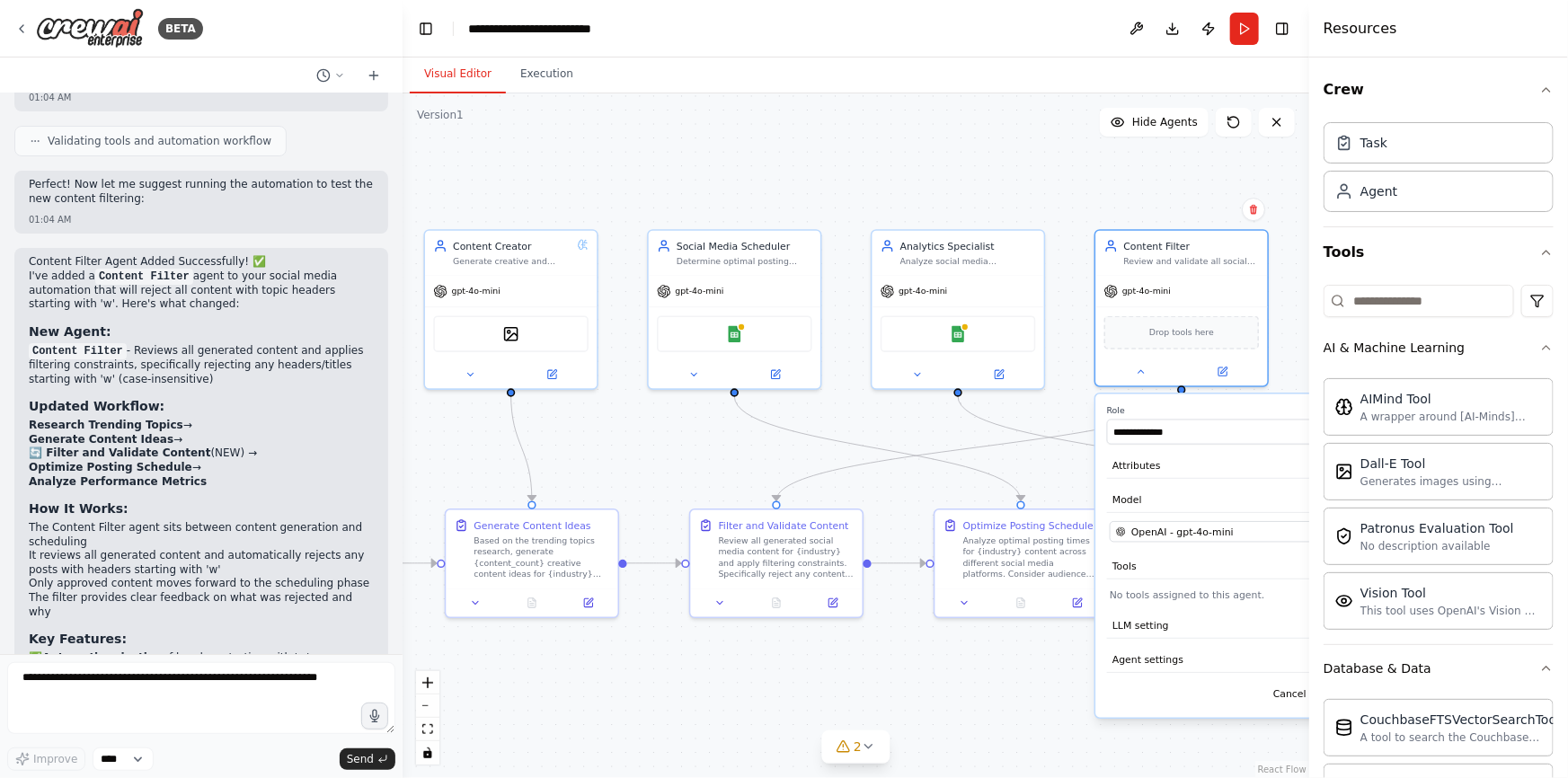
click at [1060, 471] on div ".deletable-edge-delete-btn { width: 20px; height: 20px; border: 0px solid #ffff…" at bounding box center [856, 436] width 907 height 685
click at [1161, 369] on button at bounding box center [1142, 370] width 79 height 17
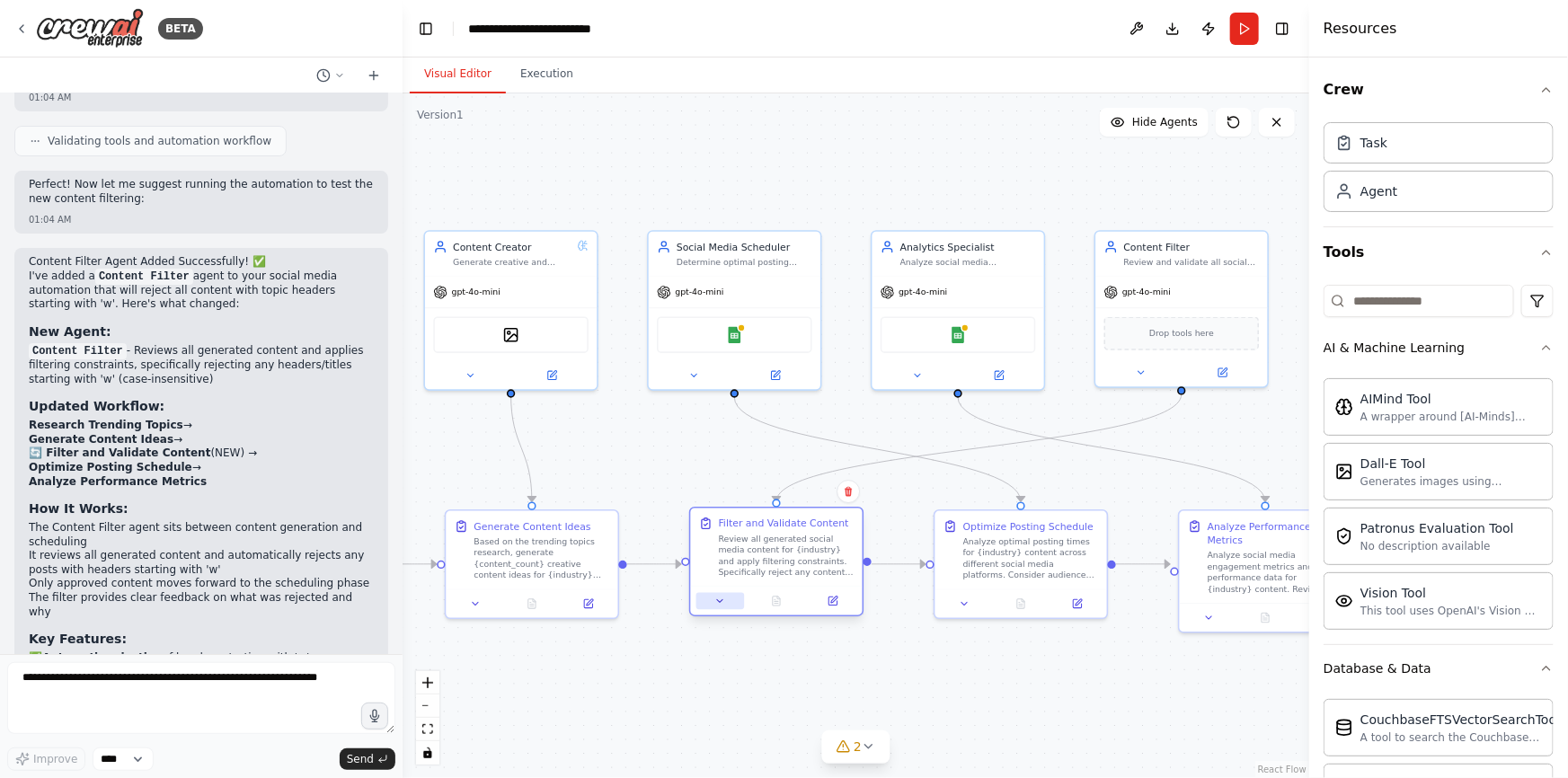
click at [721, 601] on icon at bounding box center [720, 600] width 6 height 3
click at [723, 600] on icon at bounding box center [719, 601] width 11 height 11
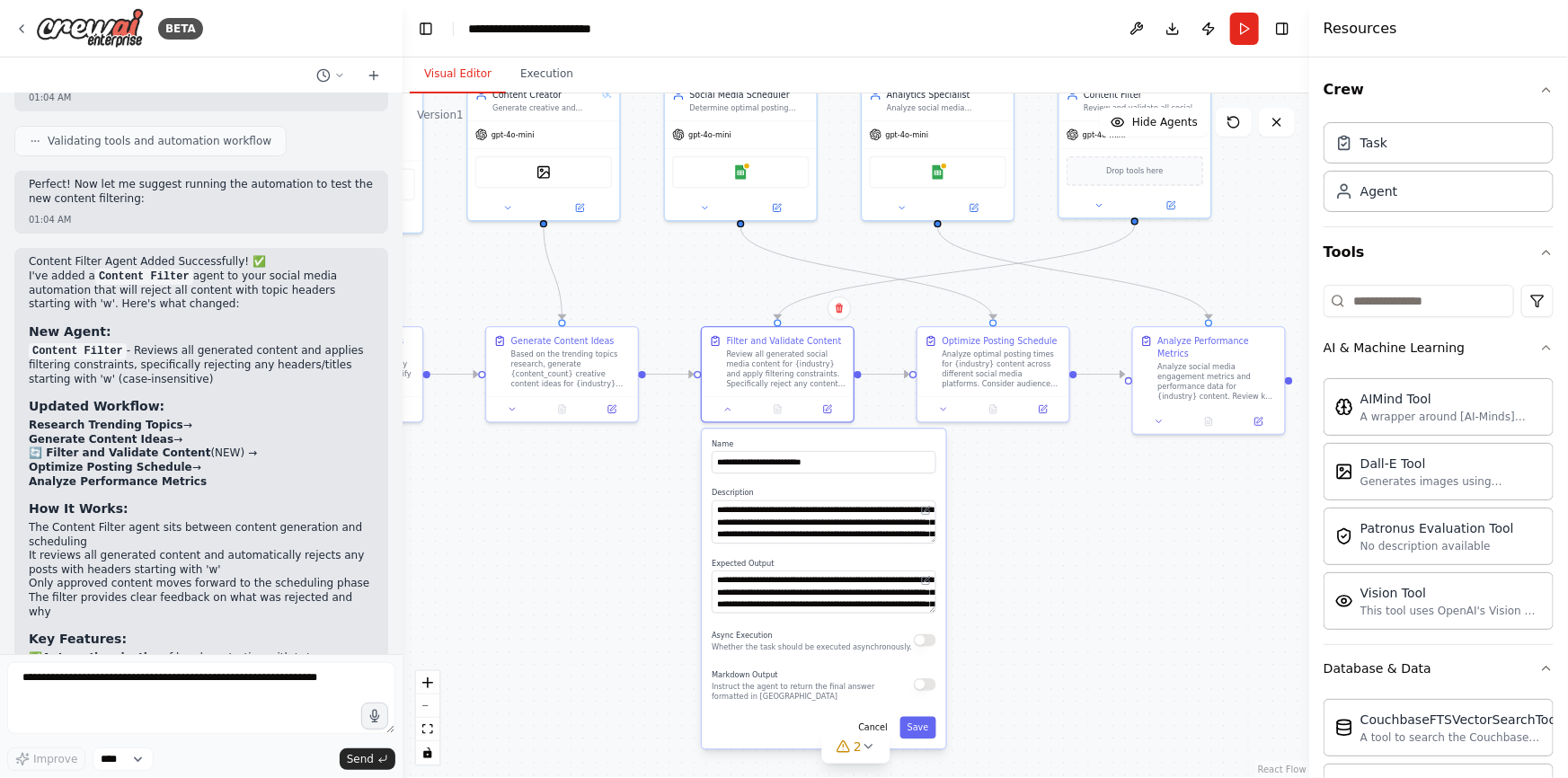
drag, startPoint x: 660, startPoint y: 704, endPoint x: 679, endPoint y: 397, distance: 307.6
click at [679, 396] on div ".deletable-edge-delete-btn { width: 20px; height: 20px; border: 0px solid #ffff…" at bounding box center [856, 436] width 907 height 685
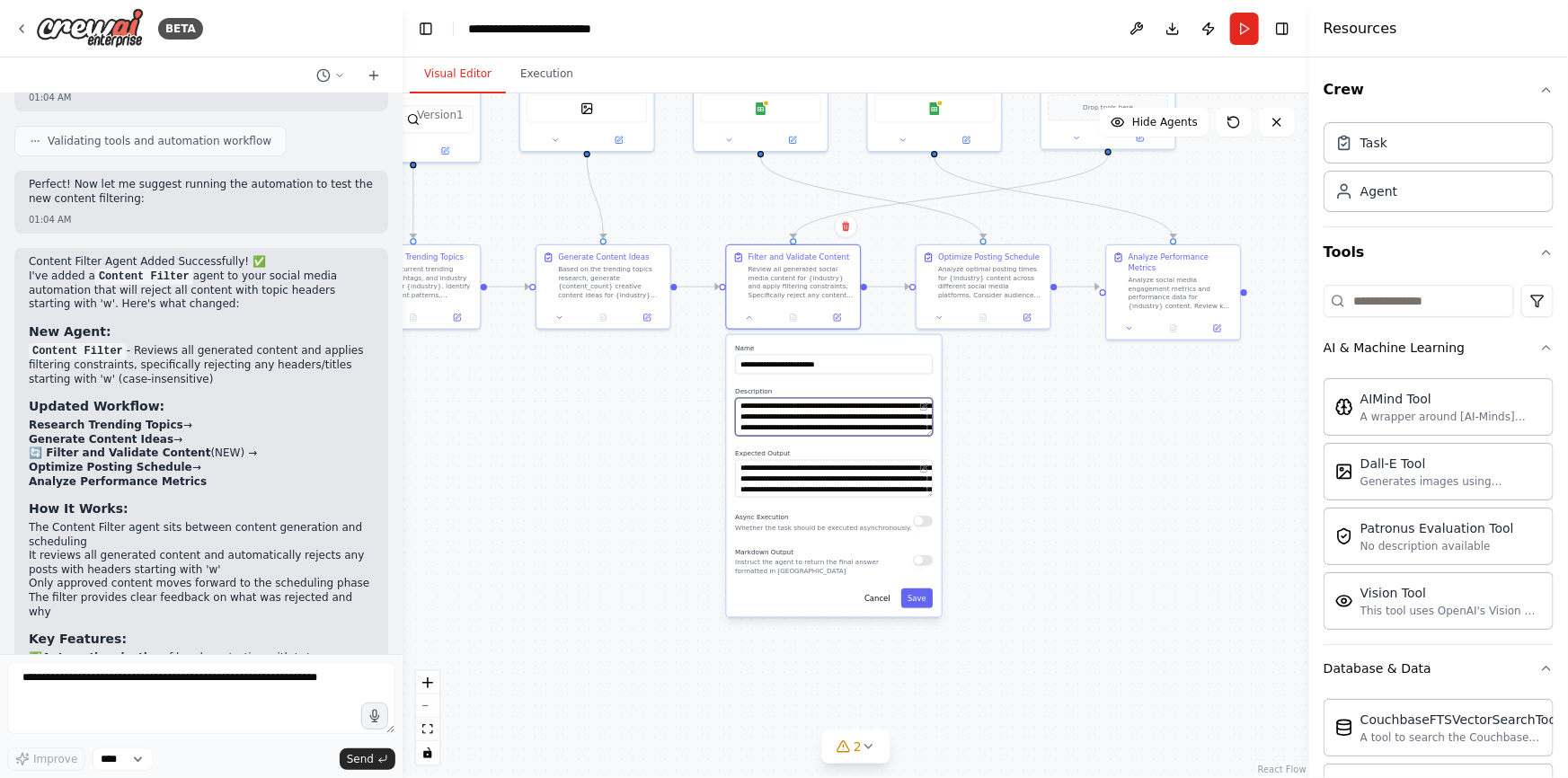
scroll to position [72, 0]
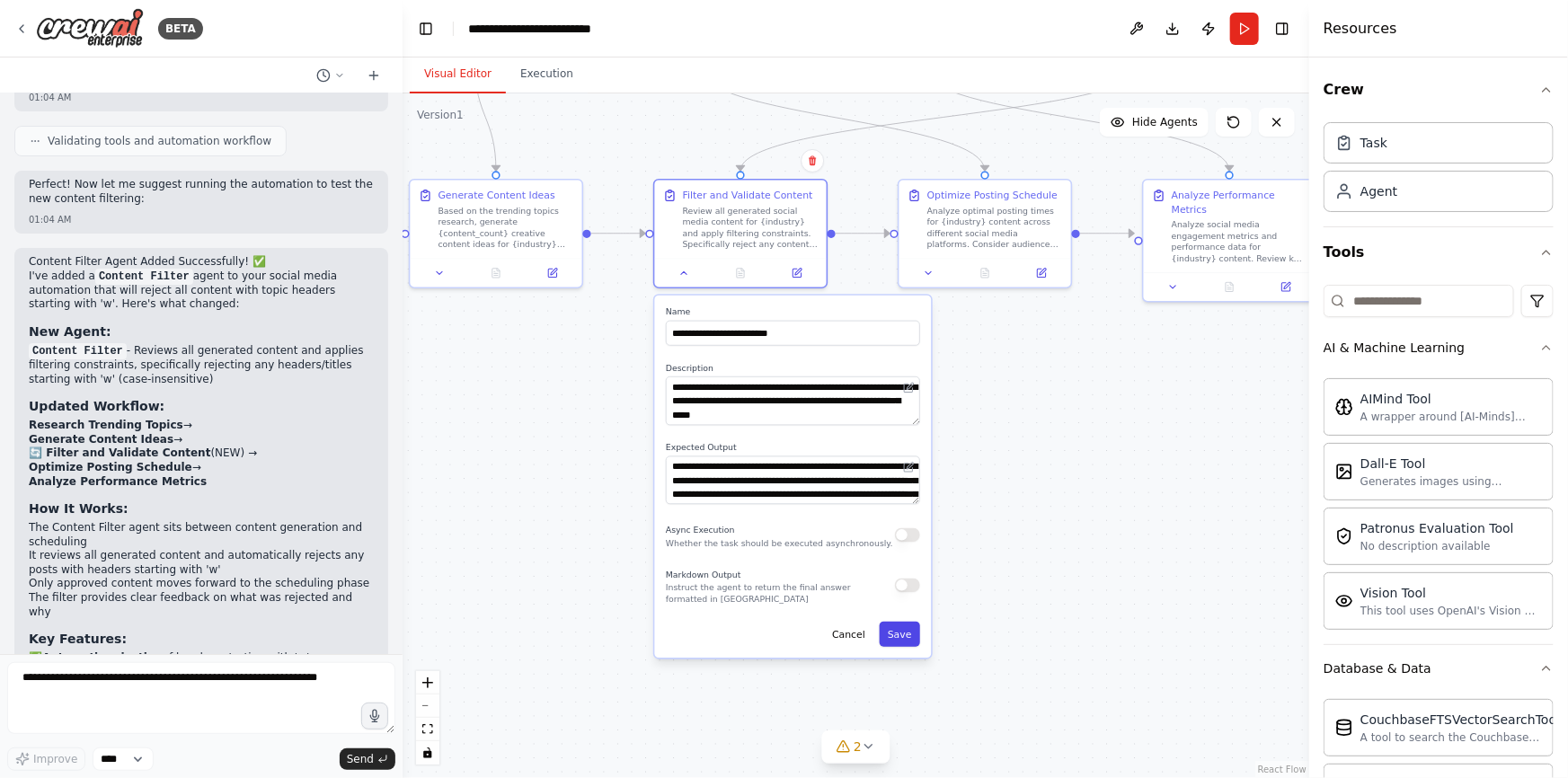
click at [896, 637] on button "Save" at bounding box center [900, 635] width 41 height 25
